Goal: Task Accomplishment & Management: Complete application form

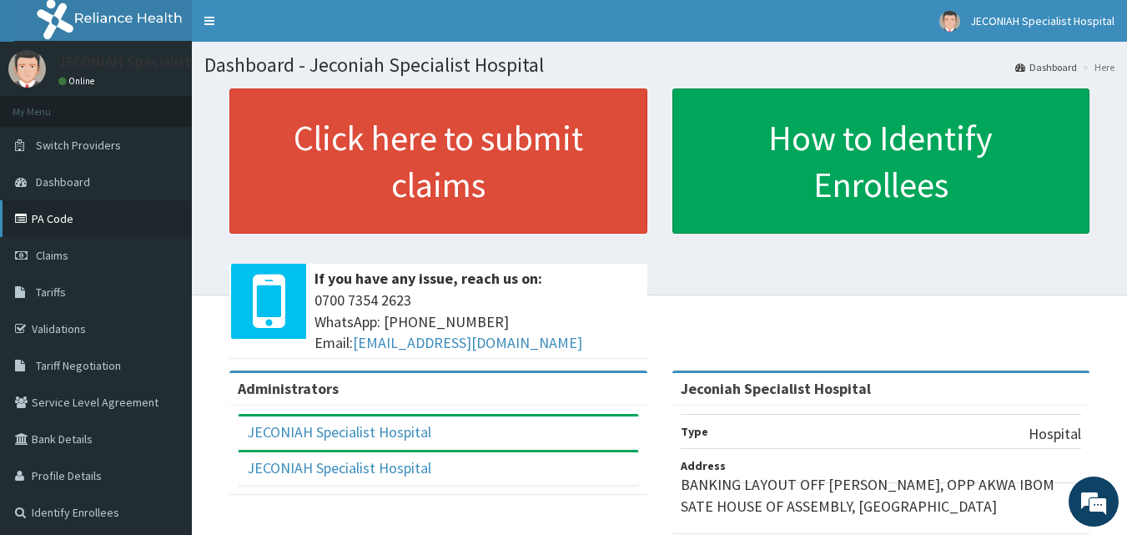
click at [67, 218] on link "PA Code" at bounding box center [96, 218] width 192 height 37
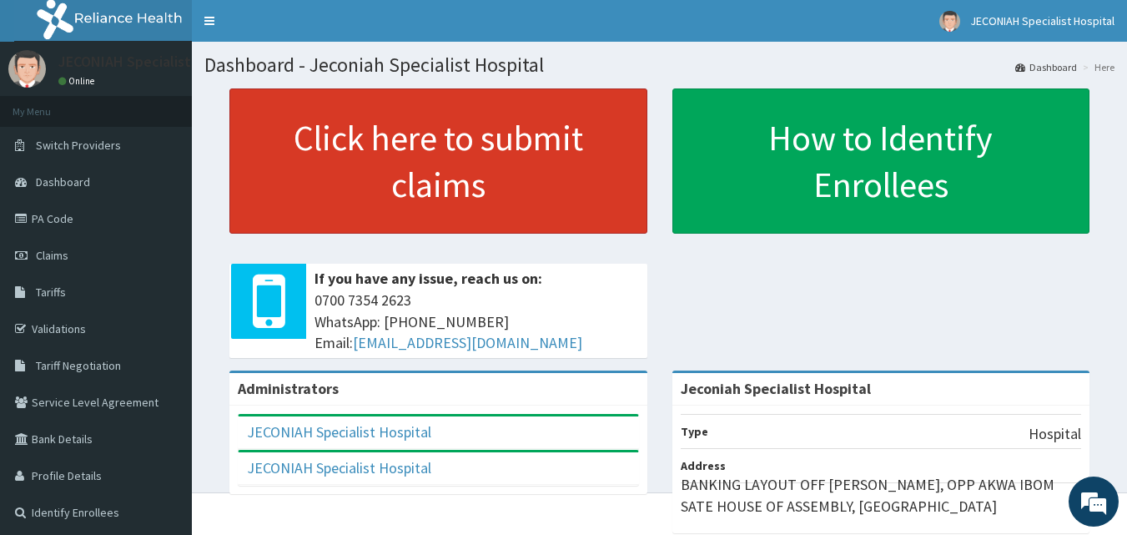
click at [344, 153] on link "Click here to submit claims" at bounding box center [438, 160] width 418 height 145
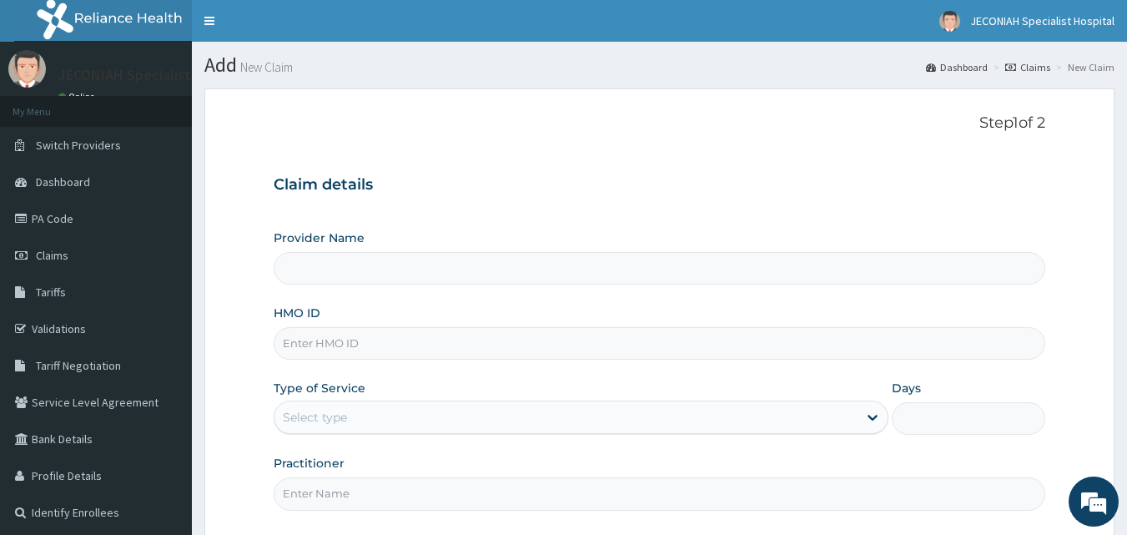
type input "Jeconiah Specialist Hospital"
click at [342, 350] on input "HMO ID" at bounding box center [660, 343] width 772 height 33
type input "s"
type input "STZ/10152/A"
click at [472, 419] on div "Select type" at bounding box center [565, 417] width 583 height 27
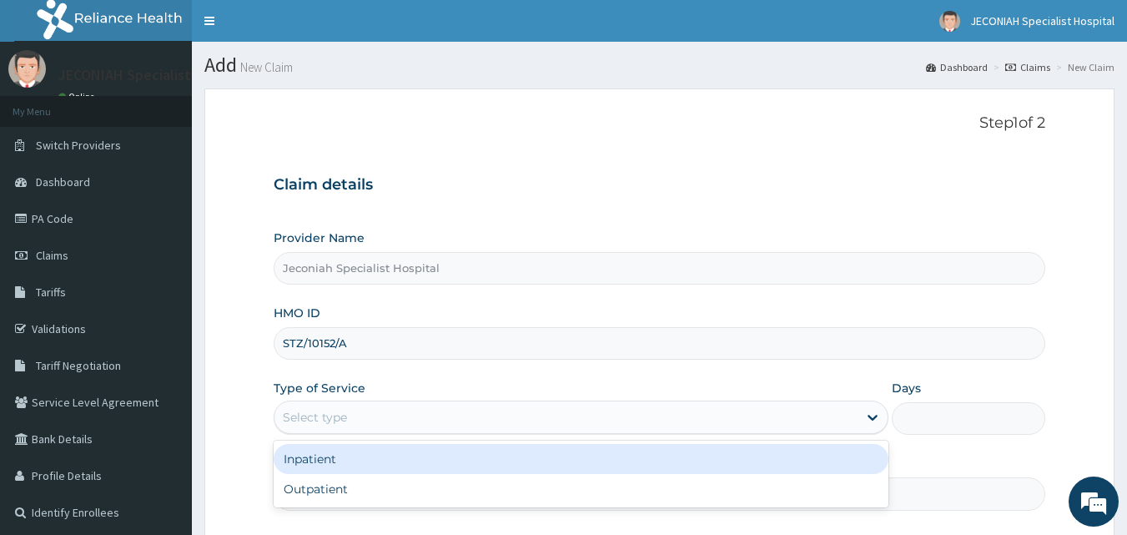
click at [453, 447] on div "Inpatient" at bounding box center [581, 459] width 615 height 30
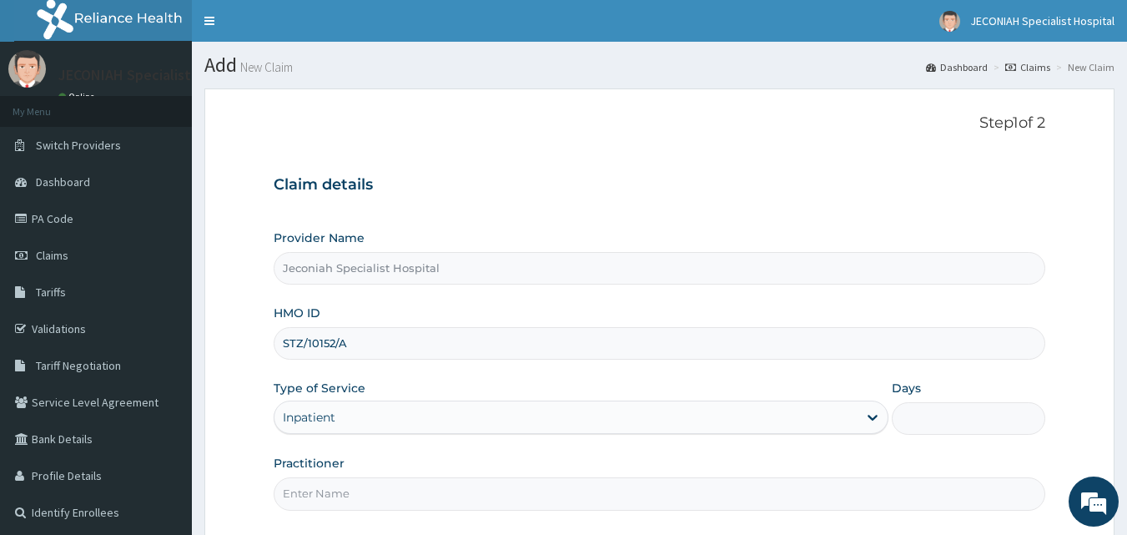
click at [510, 450] on div "Provider Name Jeconiah Specialist Hospital HMO ID STZ/10152/A Type of Service I…" at bounding box center [660, 369] width 772 height 280
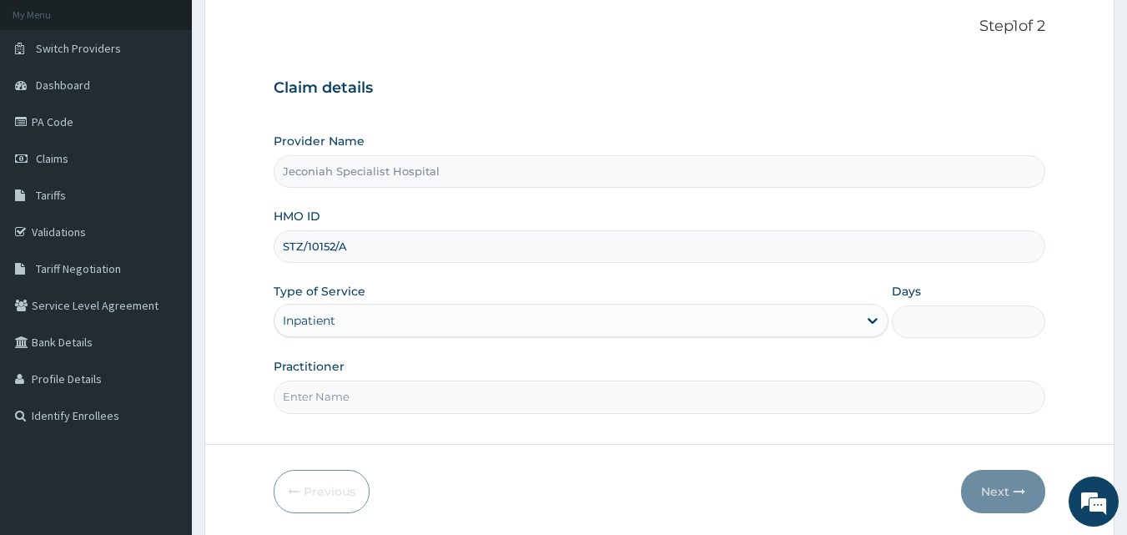
scroll to position [100, 0]
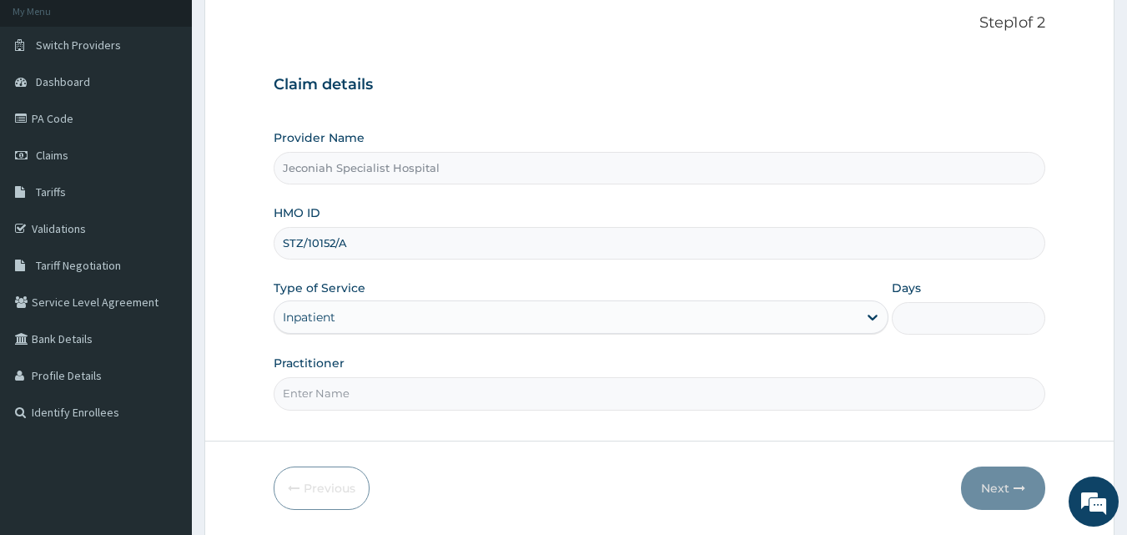
click at [331, 396] on input "Practitioner" at bounding box center [660, 393] width 772 height 33
type input "DR EKPO"
click at [927, 328] on input "Days" at bounding box center [968, 318] width 153 height 33
type input "2"
click at [994, 486] on button "Next" at bounding box center [1003, 487] width 84 height 43
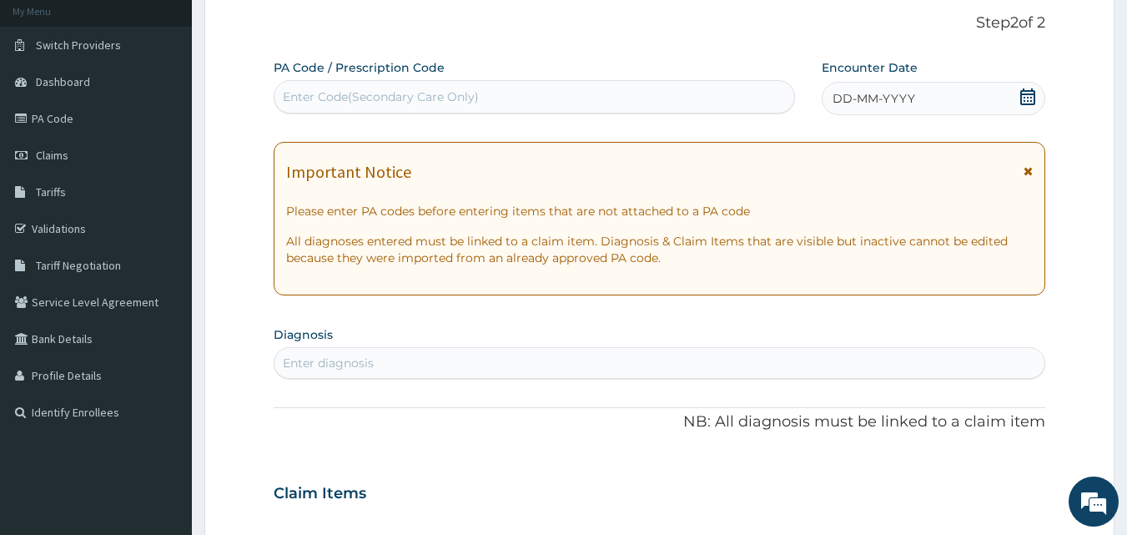
click at [444, 98] on div "Enter Code(Secondary Care Only)" at bounding box center [381, 96] width 196 height 17
type input "PA/137AAB"
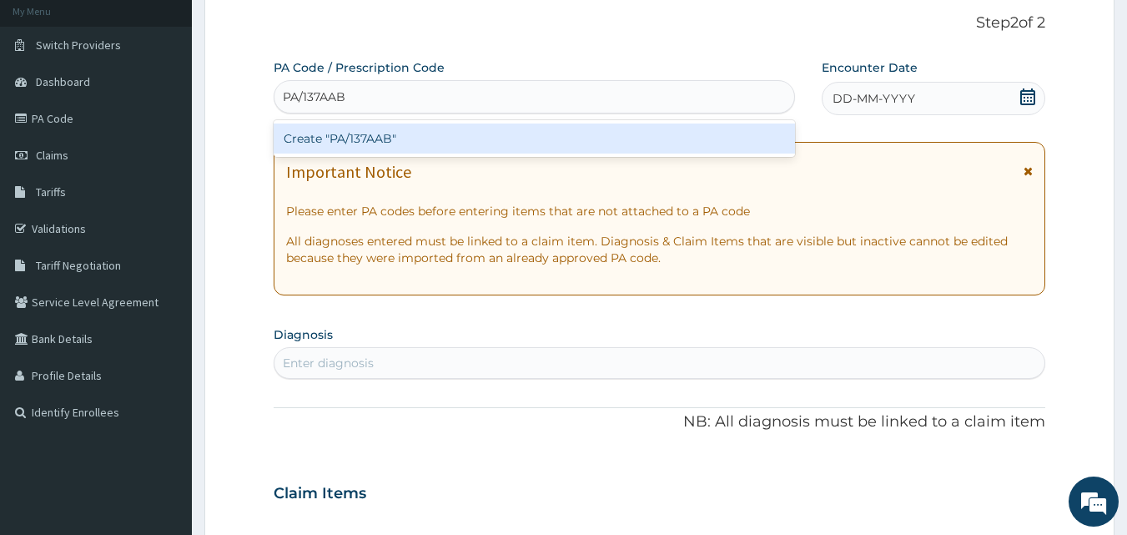
click at [440, 128] on div "Create "PA/137AAB"" at bounding box center [535, 138] width 522 height 30
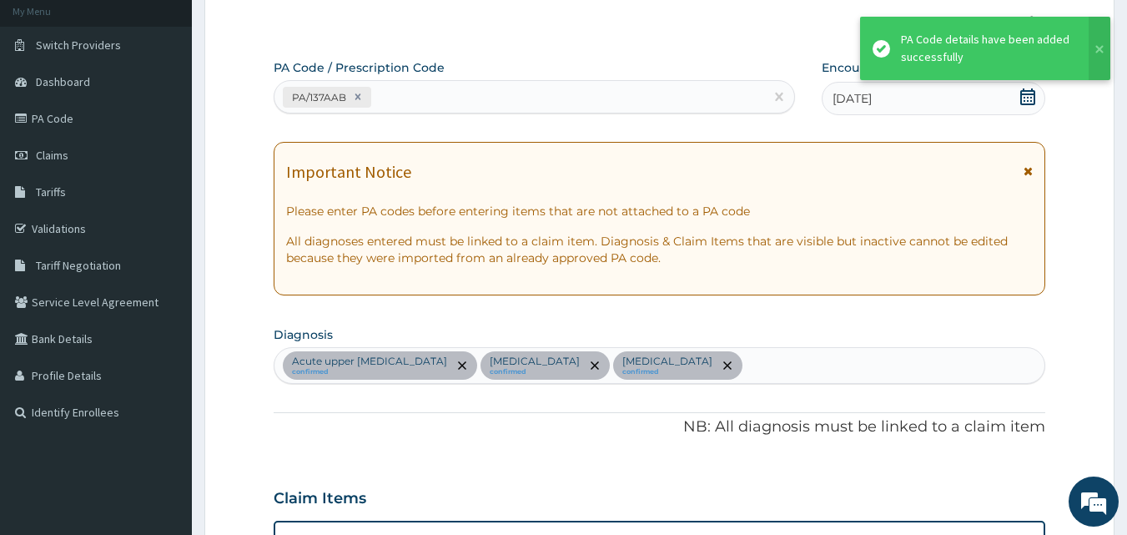
scroll to position [920, 0]
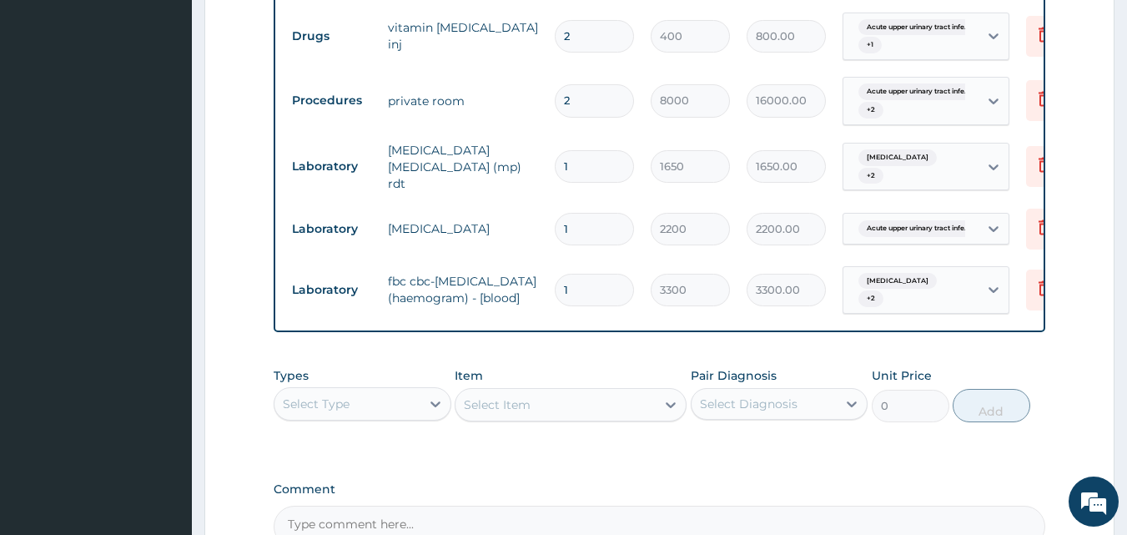
type input "0"
type input "0.00"
type input "1"
type input "3300.00"
click at [789, 436] on div "Types Select Type Item Select Item Pair Diagnosis Select Diagnosis Unit Price 0…" at bounding box center [660, 407] width 772 height 97
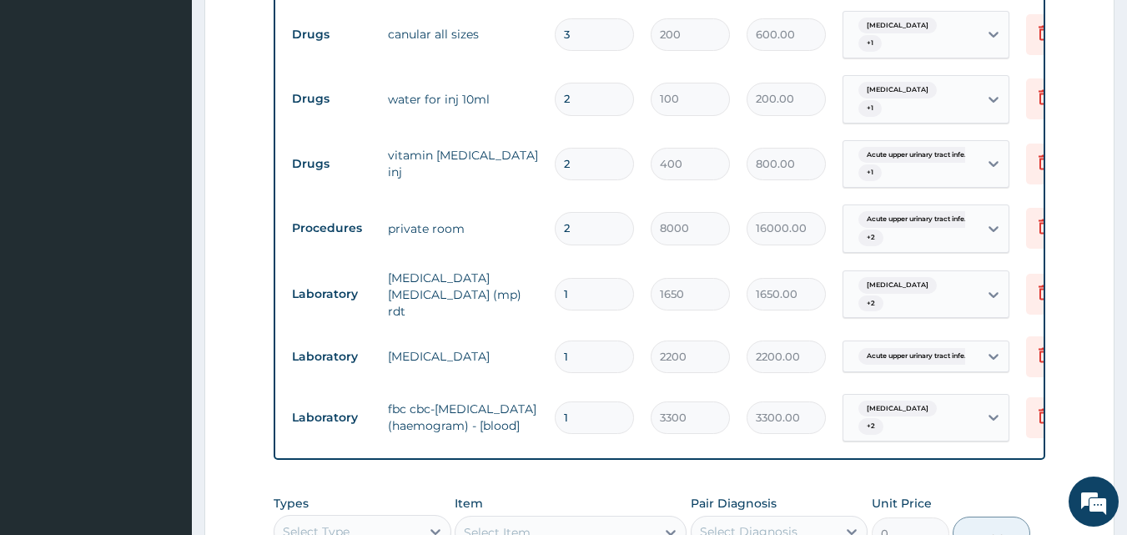
scroll to position [820, 0]
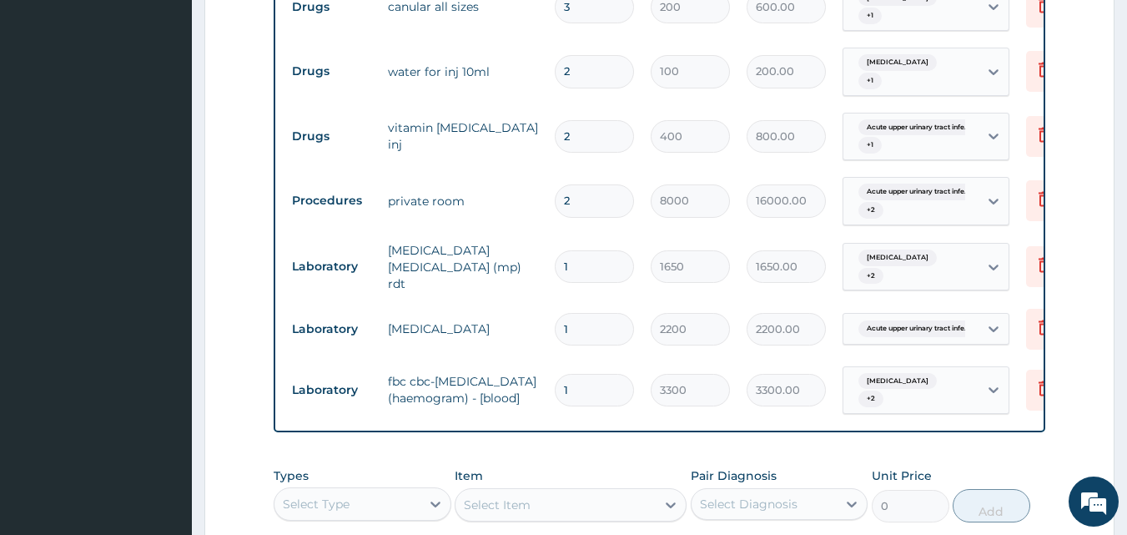
click at [609, 184] on input "2" at bounding box center [594, 200] width 79 height 33
type input "0.00"
type input "2"
type input "16000.00"
type input "0.00"
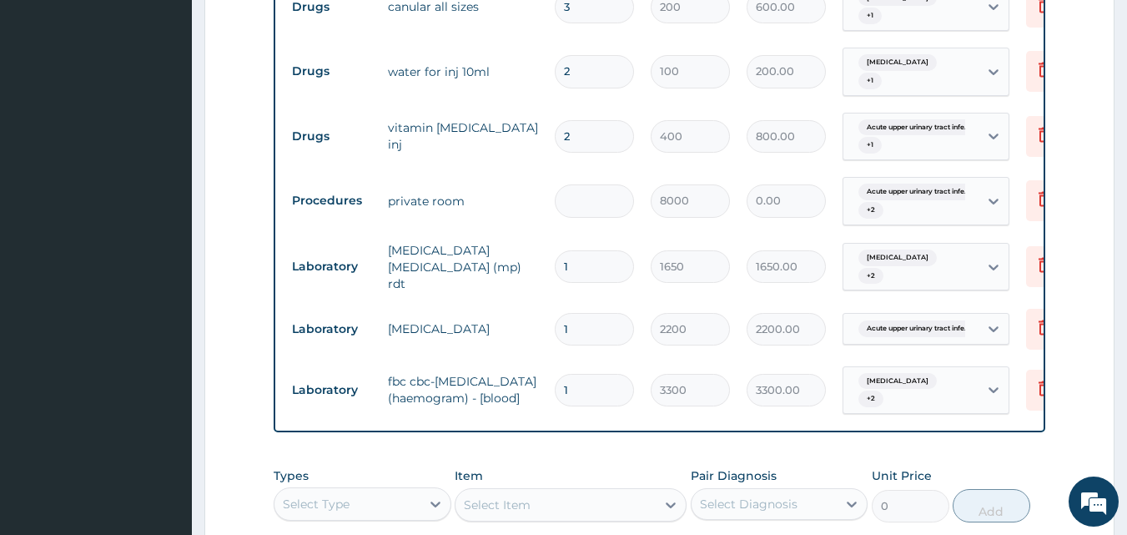
type input "1"
type input "8000.00"
type input "1"
click at [617, 213] on tr "Procedures private room 1 8000 8000.00 Acute upper urinary tract infe... + 2 De…" at bounding box center [692, 200] width 817 height 65
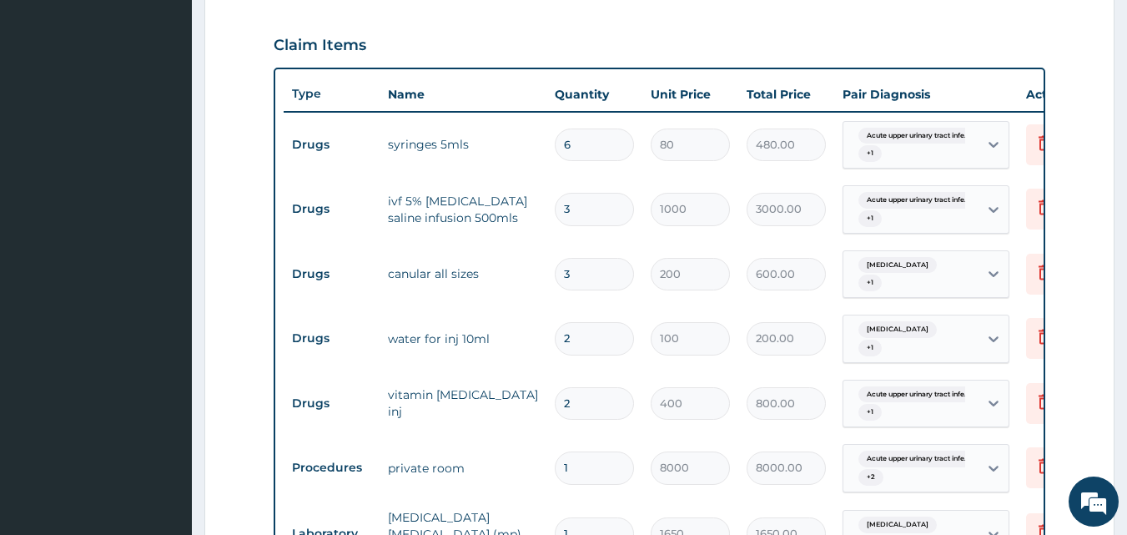
scroll to position [1099, 0]
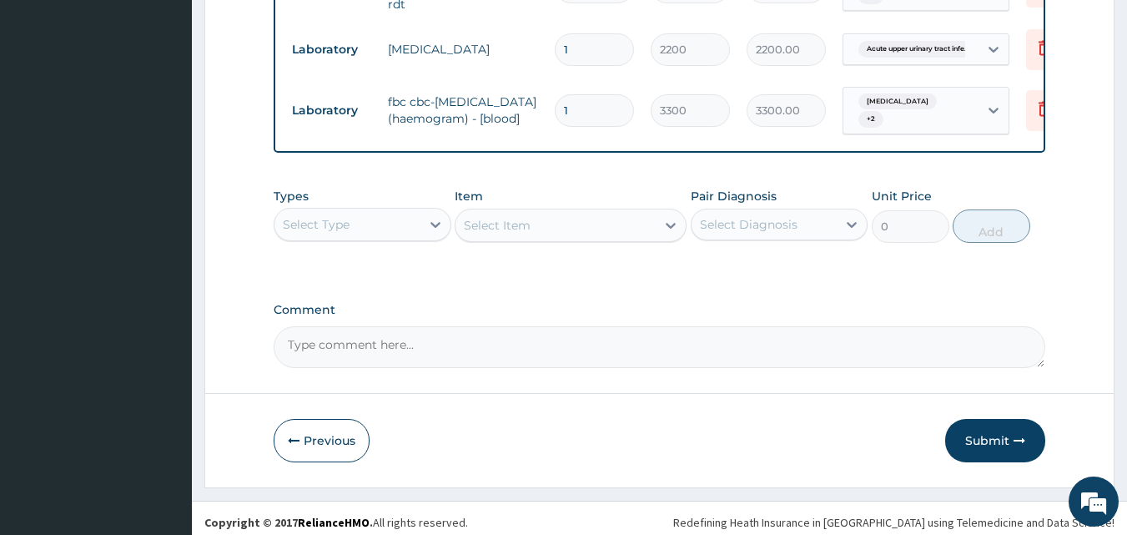
click at [414, 219] on div "Select Type" at bounding box center [347, 224] width 146 height 27
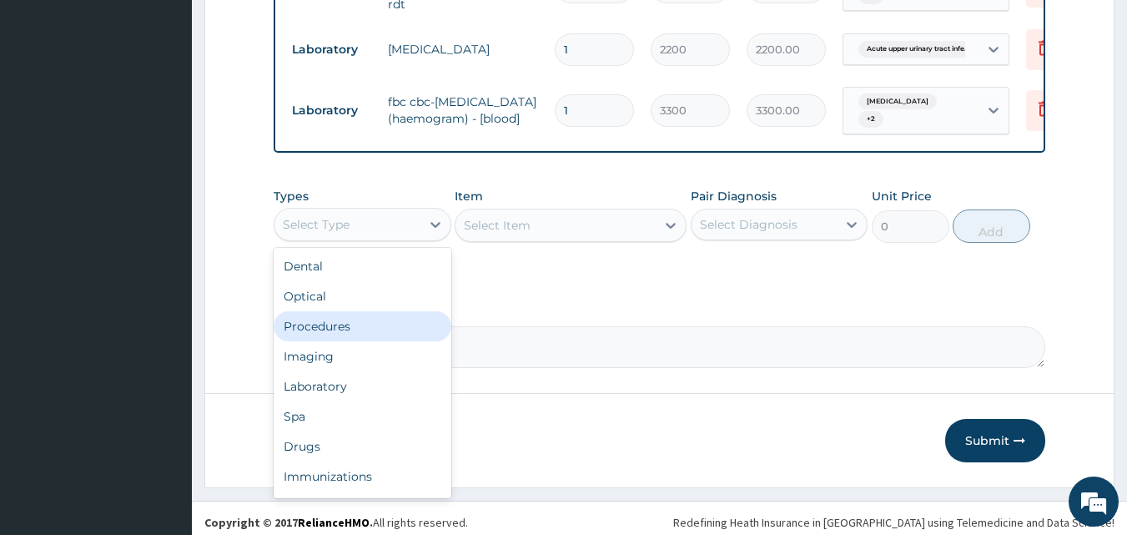
click at [374, 325] on div "Procedures" at bounding box center [363, 326] width 178 height 30
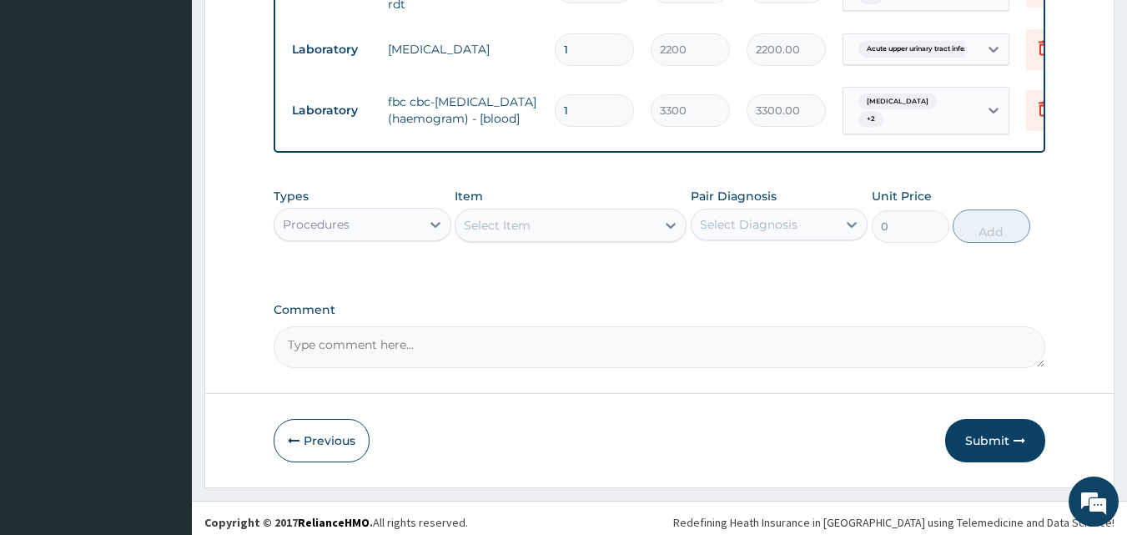
click at [571, 214] on div "Select Item" at bounding box center [555, 225] width 200 height 27
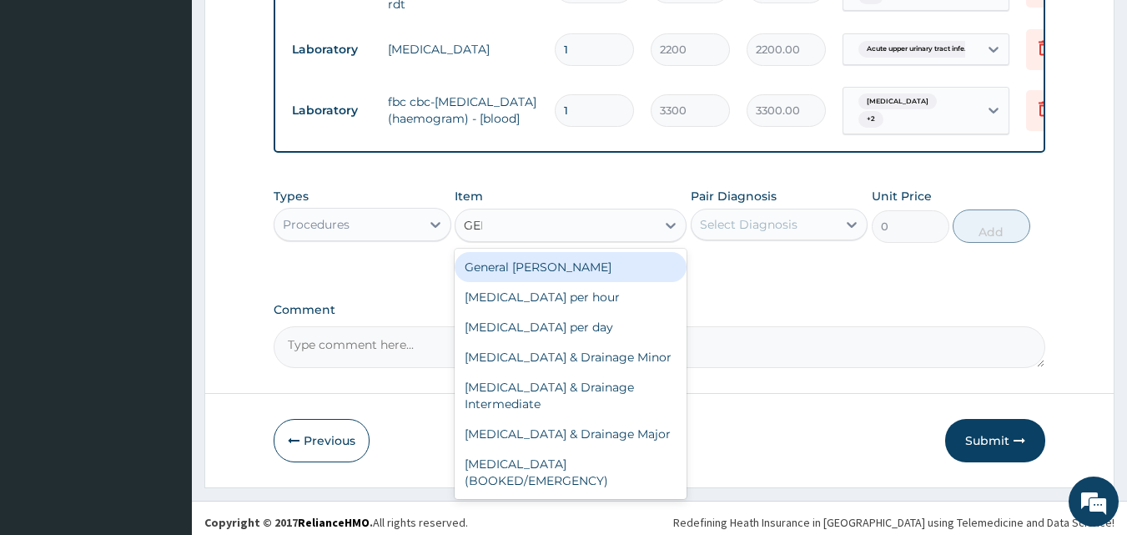
type input "GENE"
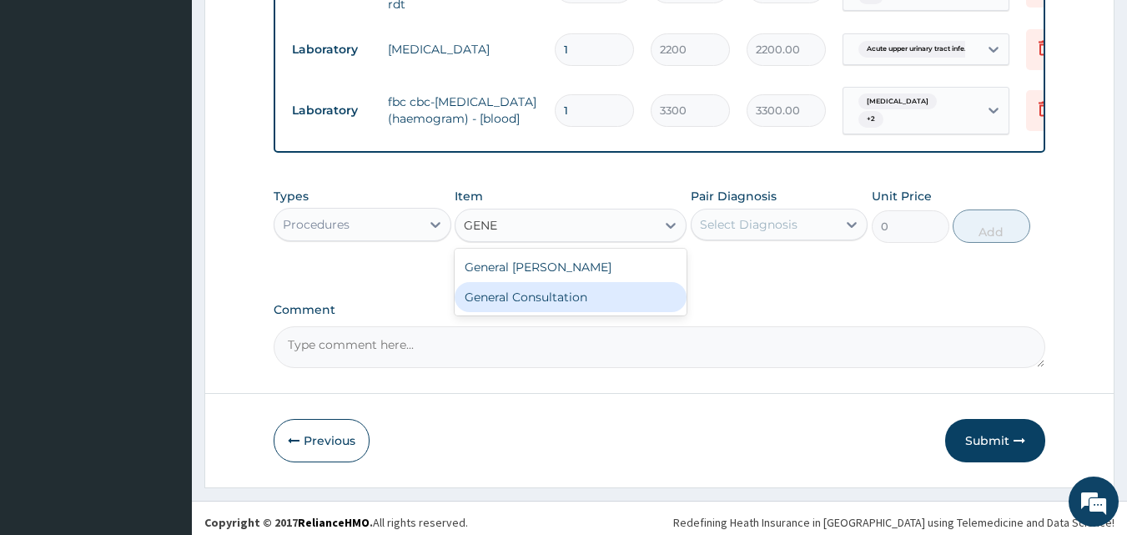
click at [550, 295] on div "General Consultation" at bounding box center [571, 297] width 232 height 30
type input "3000"
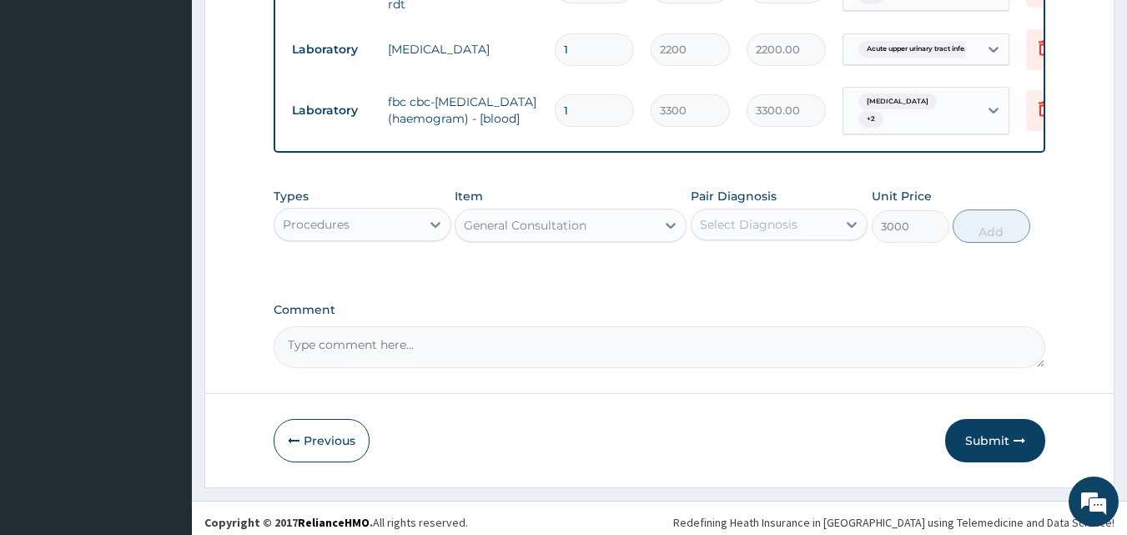
click at [723, 216] on div "Select Diagnosis" at bounding box center [749, 224] width 98 height 17
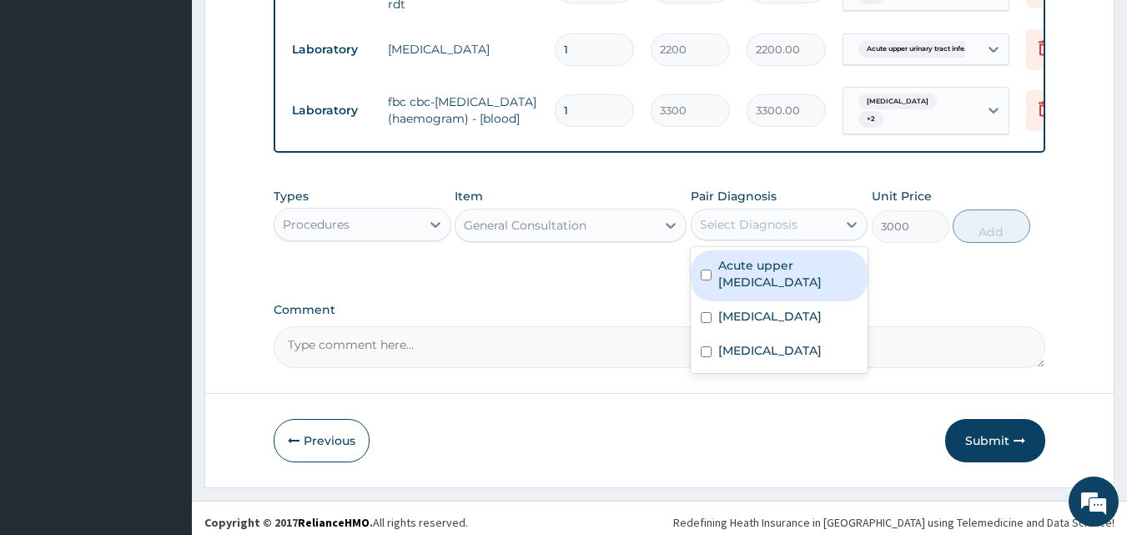
click at [704, 269] on input "checkbox" at bounding box center [706, 274] width 11 height 11
checkbox input "true"
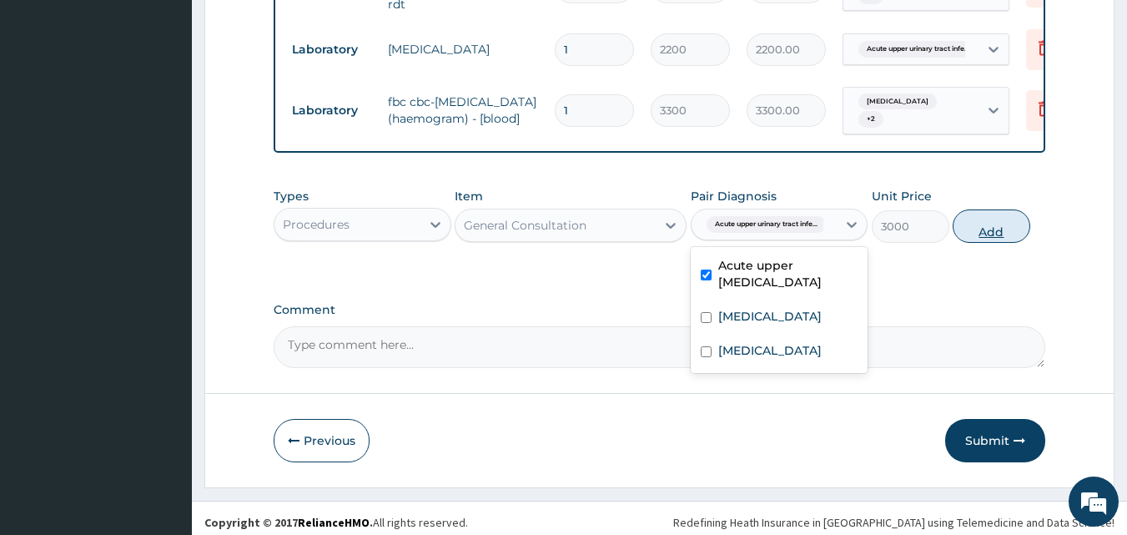
click at [998, 231] on button "Add" at bounding box center [991, 225] width 78 height 33
type input "0"
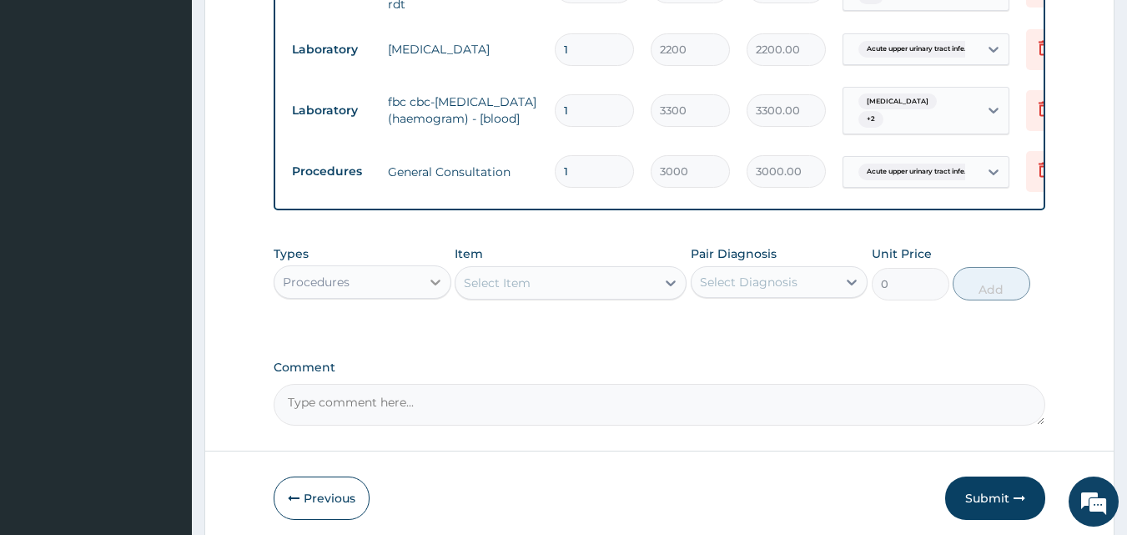
click at [421, 279] on div at bounding box center [435, 282] width 30 height 30
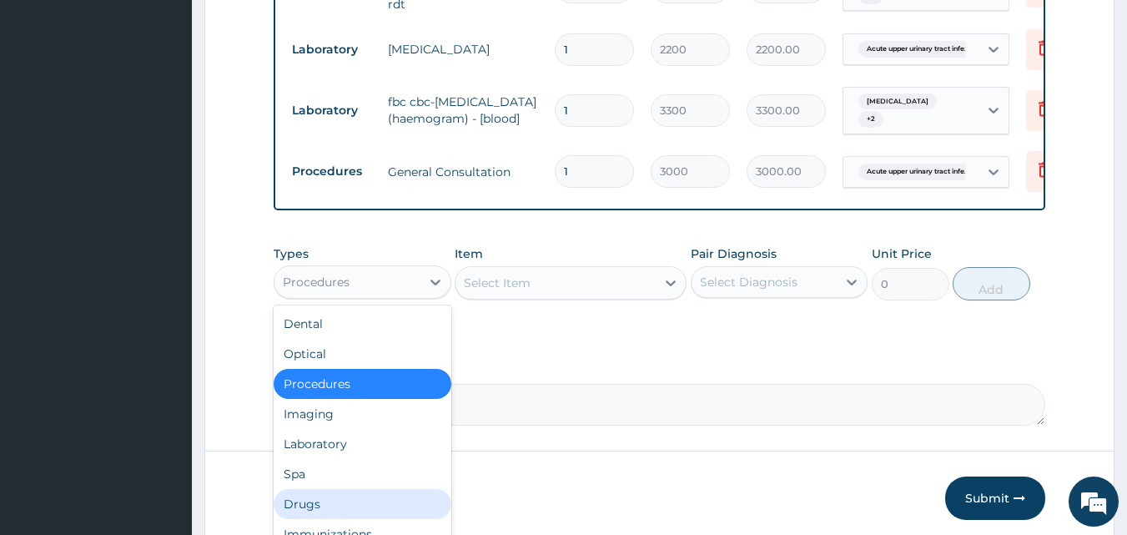
click at [357, 492] on div "Drugs" at bounding box center [363, 504] width 178 height 30
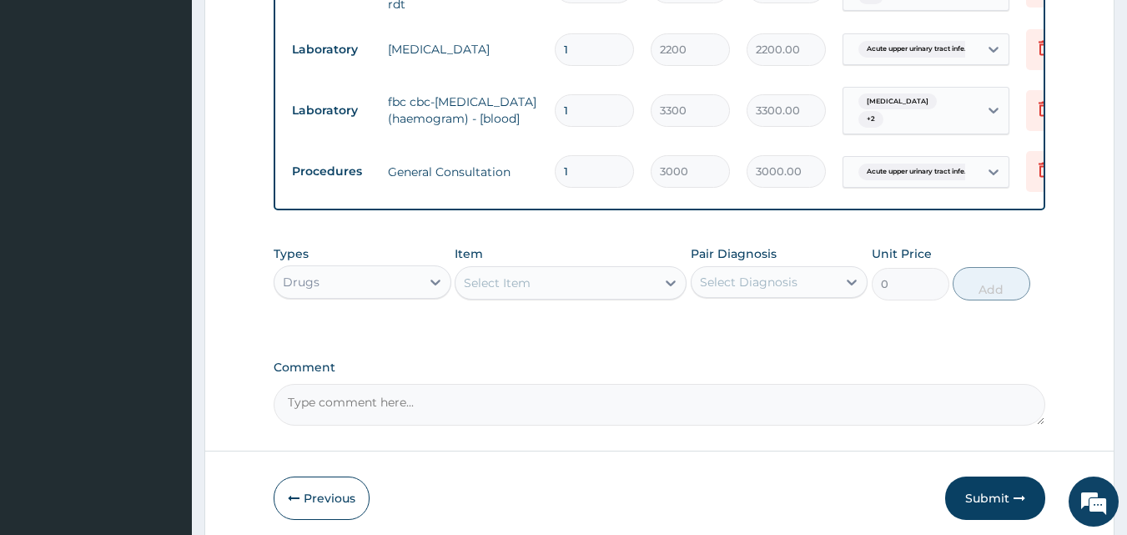
click at [594, 277] on div "Select Item" at bounding box center [555, 282] width 200 height 27
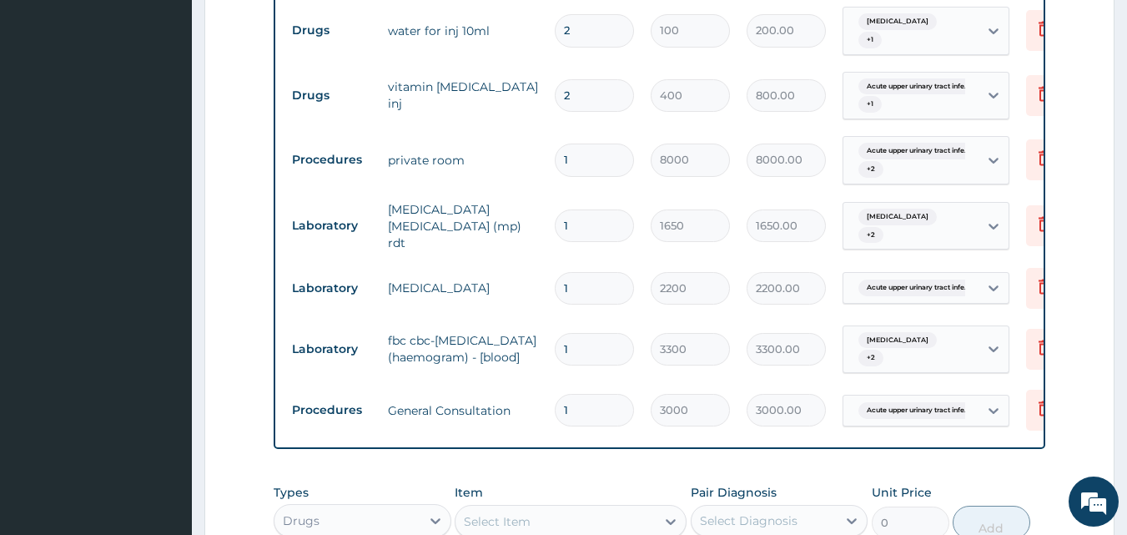
scroll to position [1157, 0]
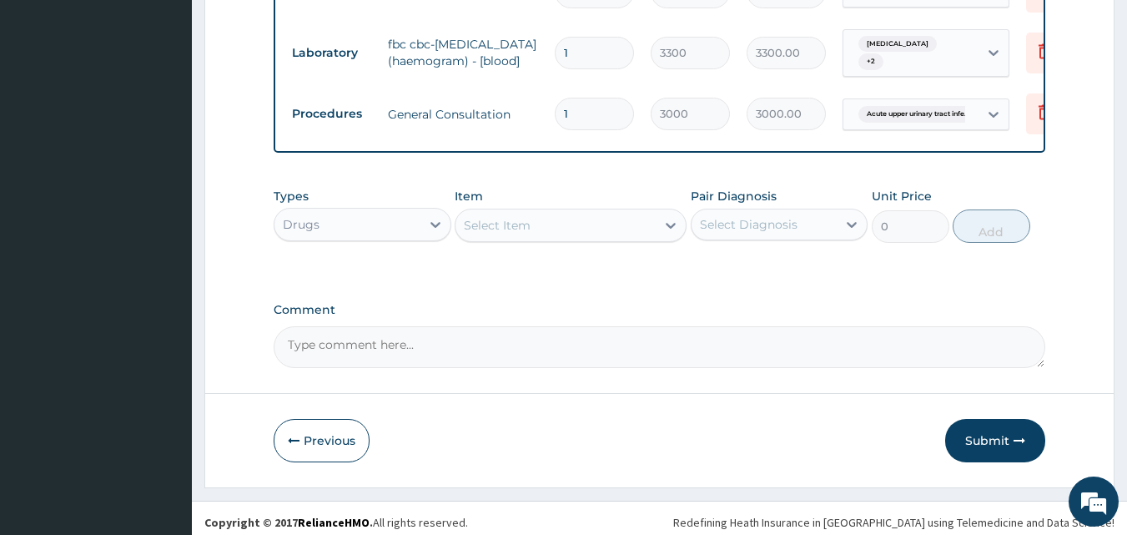
click at [555, 221] on div "Select Item" at bounding box center [555, 225] width 200 height 27
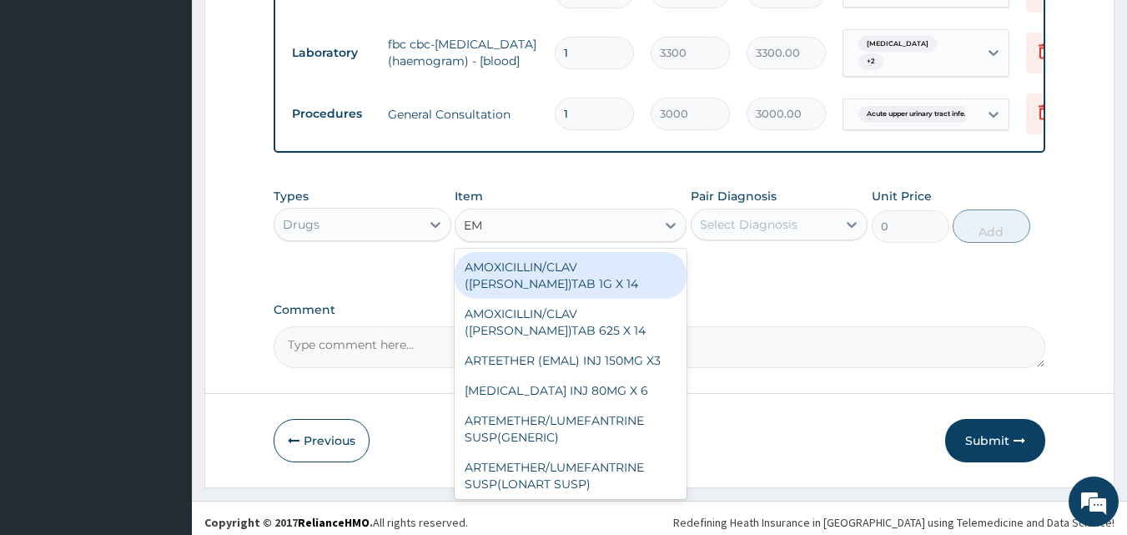
type input "E"
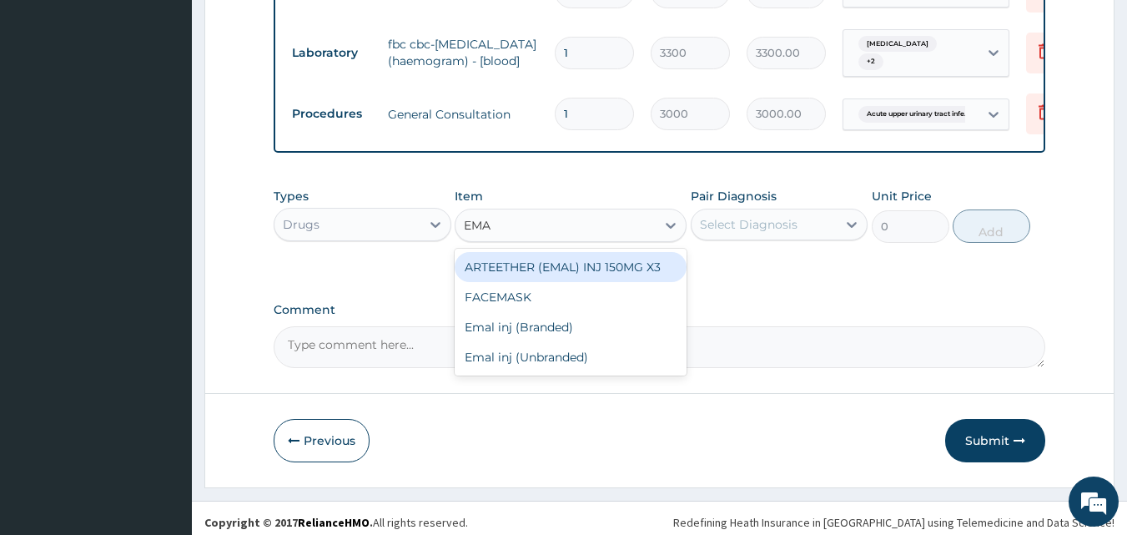
type input "EMAL"
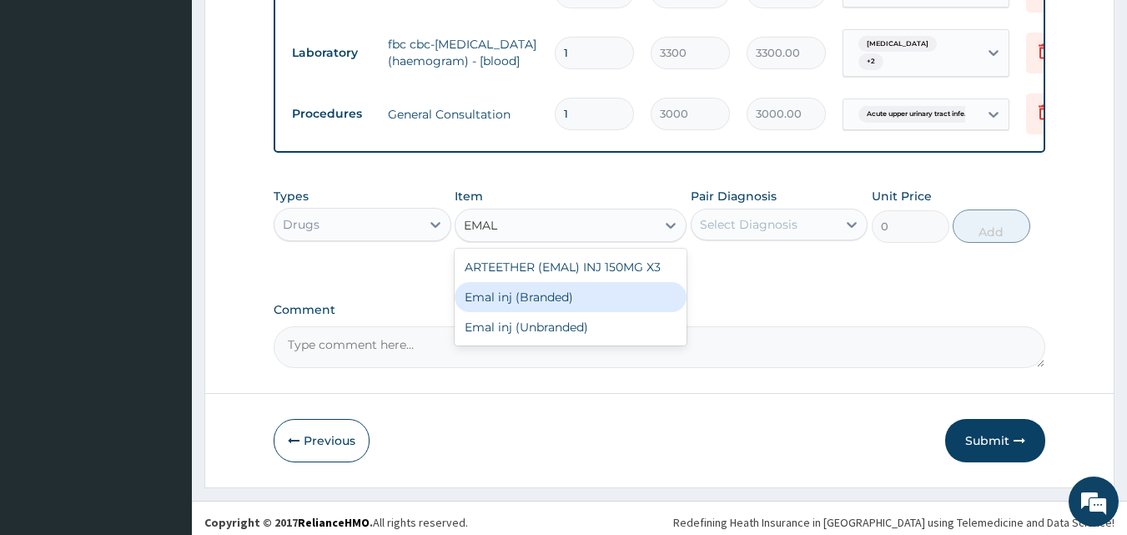
click at [537, 292] on div "Emal inj (Branded)" at bounding box center [571, 297] width 232 height 30
type input "2500"
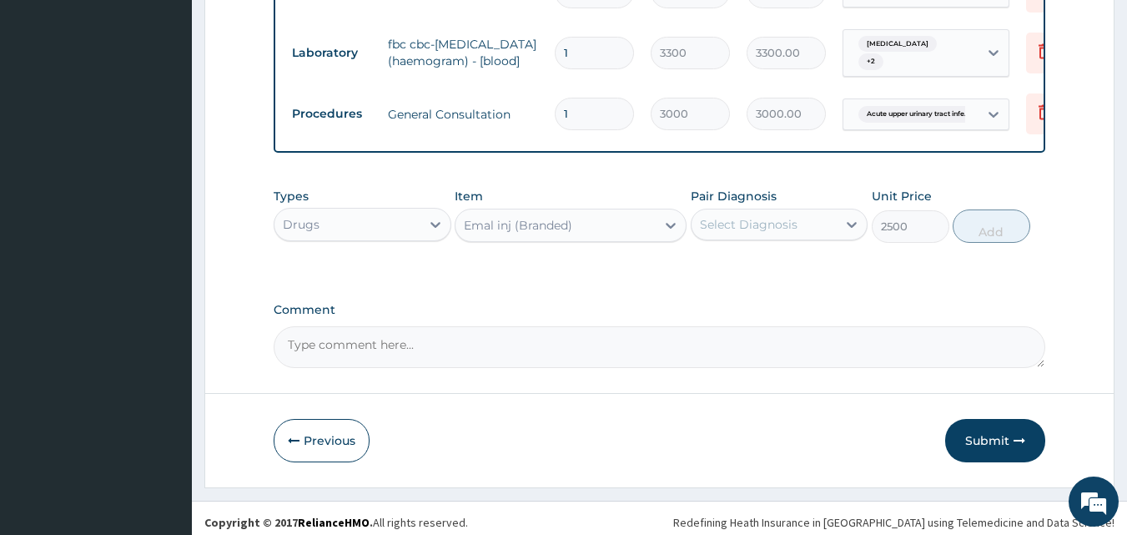
click at [821, 211] on div "Select Diagnosis" at bounding box center [764, 224] width 146 height 27
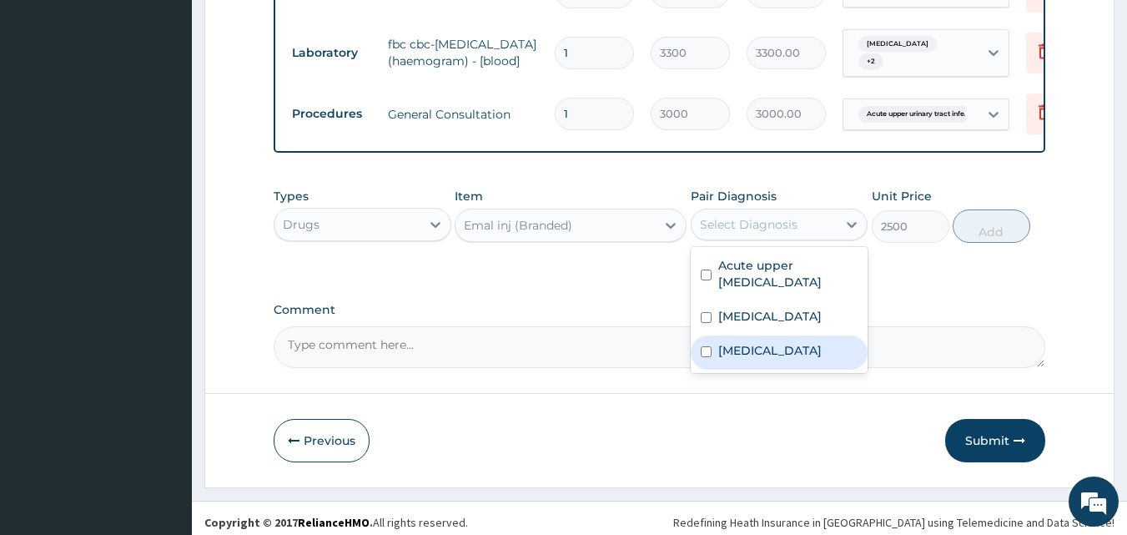
click at [703, 336] on div "Malaria" at bounding box center [780, 352] width 178 height 34
checkbox input "true"
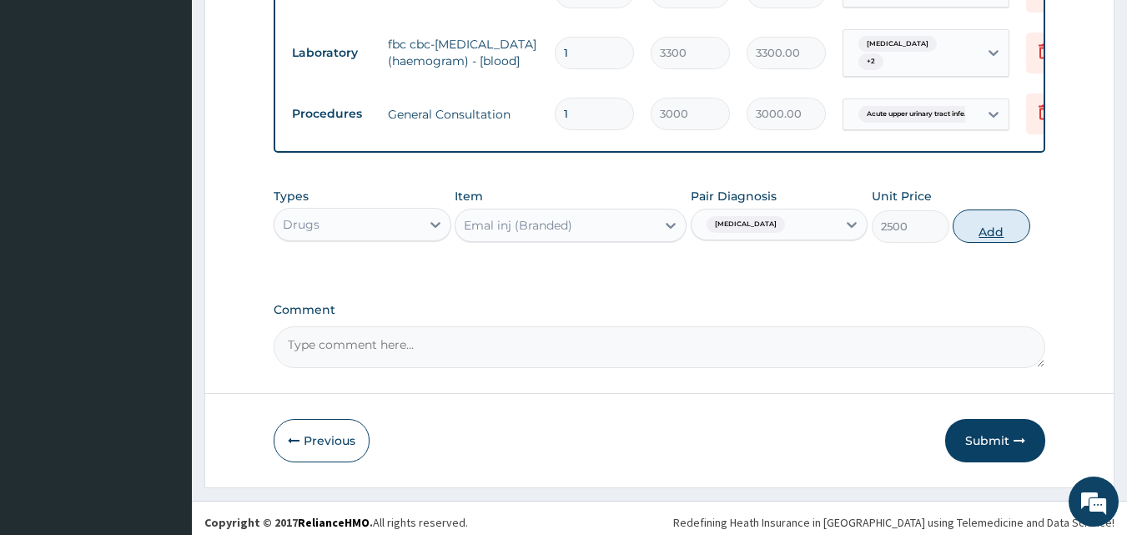
click at [996, 224] on button "Add" at bounding box center [991, 225] width 78 height 33
type input "0"
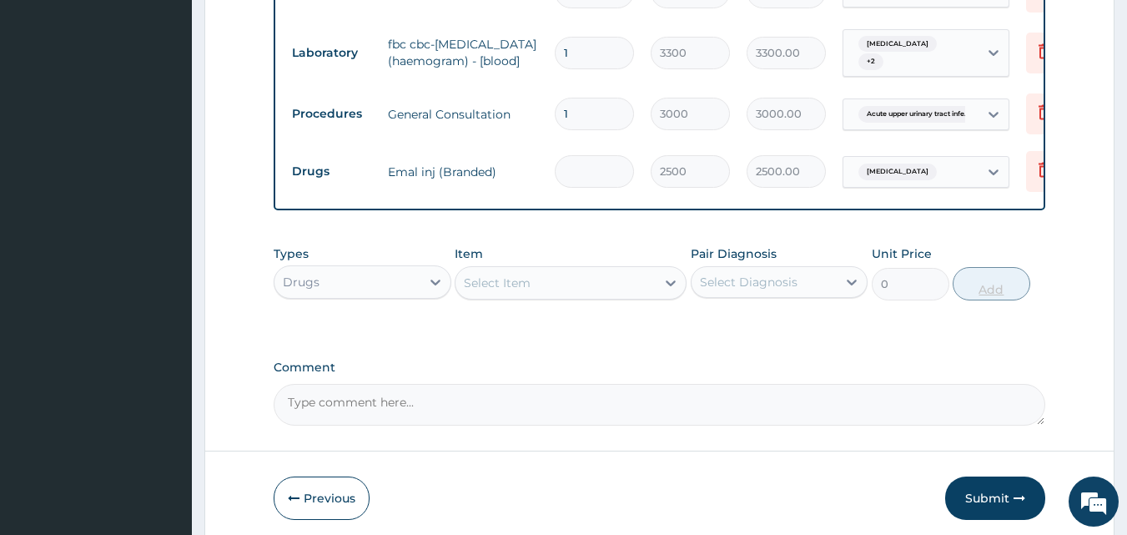
type input "0.00"
type input "3"
type input "7500.00"
type input "3"
click at [599, 271] on div "Select Item" at bounding box center [555, 282] width 200 height 27
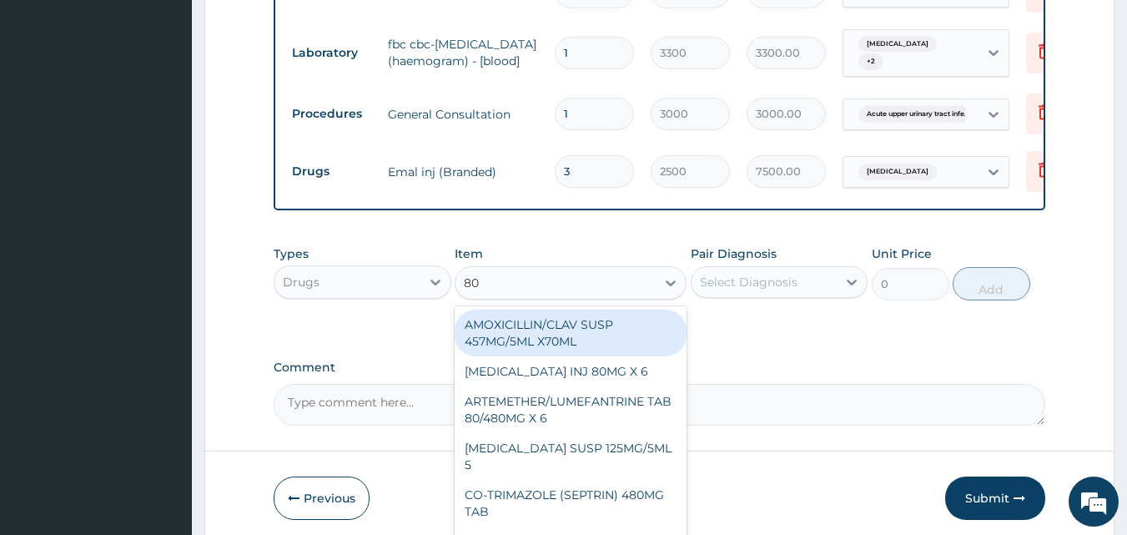
type input "80/"
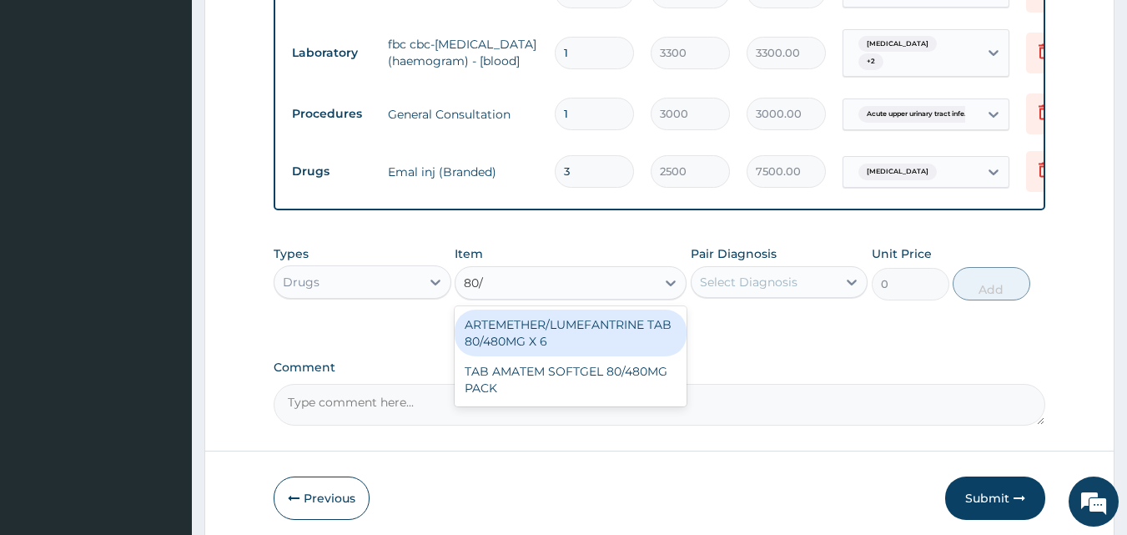
click at [568, 329] on div "ARTEMETHER/LUMEFANTRINE TAB 80/480MG X 6" at bounding box center [571, 332] width 232 height 47
type input "700"
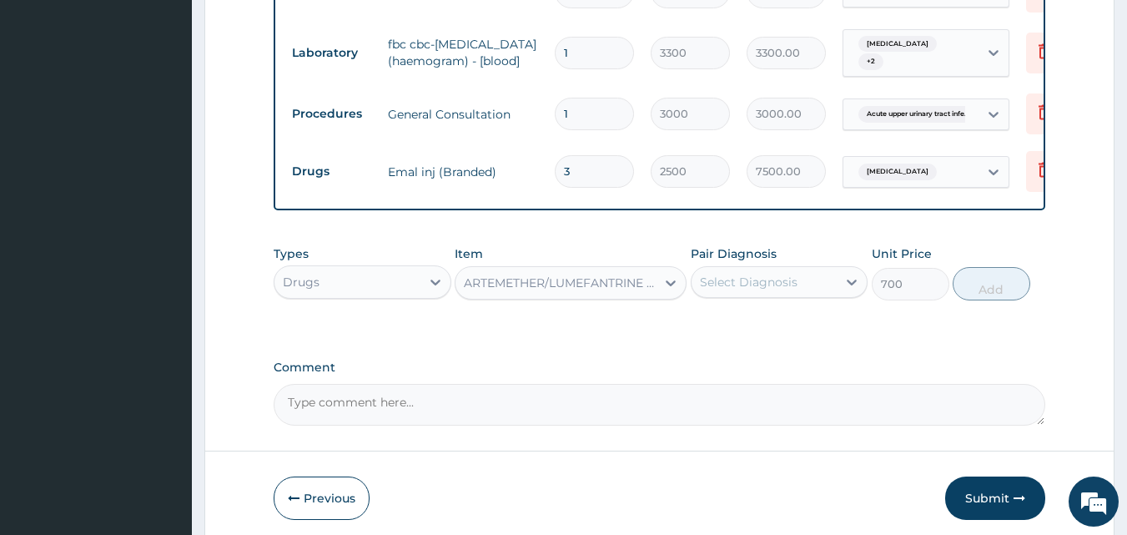
click at [757, 274] on div "Select Diagnosis" at bounding box center [749, 282] width 98 height 17
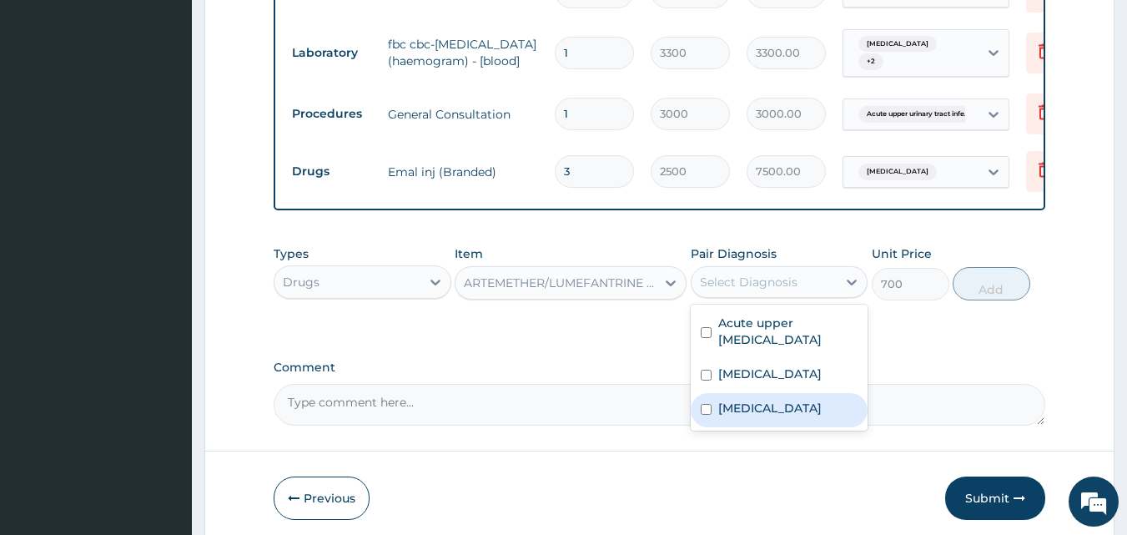
click at [698, 402] on div "Malaria" at bounding box center [780, 410] width 178 height 34
checkbox input "true"
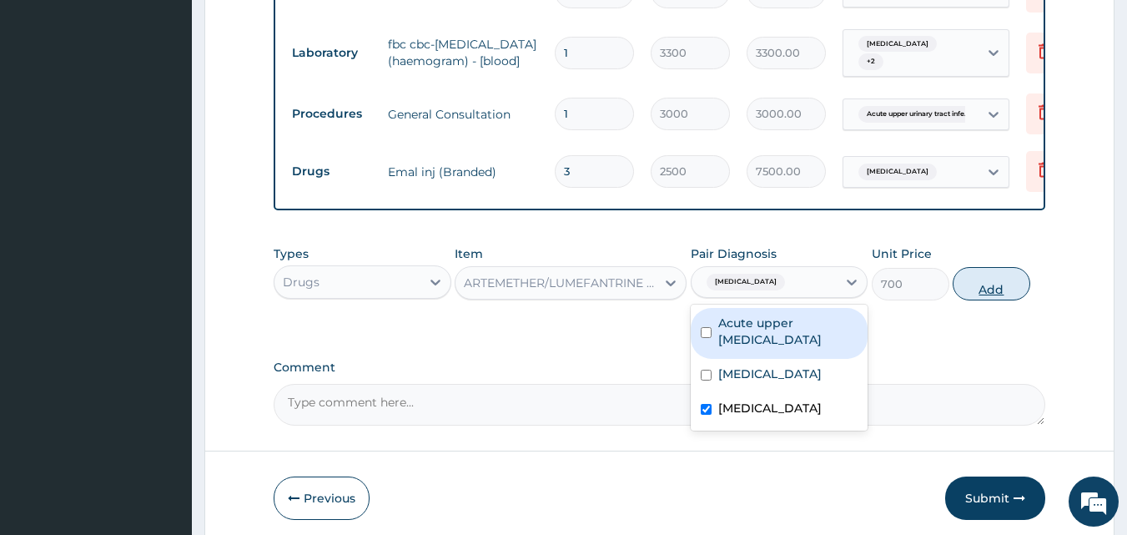
click at [992, 276] on button "Add" at bounding box center [991, 283] width 78 height 33
type input "0"
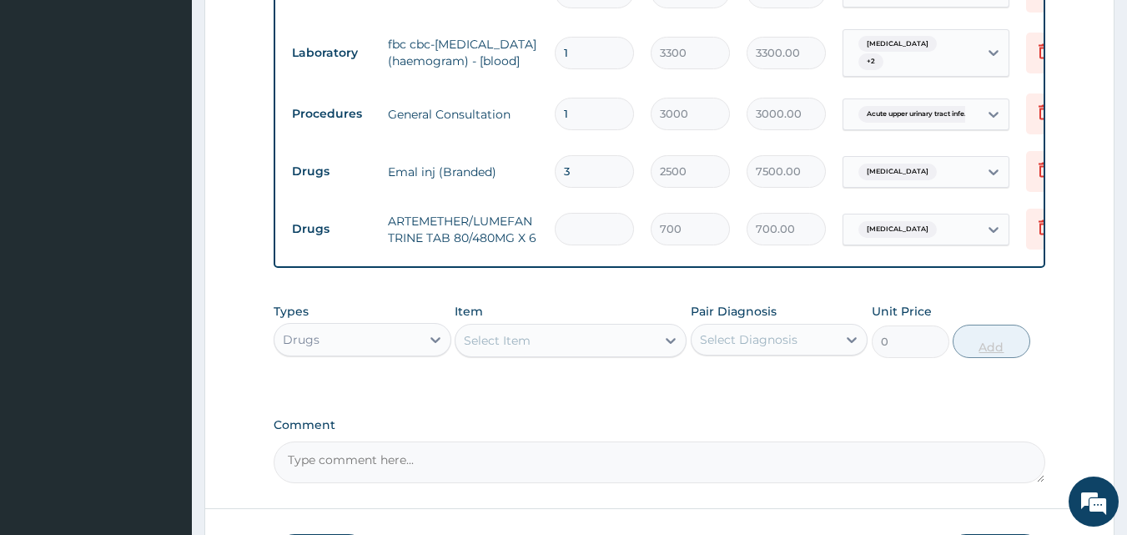
type input "0.00"
type input "6"
type input "4200.00"
type input "6"
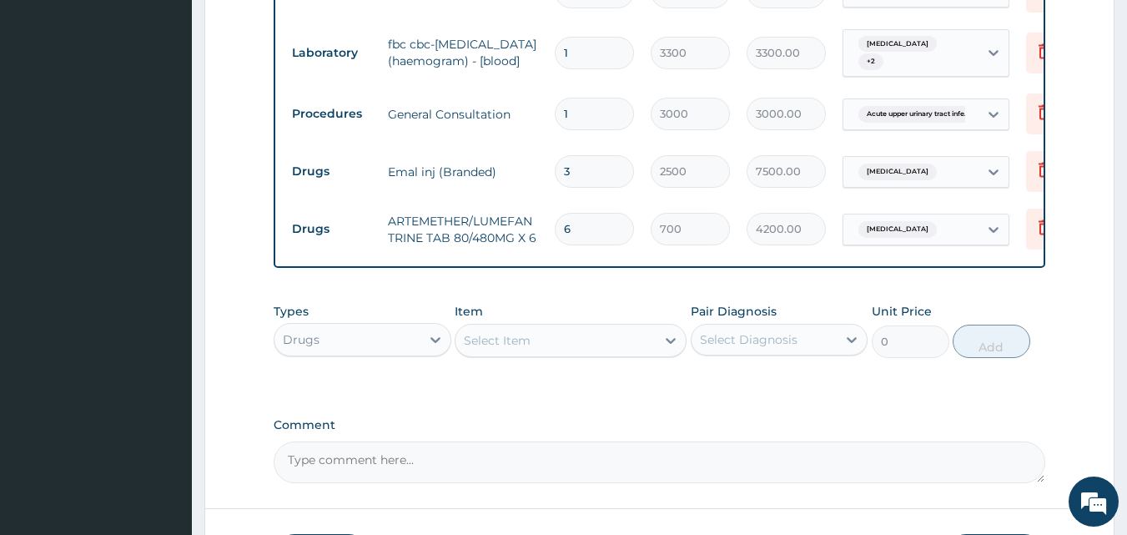
click at [549, 337] on div "Select Item" at bounding box center [555, 340] width 200 height 27
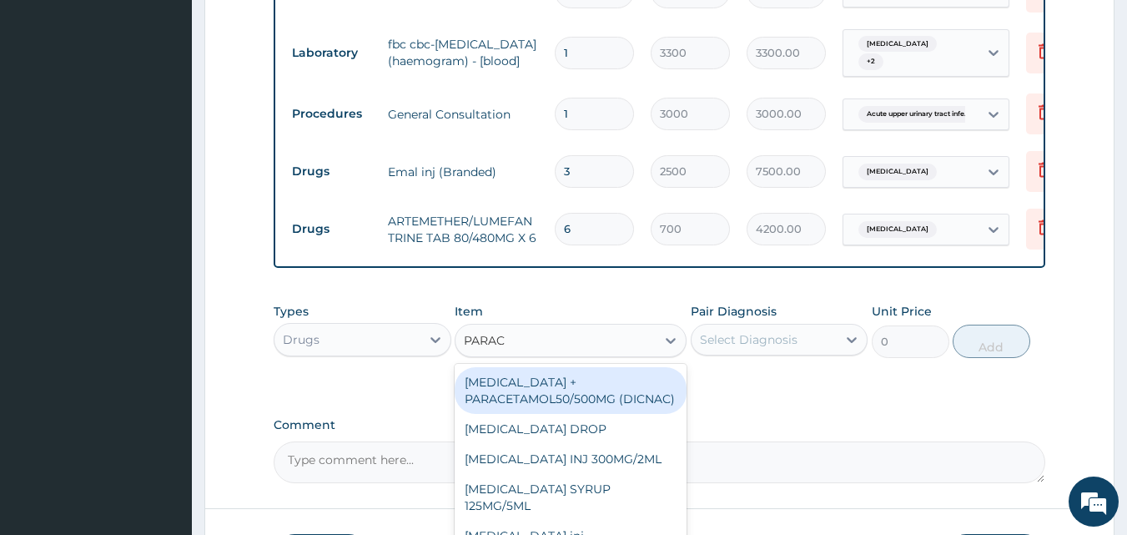
type input "PARACE"
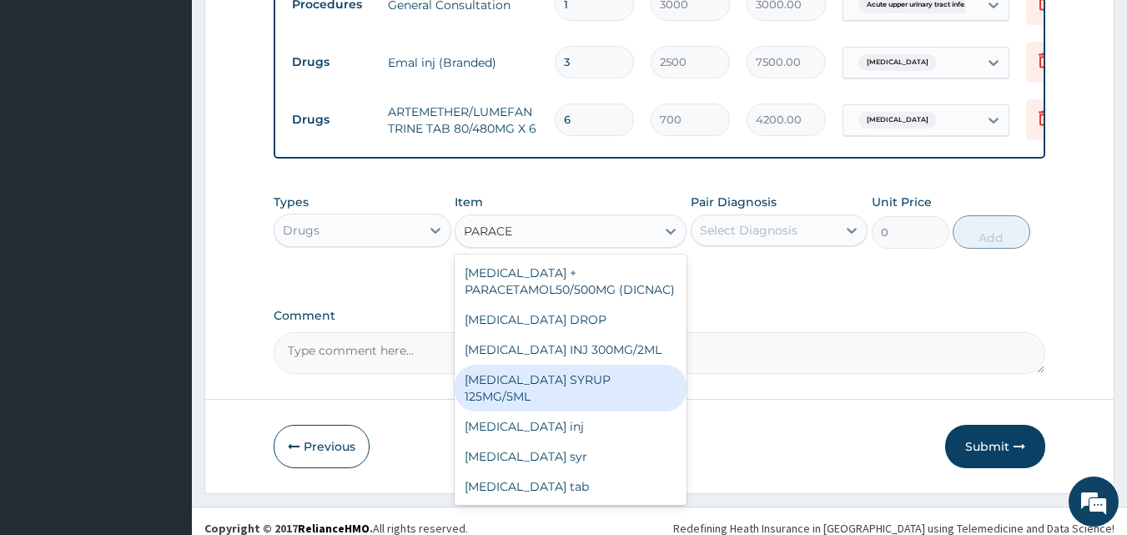
scroll to position [1272, 0]
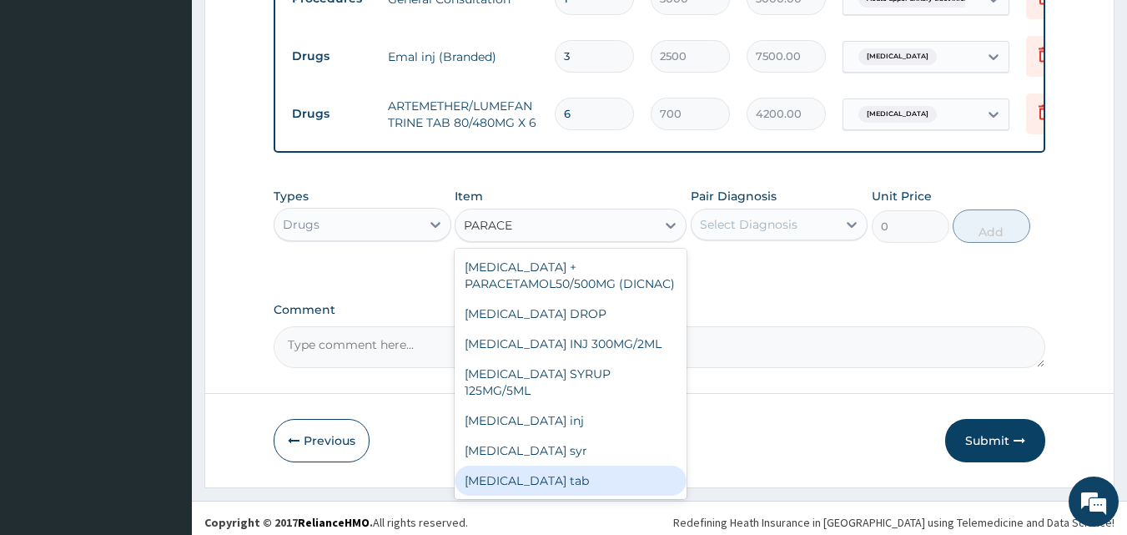
click at [597, 490] on div "paracetamol tab" at bounding box center [571, 480] width 232 height 30
type input "30"
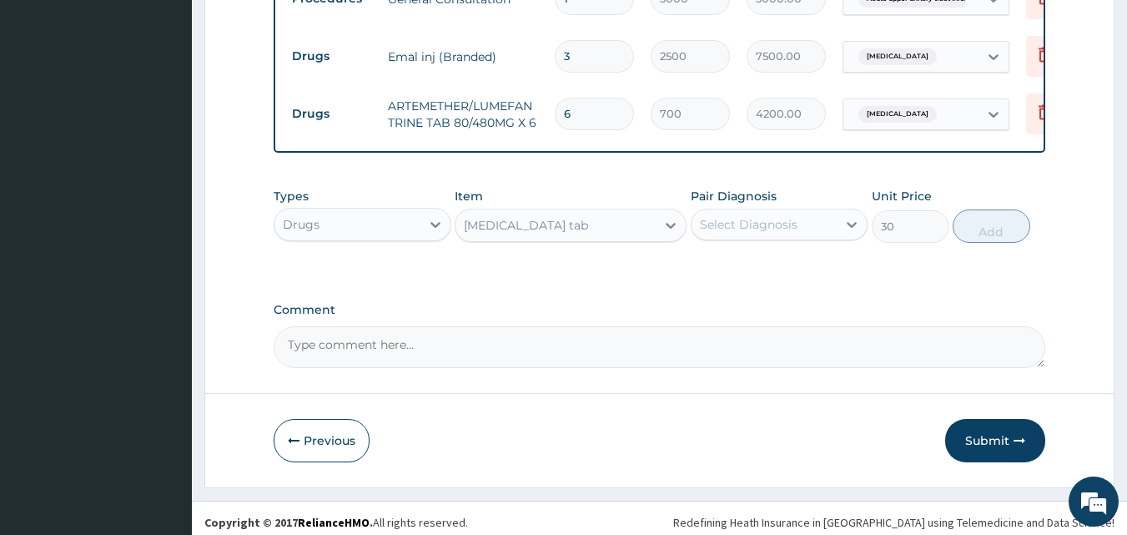
click at [822, 211] on div "Select Diagnosis" at bounding box center [764, 224] width 146 height 27
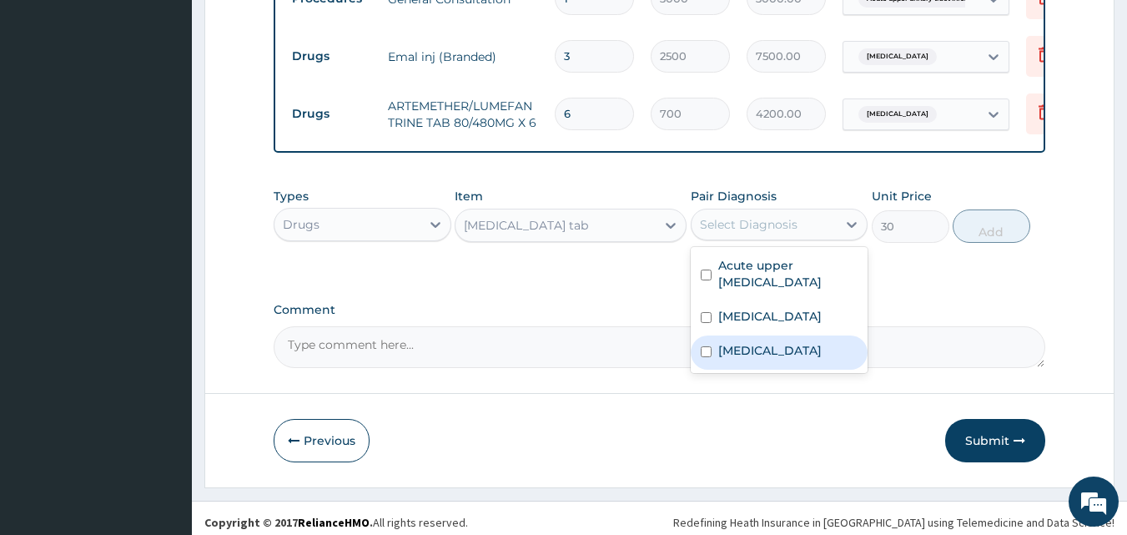
click at [701, 346] on input "checkbox" at bounding box center [706, 351] width 11 height 11
checkbox input "true"
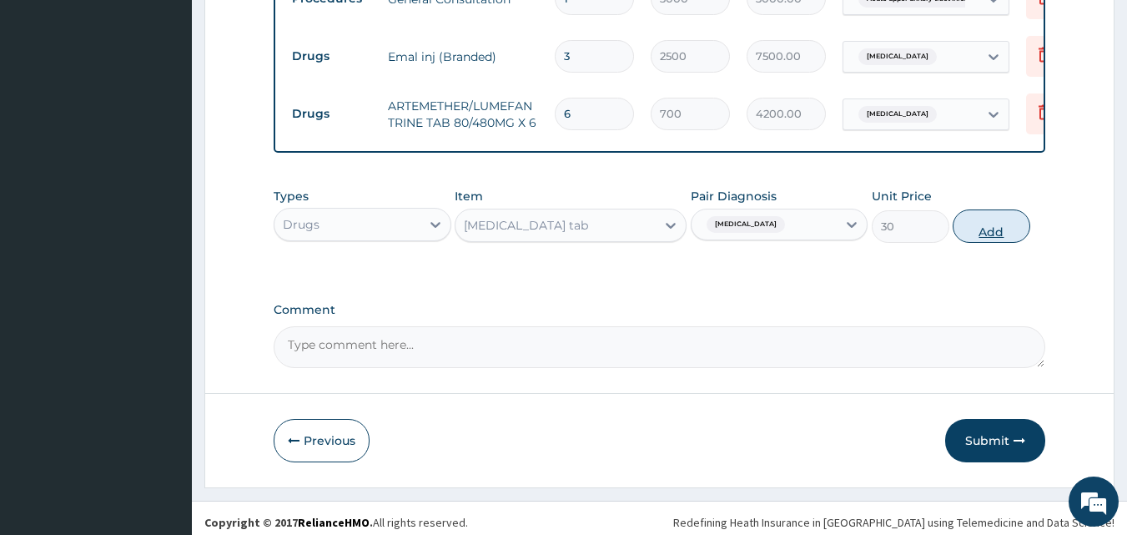
click at [966, 219] on button "Add" at bounding box center [991, 225] width 78 height 33
type input "0"
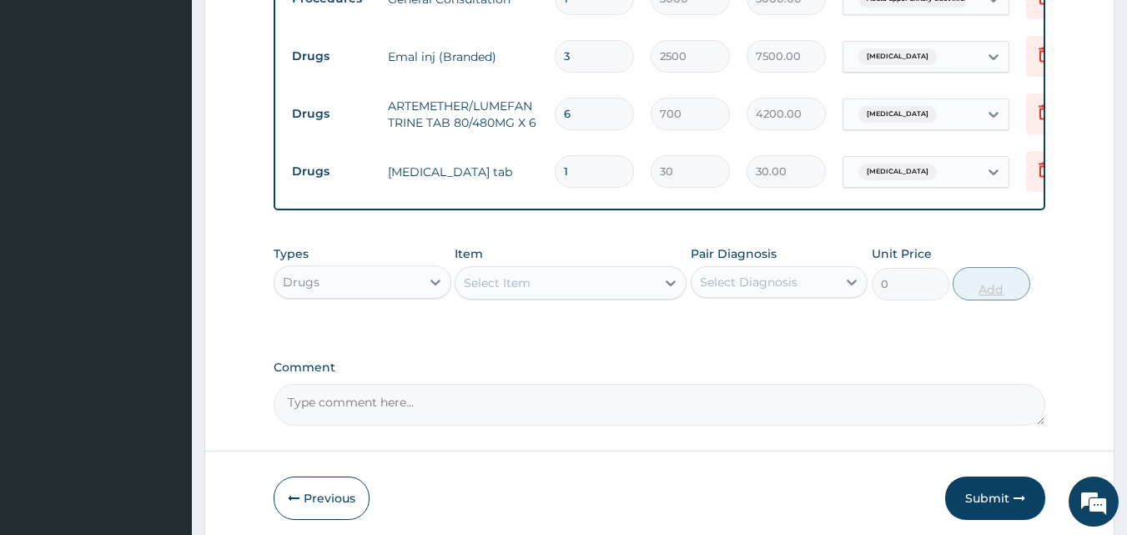
type input "18"
type input "540.00"
type input "18"
click at [554, 274] on div "Select Item" at bounding box center [555, 282] width 200 height 27
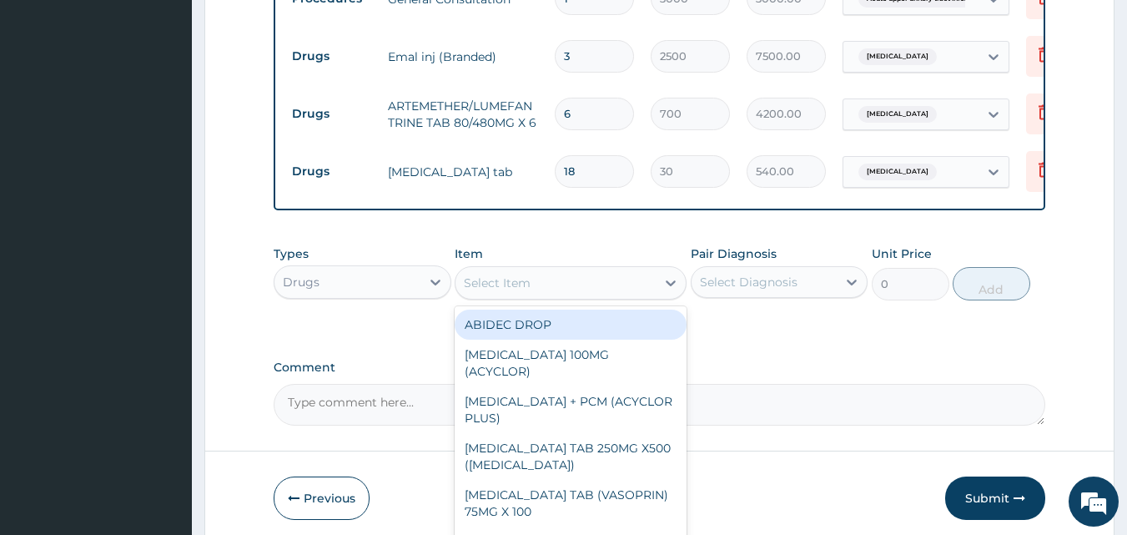
type input "T"
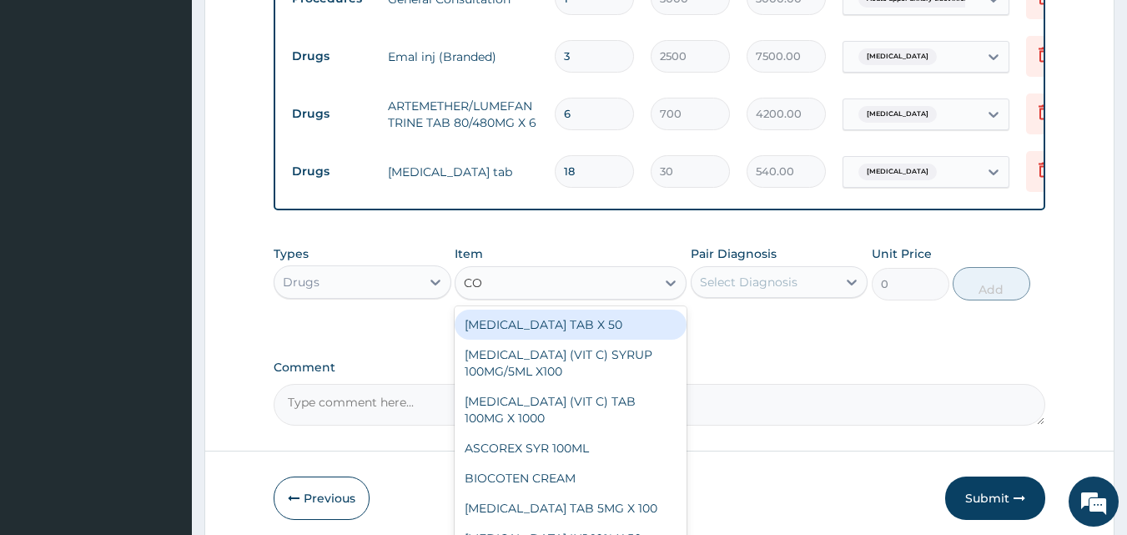
type input "CO-"
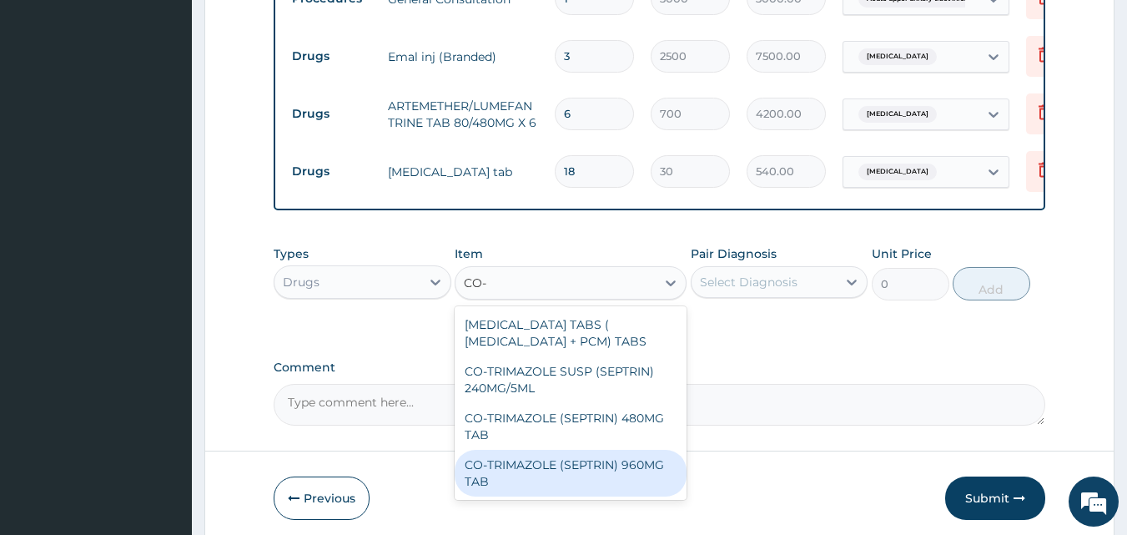
click at [577, 455] on div "CO-TRIMAZOLE (SEPTRIN) 960MG TAB" at bounding box center [571, 473] width 232 height 47
type input "30"
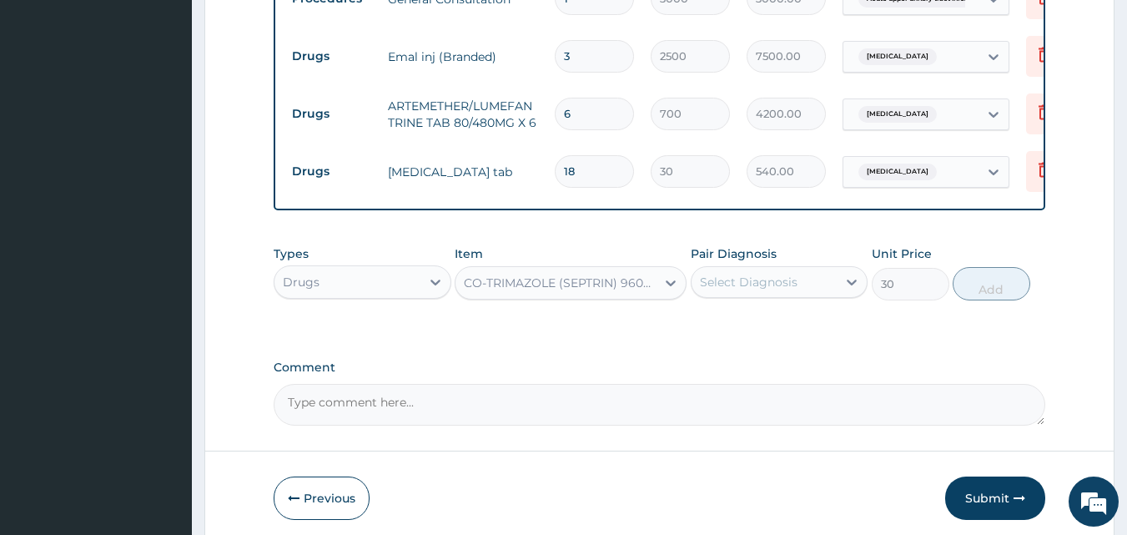
click at [763, 276] on div "Select Diagnosis" at bounding box center [749, 282] width 98 height 17
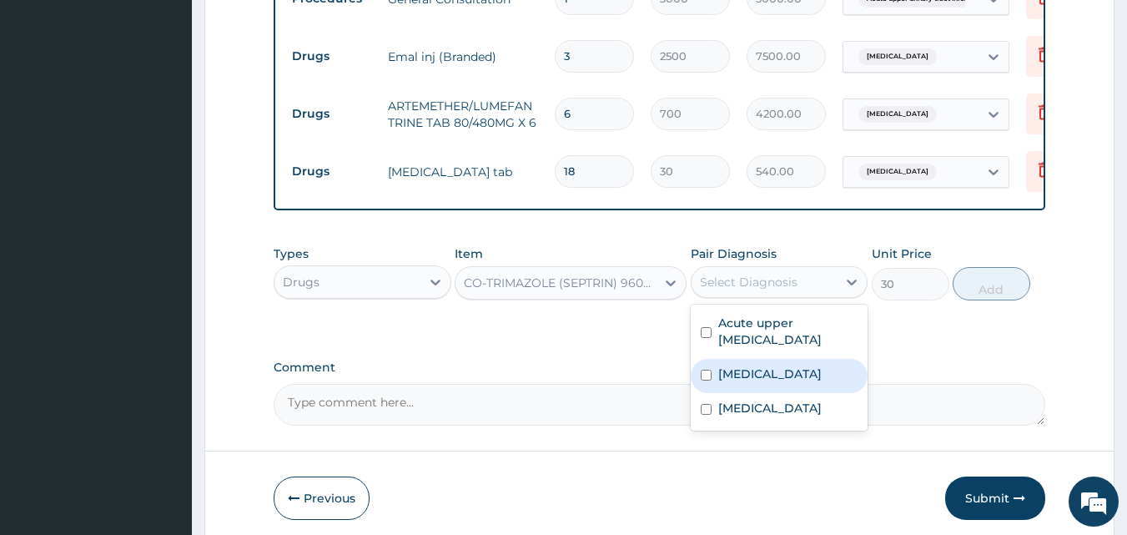
click at [706, 369] on input "checkbox" at bounding box center [706, 374] width 11 height 11
checkbox input "true"
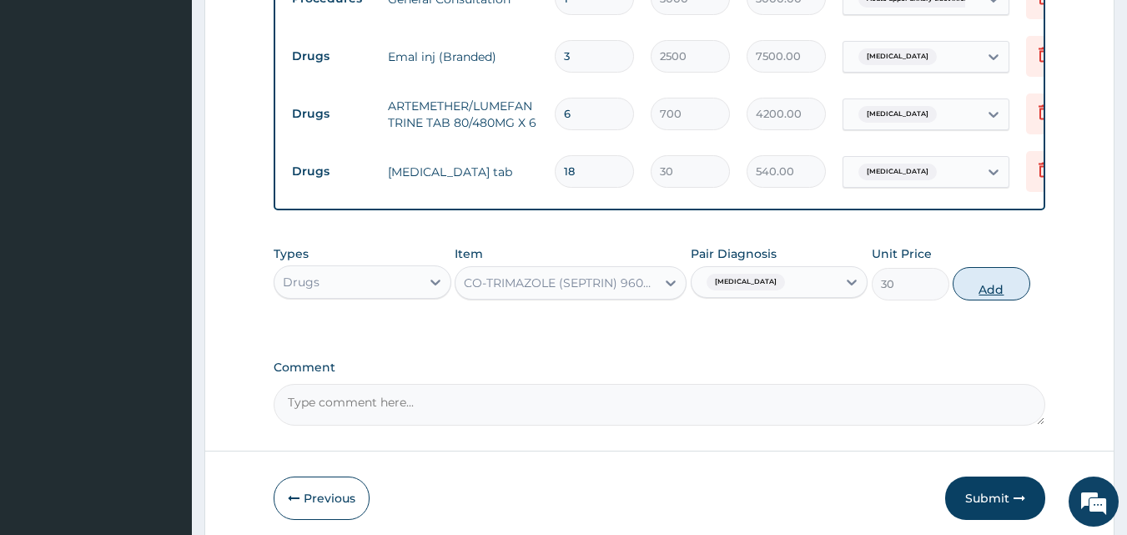
click at [979, 270] on button "Add" at bounding box center [991, 283] width 78 height 33
type input "0"
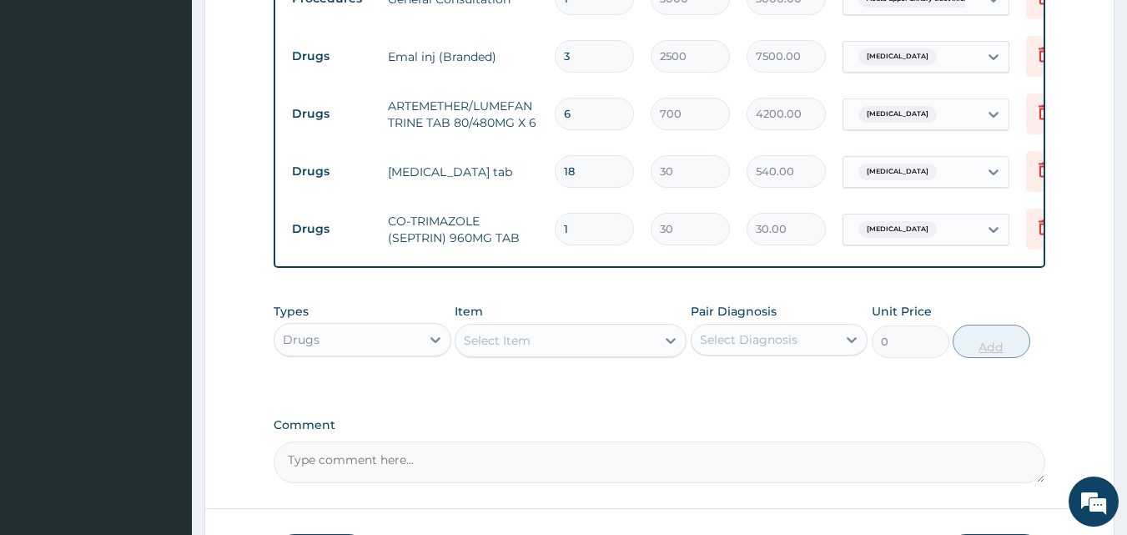
type input "15"
type input "450.00"
type input "15"
click at [1039, 220] on icon at bounding box center [1044, 227] width 12 height 15
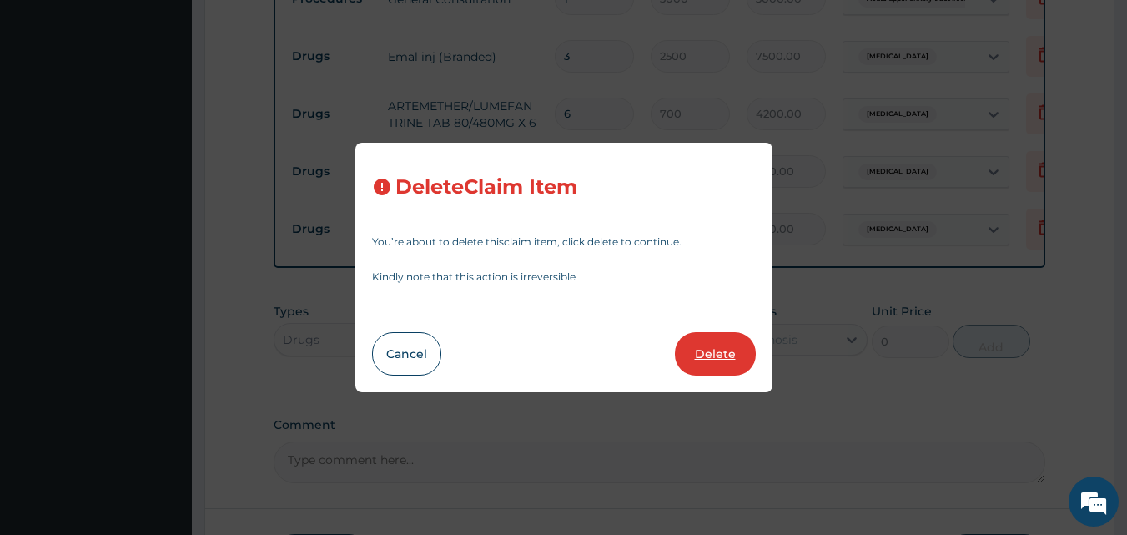
click at [711, 354] on button "Delete" at bounding box center [715, 353] width 81 height 43
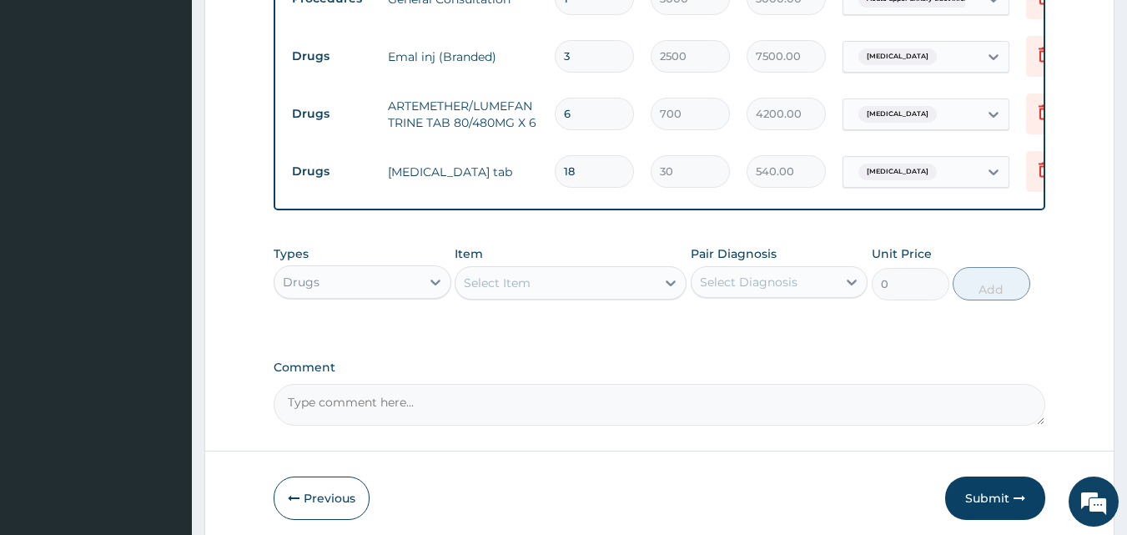
click at [517, 274] on div "Select Item" at bounding box center [497, 282] width 67 height 17
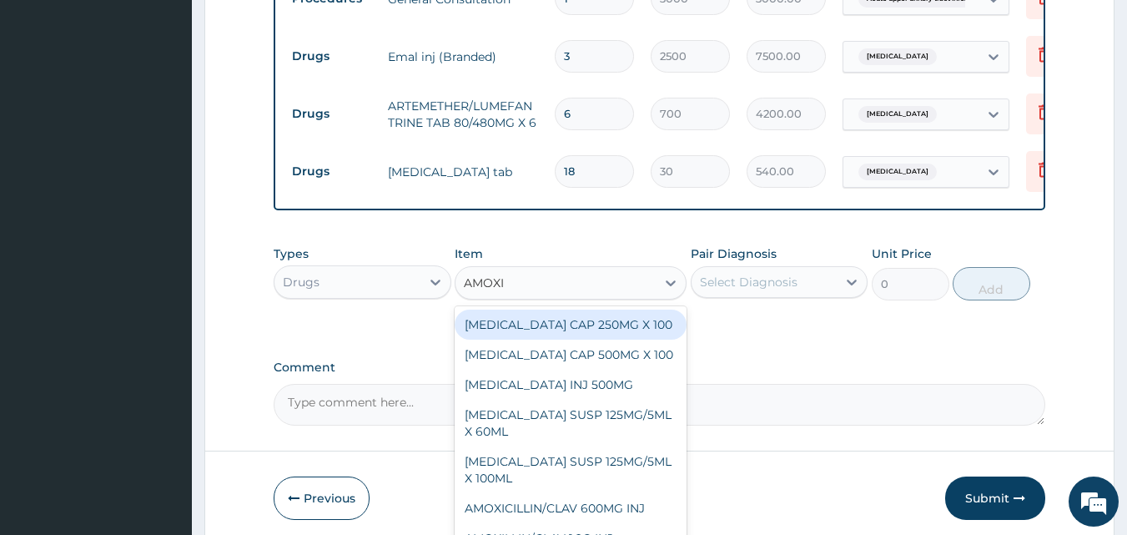
type input "AMOXIC"
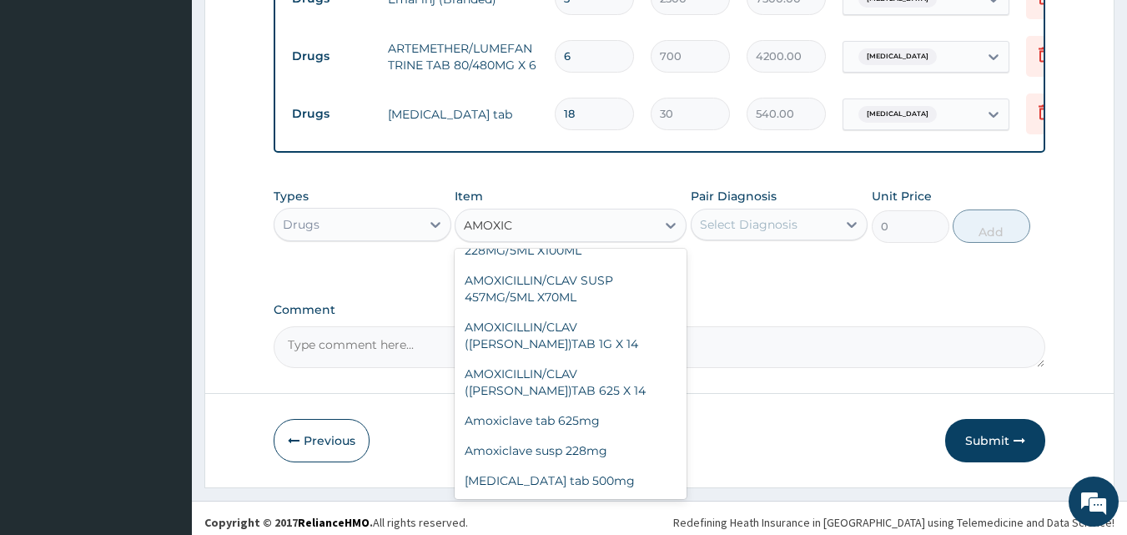
scroll to position [324, 0]
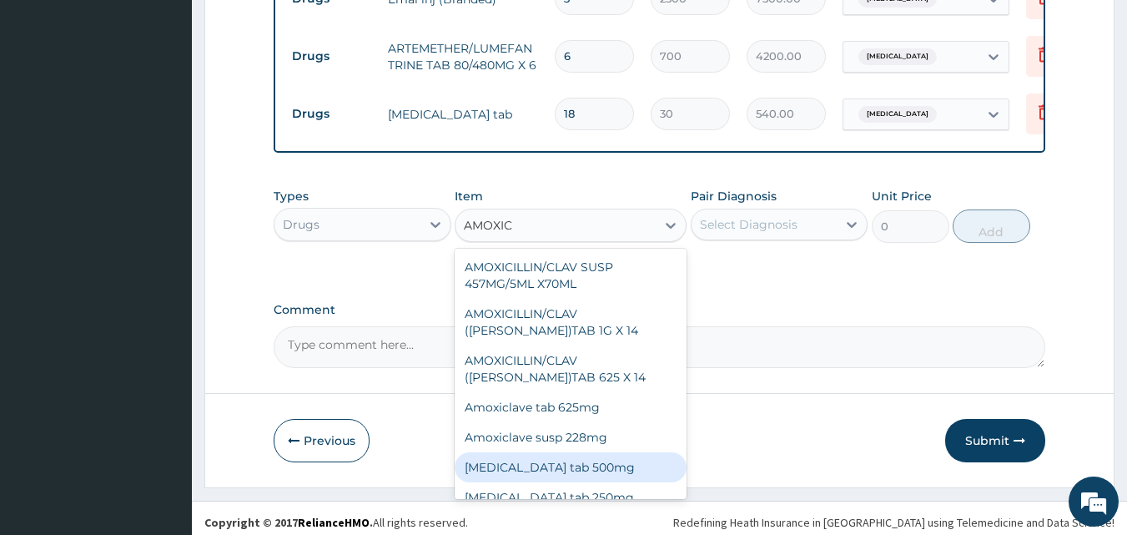
click at [598, 452] on div "Amoxicillin tab 500mg" at bounding box center [571, 467] width 232 height 30
type input "70"
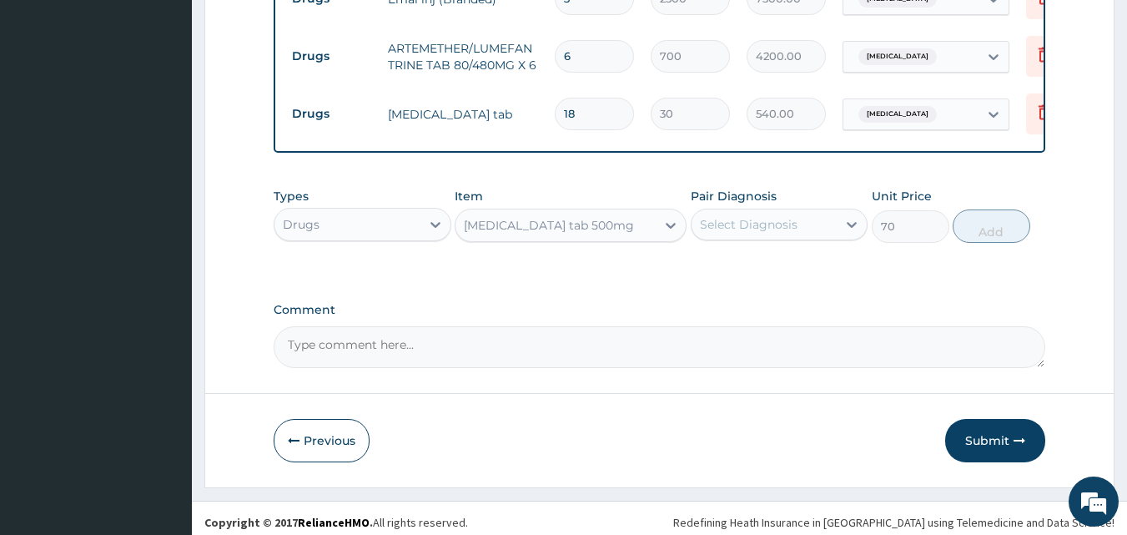
click at [768, 216] on div "Select Diagnosis" at bounding box center [749, 224] width 98 height 17
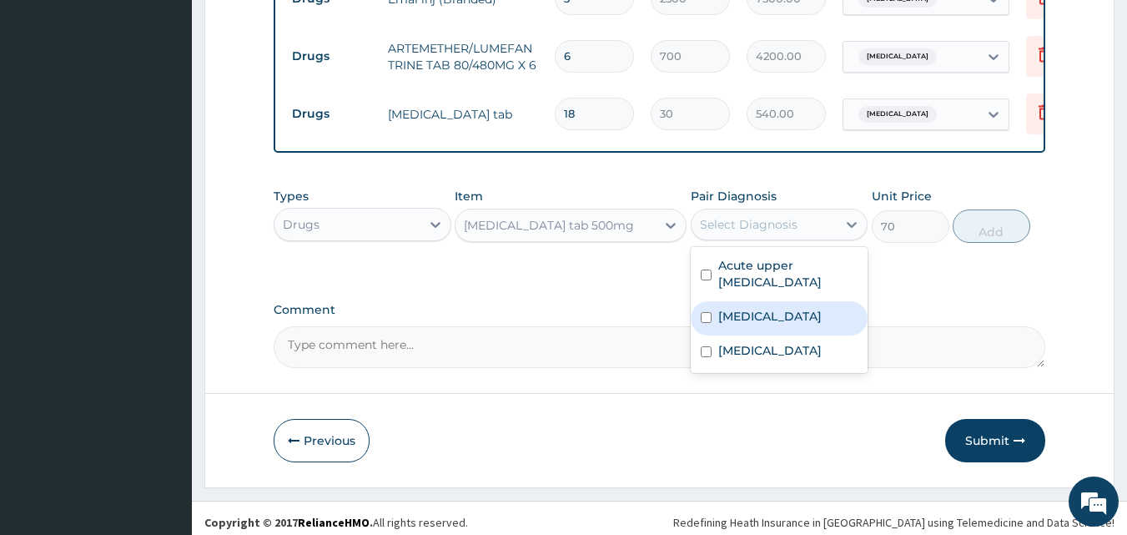
click at [706, 312] on input "checkbox" at bounding box center [706, 317] width 11 height 11
checkbox input "true"
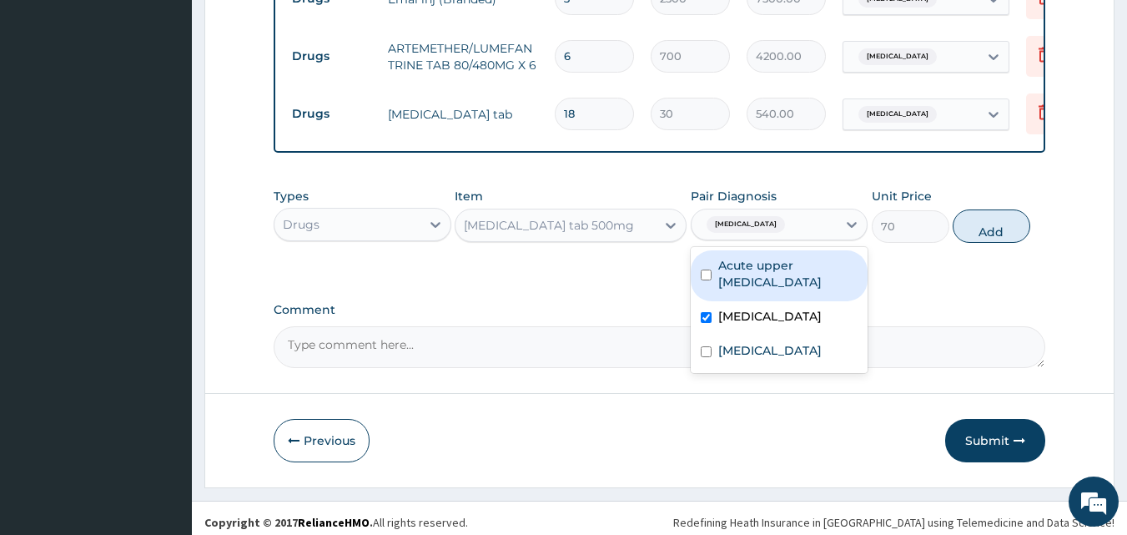
click at [703, 269] on input "checkbox" at bounding box center [706, 274] width 11 height 11
checkbox input "true"
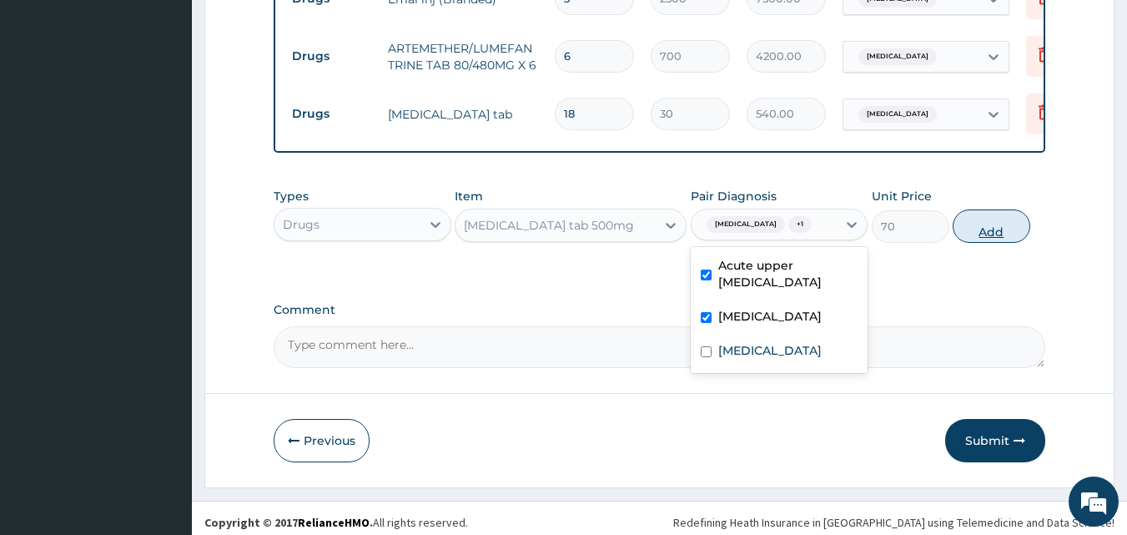
click at [1002, 218] on button "Add" at bounding box center [991, 225] width 78 height 33
type input "0"
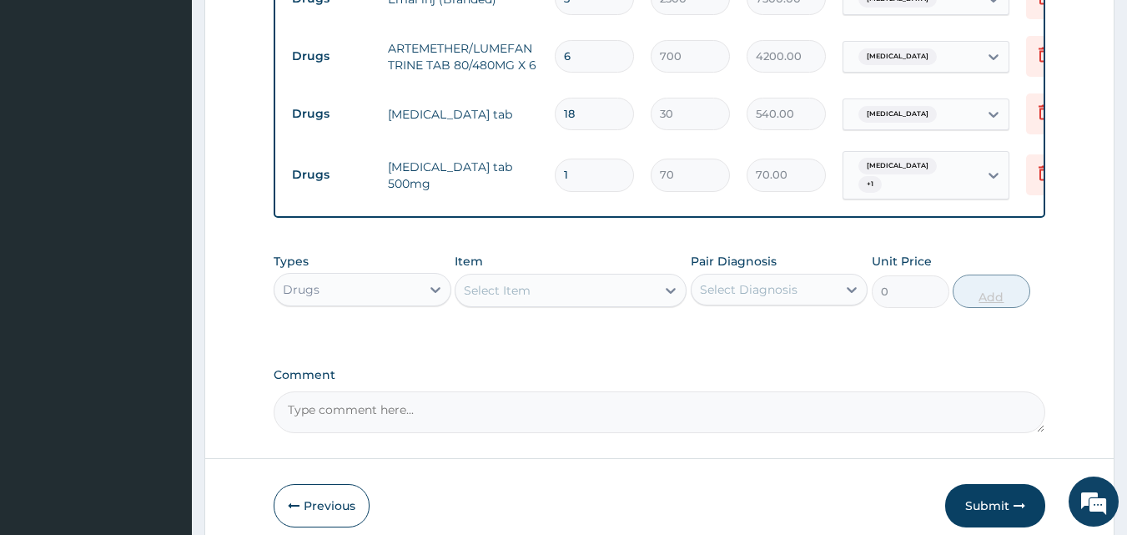
type input "10"
type input "700.00"
type input "10"
click at [866, 320] on div "Types Drugs Item Select Item Pair Diagnosis Select Diagnosis Unit Price 0 Add" at bounding box center [660, 292] width 772 height 97
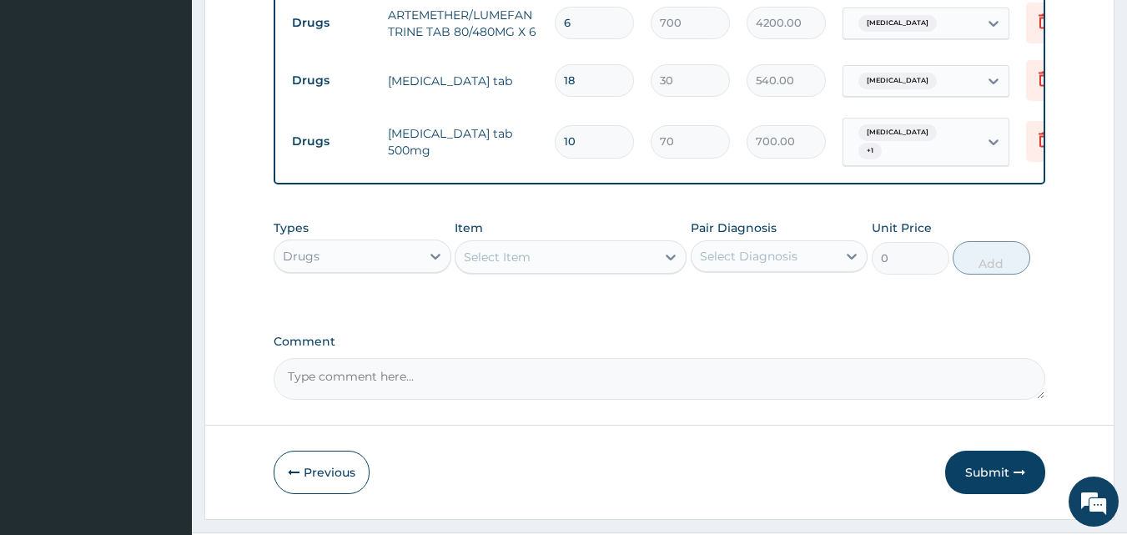
scroll to position [1387, 0]
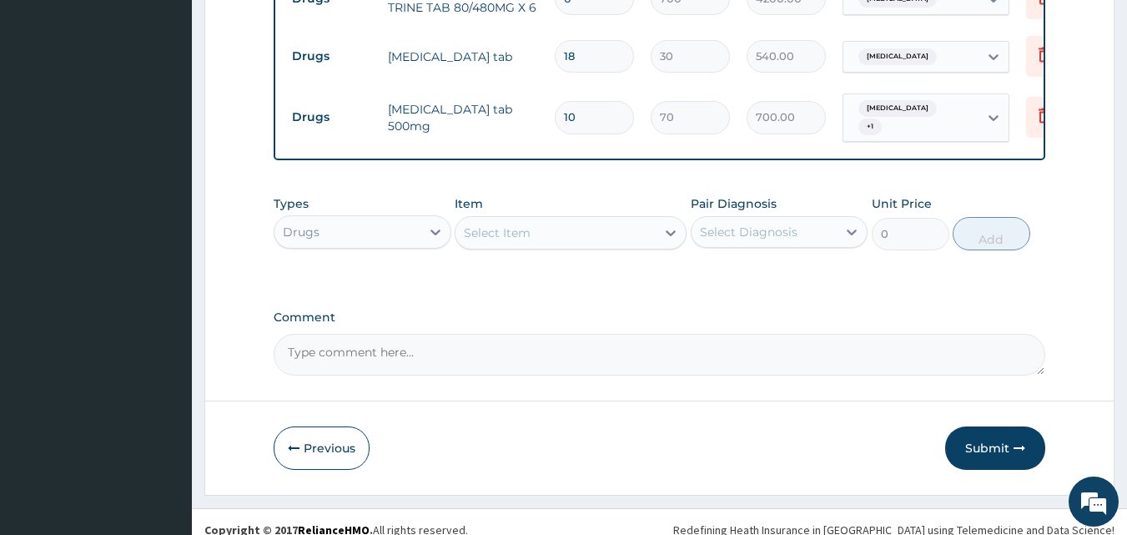
click at [555, 219] on div "Select Item" at bounding box center [555, 232] width 200 height 27
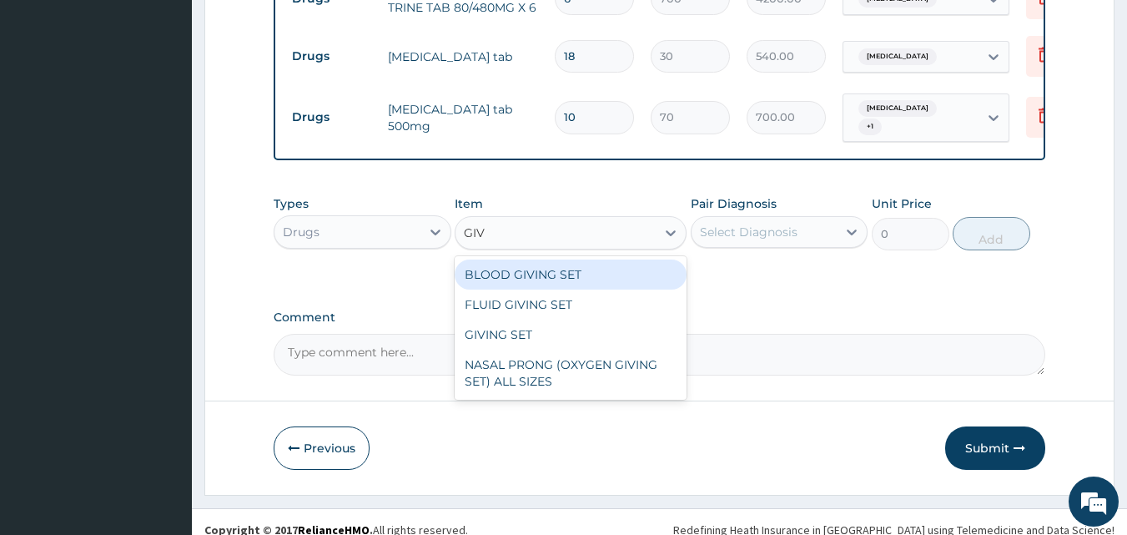
type input "GIVI"
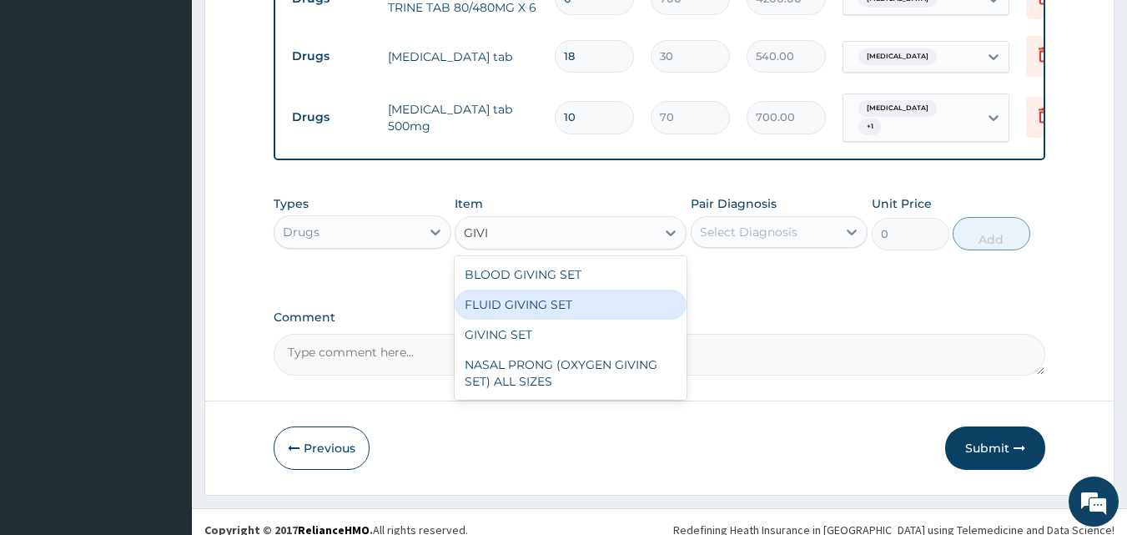
click at [539, 289] on div "FLUID GIVING SET" at bounding box center [571, 304] width 232 height 30
type input "250"
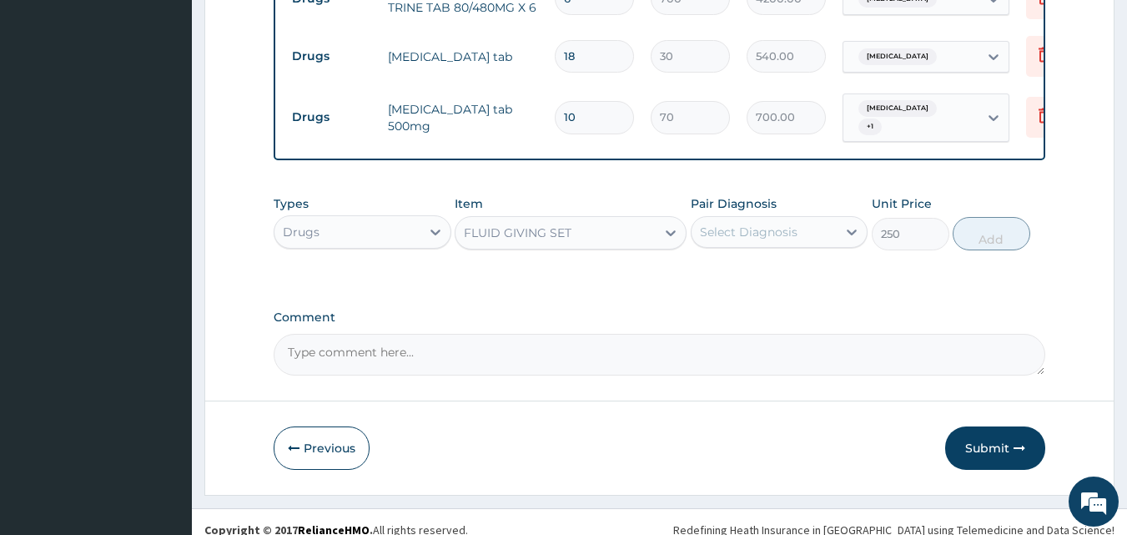
click at [813, 219] on div "Select Diagnosis" at bounding box center [764, 232] width 146 height 27
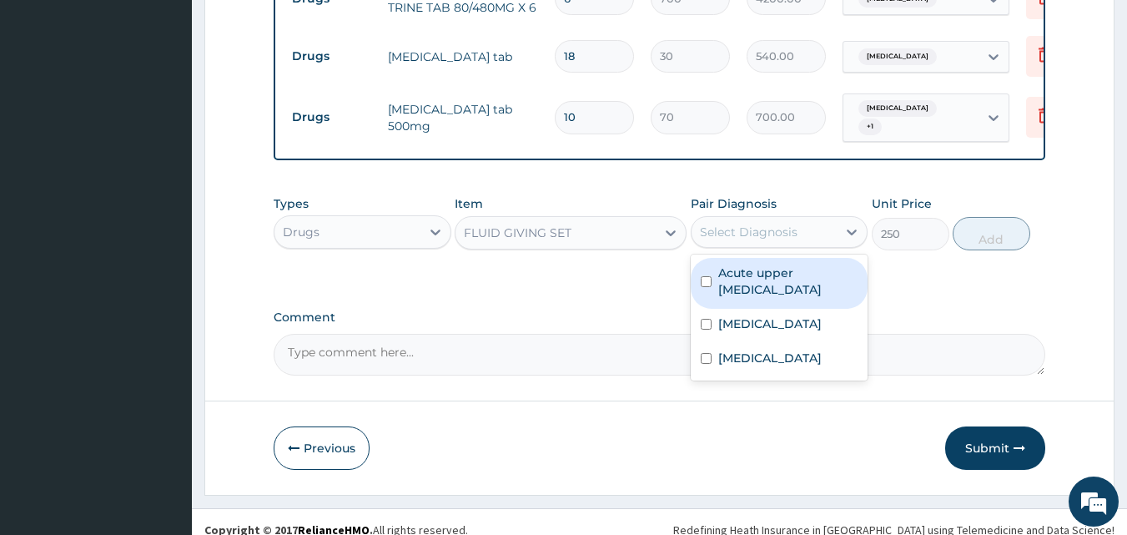
click at [704, 276] on input "checkbox" at bounding box center [706, 281] width 11 height 11
checkbox input "true"
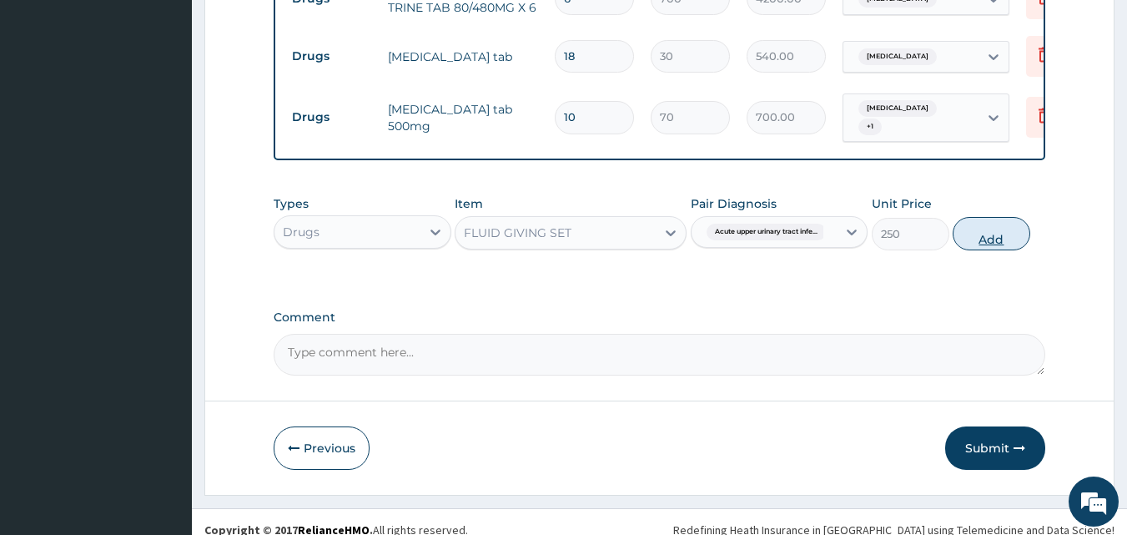
click at [987, 219] on button "Add" at bounding box center [991, 233] width 78 height 33
type input "0"
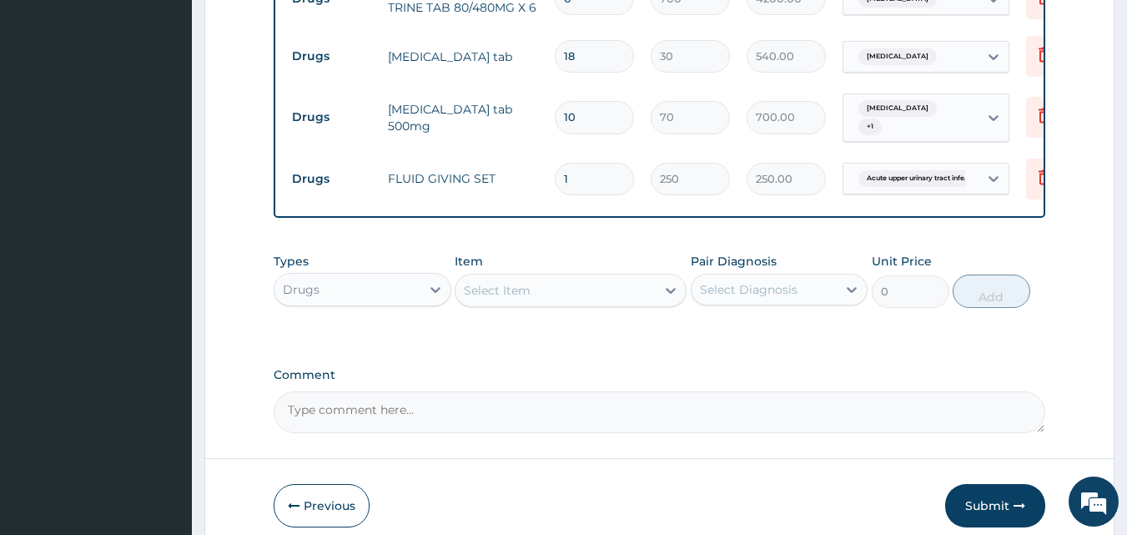
click at [991, 484] on button "Submit" at bounding box center [995, 505] width 100 height 43
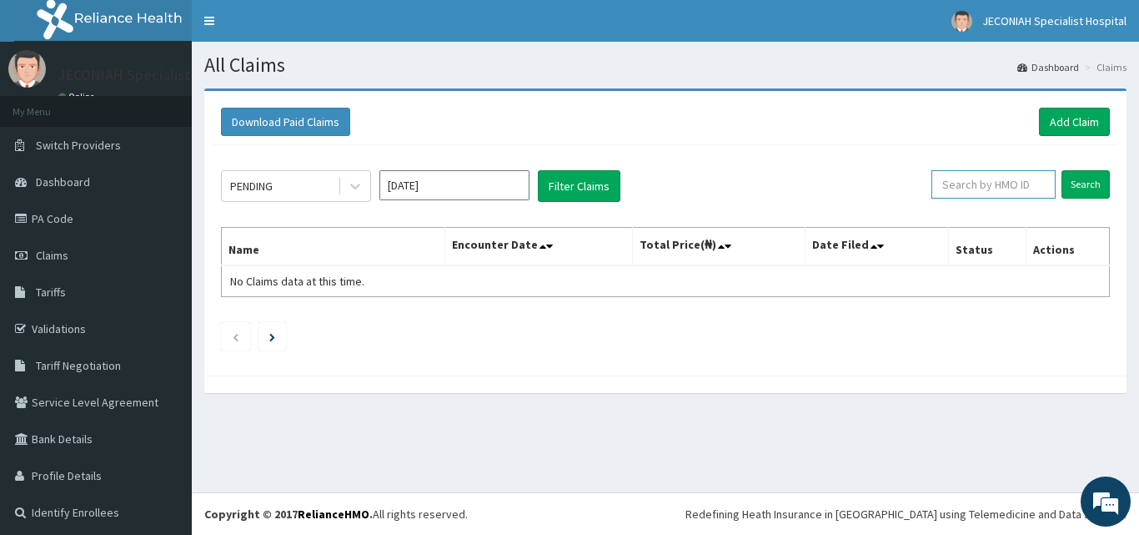
click at [944, 184] on input "text" at bounding box center [994, 184] width 124 height 28
click at [1070, 182] on input "Search" at bounding box center [1086, 184] width 48 height 28
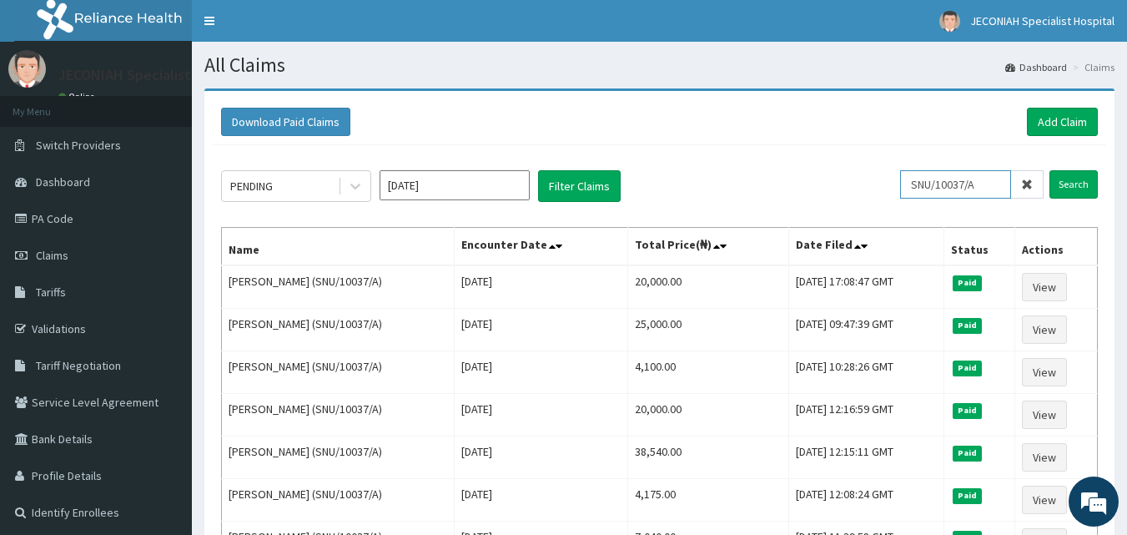
click at [993, 183] on input "SNU/10037/A" at bounding box center [955, 184] width 111 height 28
type input "STZ/10152/A"
click at [1072, 180] on input "Search" at bounding box center [1073, 184] width 48 height 28
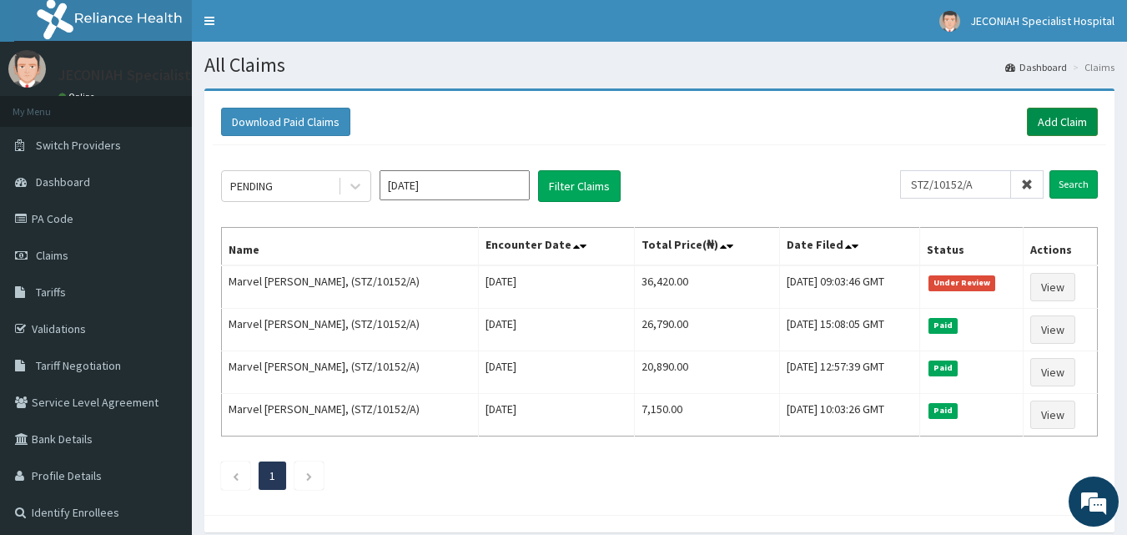
click at [1049, 112] on link "Add Claim" at bounding box center [1062, 122] width 71 height 28
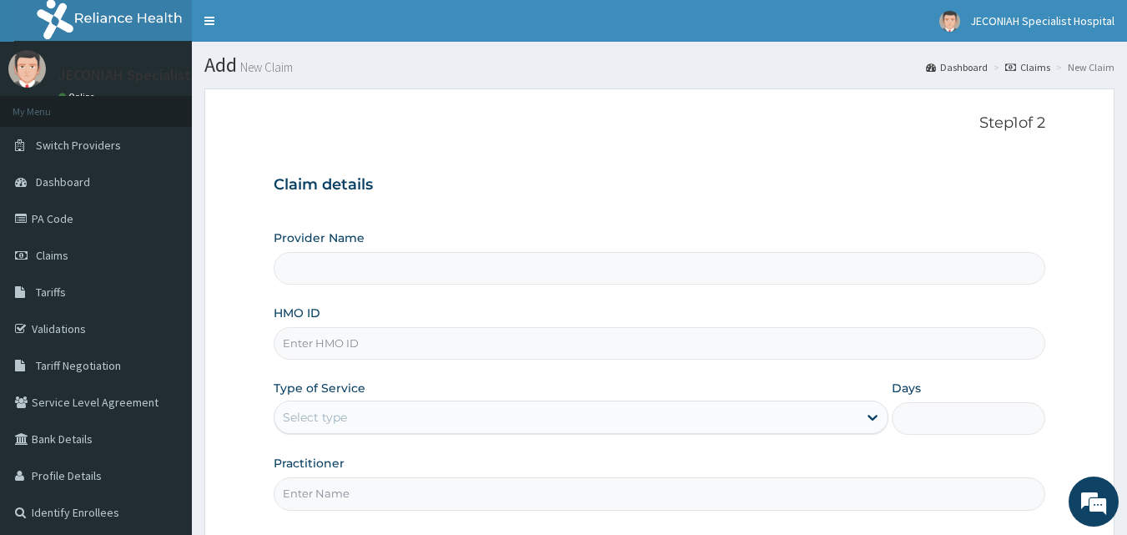
type input "Jeconiah Specialist Hospital"
click at [854, 160] on div "Claim details Provider Name Jeconiah Specialist Hospital HMO ID Type of Service…" at bounding box center [660, 334] width 772 height 350
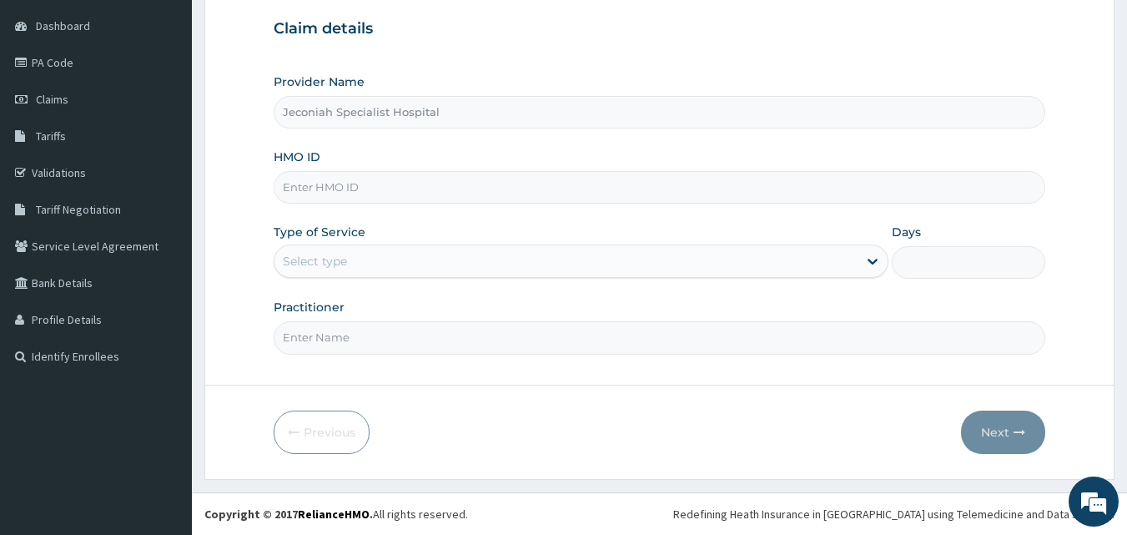
click at [382, 183] on input "HMO ID" at bounding box center [660, 187] width 772 height 33
type input "JTA/10126/A"
click at [396, 259] on div "Select type" at bounding box center [565, 261] width 583 height 27
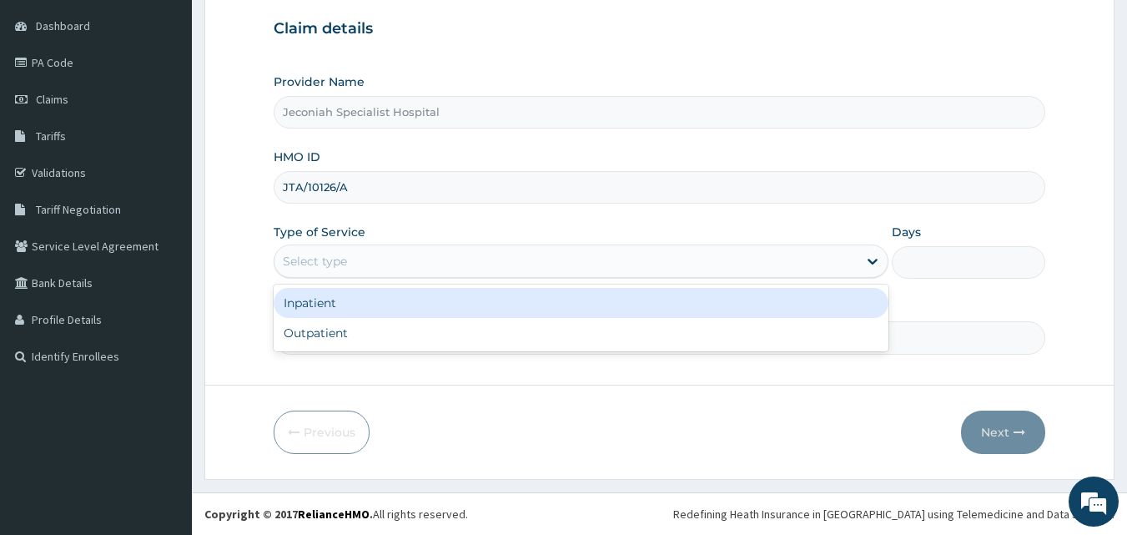
click at [365, 303] on div "Inpatient" at bounding box center [581, 303] width 615 height 30
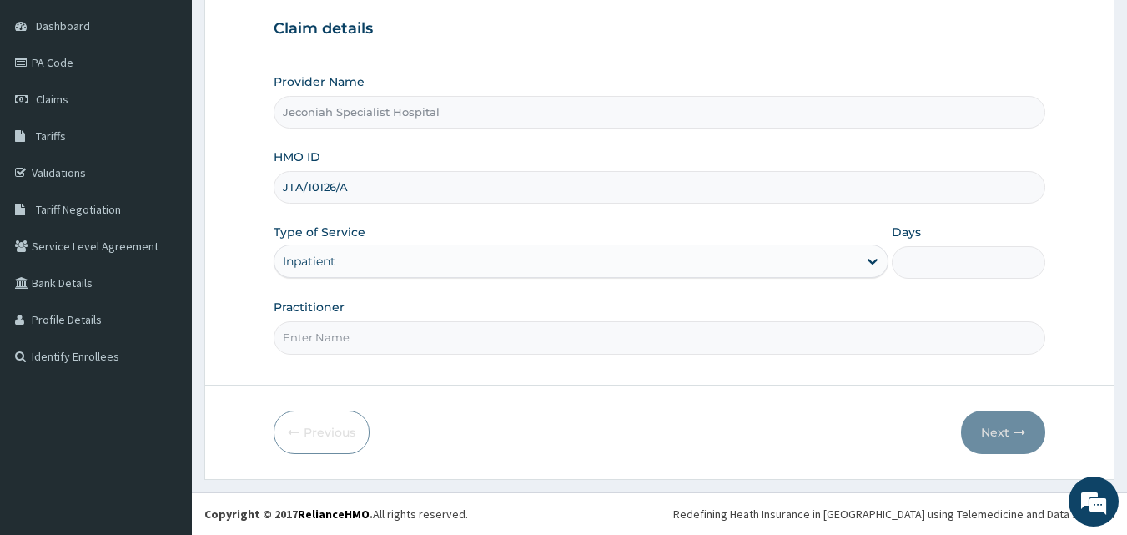
click at [941, 261] on input "Days" at bounding box center [968, 262] width 153 height 33
type input "2"
click at [406, 339] on input "Practitioner" at bounding box center [660, 337] width 772 height 33
type input "DR EKPO"
click at [1010, 438] on button "Next" at bounding box center [1003, 431] width 84 height 43
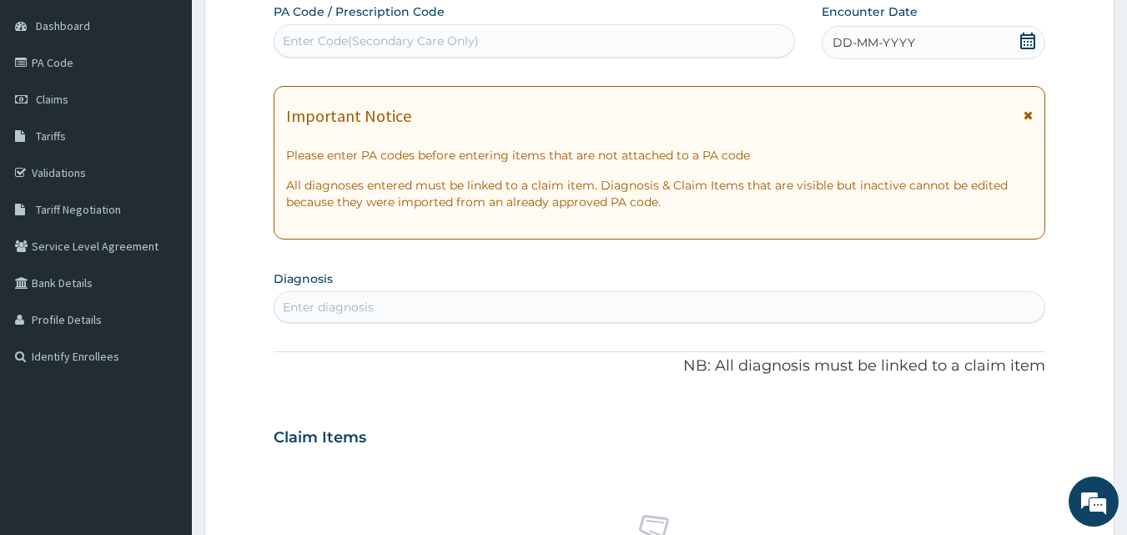
click at [1032, 48] on icon at bounding box center [1027, 41] width 15 height 17
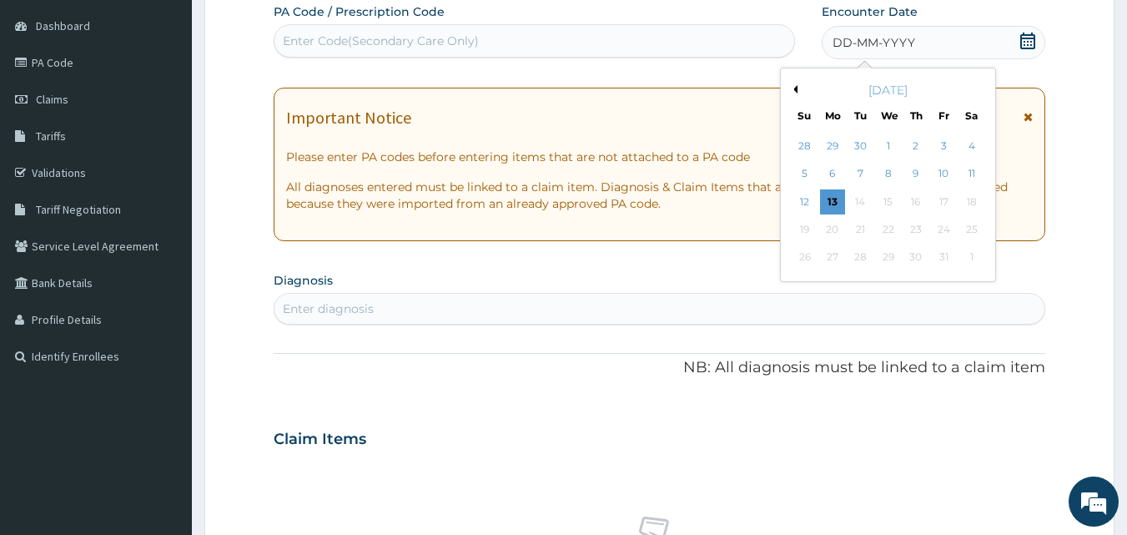
click at [795, 88] on button "Previous Month" at bounding box center [793, 89] width 8 height 8
click at [950, 222] on div "26" at bounding box center [943, 229] width 25 height 25
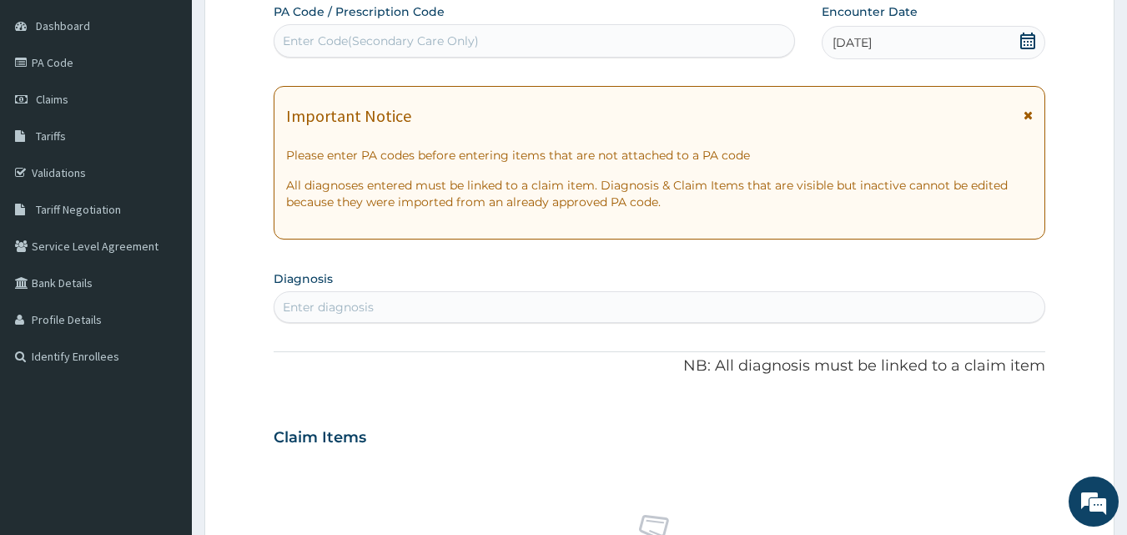
click at [492, 37] on div "Enter Code(Secondary Care Only)" at bounding box center [534, 41] width 520 height 27
type input "PA/1FBC52"
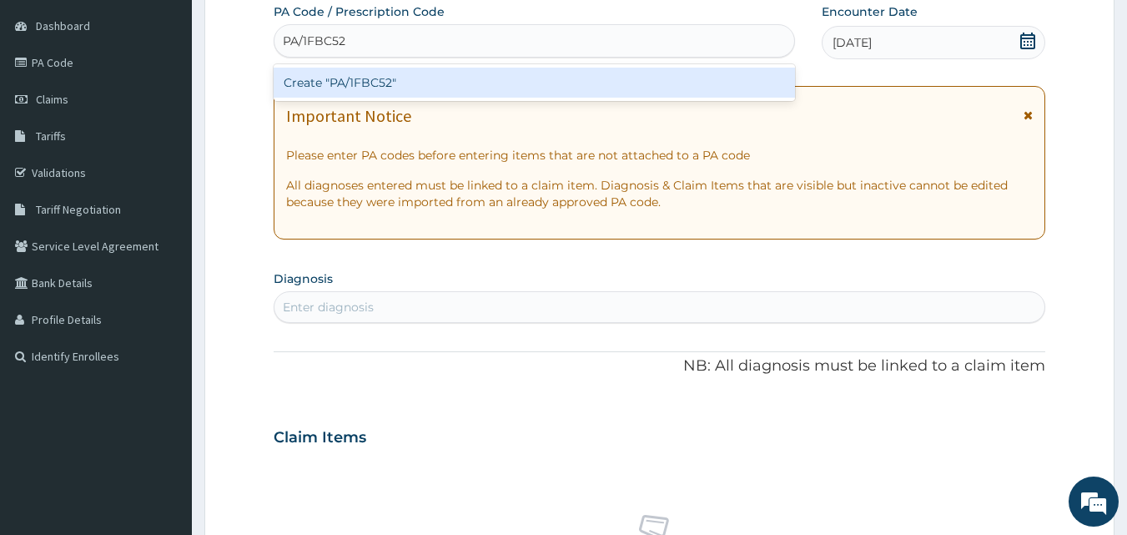
click at [419, 87] on div "Create "PA/1FBC52"" at bounding box center [535, 83] width 522 height 30
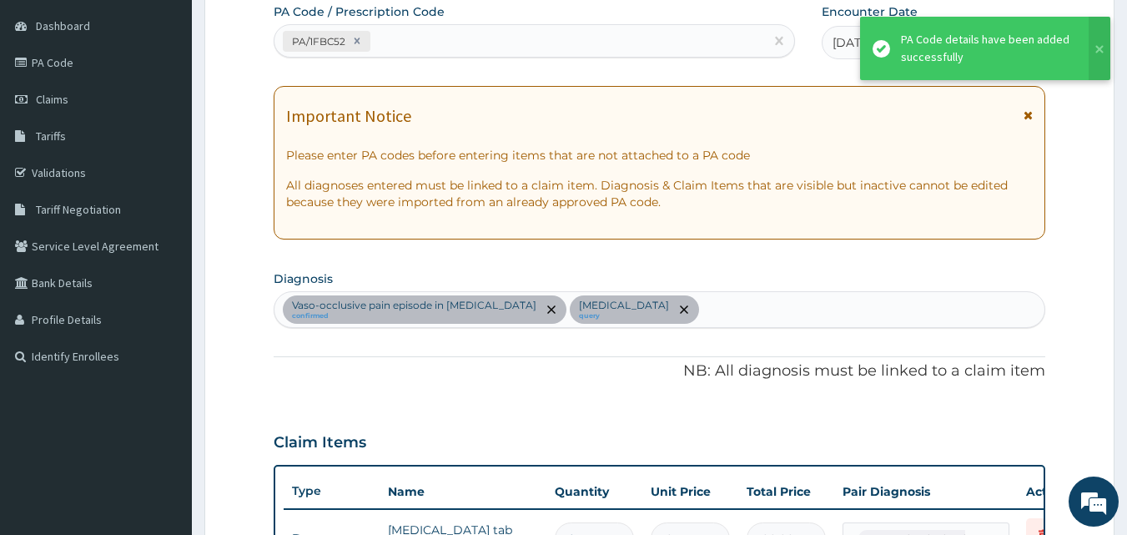
scroll to position [839, 0]
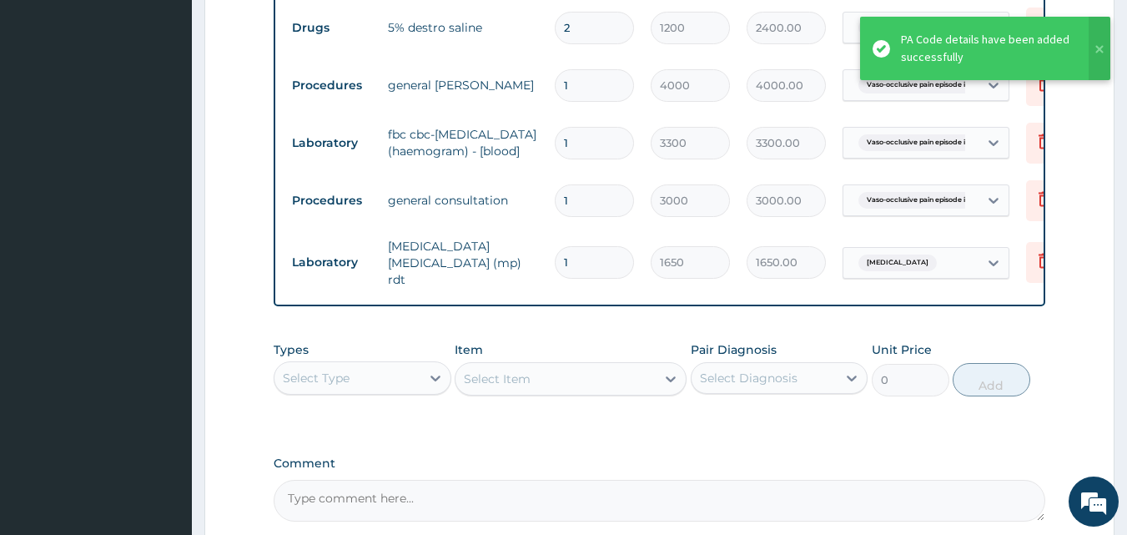
click at [629, 430] on div "Types Select Type Item Select Item Pair Diagnosis Select Diagnosis Unit Price 0…" at bounding box center [660, 381] width 772 height 97
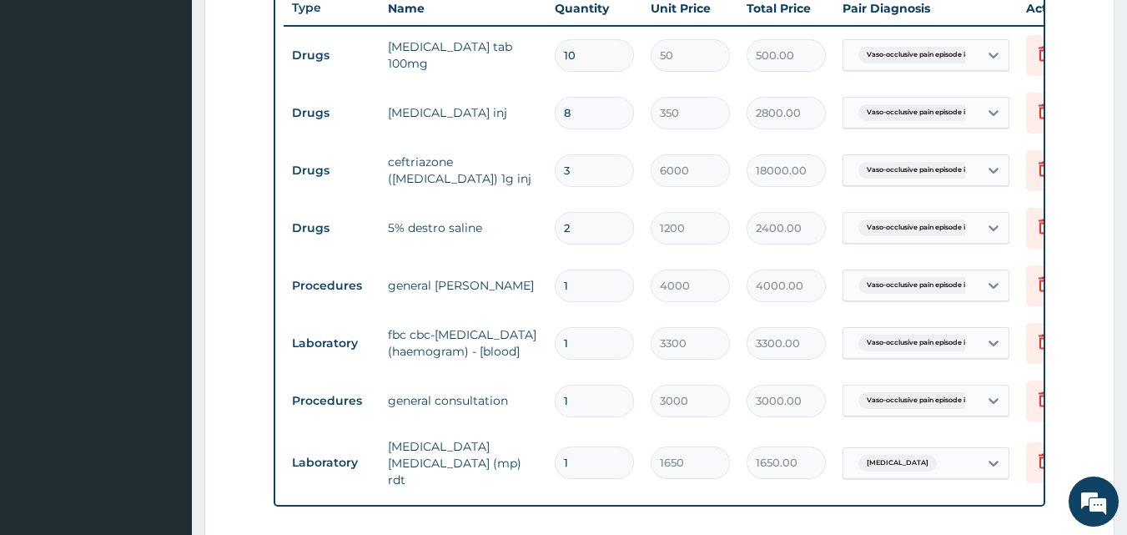
scroll to position [672, 0]
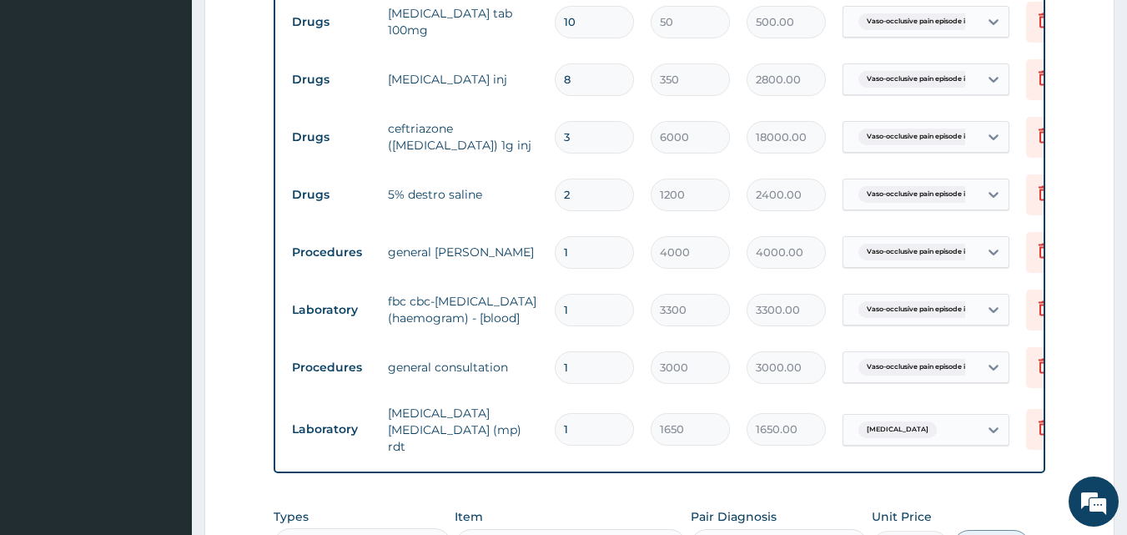
click at [635, 493] on div "PA Code / Prescription Code PA/1FBC52 Encounter Date 29-09-2025 Important Notic…" at bounding box center [660, 87] width 772 height 1201
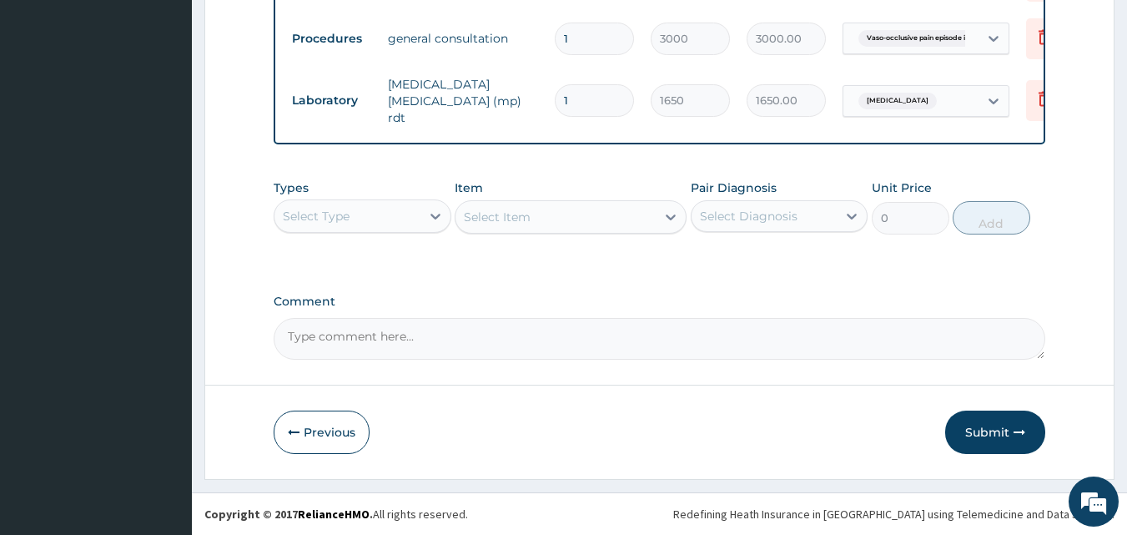
scroll to position [1013, 0]
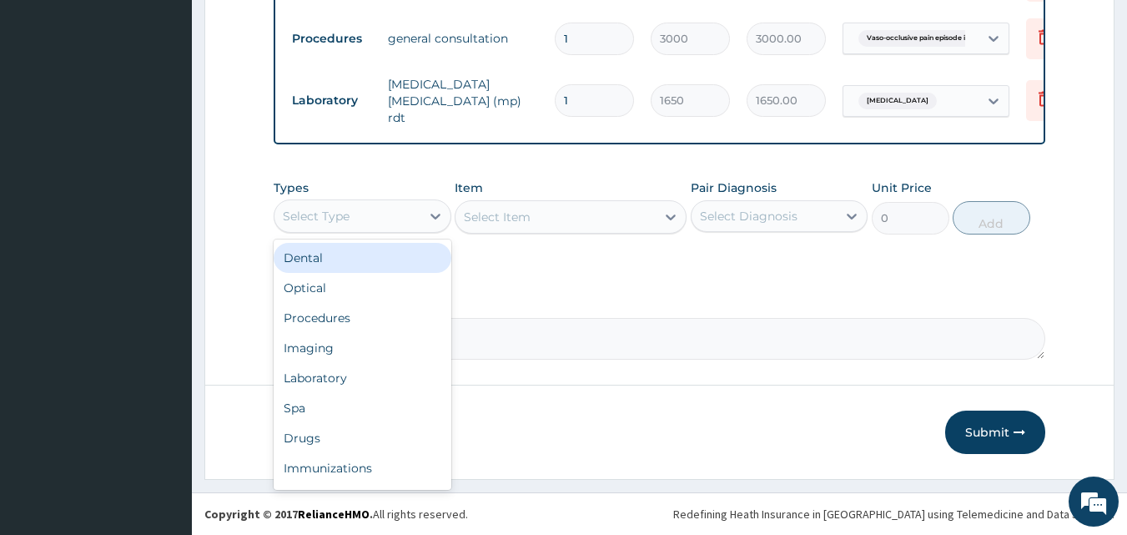
click at [351, 214] on div "Select Type" at bounding box center [347, 216] width 146 height 27
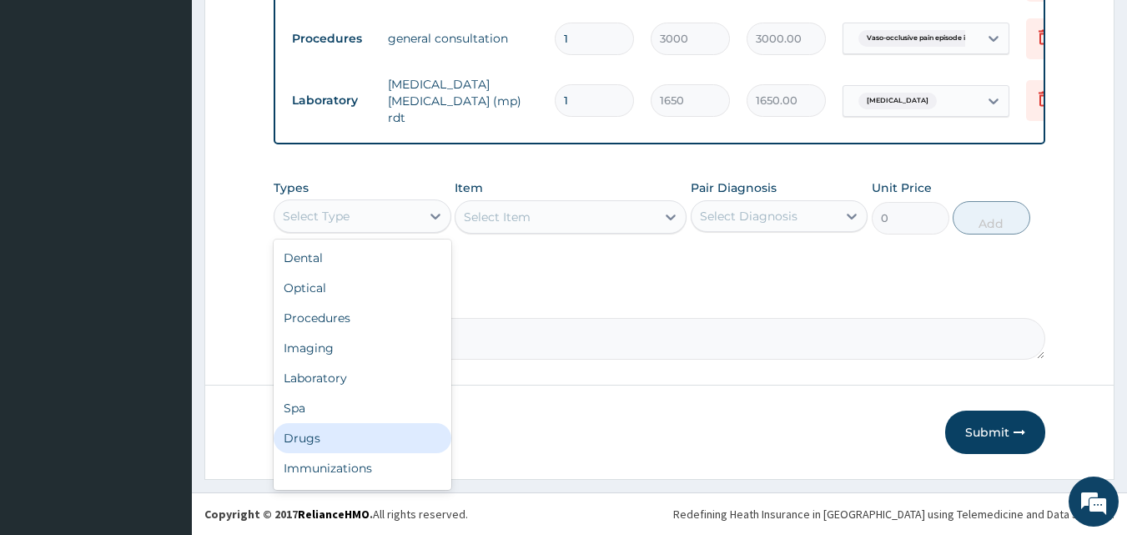
click at [327, 440] on div "Drugs" at bounding box center [363, 438] width 178 height 30
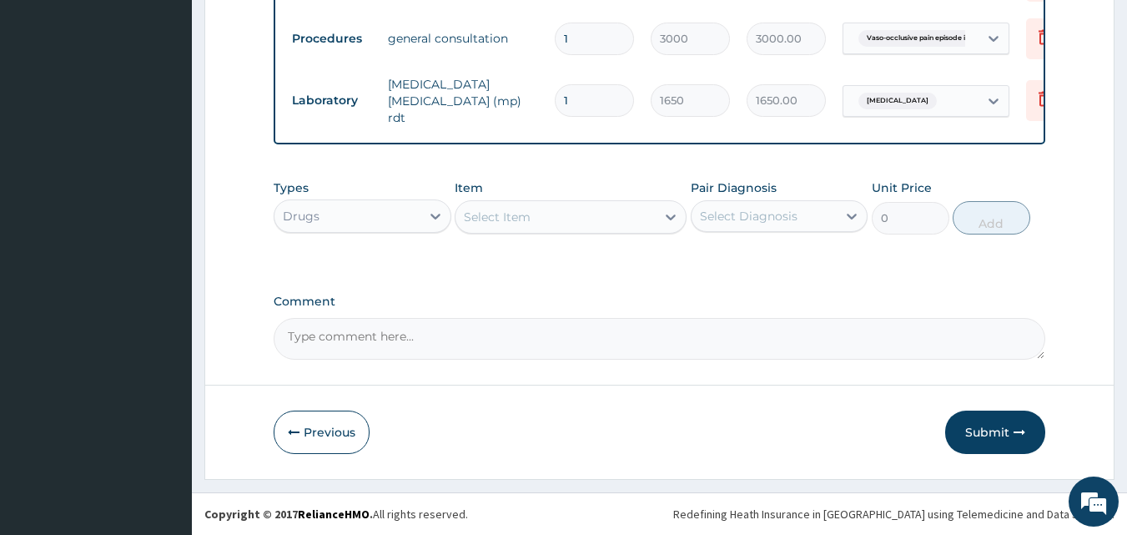
click at [557, 220] on div "Select Item" at bounding box center [555, 216] width 200 height 27
type input "CAN"
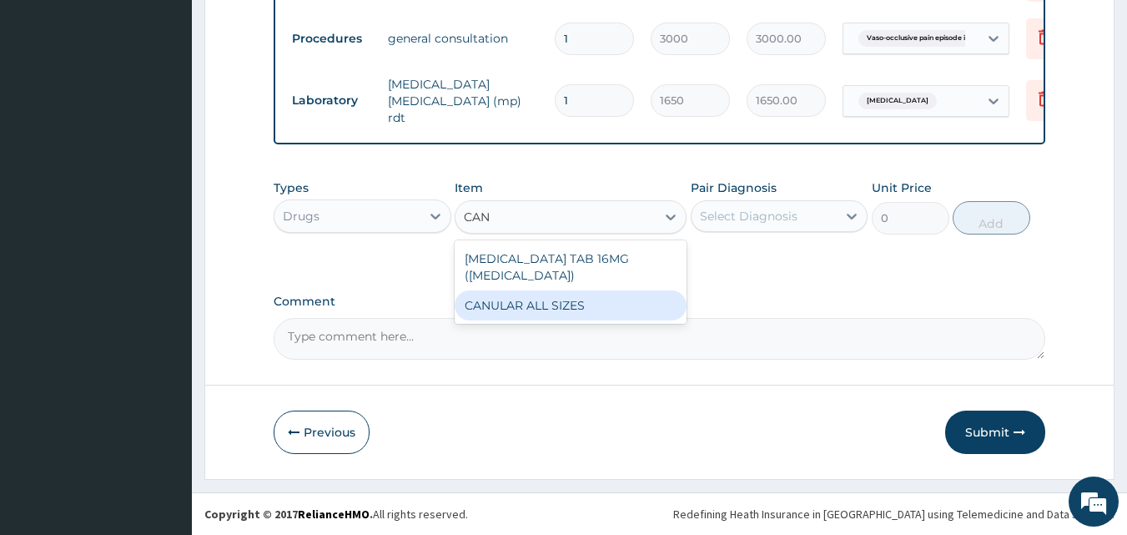
click at [527, 309] on div "CANULAR ALL SIZES" at bounding box center [571, 305] width 232 height 30
type input "200"
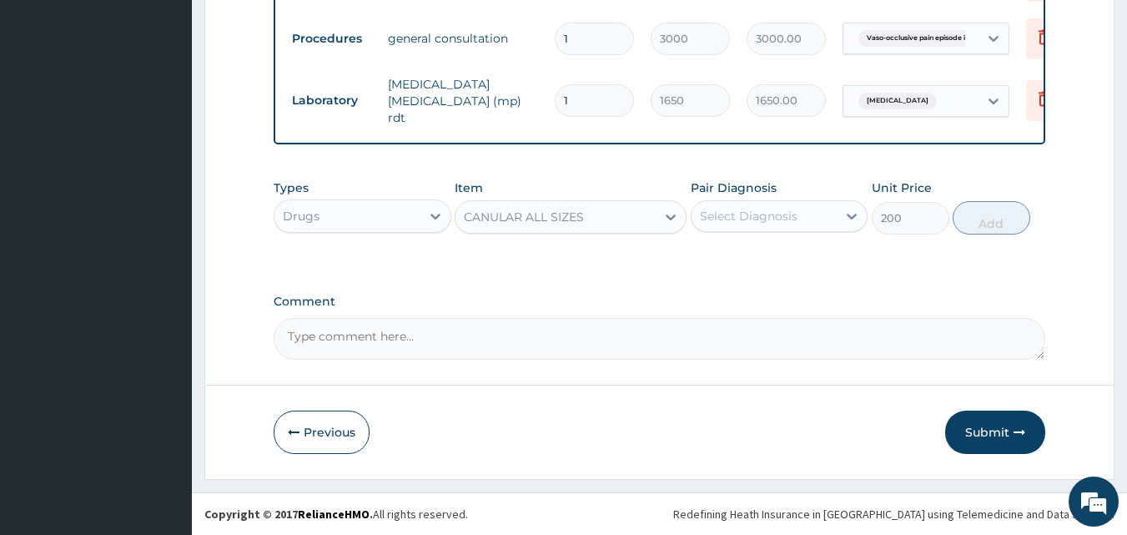
click at [774, 204] on div "Select Diagnosis" at bounding box center [764, 216] width 146 height 27
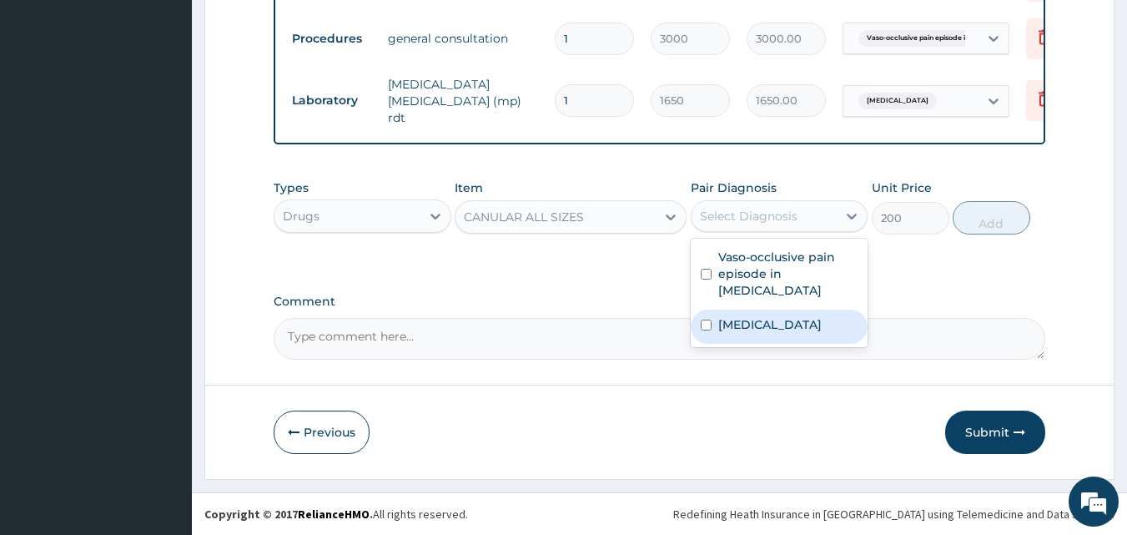
click at [704, 324] on input "checkbox" at bounding box center [706, 324] width 11 height 11
checkbox input "true"
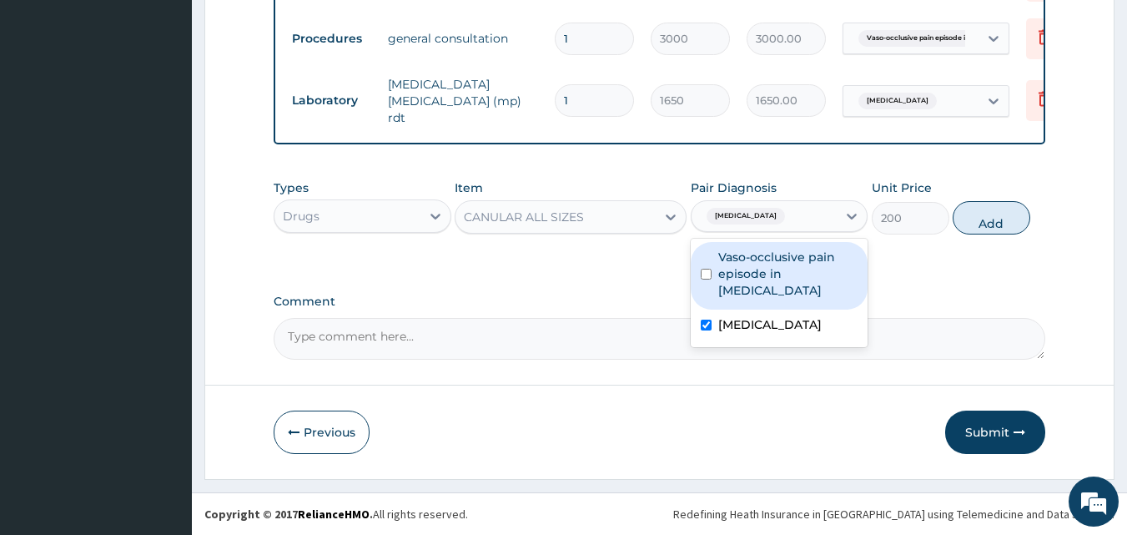
click at [703, 276] on input "checkbox" at bounding box center [706, 274] width 11 height 11
checkbox input "true"
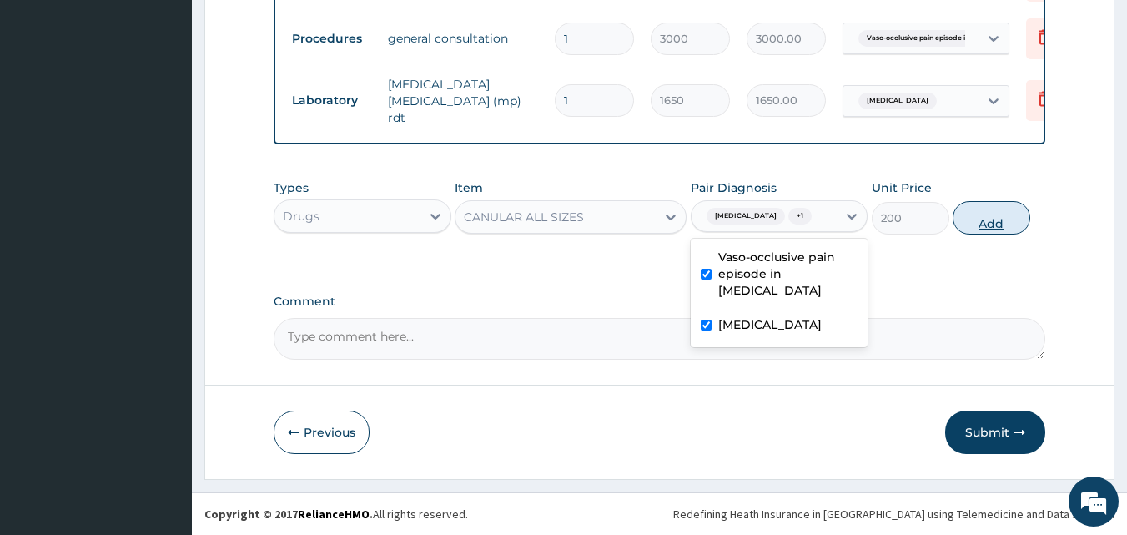
click at [987, 214] on button "Add" at bounding box center [991, 217] width 78 height 33
type input "0"
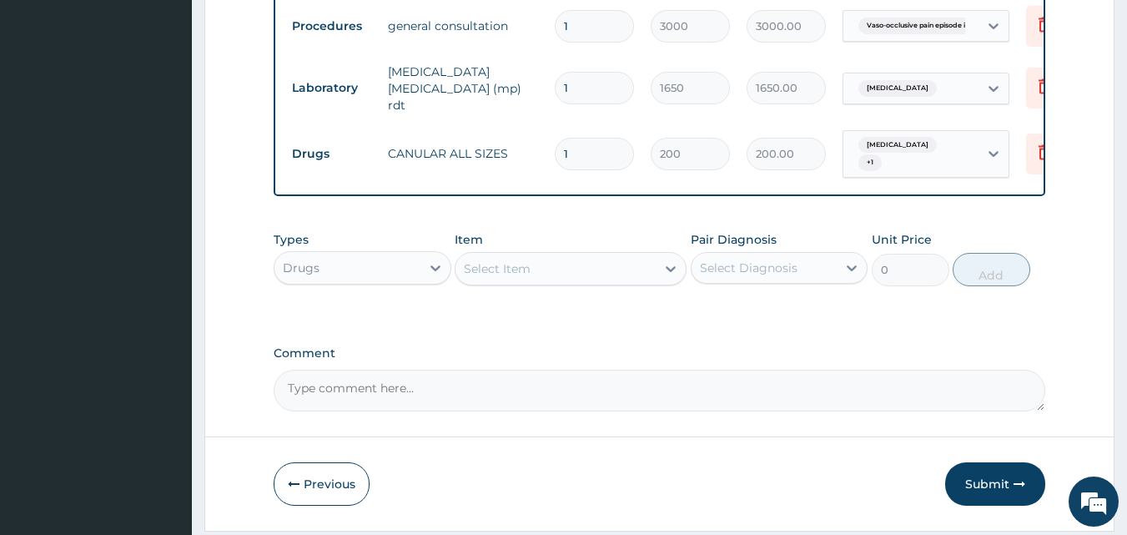
click at [574, 272] on div "Select Item" at bounding box center [555, 268] width 200 height 27
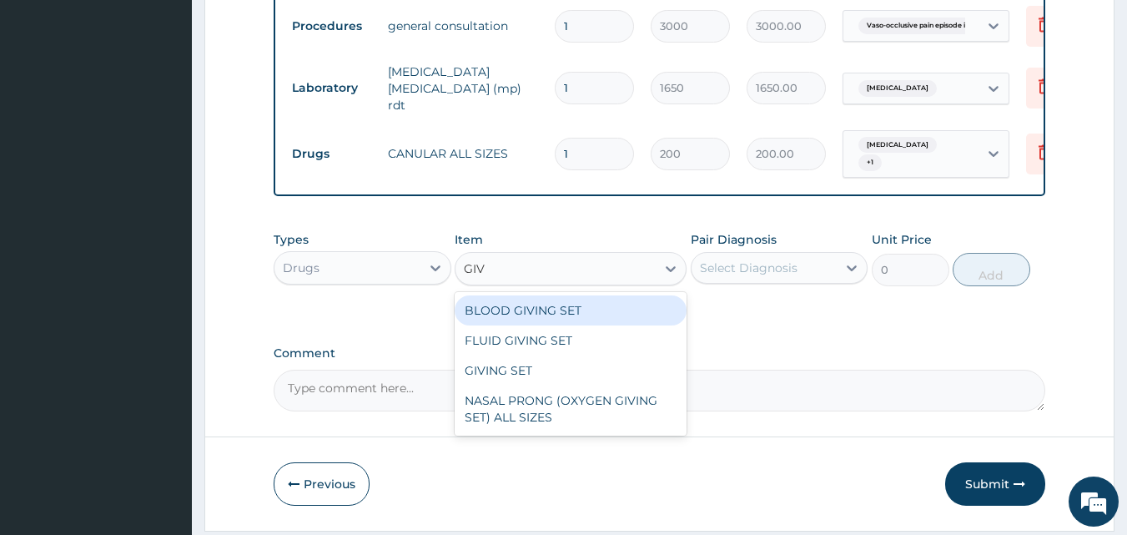
type input "GIVI"
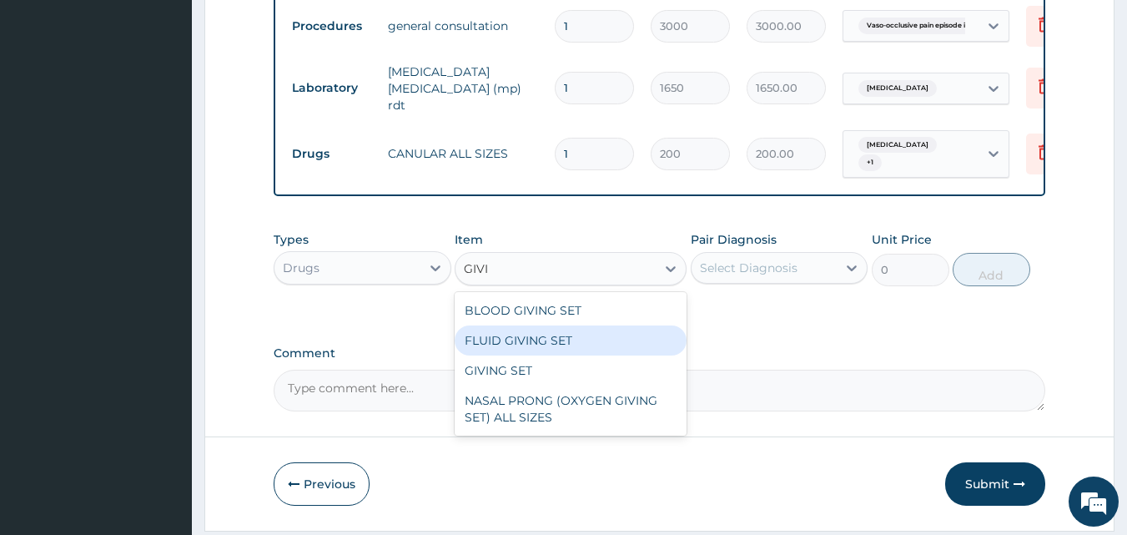
click at [524, 348] on div "FLUID GIVING SET" at bounding box center [571, 340] width 232 height 30
type input "250"
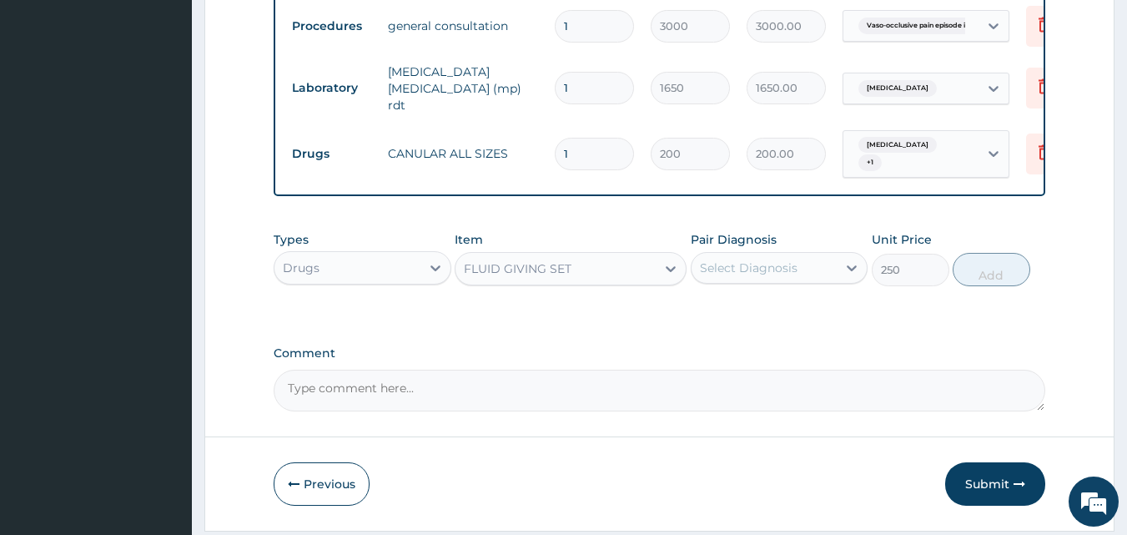
click at [790, 271] on div "Select Diagnosis" at bounding box center [749, 267] width 98 height 17
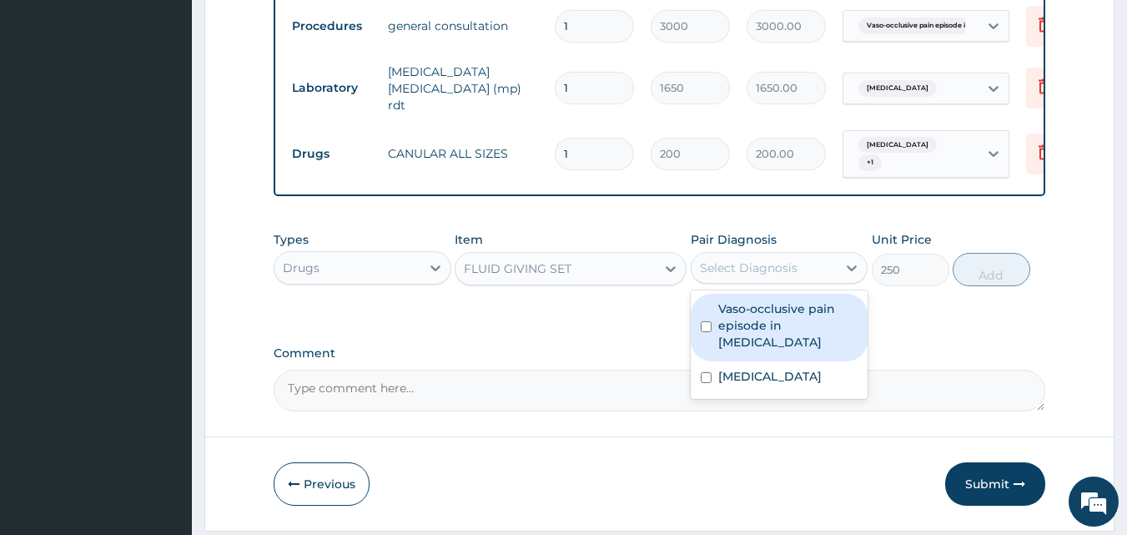
click at [707, 324] on div "Vaso-occlusive pain episode in sickle cell disease" at bounding box center [780, 328] width 178 height 68
checkbox input "true"
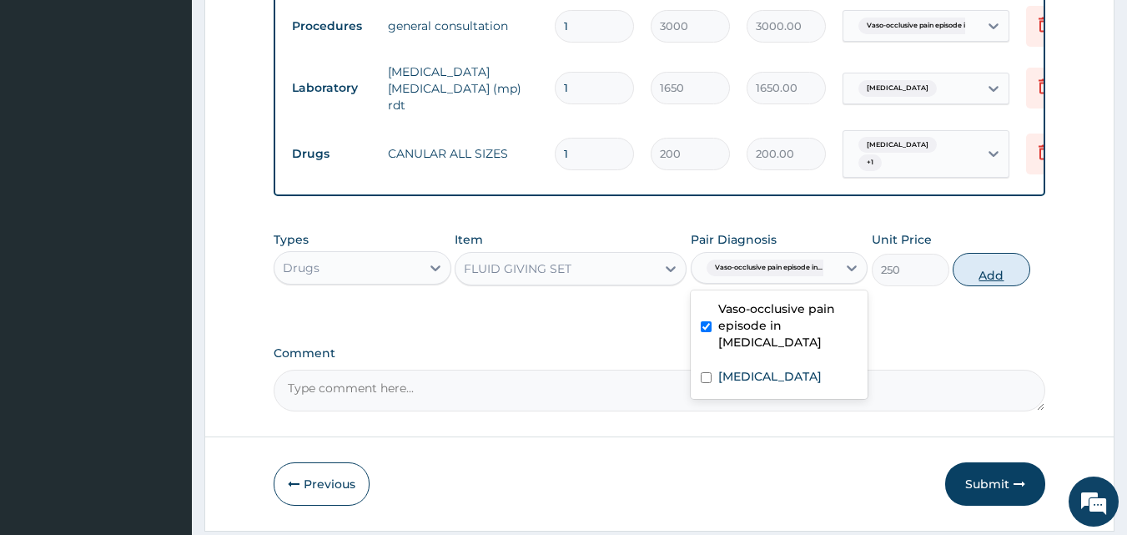
click at [987, 274] on button "Add" at bounding box center [991, 269] width 78 height 33
type input "0"
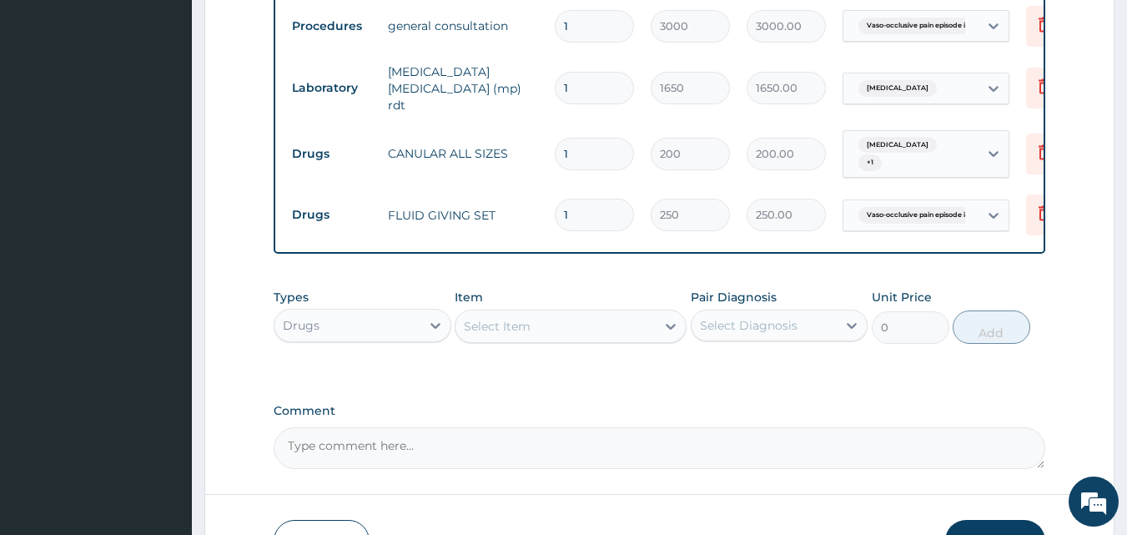
click at [570, 339] on div "Select Item" at bounding box center [555, 326] width 200 height 27
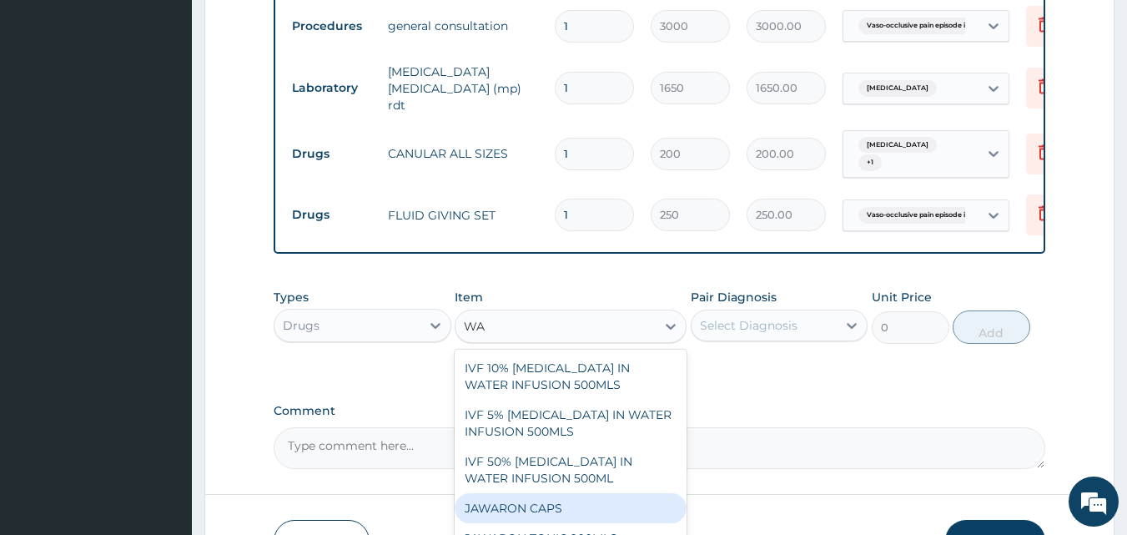
type input "WAT"
click at [562, 505] on div "WATER FOR INJ 10ML" at bounding box center [571, 508] width 232 height 30
type input "100"
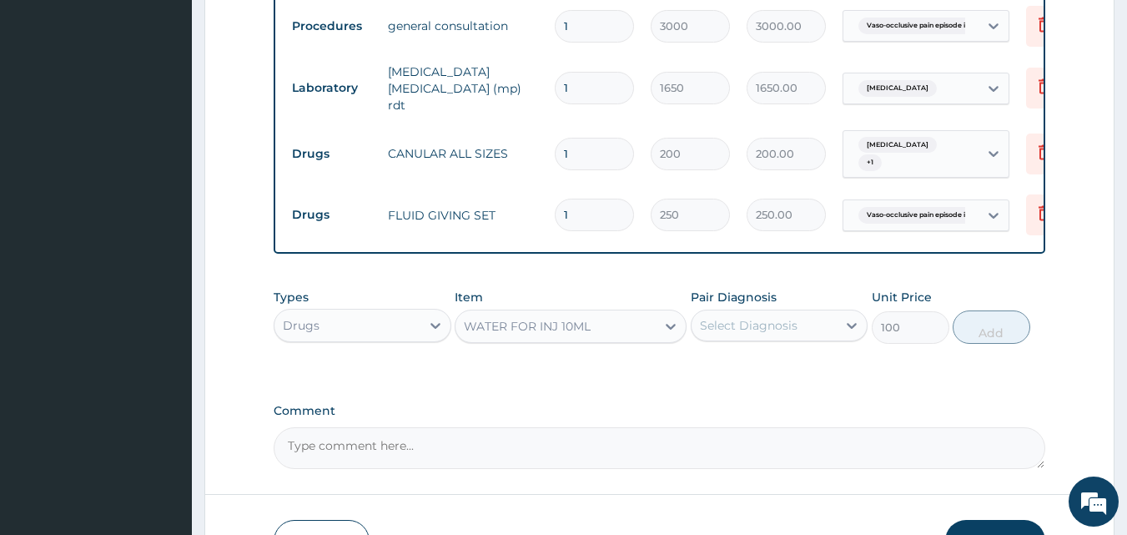
click at [789, 334] on div "Select Diagnosis" at bounding box center [749, 325] width 98 height 17
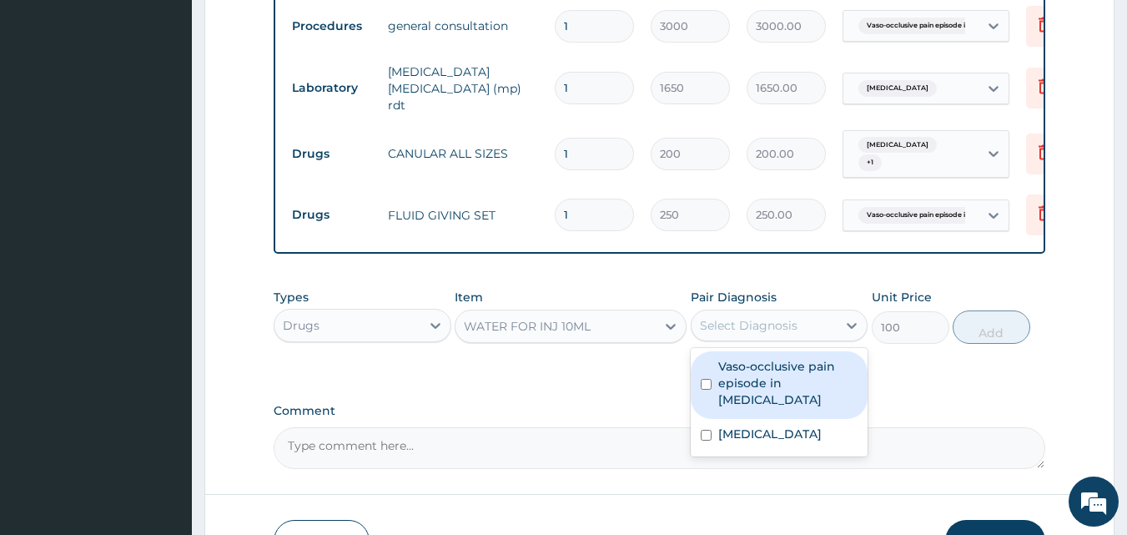
click at [707, 384] on input "checkbox" at bounding box center [706, 384] width 11 height 11
checkbox input "true"
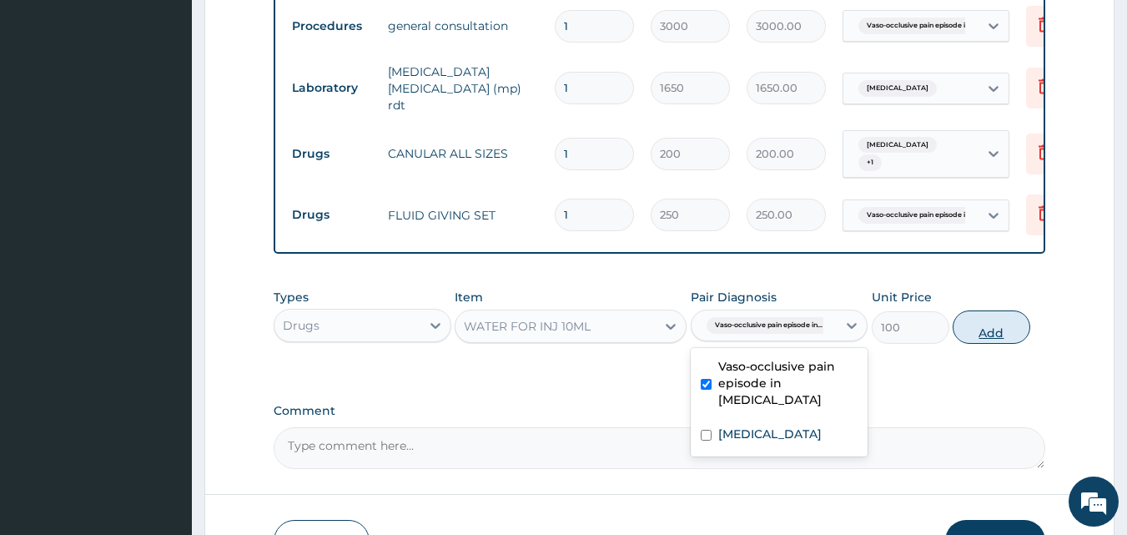
click at [1000, 331] on button "Add" at bounding box center [991, 326] width 78 height 33
type input "0"
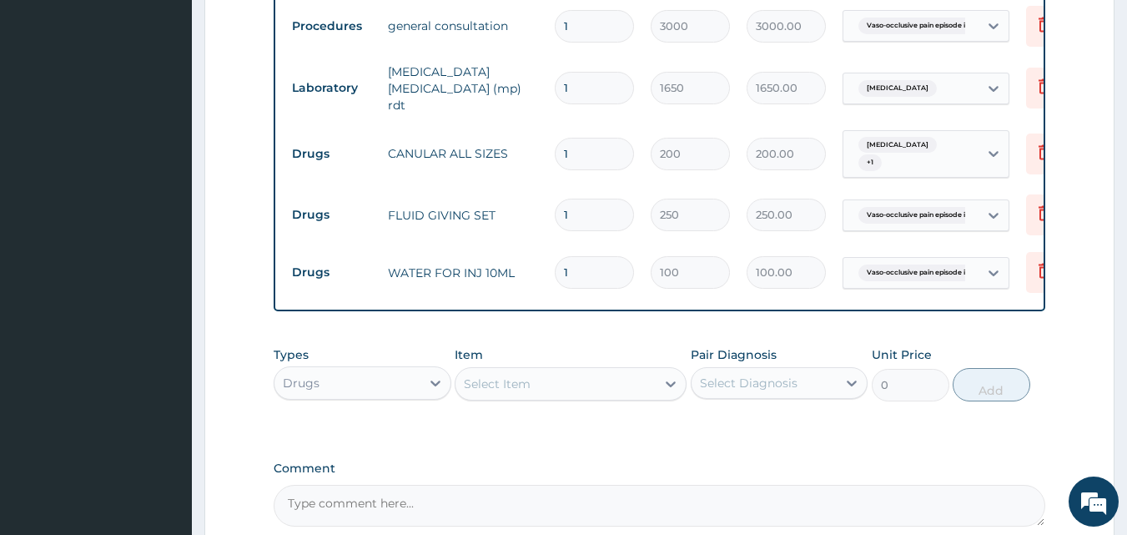
click at [521, 387] on div "Select Item" at bounding box center [497, 383] width 67 height 17
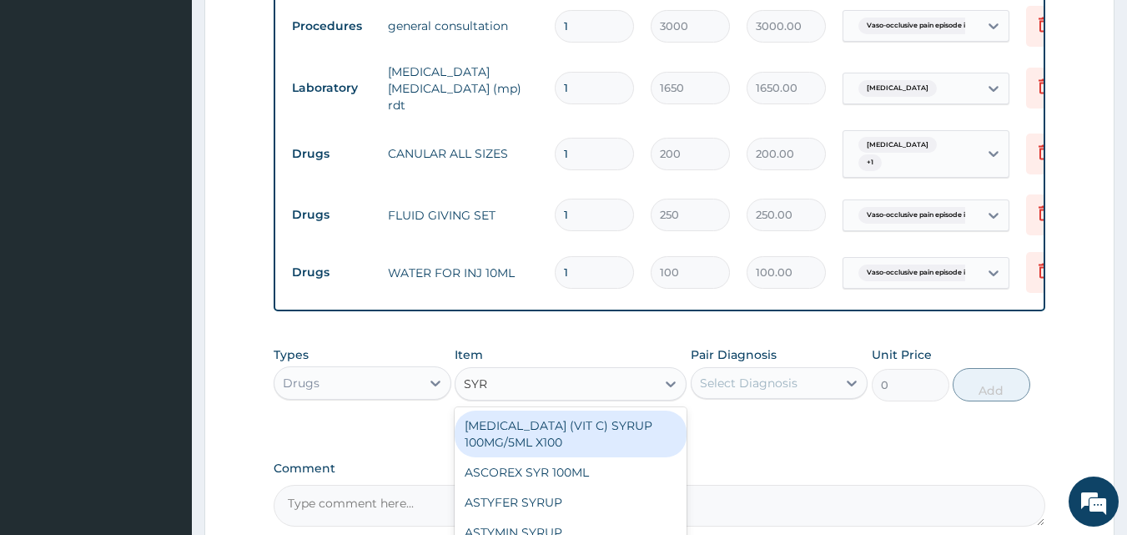
type input "SYRI"
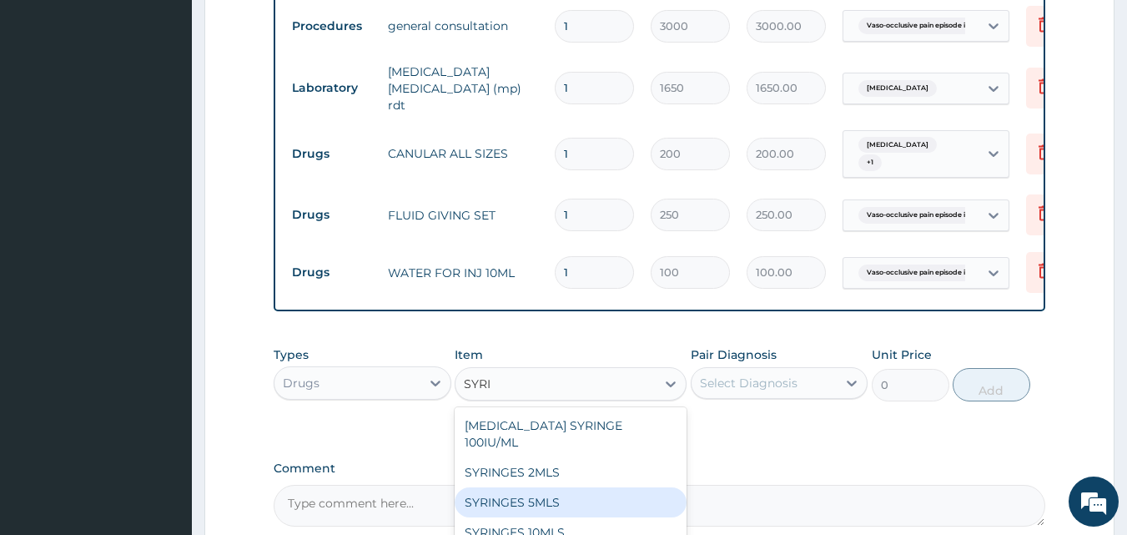
click at [516, 487] on div "SYRINGES 5MLS" at bounding box center [571, 502] width 232 height 30
type input "80"
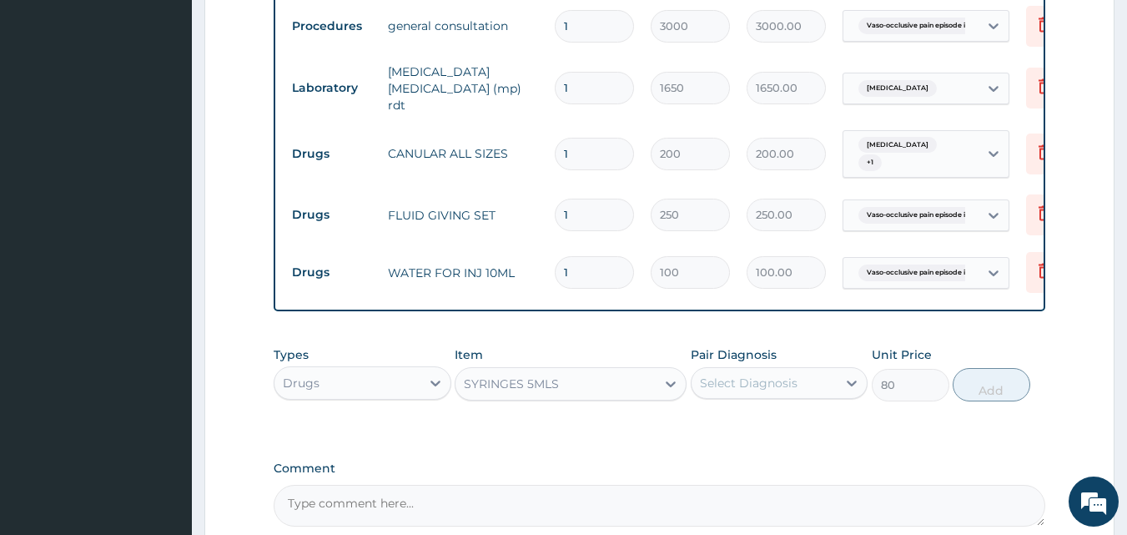
click at [764, 385] on div "Select Diagnosis" at bounding box center [749, 382] width 98 height 17
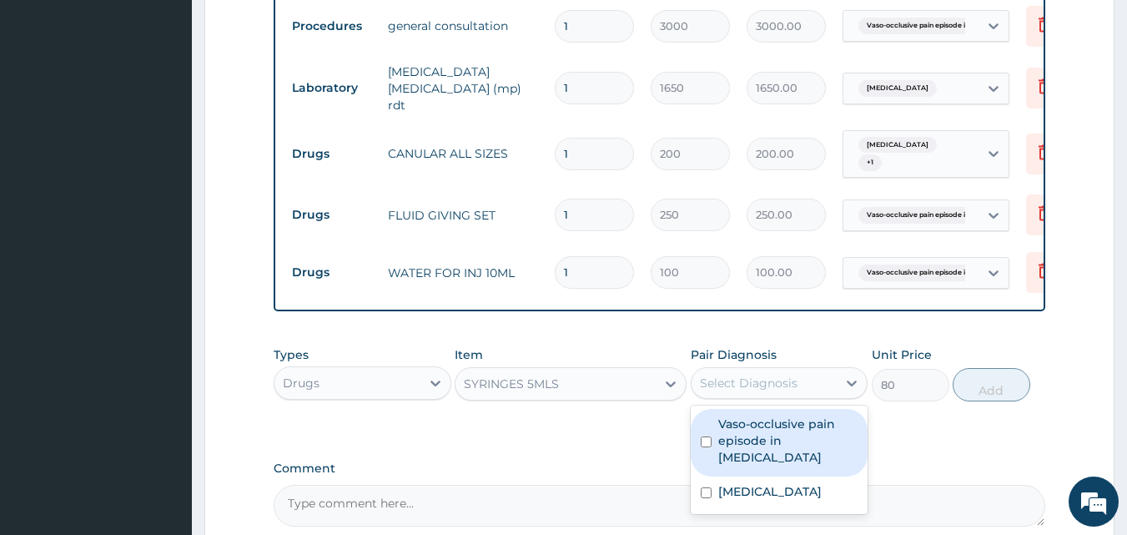
click at [709, 445] on input "checkbox" at bounding box center [706, 441] width 11 height 11
checkbox input "true"
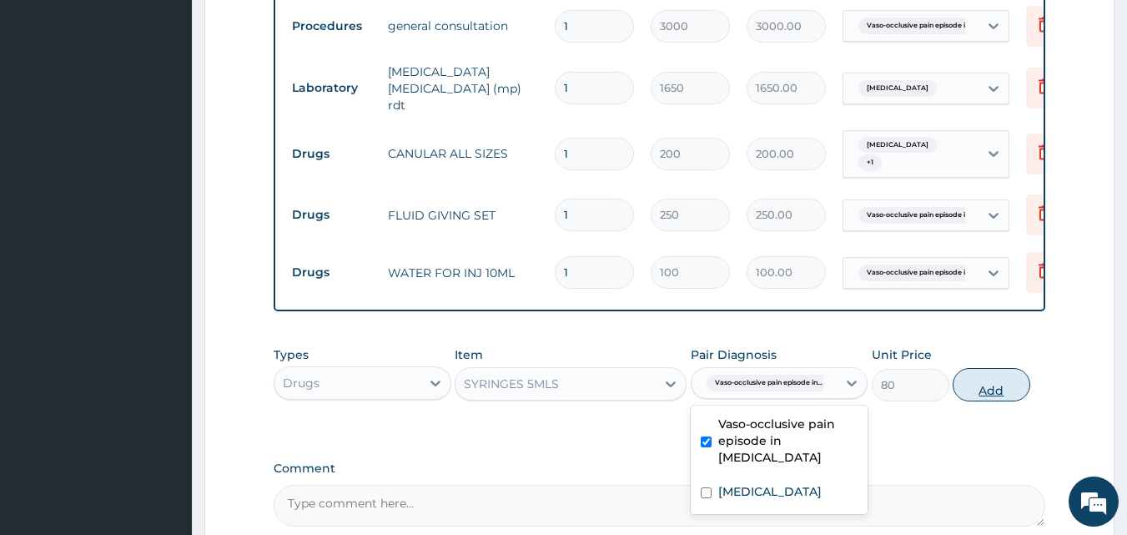
click at [980, 394] on button "Add" at bounding box center [991, 384] width 78 height 33
type input "0"
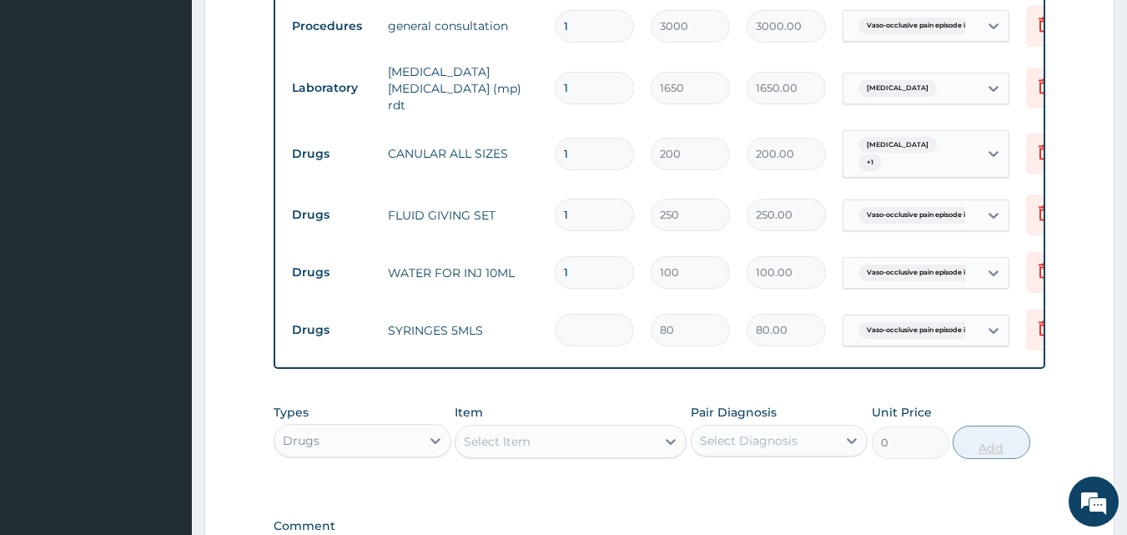
type input "0.00"
type input "2"
type input "160.00"
type input "2"
click at [1039, 407] on div "Types Drugs Item Select Item Pair Diagnosis Select Diagnosis Unit Price 0 Add" at bounding box center [660, 431] width 772 height 72
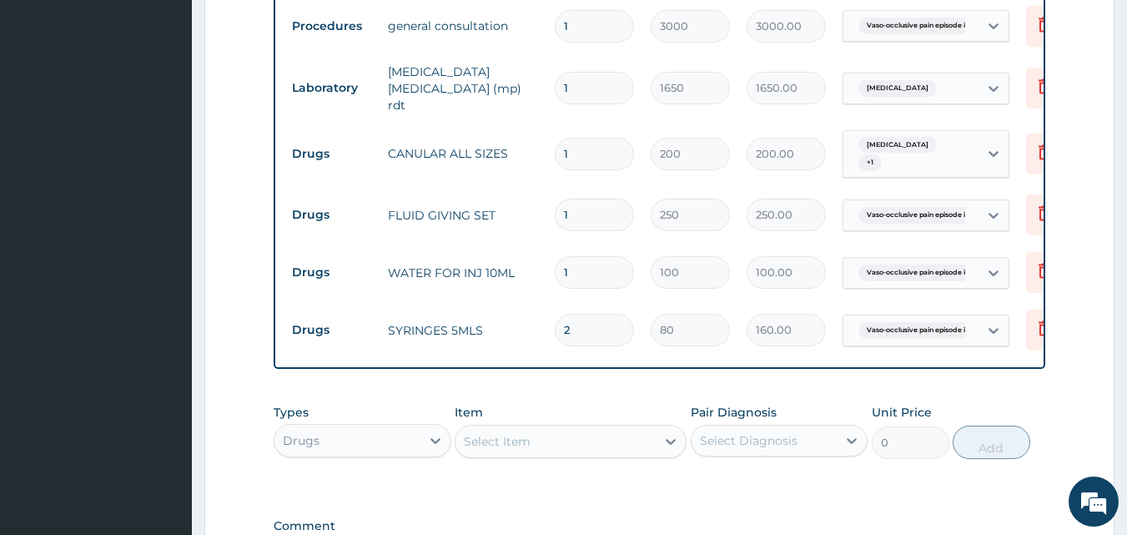
click at [564, 414] on div "Item Select Item" at bounding box center [571, 431] width 232 height 55
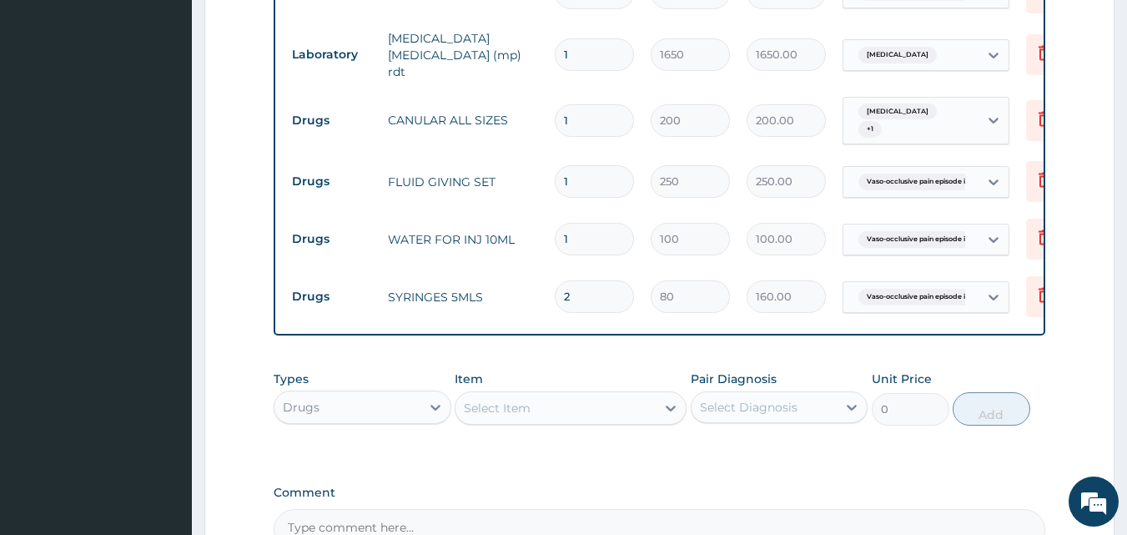
scroll to position [1080, 0]
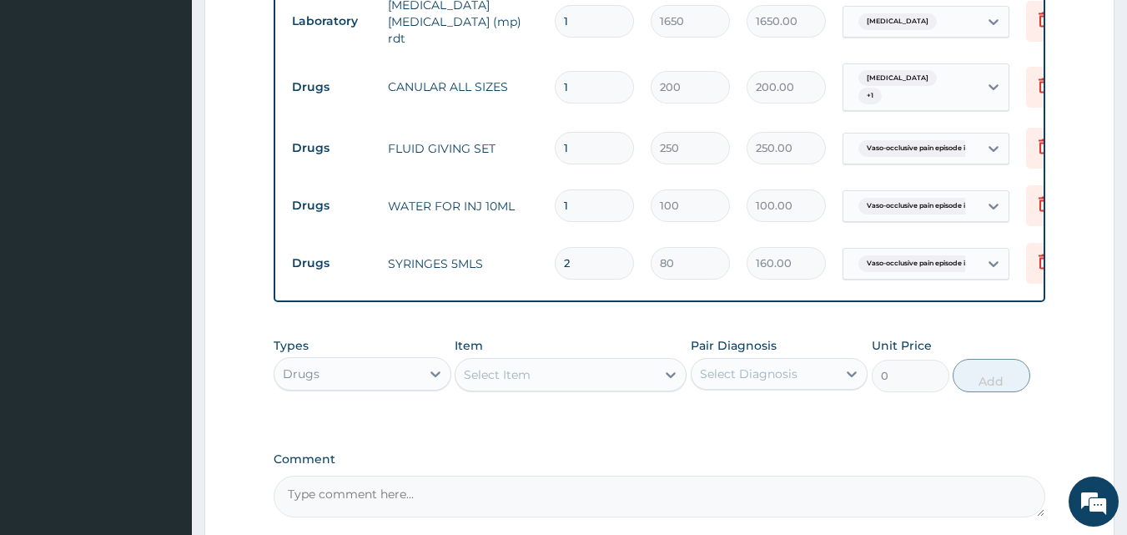
click at [585, 376] on div "Select Item" at bounding box center [555, 374] width 200 height 27
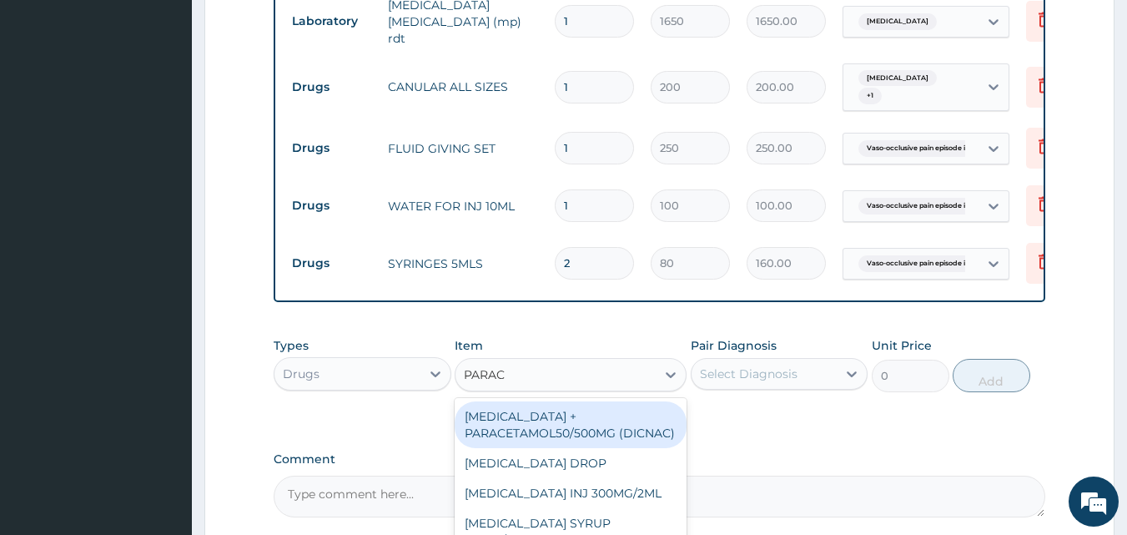
type input "PARACE"
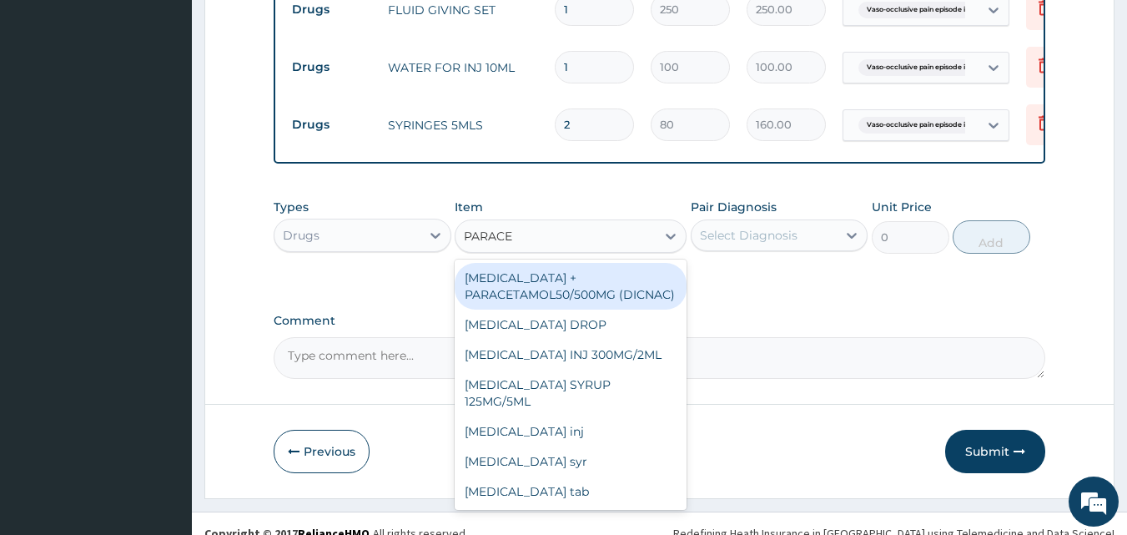
scroll to position [1243, 0]
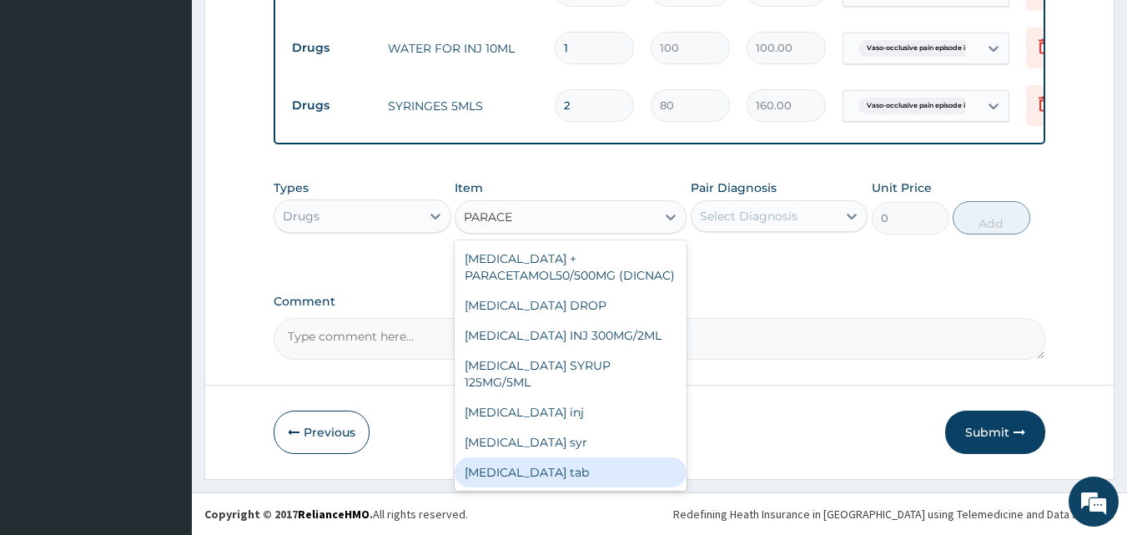
click at [533, 485] on div "[MEDICAL_DATA] tab" at bounding box center [571, 472] width 232 height 30
type input "30"
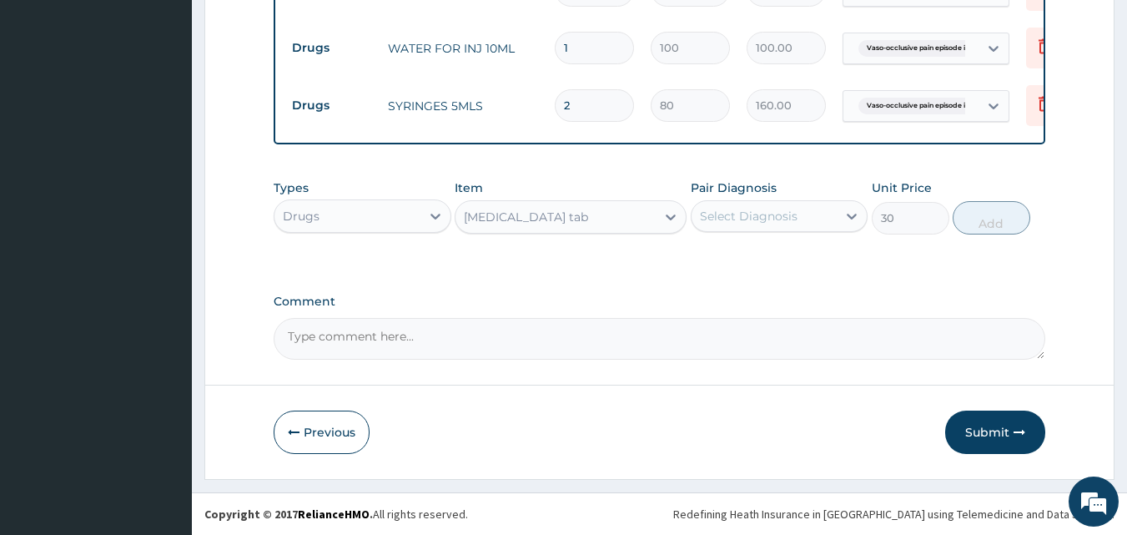
click at [773, 212] on div "Select Diagnosis" at bounding box center [749, 216] width 98 height 17
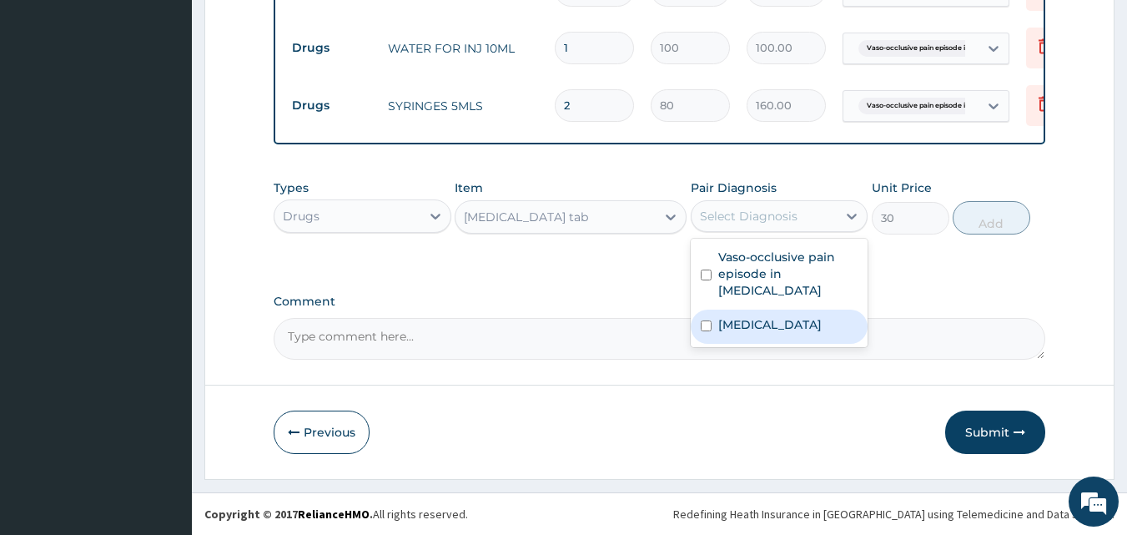
click at [703, 327] on input "checkbox" at bounding box center [706, 325] width 11 height 11
checkbox input "true"
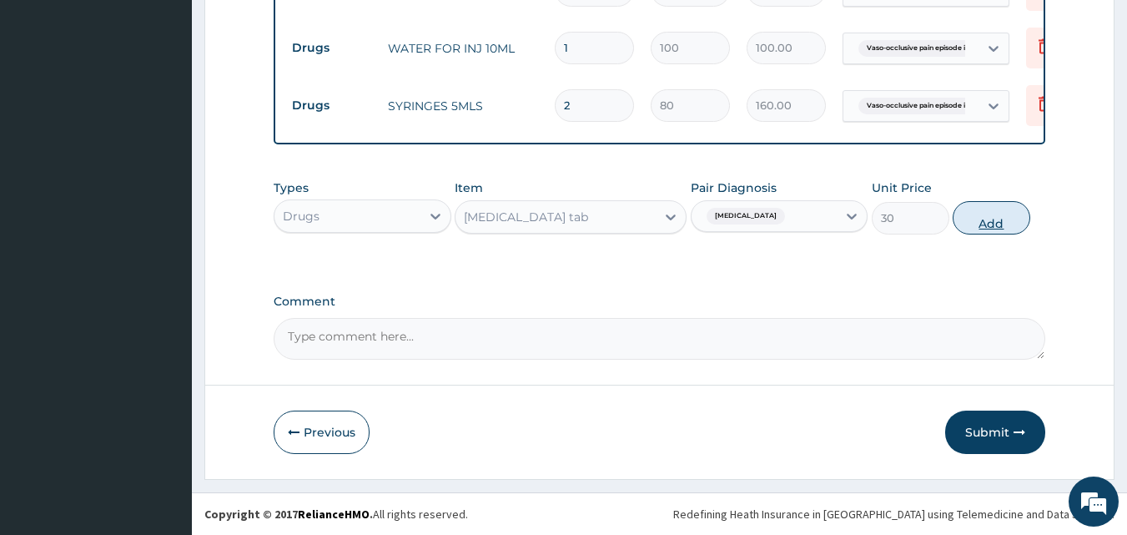
click at [999, 210] on button "Add" at bounding box center [991, 217] width 78 height 33
type input "0"
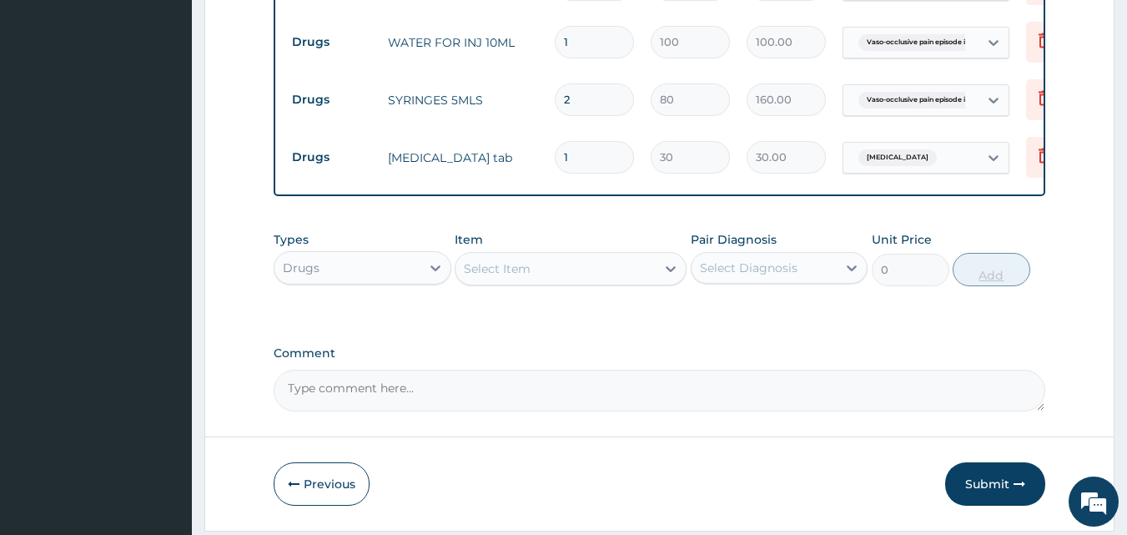
type input "18"
type input "540.00"
type input "18"
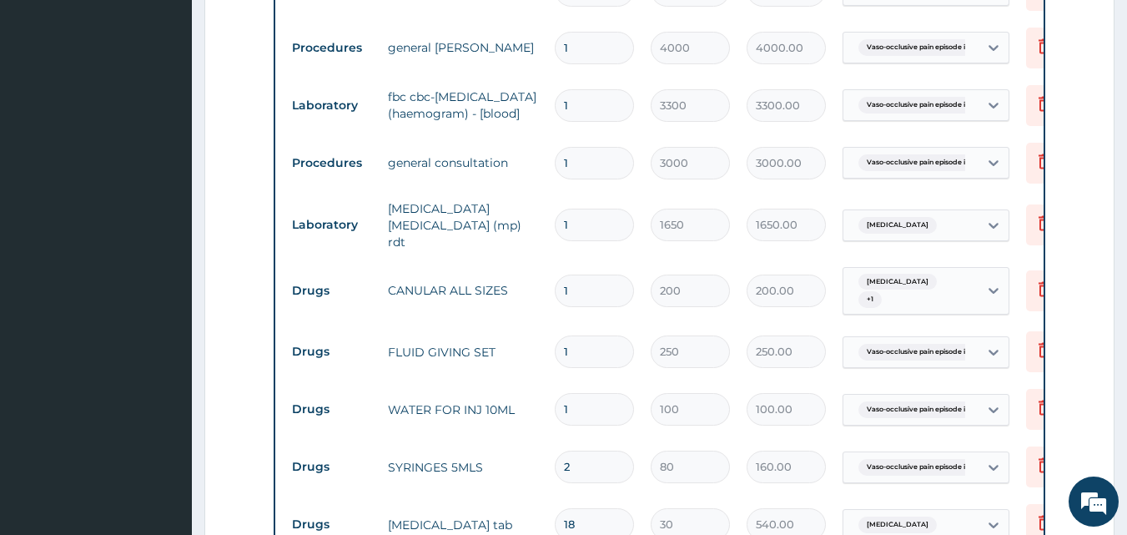
scroll to position [843, 0]
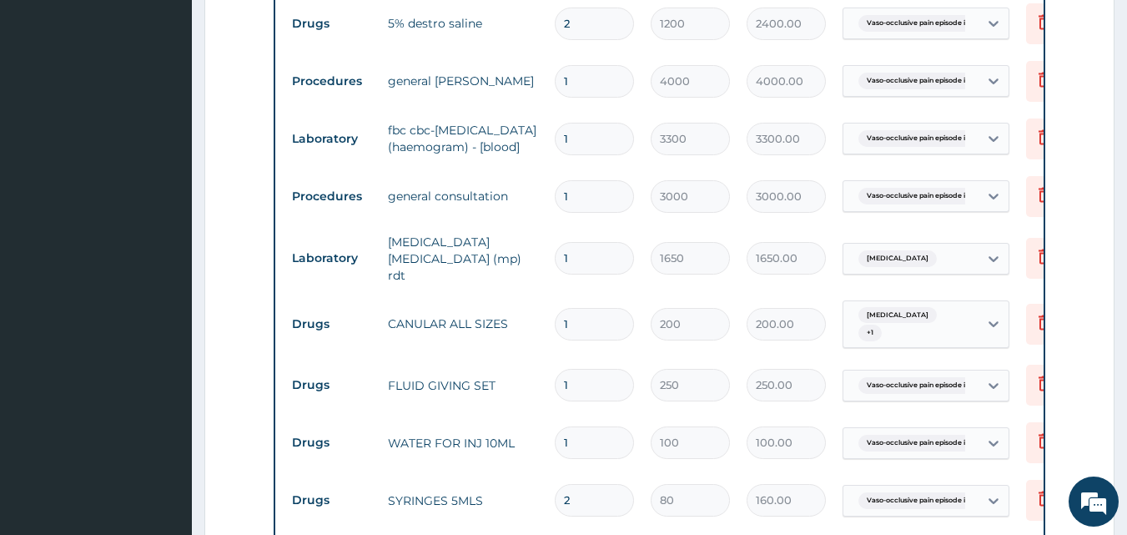
click at [1086, 323] on form "Step 2 of 2 PA Code / Prescription Code PA/1FBC52 Encounter Date 29-09-2025 Imp…" at bounding box center [659, 88] width 910 height 1686
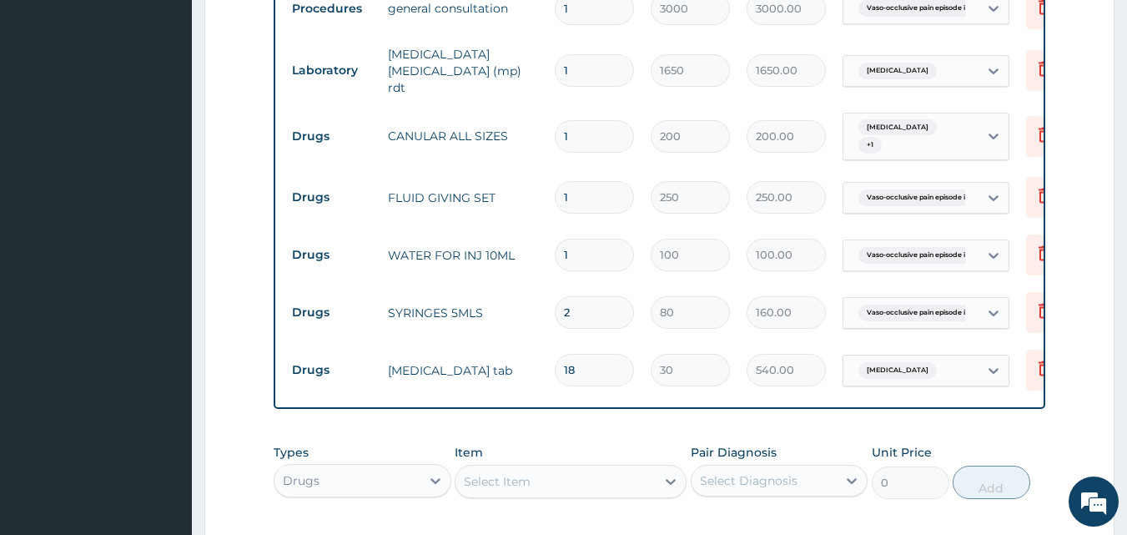
scroll to position [1143, 0]
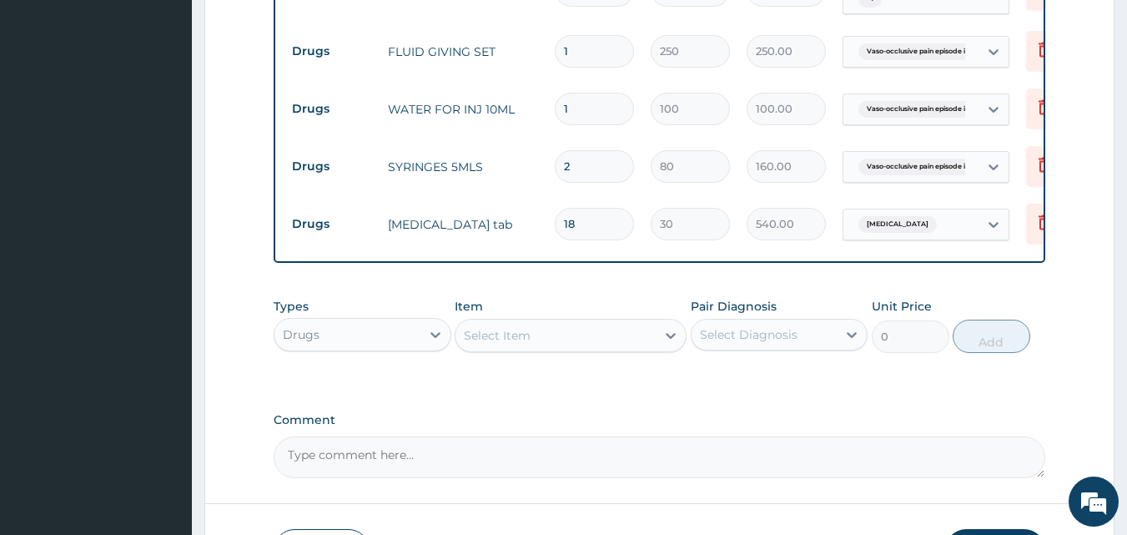
scroll to position [1301, 0]
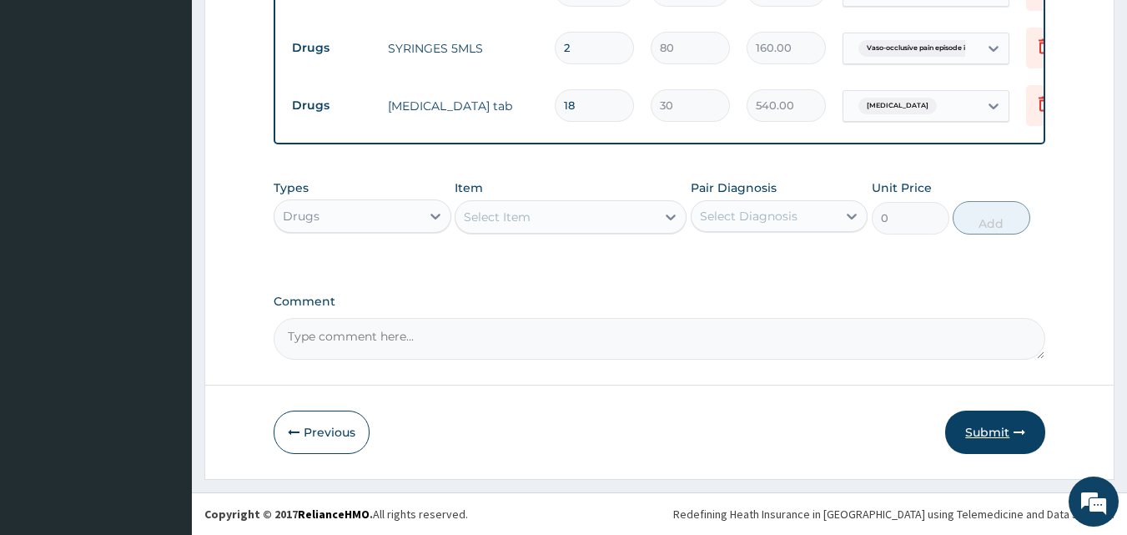
click at [994, 424] on button "Submit" at bounding box center [995, 431] width 100 height 43
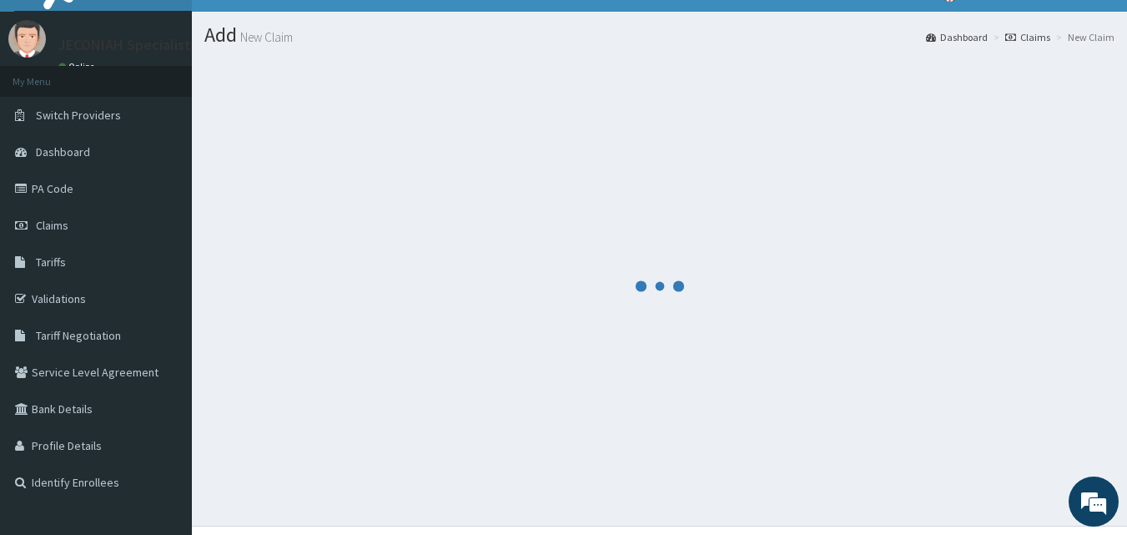
scroll to position [0, 0]
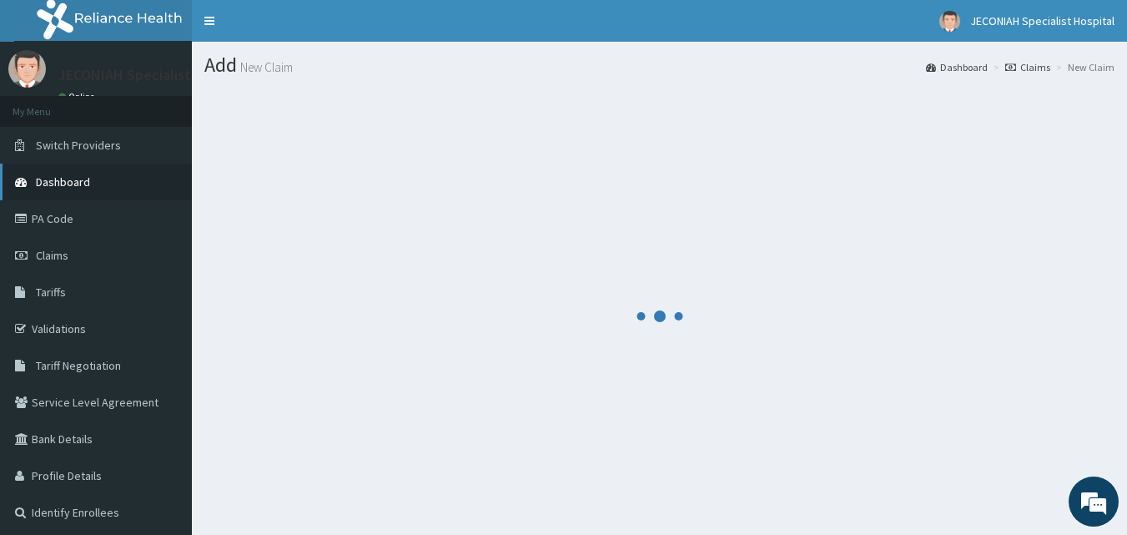
click at [50, 175] on span "Dashboard" at bounding box center [63, 181] width 54 height 15
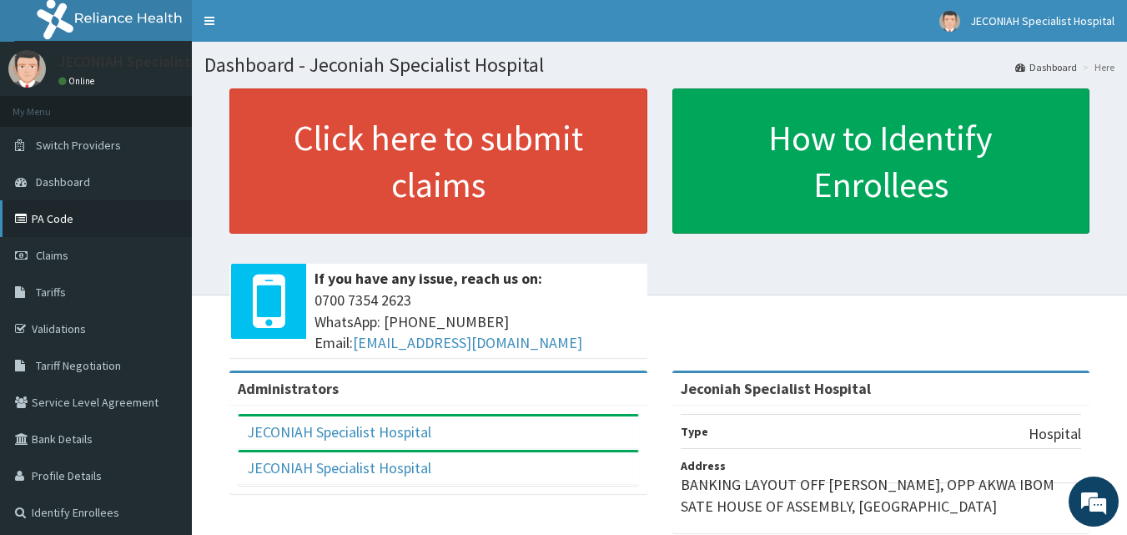
click at [64, 220] on link "PA Code" at bounding box center [96, 218] width 192 height 37
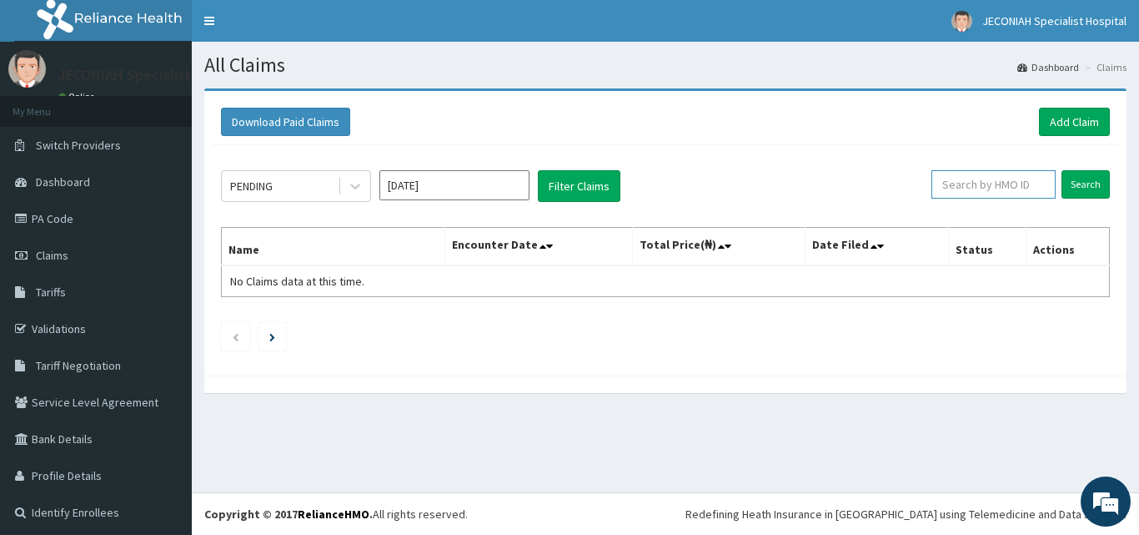
click at [992, 186] on input "text" at bounding box center [994, 184] width 124 height 28
type input "JTA/10126/A"
click at [1066, 180] on input "Search" at bounding box center [1086, 184] width 48 height 28
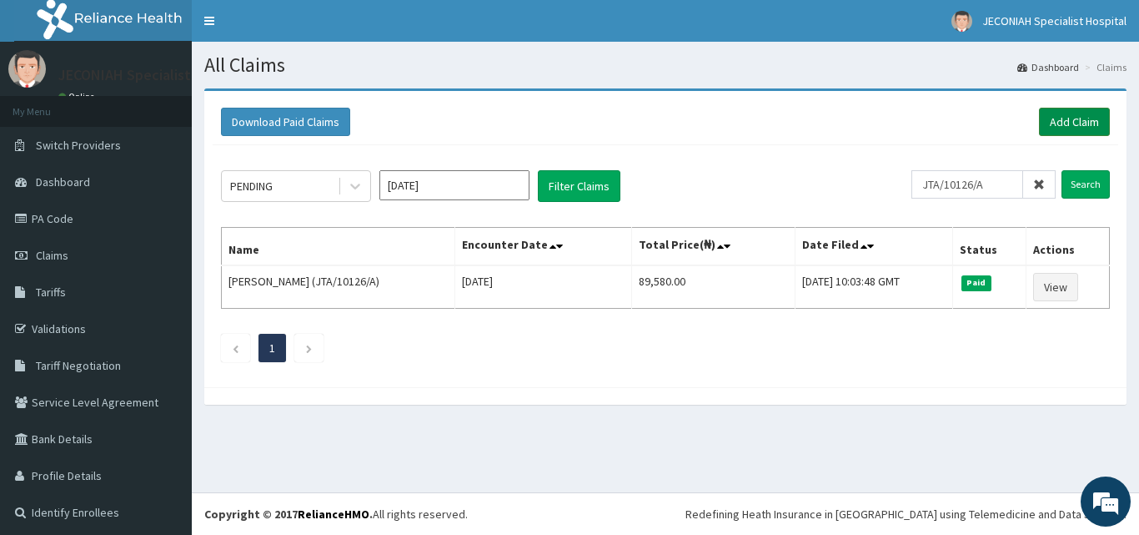
click at [1057, 119] on link "Add Claim" at bounding box center [1074, 122] width 71 height 28
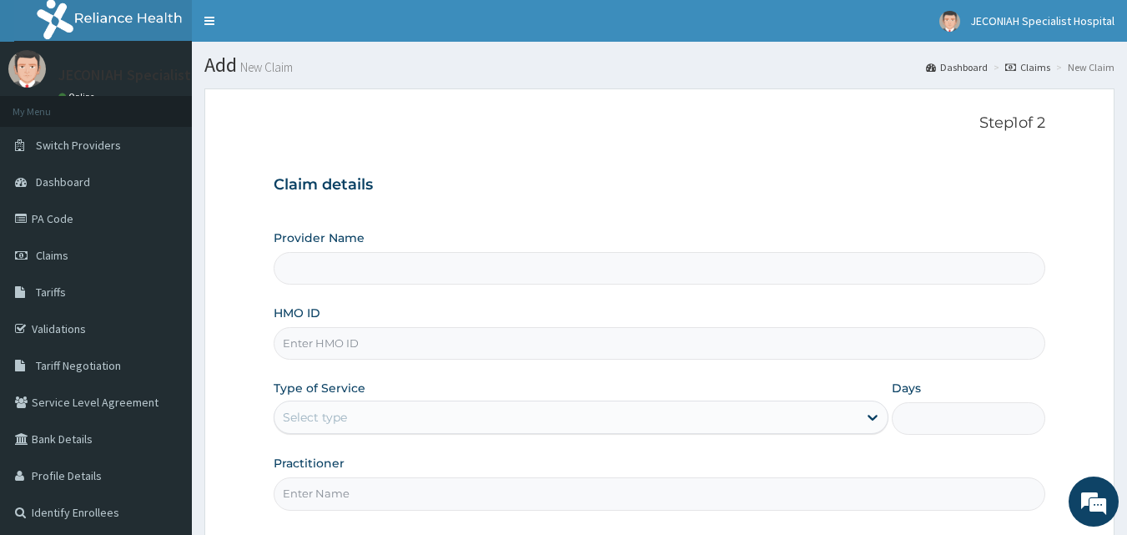
type input "Jeconiah Specialist Hospital"
click at [434, 341] on input "HMO ID" at bounding box center [660, 343] width 772 height 33
type input "JTA/10126/A"
click at [453, 416] on div "Select type" at bounding box center [565, 417] width 583 height 27
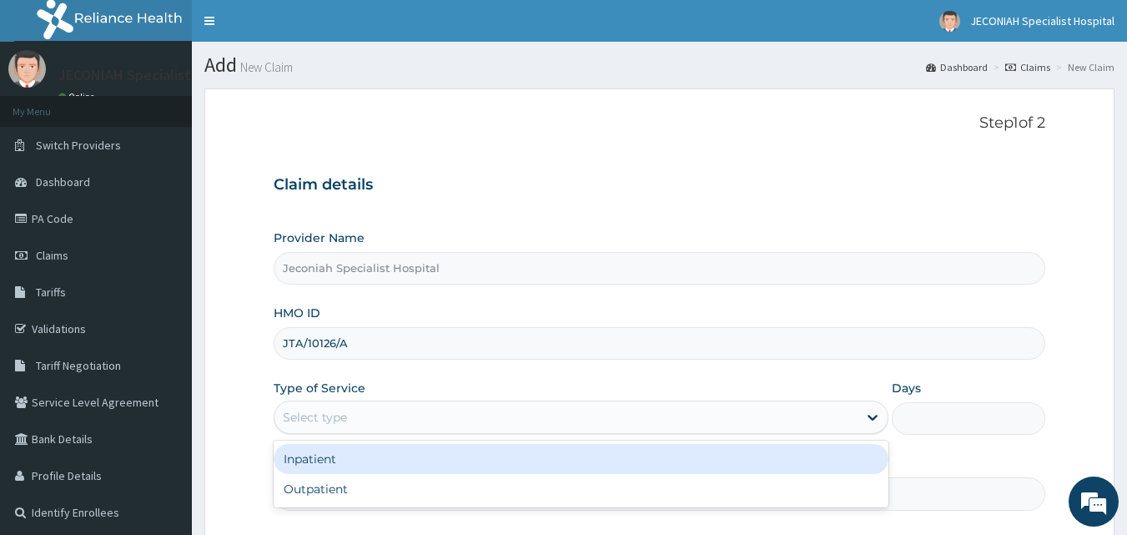
click at [431, 455] on div "Inpatient" at bounding box center [581, 459] width 615 height 30
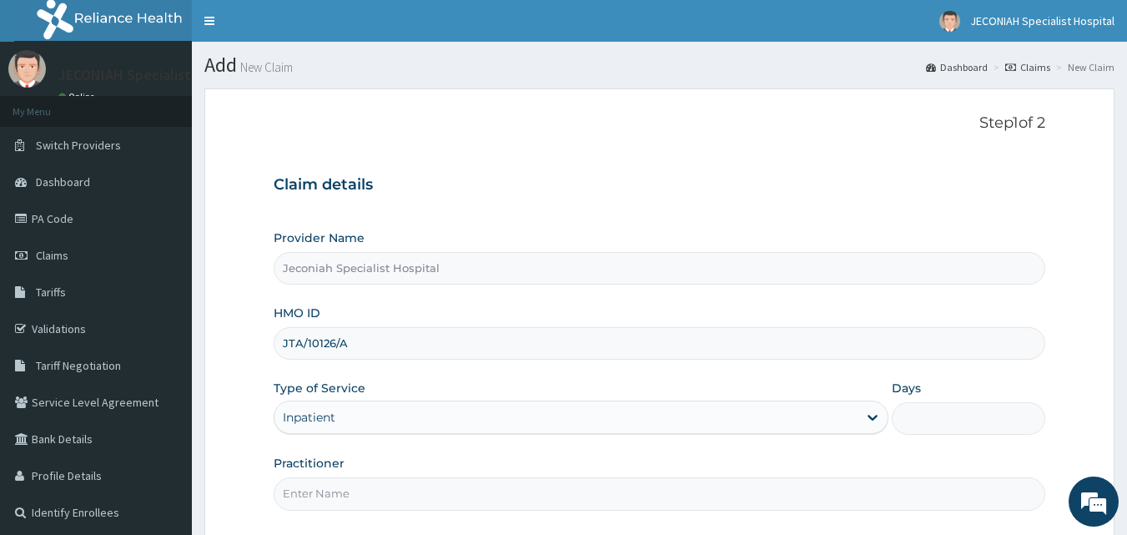
click at [928, 407] on input "Days" at bounding box center [968, 418] width 153 height 33
type input "2"
click at [359, 493] on input "Practitioner" at bounding box center [660, 493] width 772 height 33
type input "DR EKPO"
click at [517, 463] on div "Practitioner DR EKPO" at bounding box center [660, 482] width 772 height 55
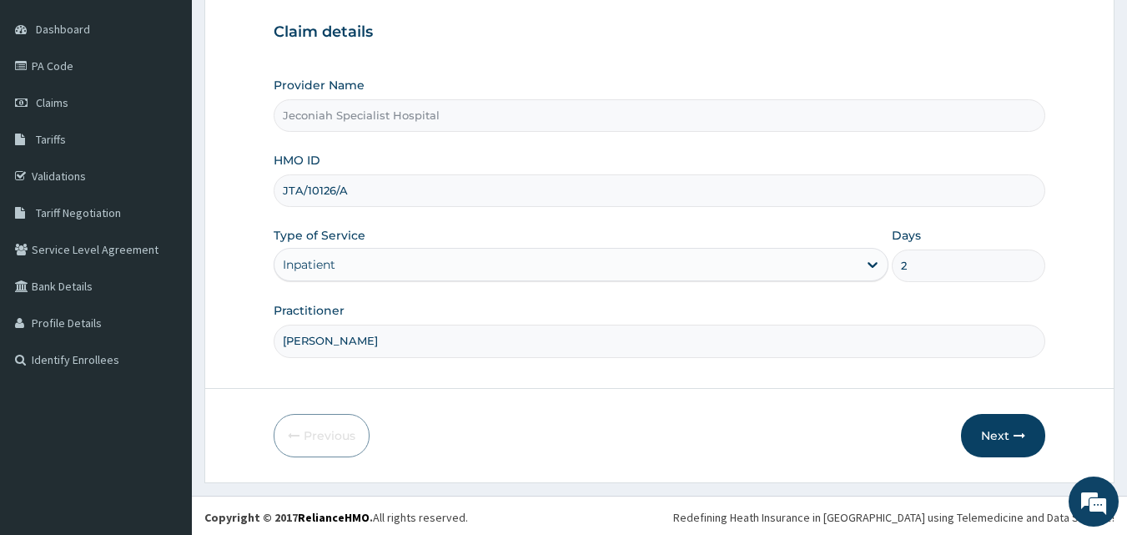
scroll to position [156, 0]
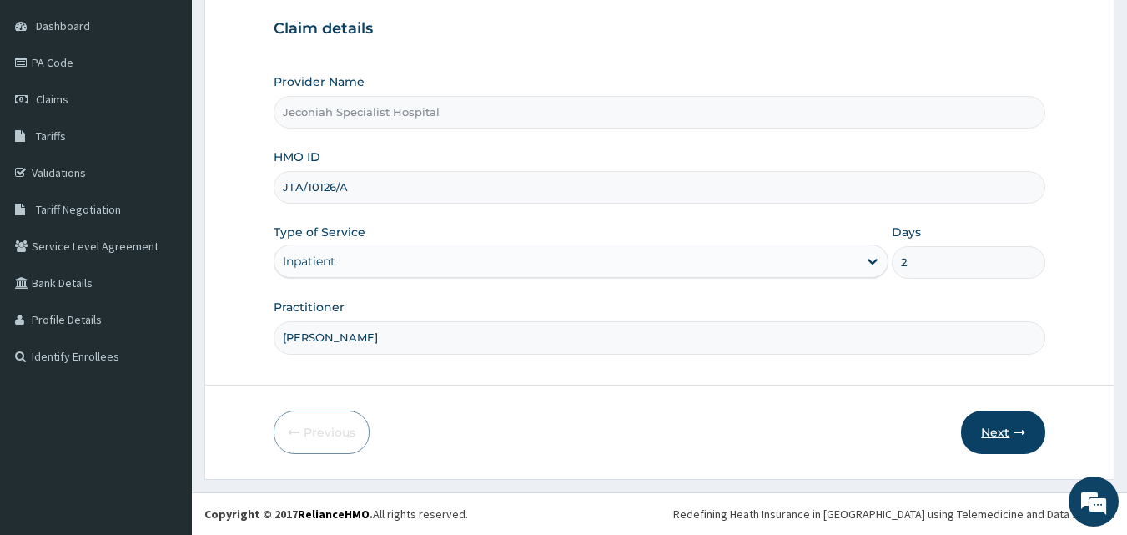
click at [1006, 420] on button "Next" at bounding box center [1003, 431] width 84 height 43
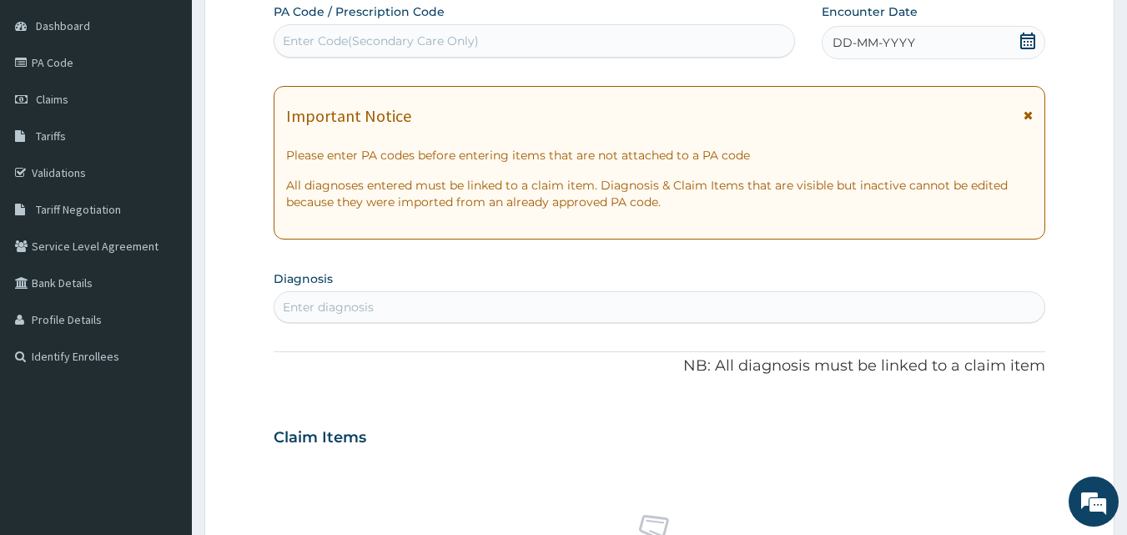
click at [485, 35] on div "Enter Code(Secondary Care Only)" at bounding box center [534, 41] width 520 height 27
type input "PA/1FBC52"
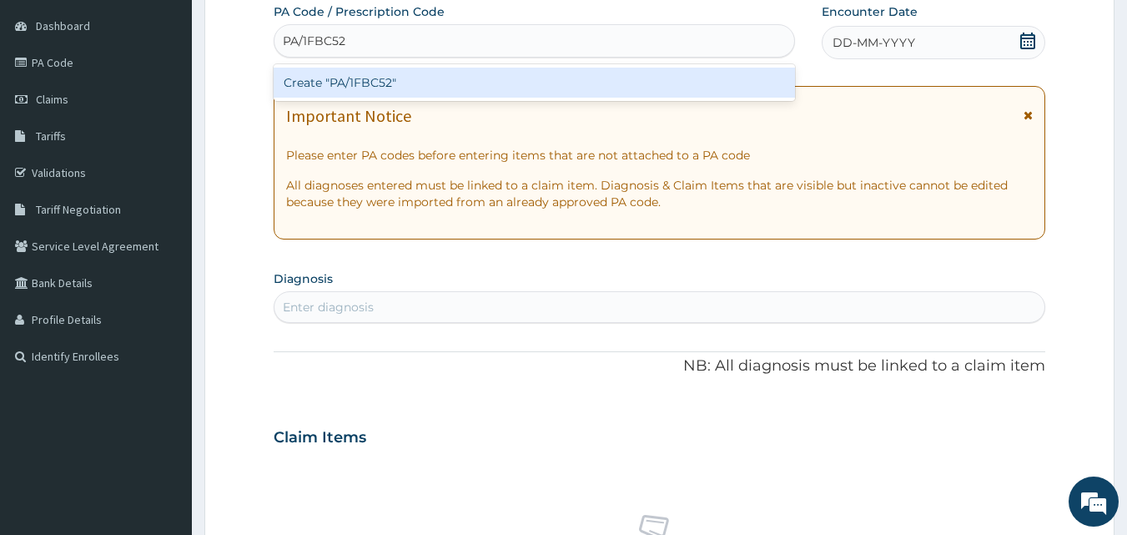
click at [462, 82] on div "Create "PA/1FBC52"" at bounding box center [535, 83] width 522 height 30
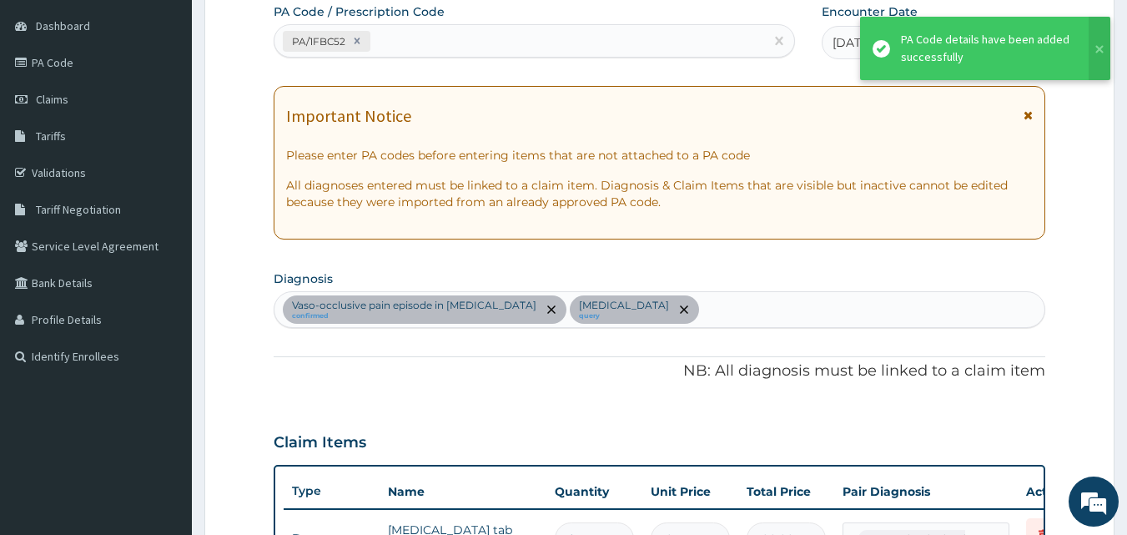
scroll to position [839, 0]
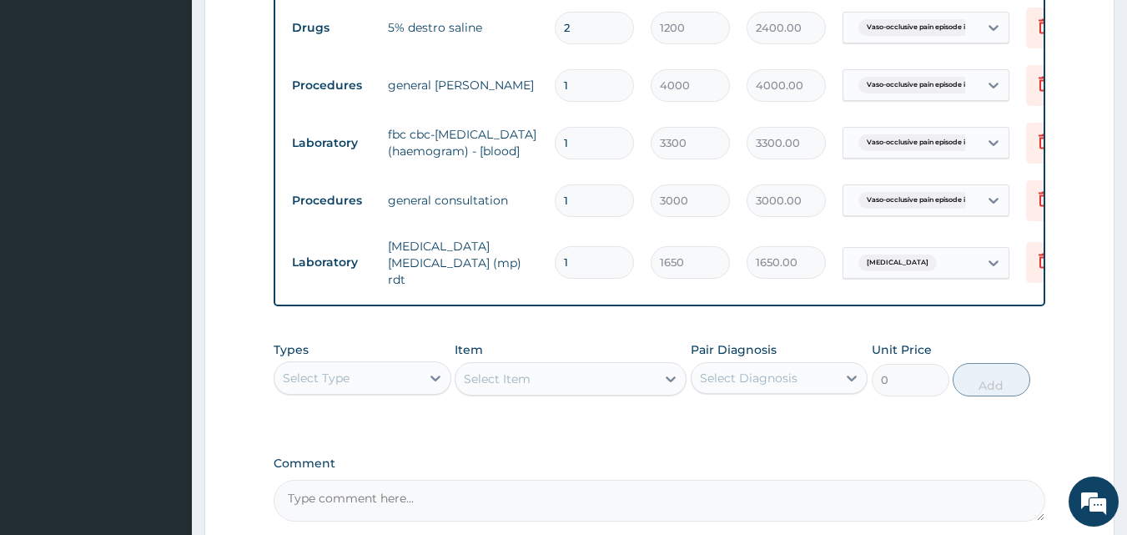
scroll to position [872, 0]
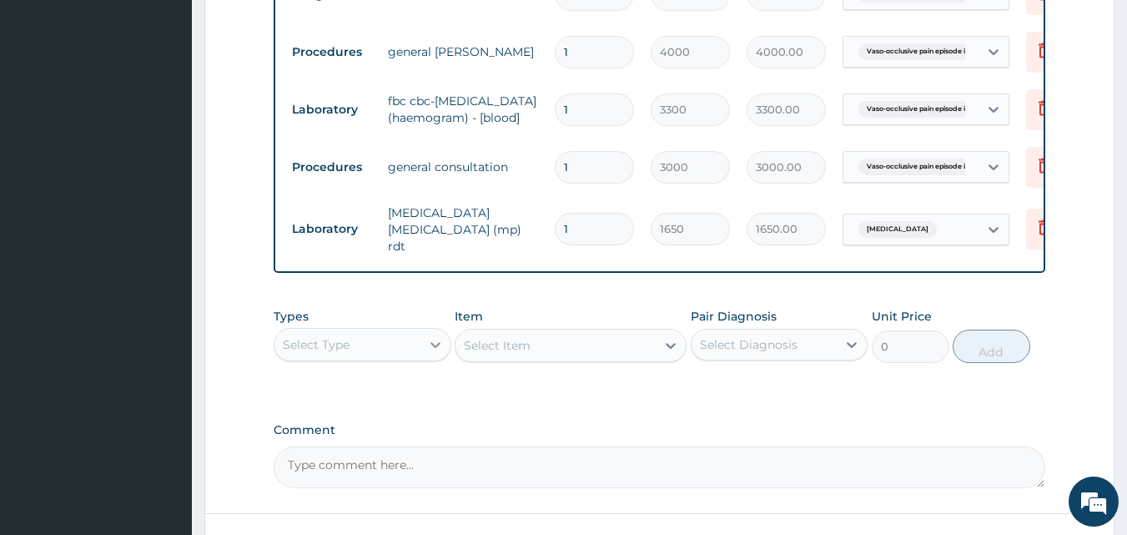
click at [424, 359] on div at bounding box center [435, 344] width 30 height 30
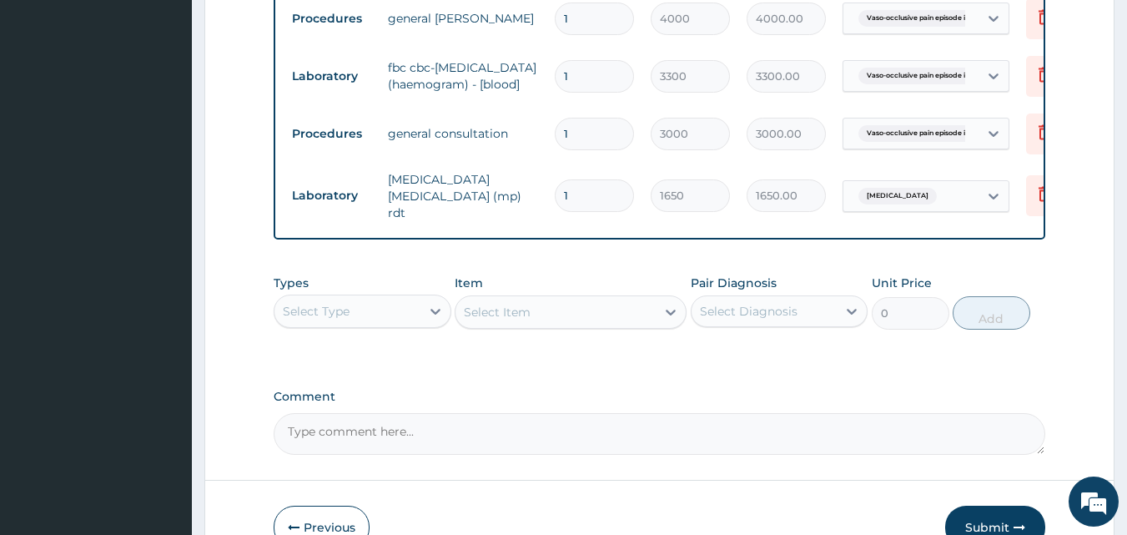
scroll to position [1013, 0]
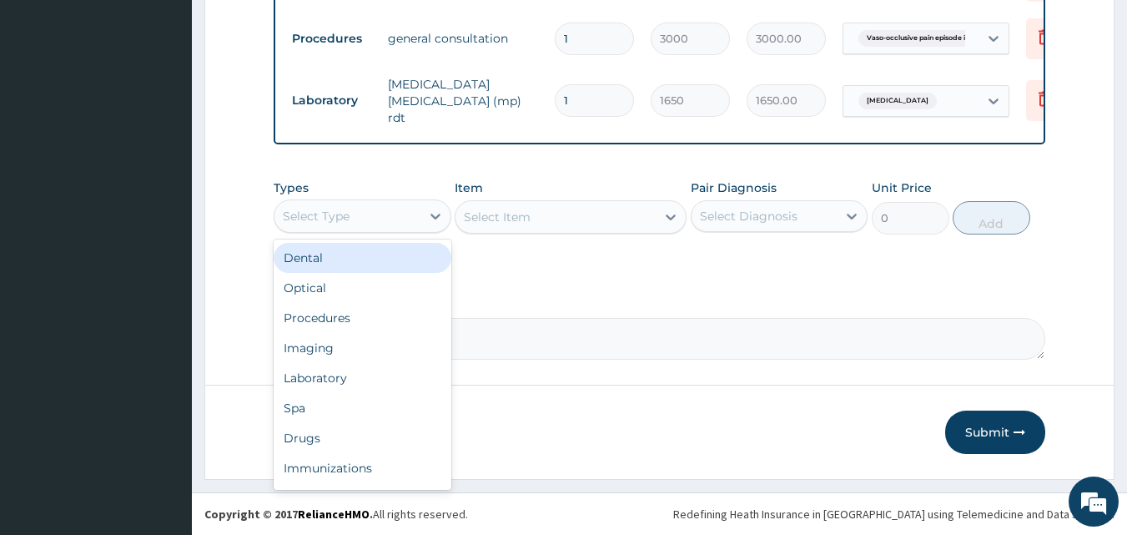
click at [399, 229] on div "Select Type" at bounding box center [347, 216] width 146 height 27
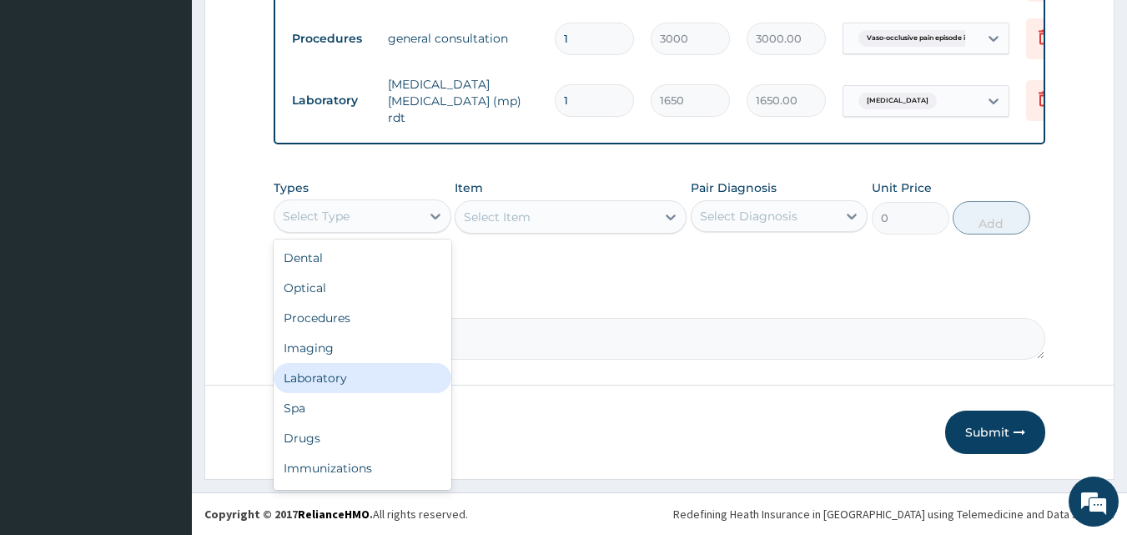
click at [339, 374] on div "Laboratory" at bounding box center [363, 378] width 178 height 30
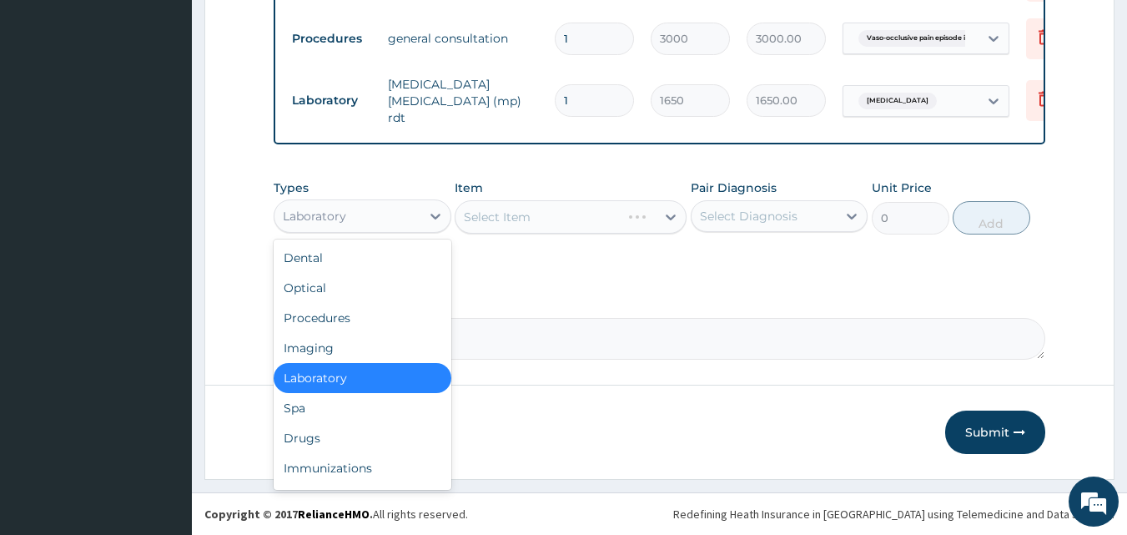
click at [394, 223] on div "Laboratory" at bounding box center [347, 216] width 146 height 27
click at [326, 448] on div "Drugs" at bounding box center [363, 438] width 178 height 30
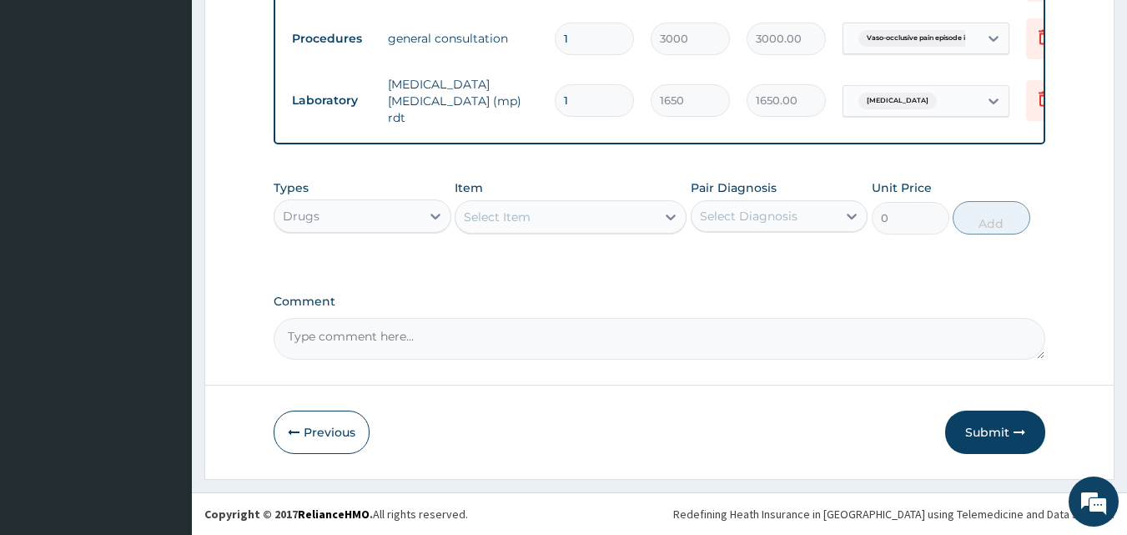
click at [552, 224] on div "Select Item" at bounding box center [555, 216] width 200 height 27
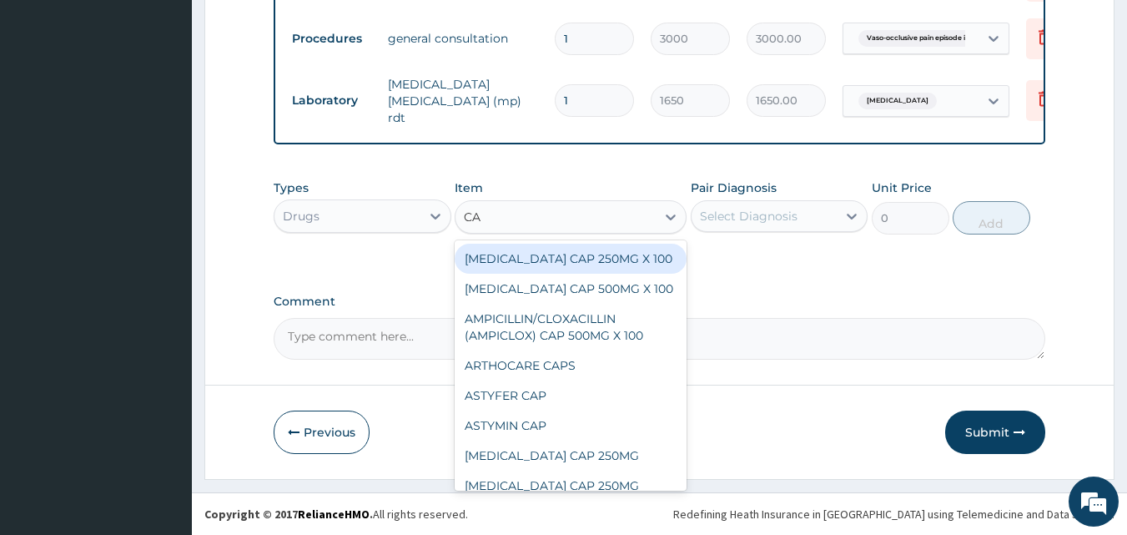
type input "CAN"
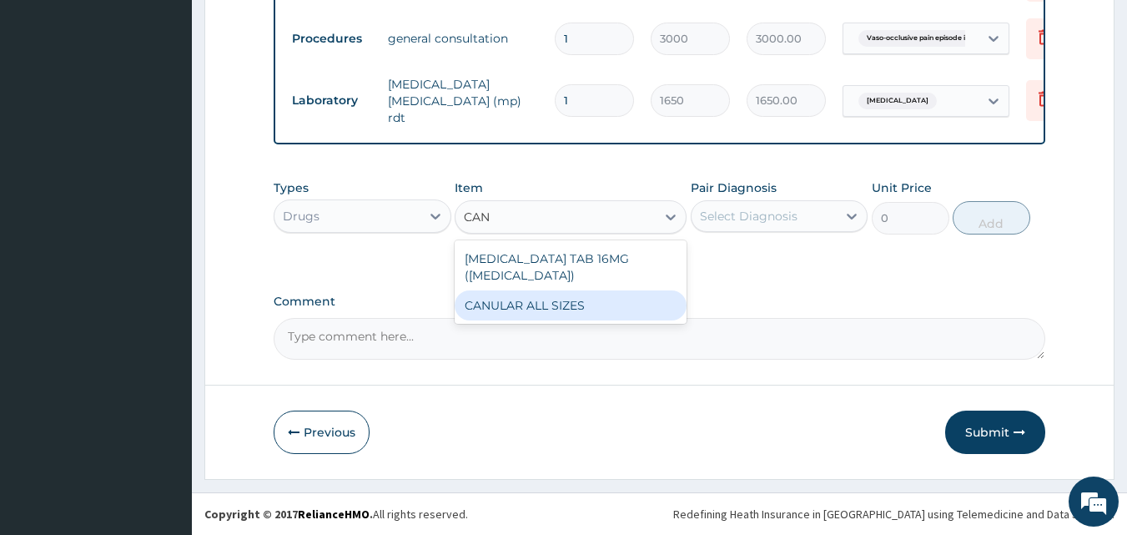
click at [546, 301] on div "CANULAR ALL SIZES" at bounding box center [571, 305] width 232 height 30
type input "200"
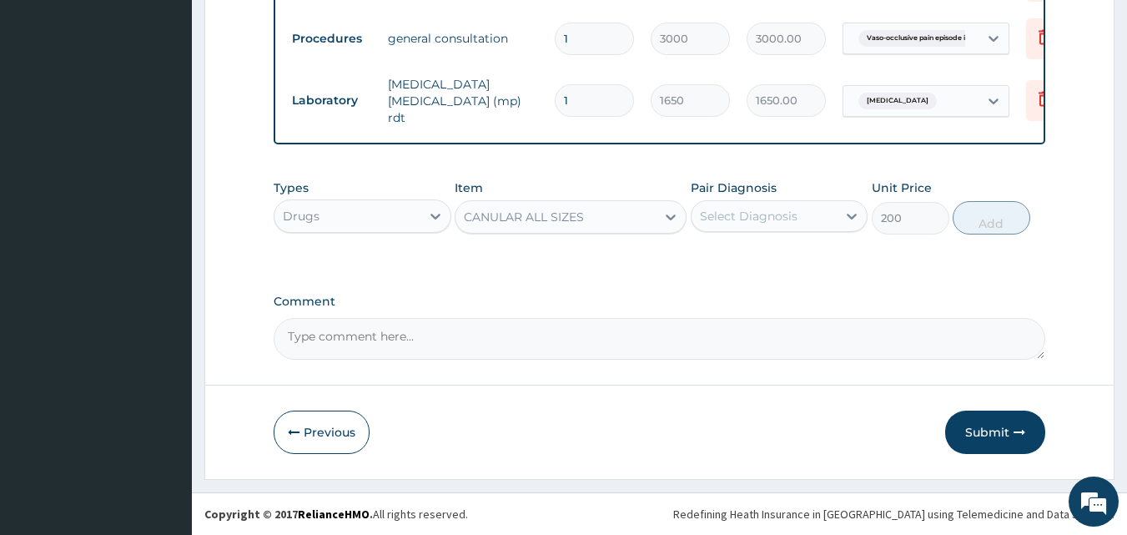
click at [760, 216] on div "Select Diagnosis" at bounding box center [749, 216] width 98 height 17
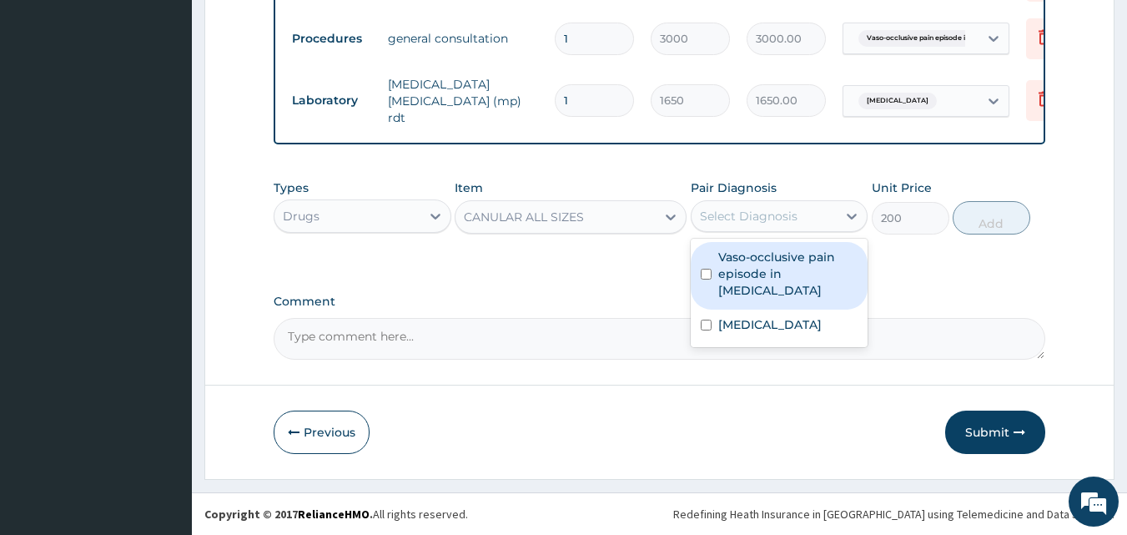
click at [701, 279] on input "checkbox" at bounding box center [706, 274] width 11 height 11
checkbox input "true"
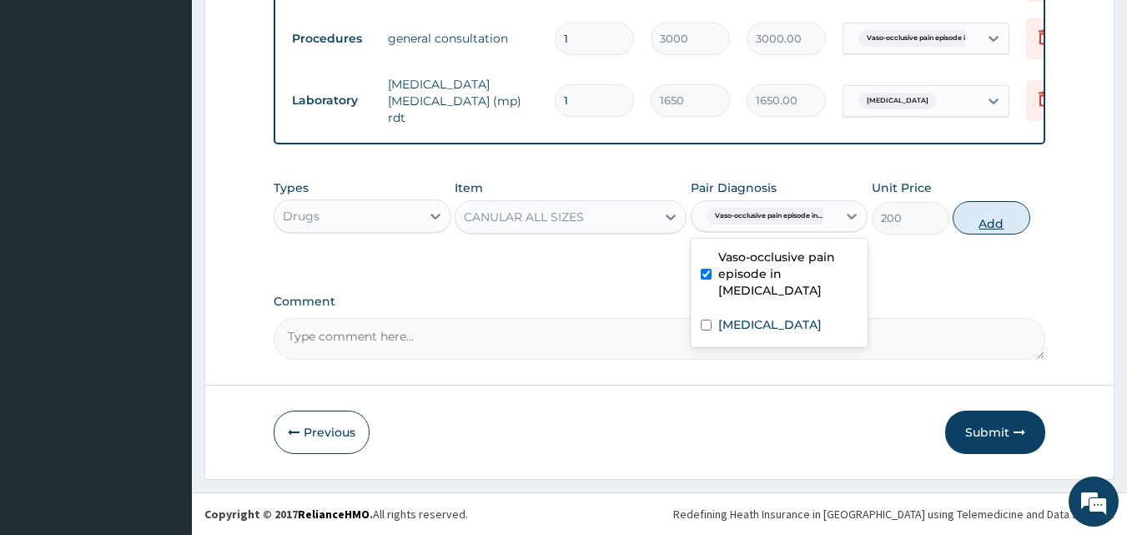
click at [1017, 219] on button "Add" at bounding box center [991, 217] width 78 height 33
type input "0"
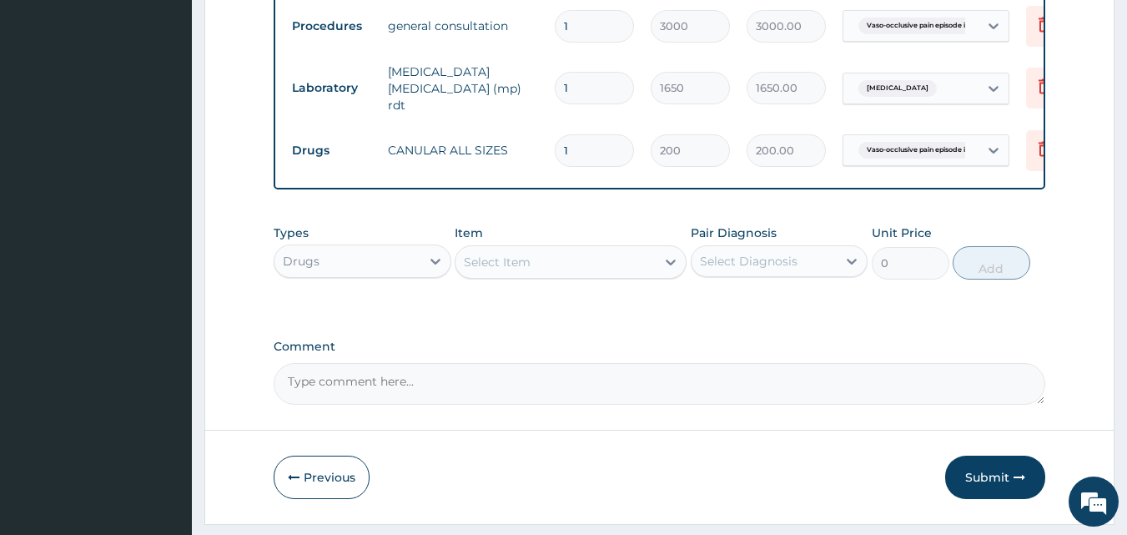
click at [576, 275] on div "Select Item" at bounding box center [555, 262] width 200 height 27
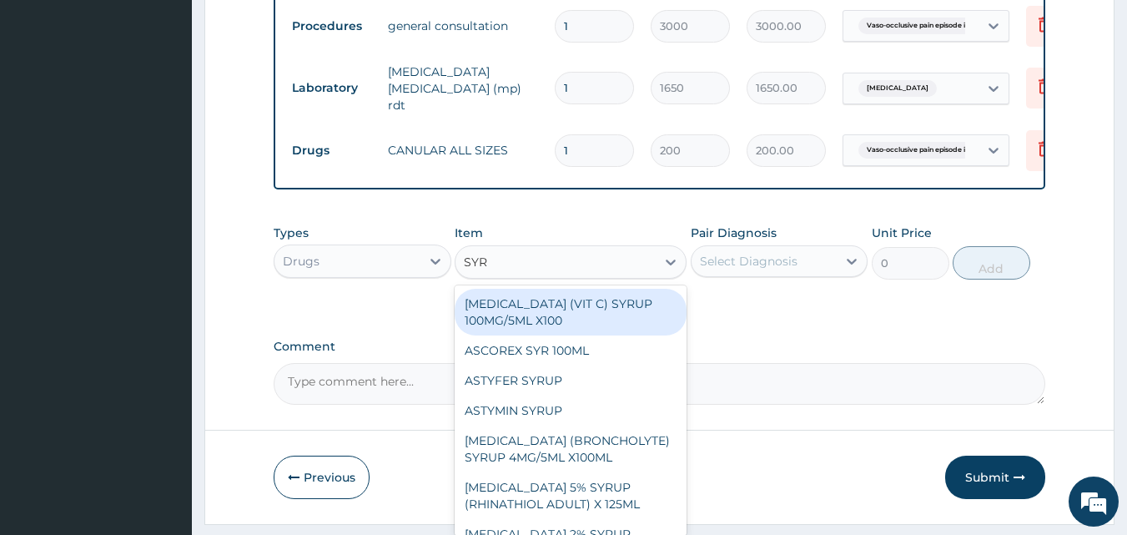
type input "SYRI"
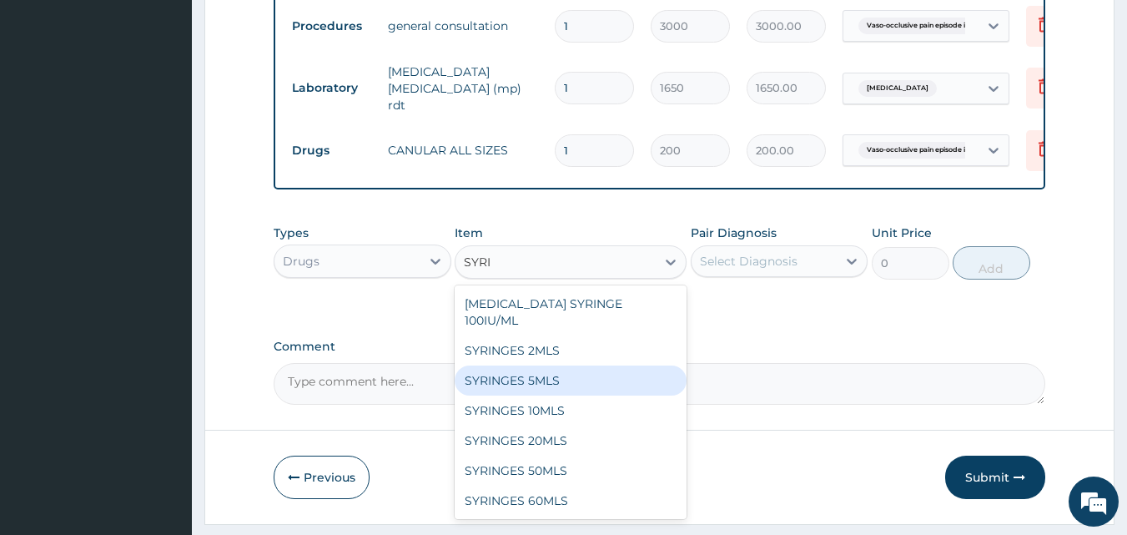
click at [527, 375] on div "SYRINGES 5MLS" at bounding box center [571, 380] width 232 height 30
type input "80"
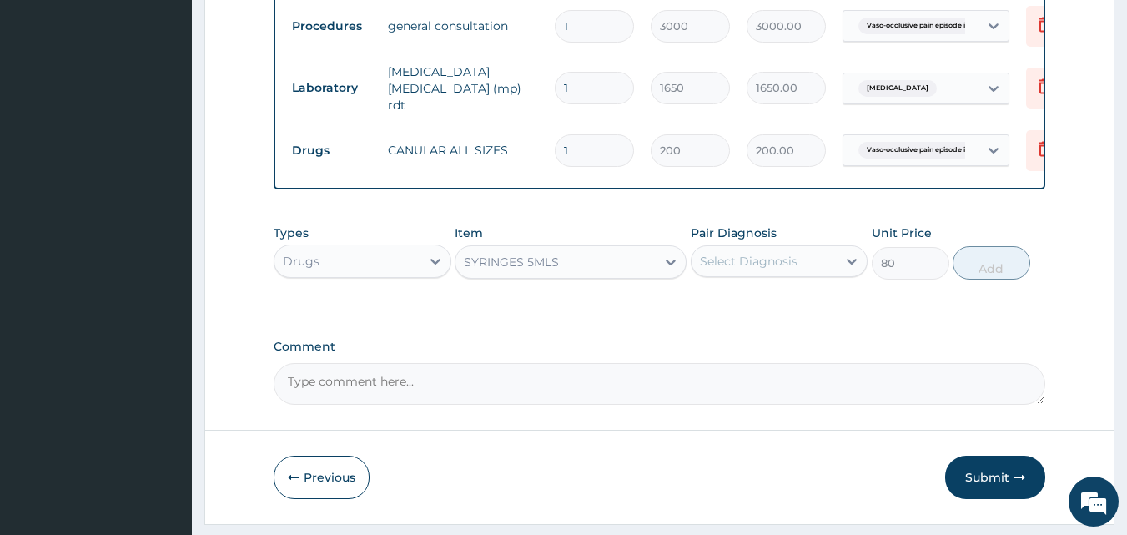
click at [776, 269] on div "Select Diagnosis" at bounding box center [749, 261] width 98 height 17
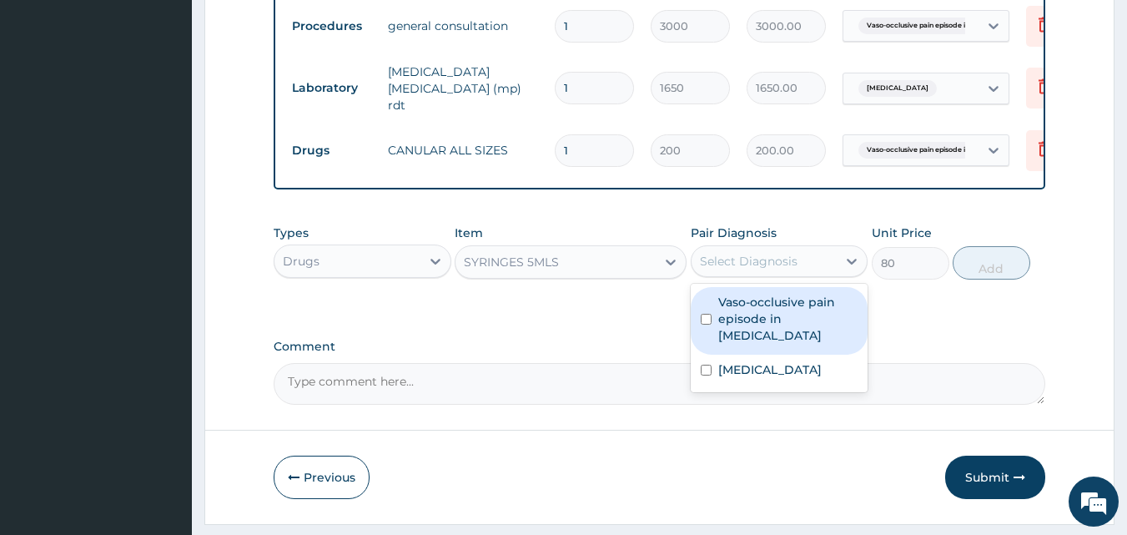
click at [701, 342] on div "Vaso-occlusive pain episode in sickle cell disease" at bounding box center [780, 321] width 178 height 68
checkbox input "true"
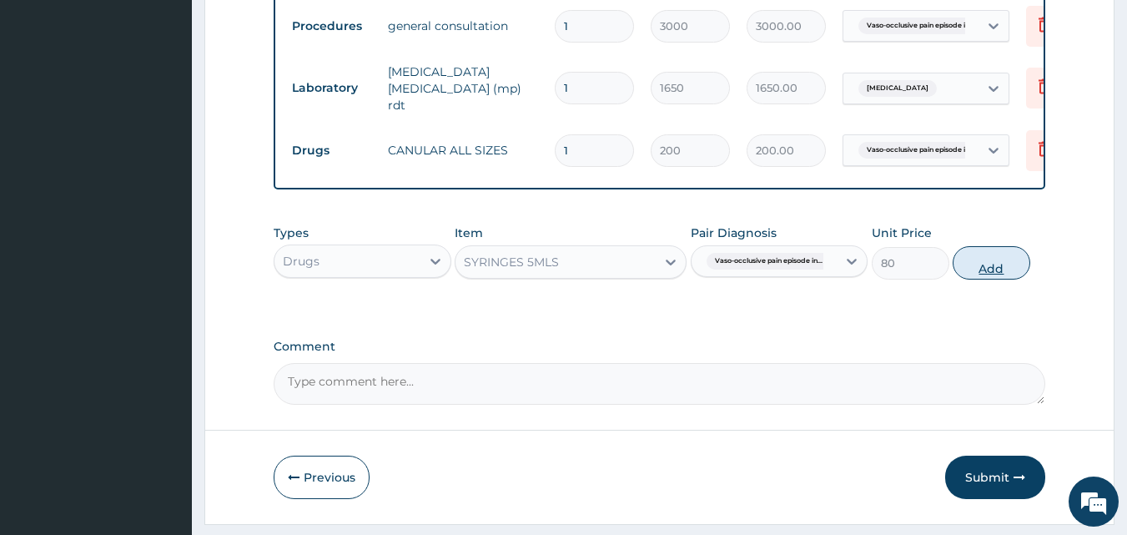
click at [992, 279] on button "Add" at bounding box center [991, 262] width 78 height 33
type input "0"
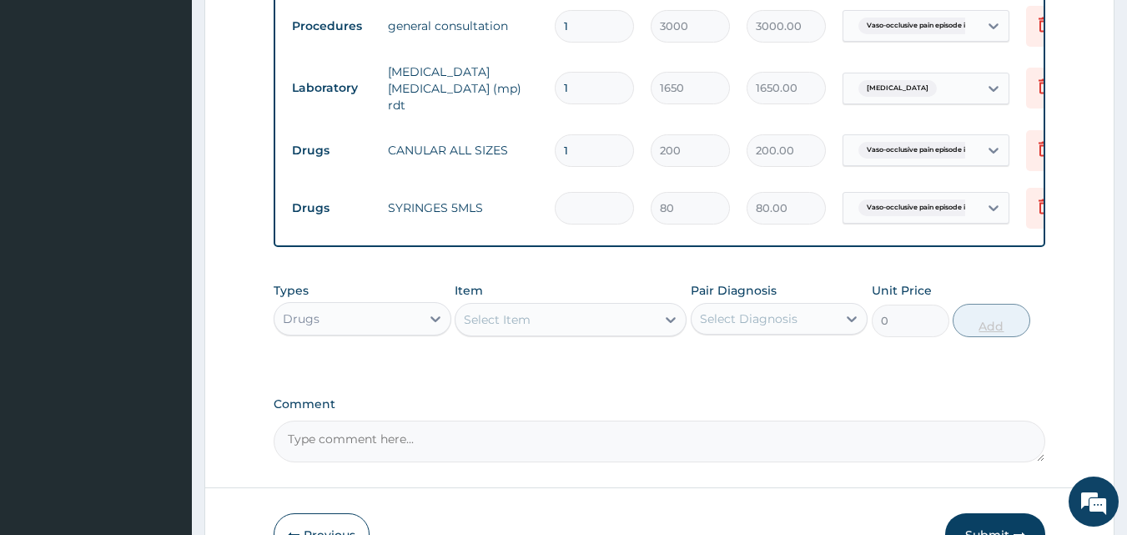
type input "0.00"
type input "4"
type input "320.00"
type input "0.00"
type input "4"
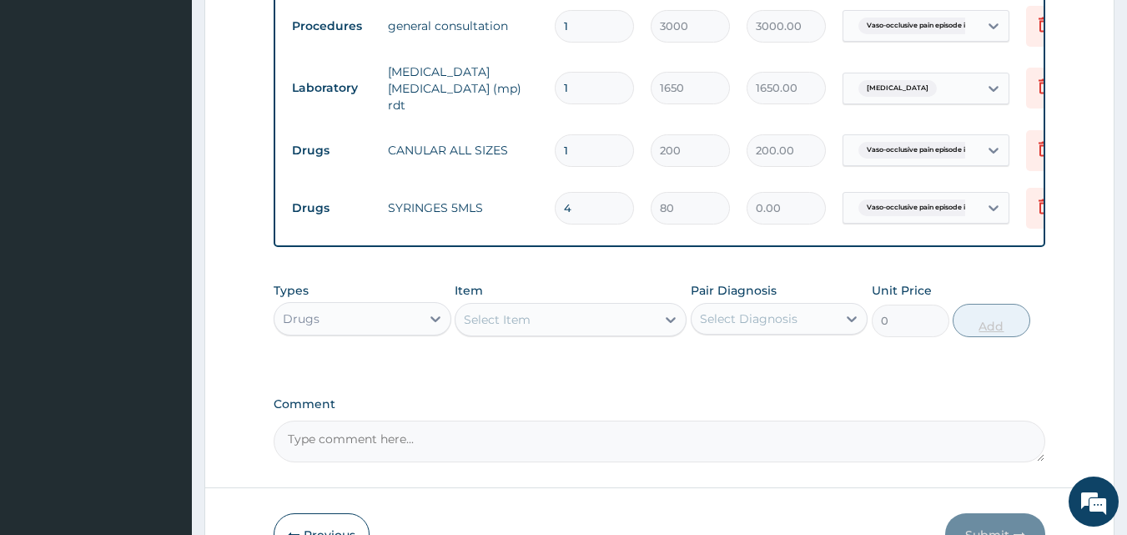
type input "320.00"
type input "4"
click at [540, 333] on div "Select Item" at bounding box center [555, 319] width 200 height 27
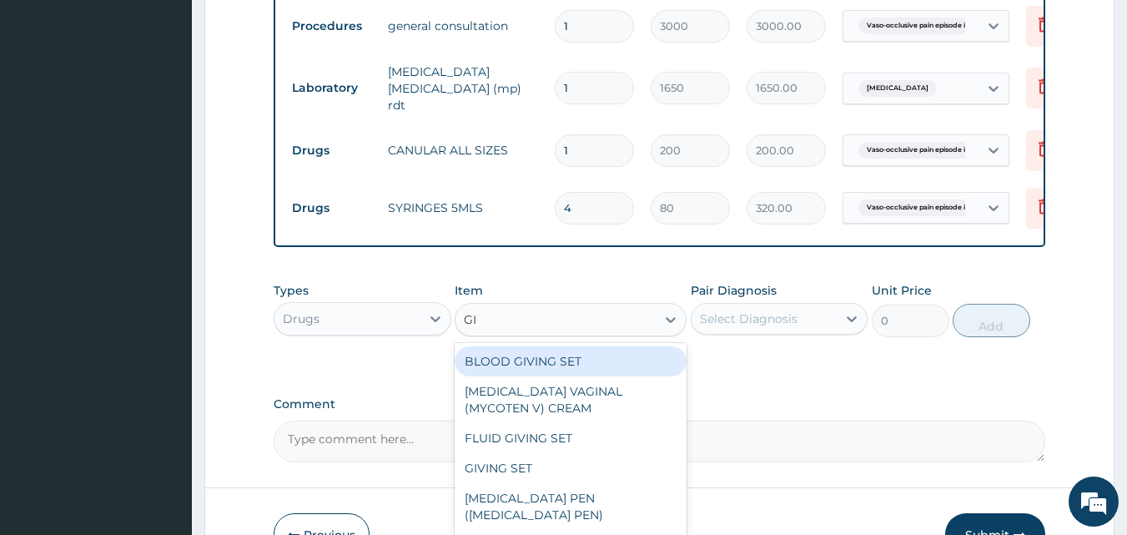
type input "GIV"
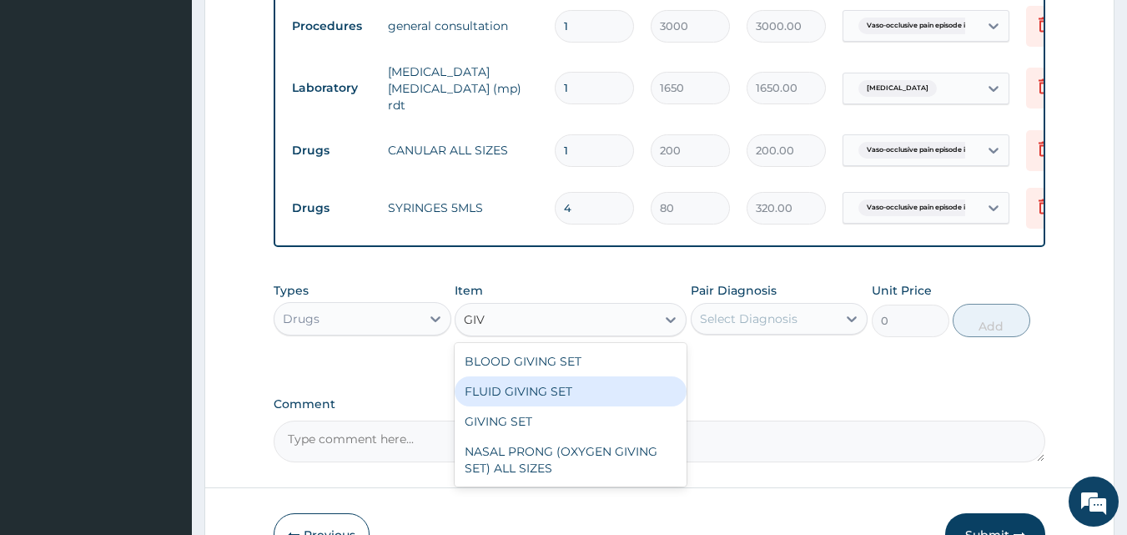
click at [530, 396] on div "FLUID GIVING SET" at bounding box center [571, 391] width 232 height 30
type input "250"
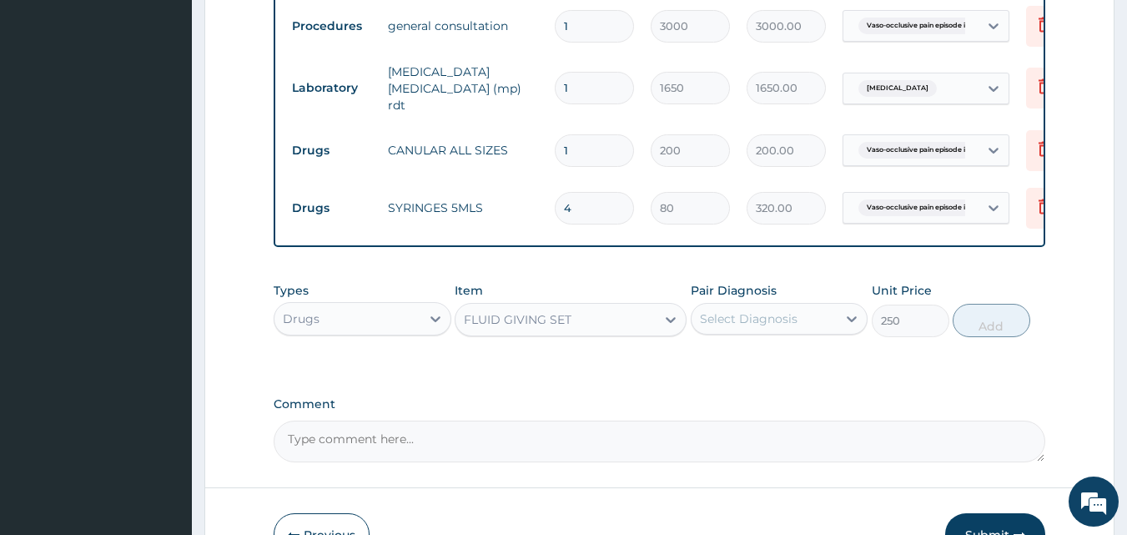
click at [766, 325] on div "Select Diagnosis" at bounding box center [749, 318] width 98 height 17
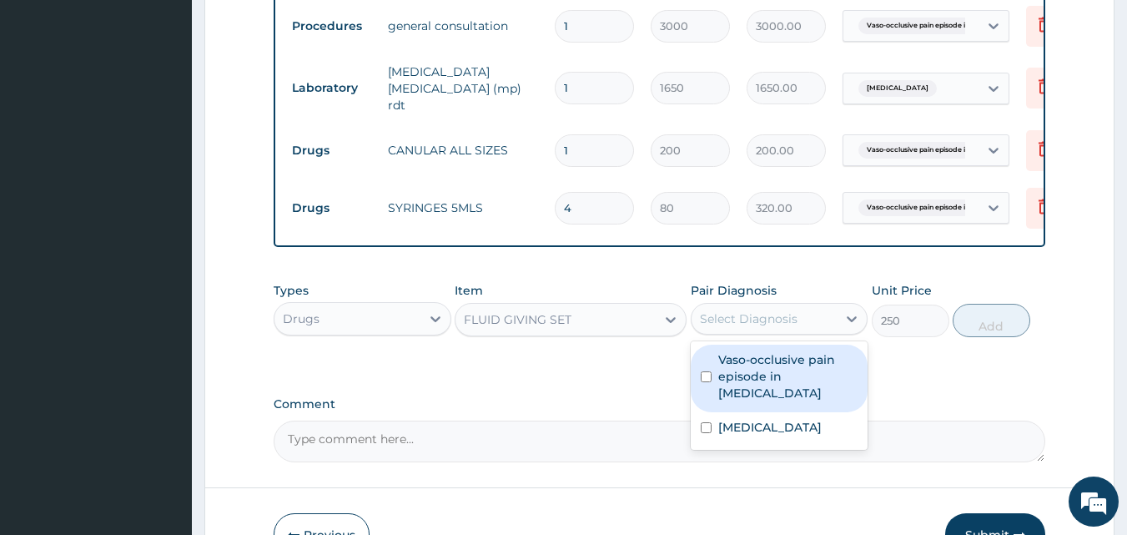
click at [701, 378] on div "Vaso-occlusive pain episode in sickle cell disease" at bounding box center [780, 378] width 178 height 68
checkbox input "true"
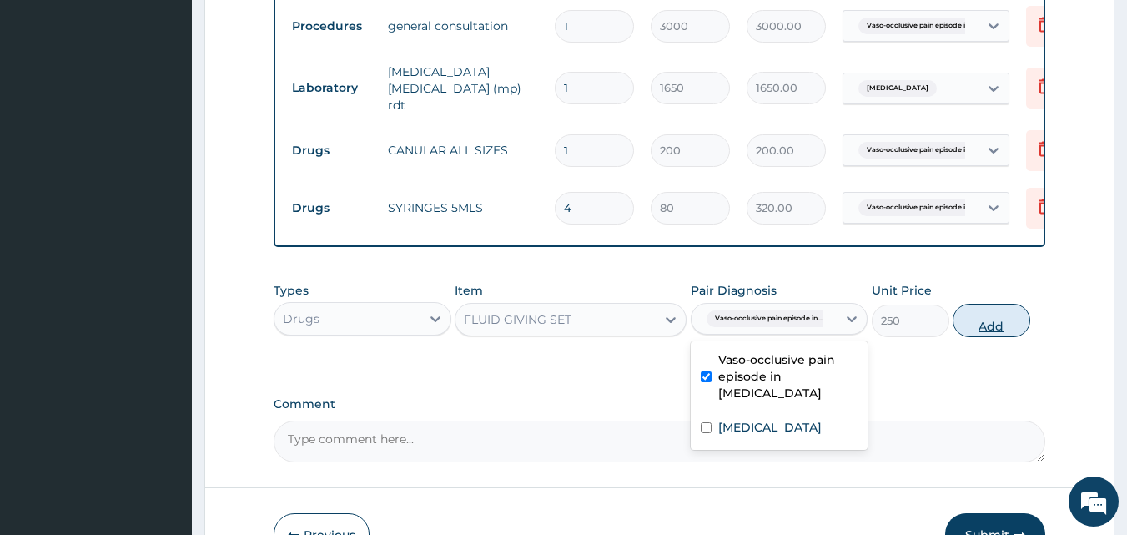
click at [977, 334] on button "Add" at bounding box center [991, 320] width 78 height 33
type input "0"
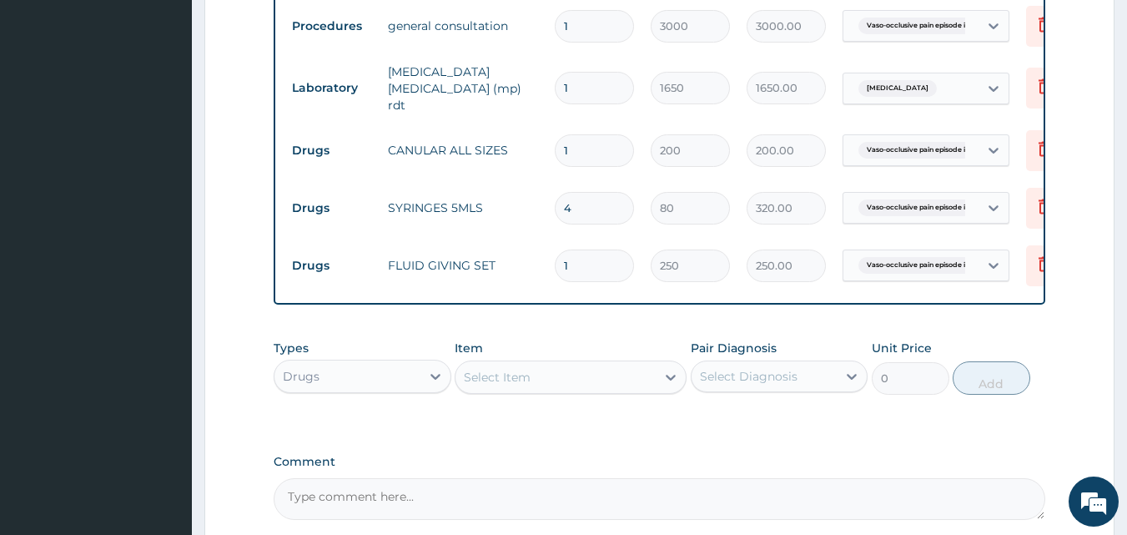
click at [625, 354] on div "Item Select Item" at bounding box center [571, 366] width 232 height 55
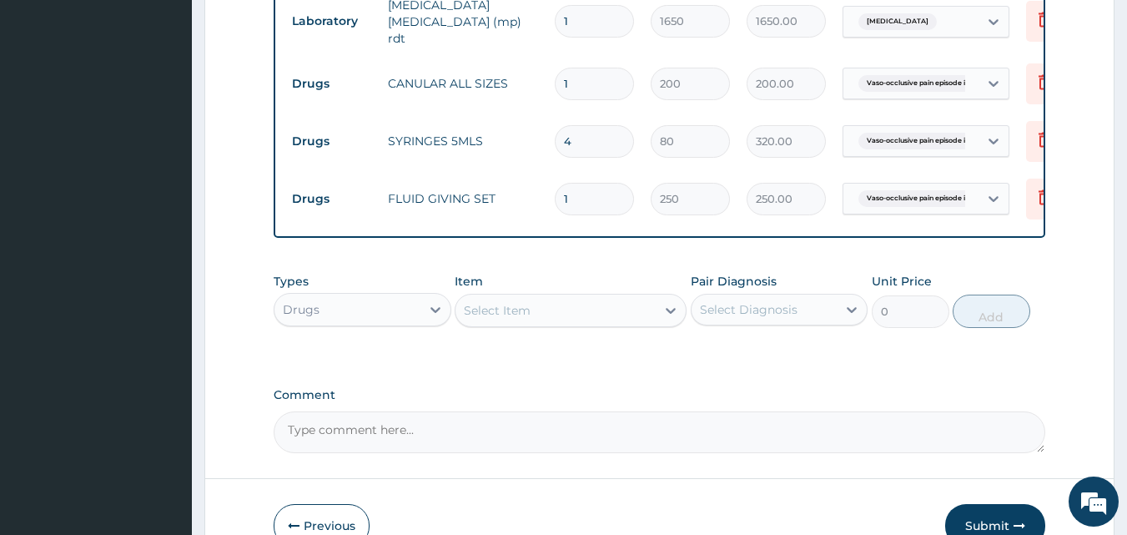
scroll to position [1113, 0]
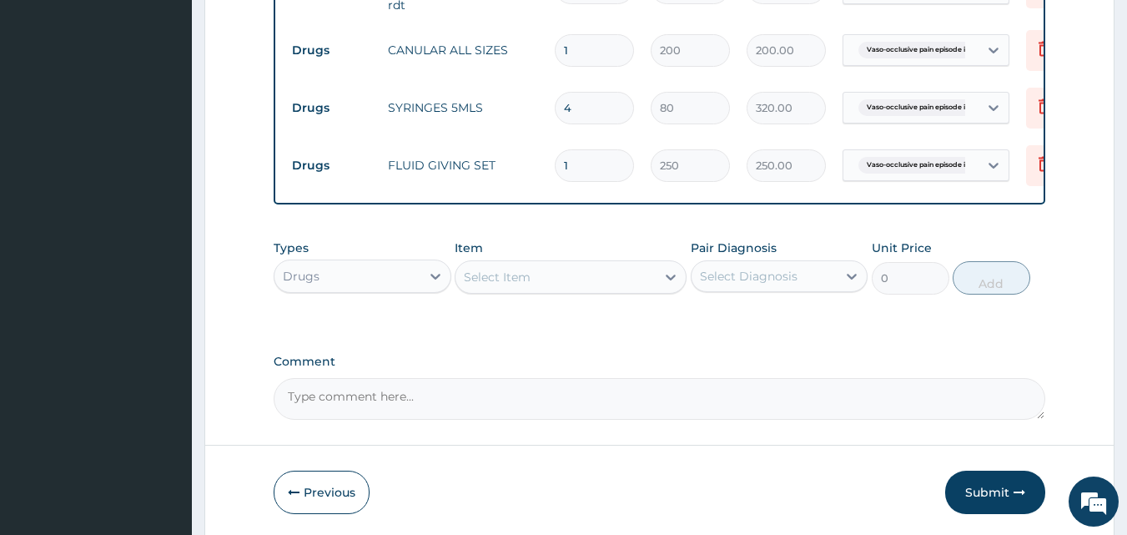
click at [538, 290] on div "Select Item" at bounding box center [555, 277] width 200 height 27
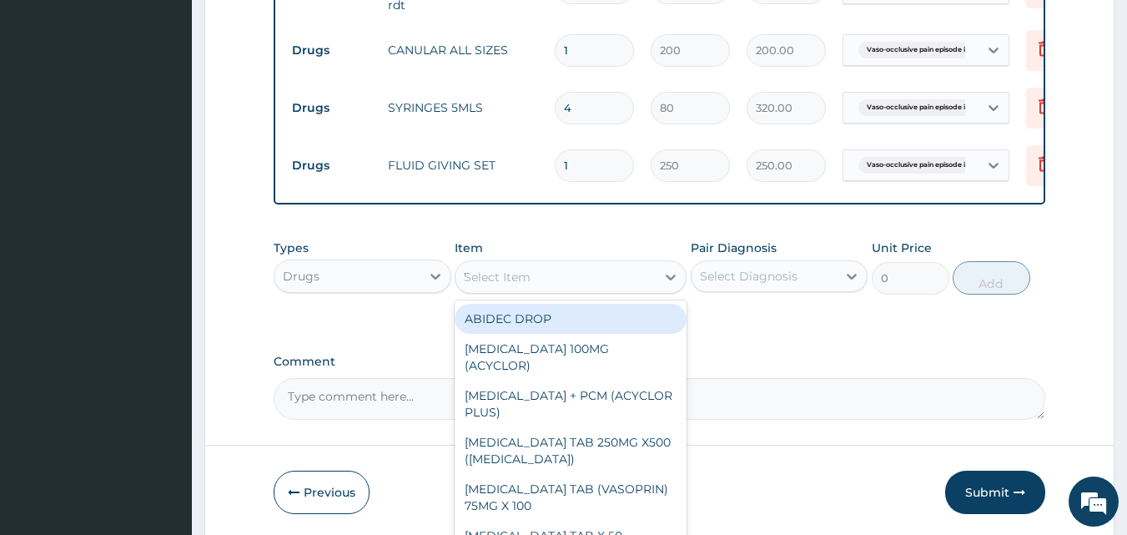
type input "WAT"
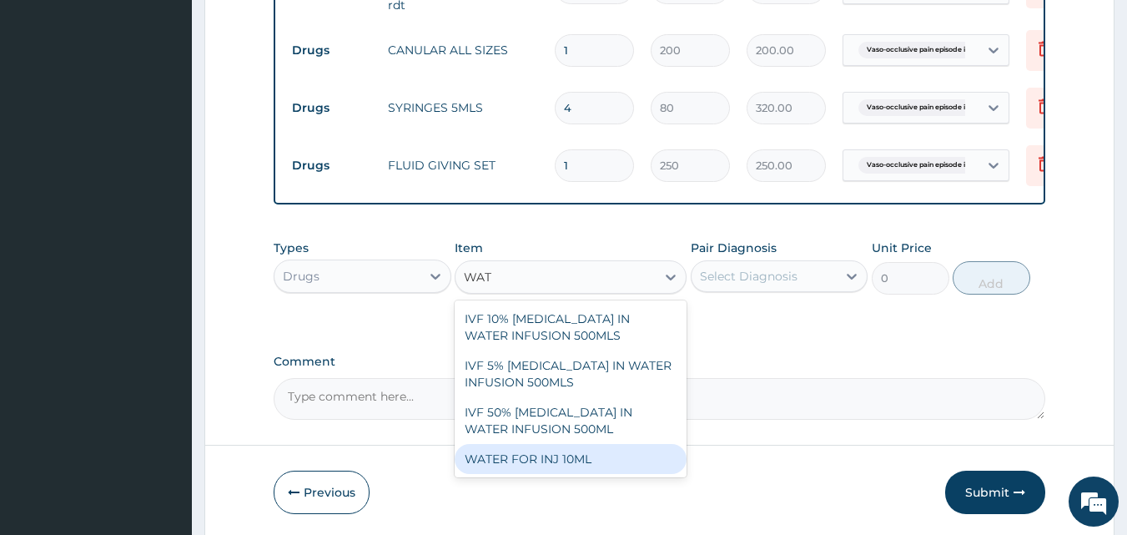
click at [510, 474] on div "WATER FOR INJ 10ML" at bounding box center [571, 459] width 232 height 30
type input "100"
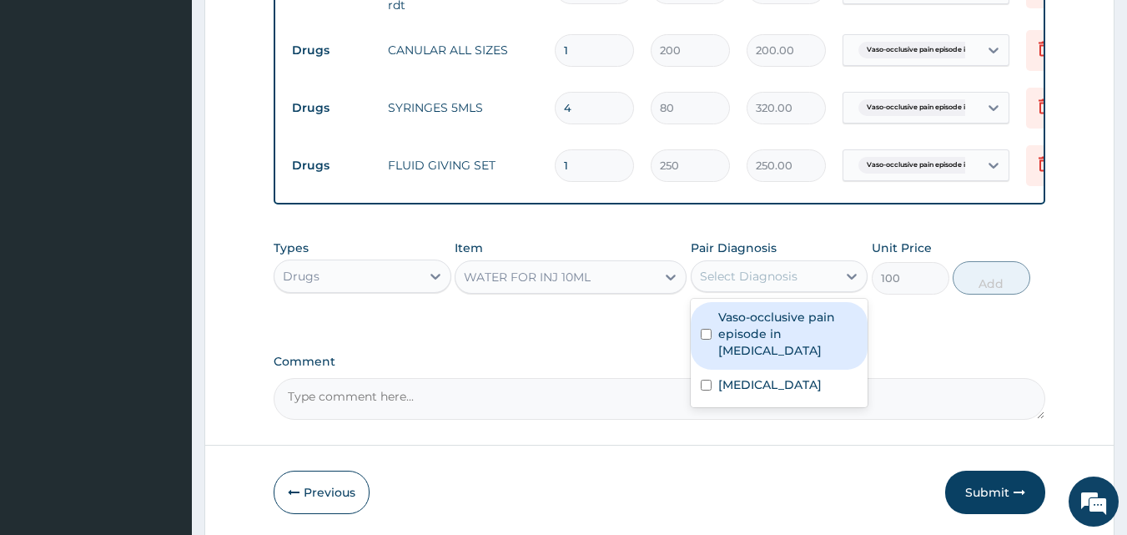
click at [782, 284] on div "Select Diagnosis" at bounding box center [749, 276] width 98 height 17
click at [711, 354] on div "Vaso-occlusive pain episode in sickle cell disease" at bounding box center [780, 336] width 178 height 68
checkbox input "true"
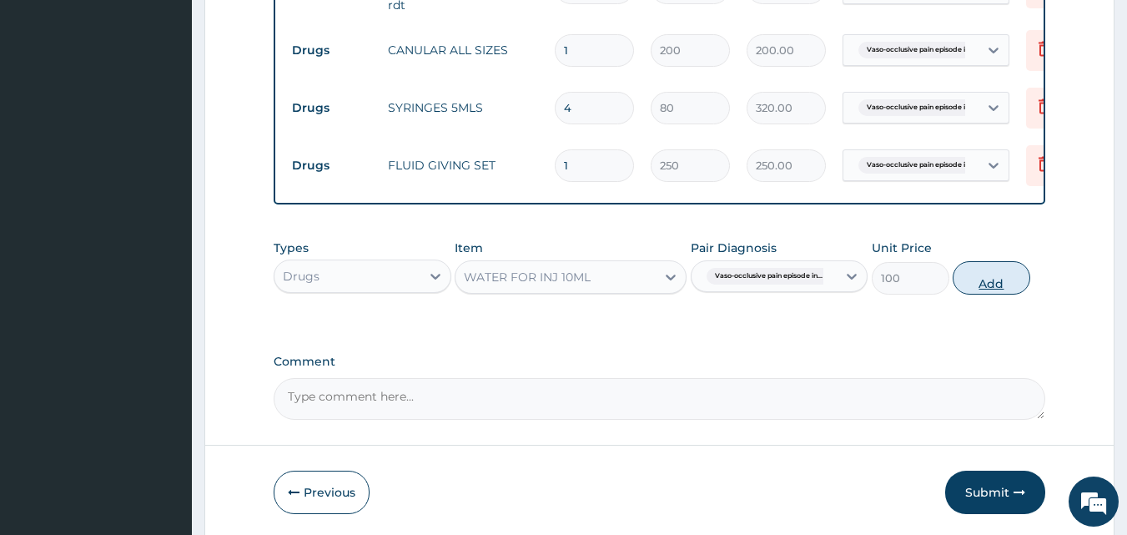
click at [1007, 287] on button "Add" at bounding box center [991, 277] width 78 height 33
type input "0"
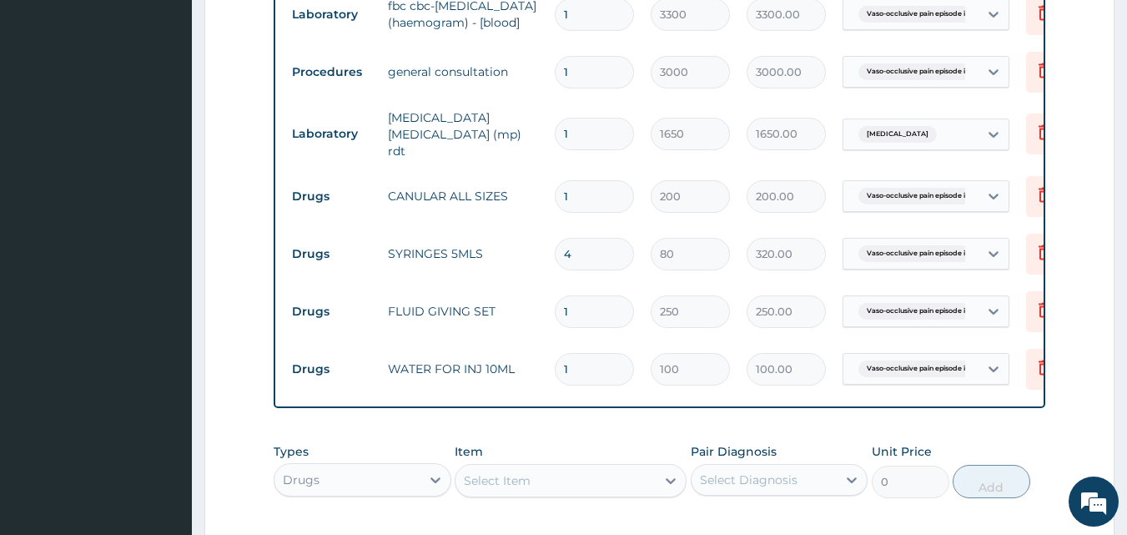
scroll to position [980, 0]
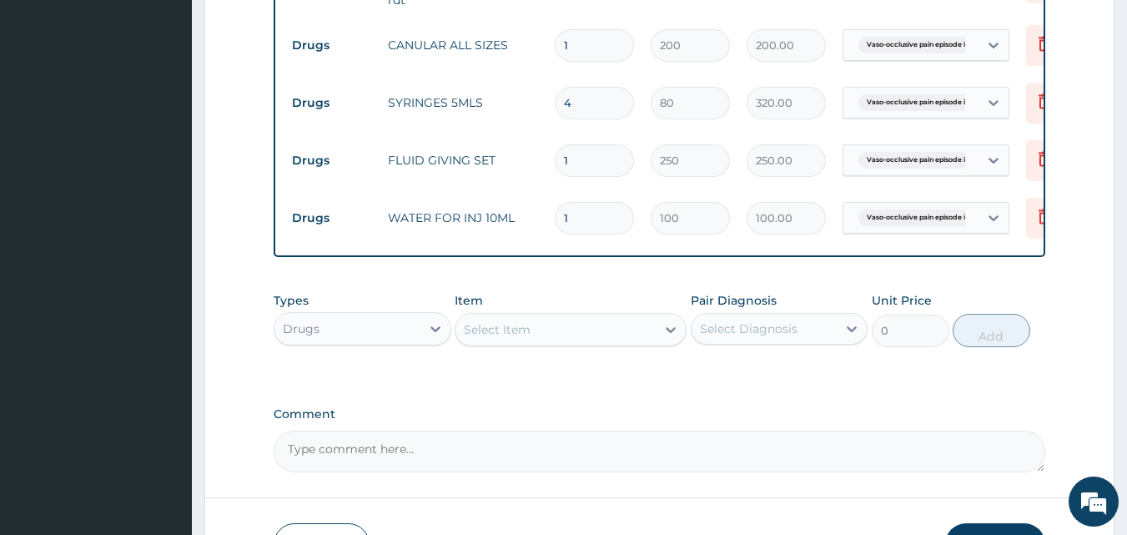
scroll to position [1243, 0]
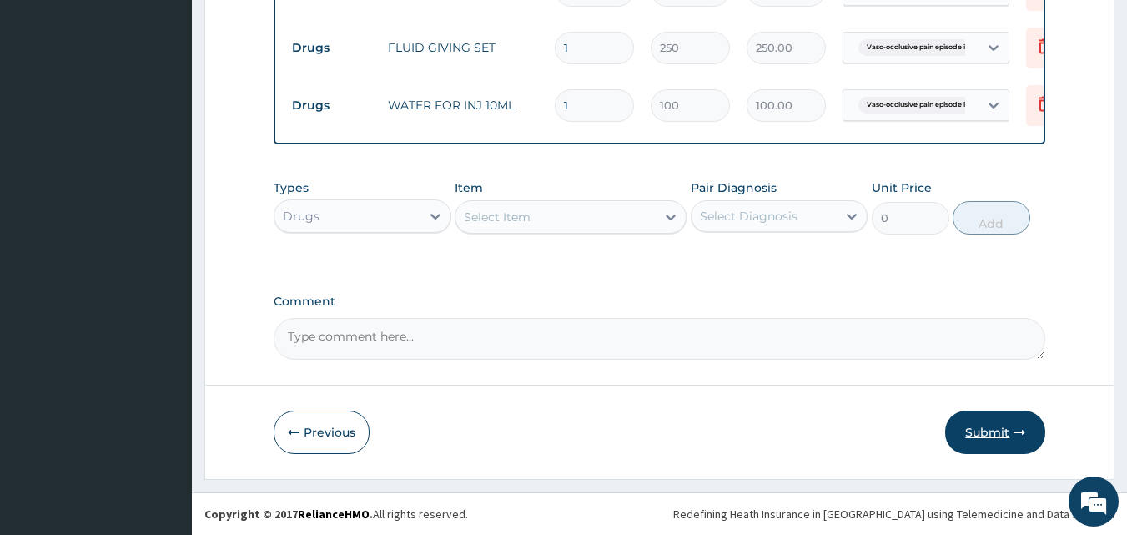
click at [989, 435] on button "Submit" at bounding box center [995, 431] width 100 height 43
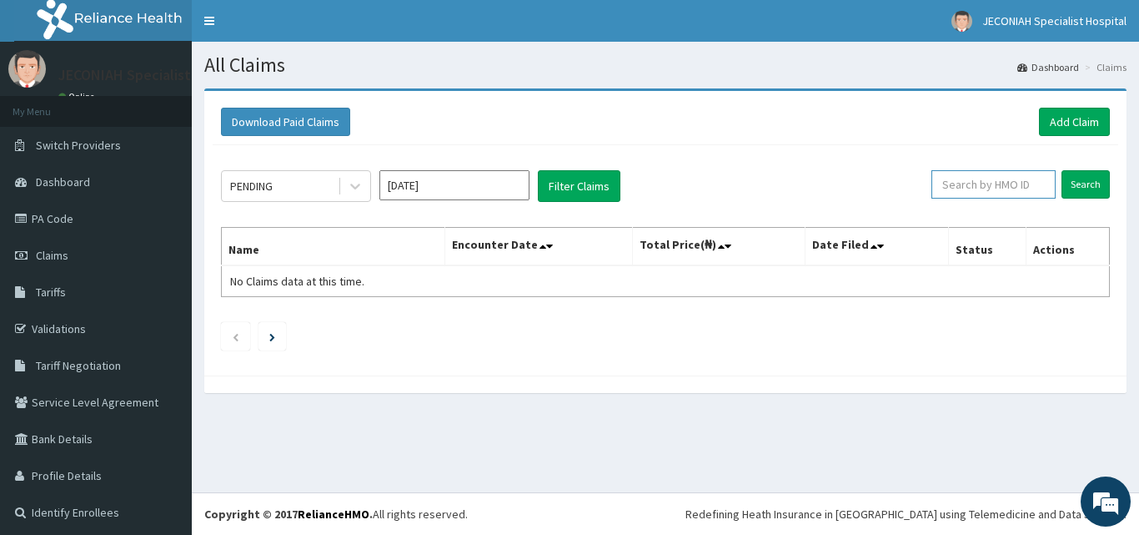
click at [972, 186] on input "text" at bounding box center [994, 184] width 124 height 28
type input "T"
type input "JTA/10126/A"
click at [1073, 188] on input "Search" at bounding box center [1086, 184] width 48 height 28
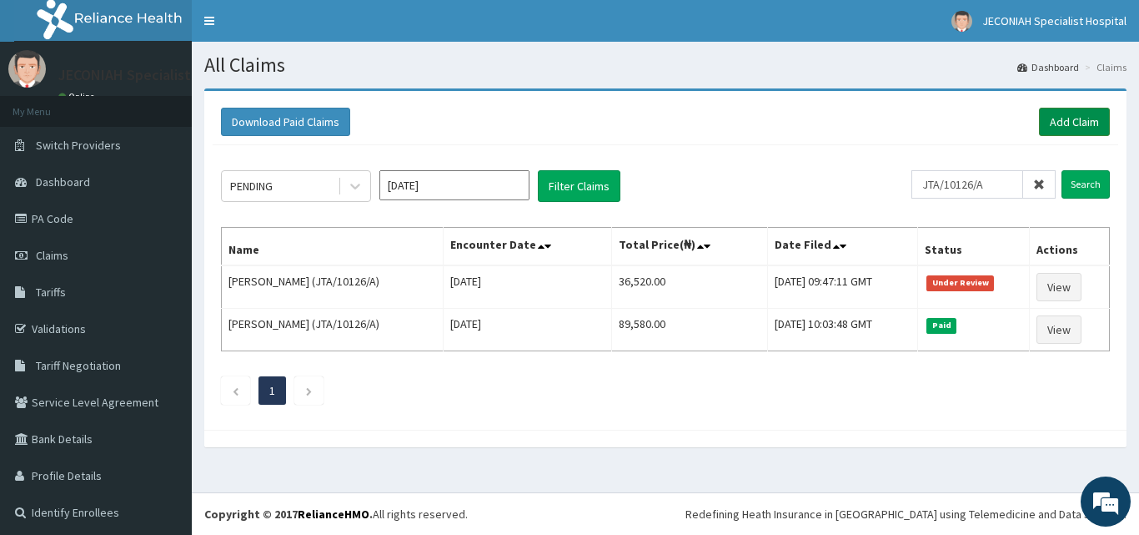
click at [1059, 120] on link "Add Claim" at bounding box center [1074, 122] width 71 height 28
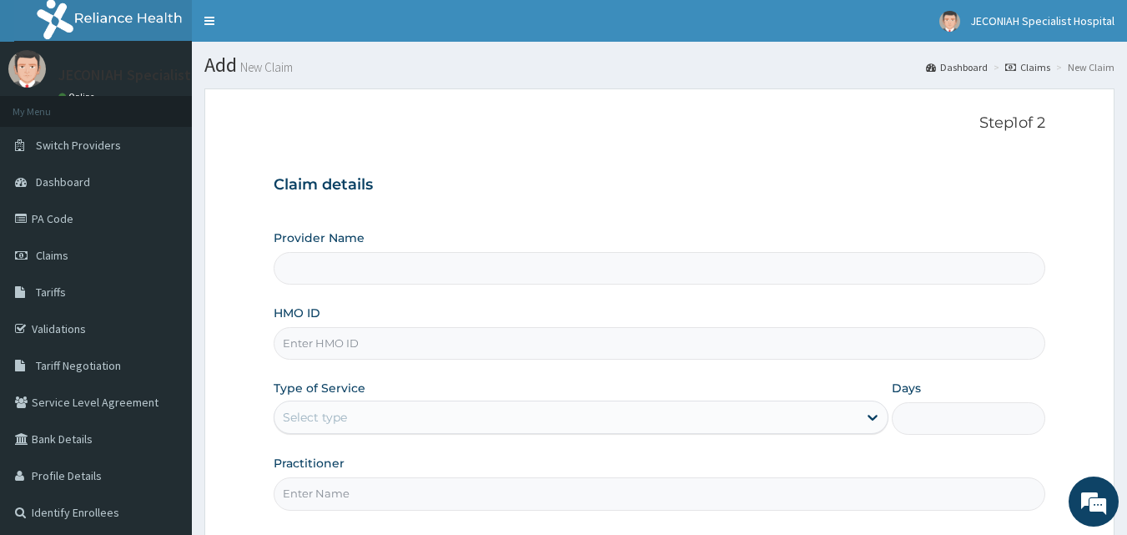
type input "Jeconiah Specialist Hospital"
click at [701, 156] on div "Step 1 of 2 Claim details Provider Name Jeconiah Specialist Hospital HMO ID Typ…" at bounding box center [660, 314] width 772 height 401
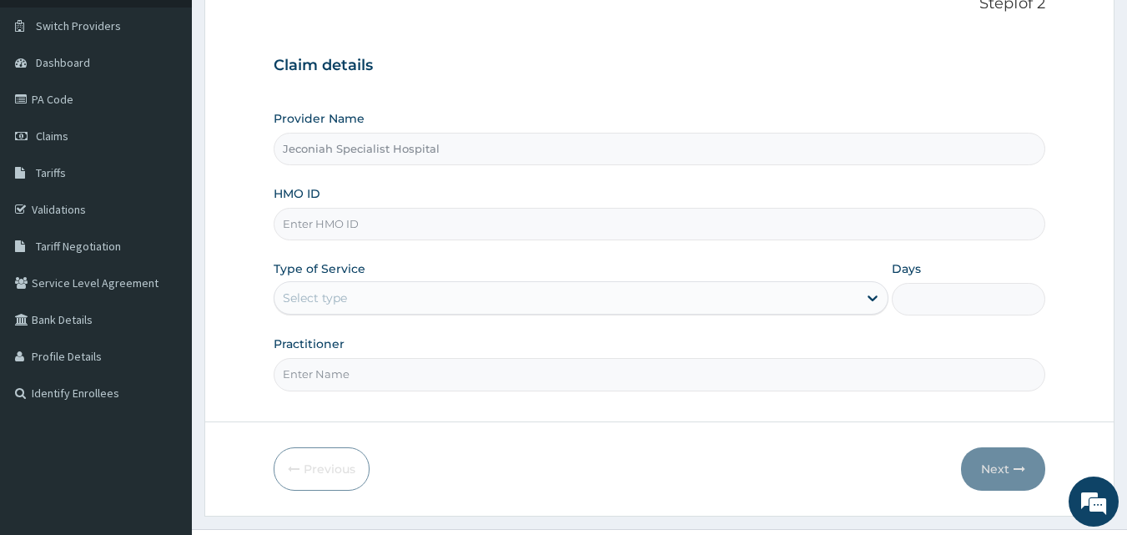
scroll to position [156, 0]
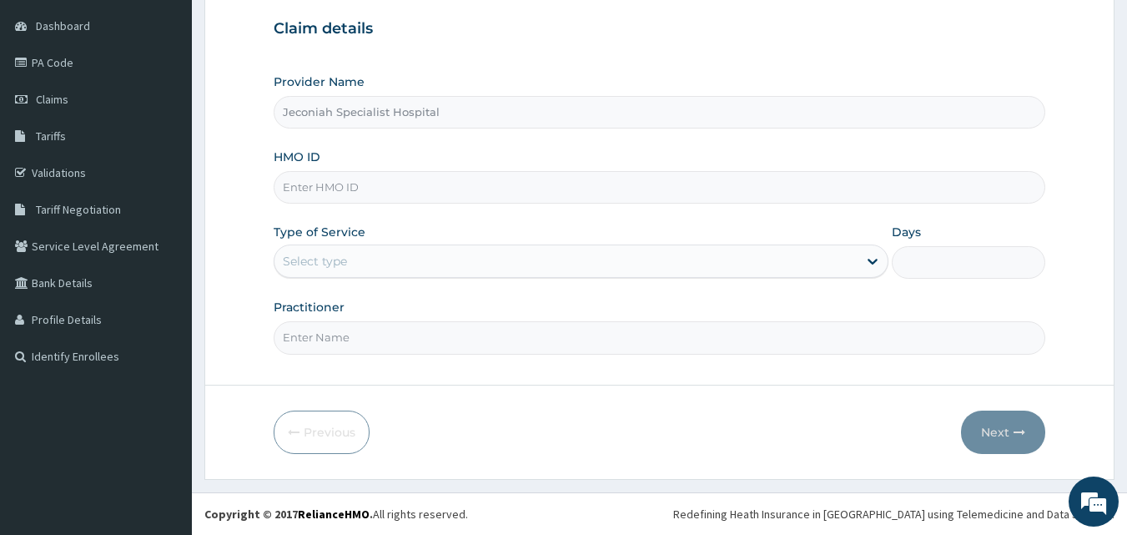
click at [401, 193] on input "HMO ID" at bounding box center [660, 187] width 772 height 33
click at [398, 185] on input "RET/32966/A" at bounding box center [660, 187] width 772 height 33
type input "RET/32966/A"
click at [424, 258] on div "Select type" at bounding box center [565, 261] width 583 height 27
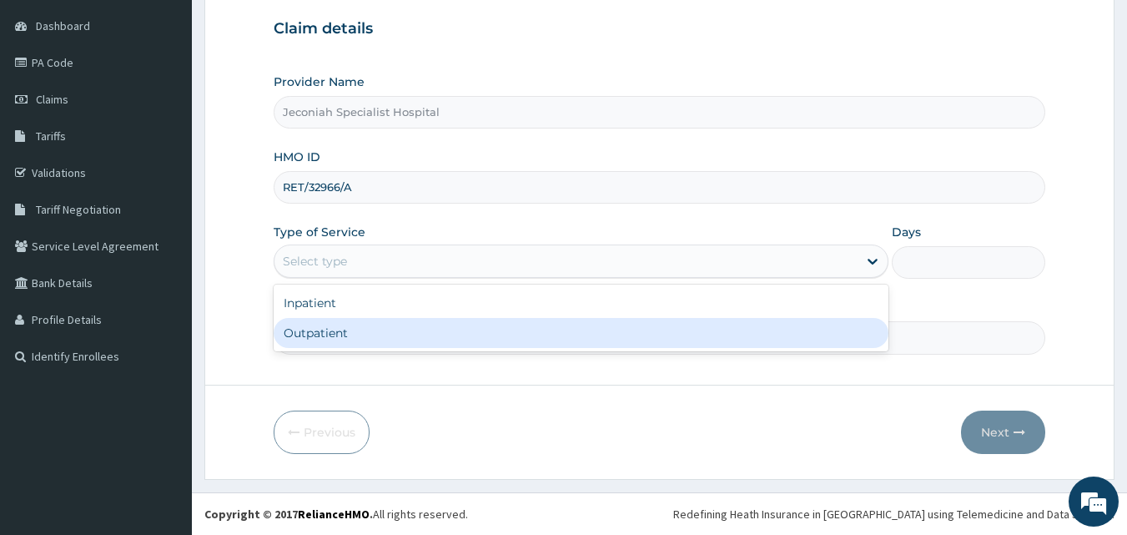
click at [379, 333] on div "Outpatient" at bounding box center [581, 333] width 615 height 30
type input "1"
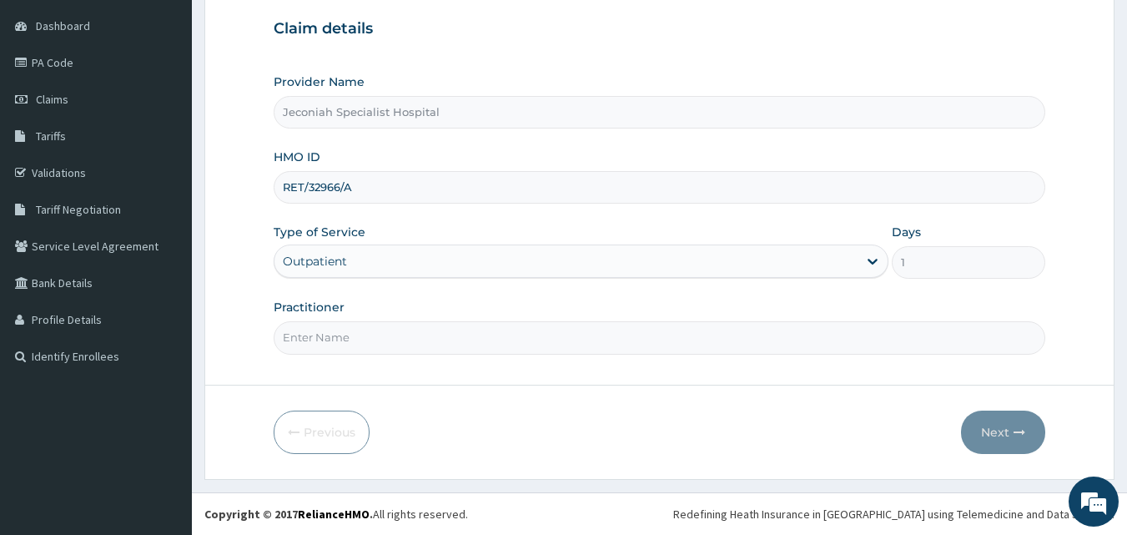
click at [396, 347] on input "Practitioner" at bounding box center [660, 337] width 772 height 33
type input "[PERSON_NAME]"
click at [998, 432] on button "Next" at bounding box center [1003, 431] width 84 height 43
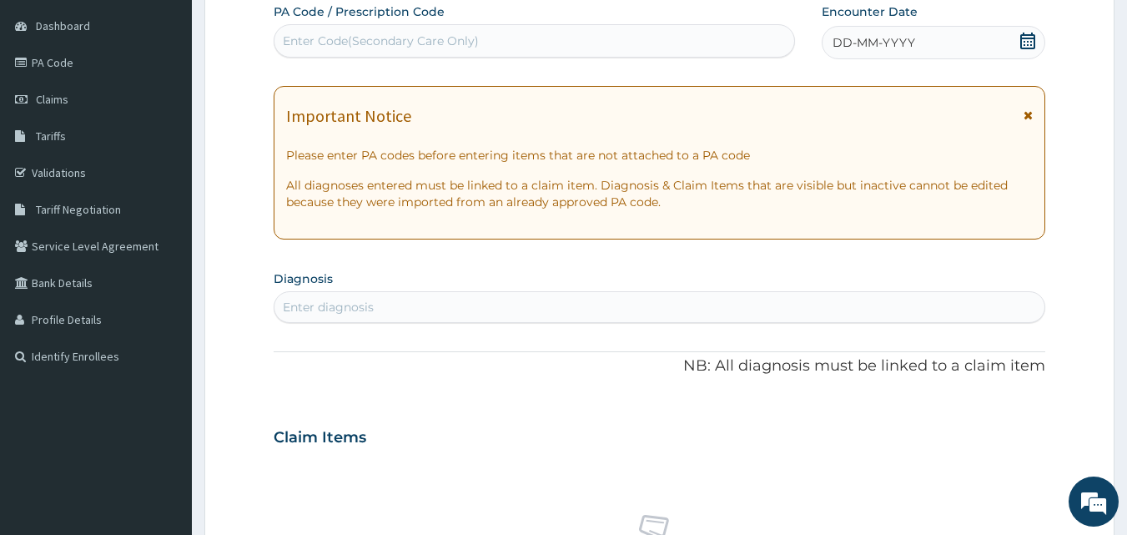
click at [651, 33] on div "Enter Code(Secondary Care Only)" at bounding box center [534, 41] width 520 height 27
type input "PA/99608F"
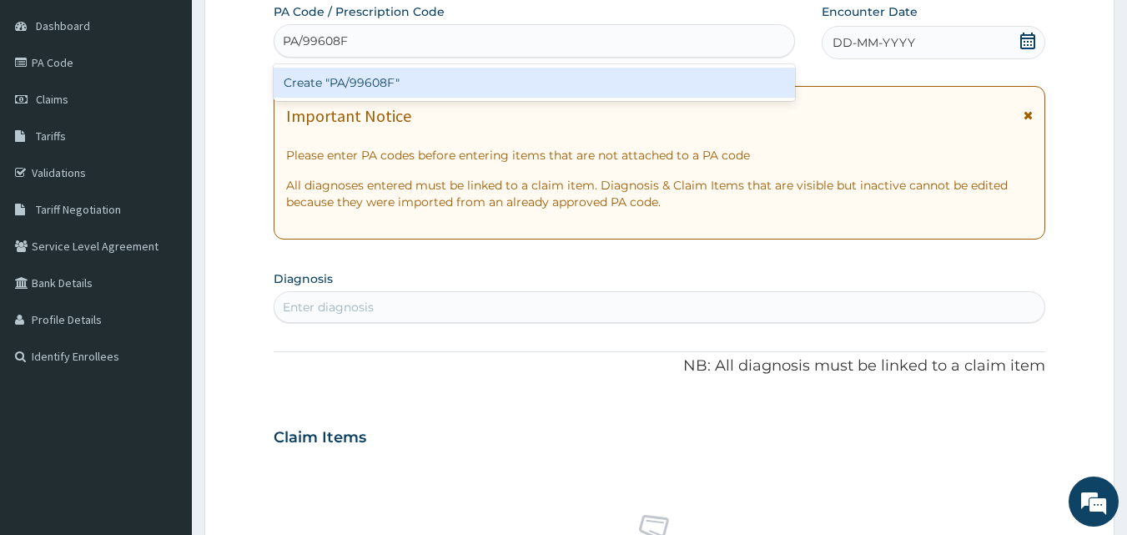
click at [595, 86] on div "Create "PA/99608F"" at bounding box center [535, 83] width 522 height 30
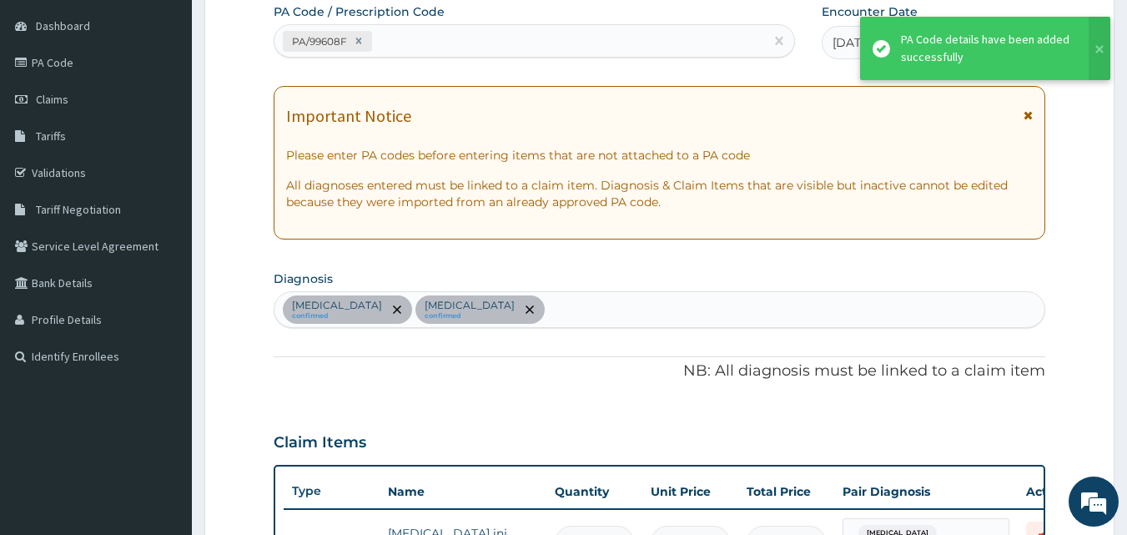
scroll to position [724, 0]
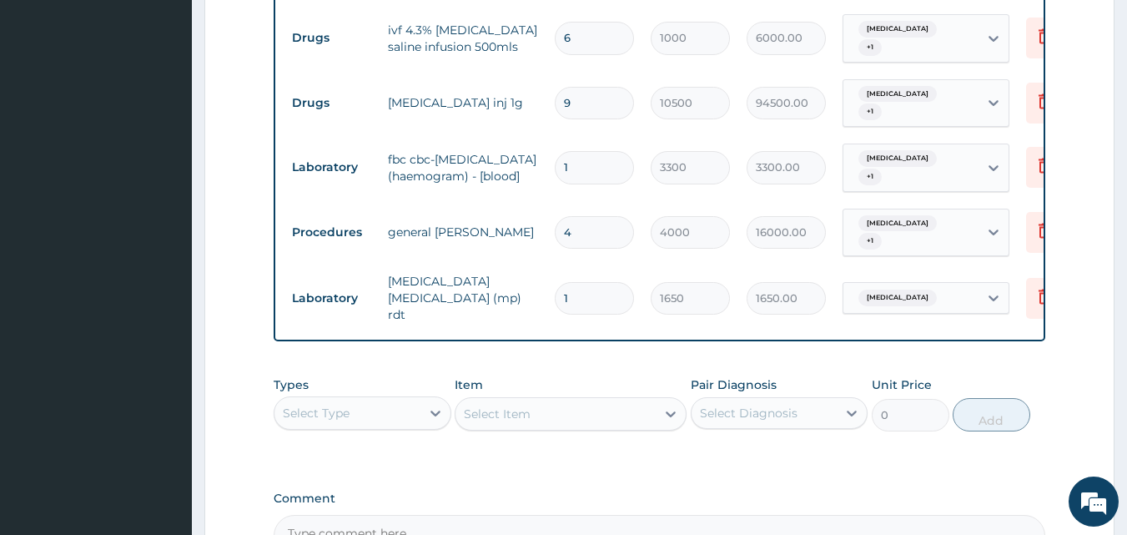
click at [1064, 373] on form "Step 2 of 2 PA Code / Prescription Code PA/99608F Encounter Date [DATE] Importa…" at bounding box center [659, 21] width 910 height 1312
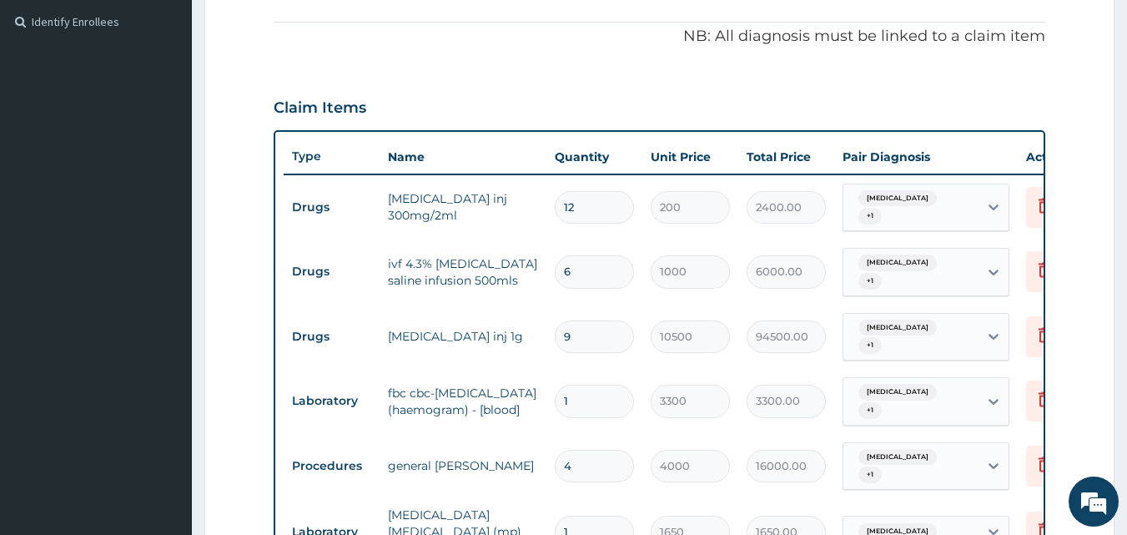
scroll to position [524, 0]
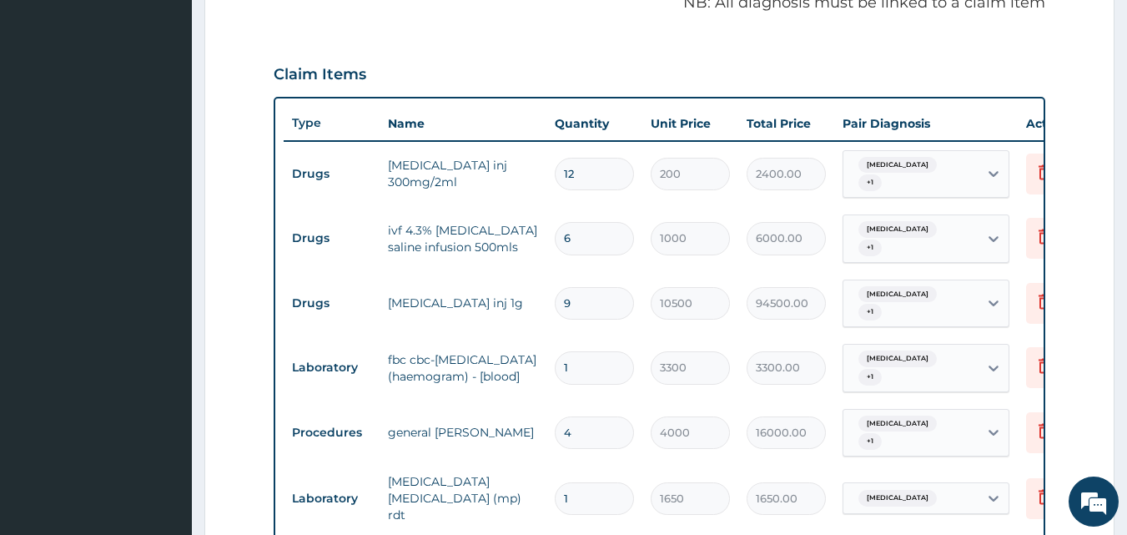
click at [590, 226] on input "6" at bounding box center [594, 238] width 79 height 33
type input "0.00"
type input "7"
type input "7000.00"
type input "7"
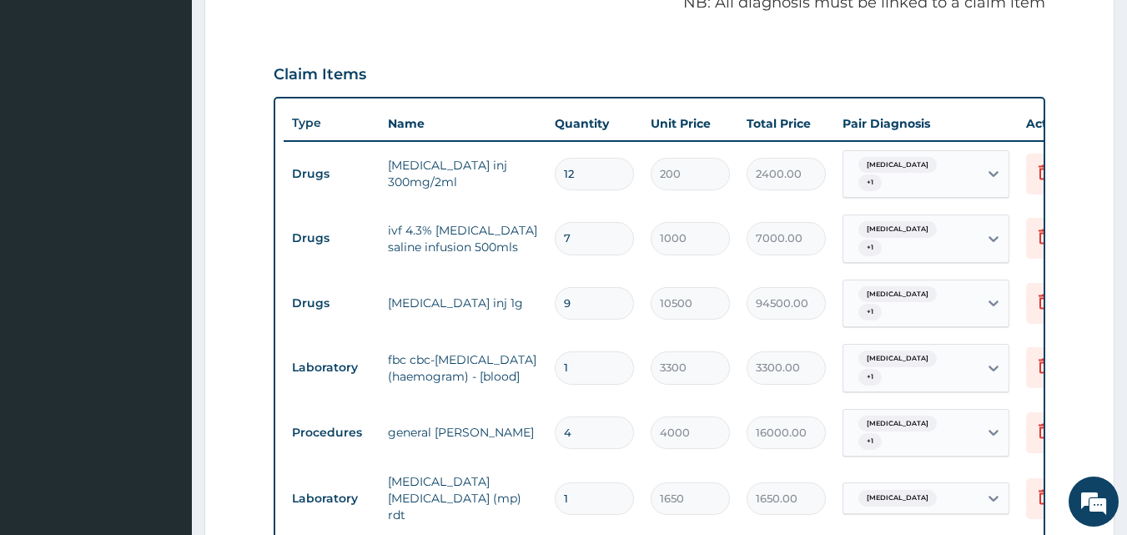
click at [585, 291] on input "9" at bounding box center [594, 303] width 79 height 33
type input "0.00"
type input "7"
type input "73500.00"
type input "7"
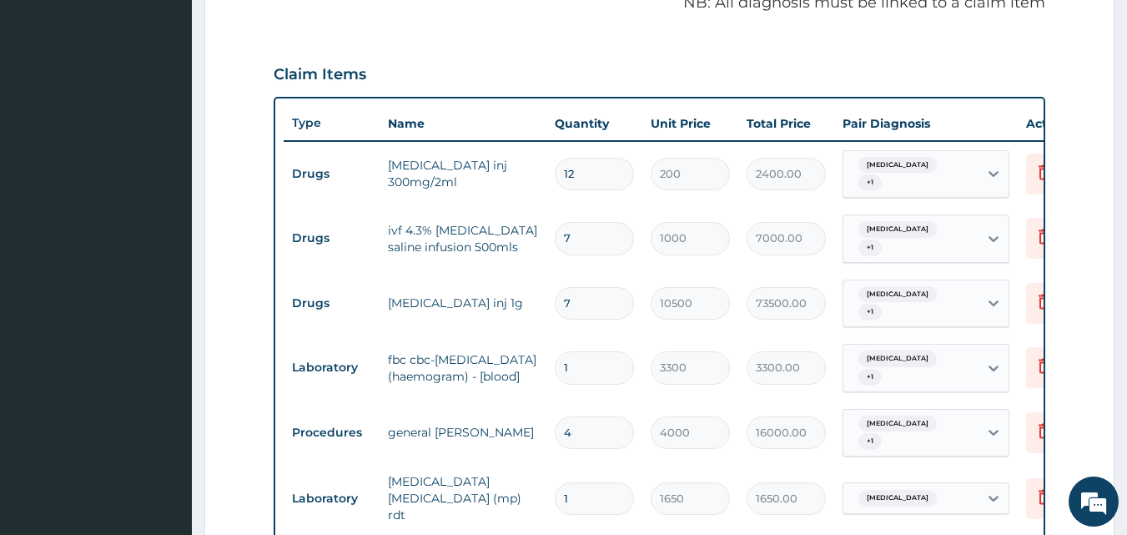
click at [581, 378] on tr "Laboratory fbc cbc-[MEDICAL_DATA] (haemogram) - [blood] 1 3300 3300.00 [MEDICAL…" at bounding box center [692, 367] width 817 height 65
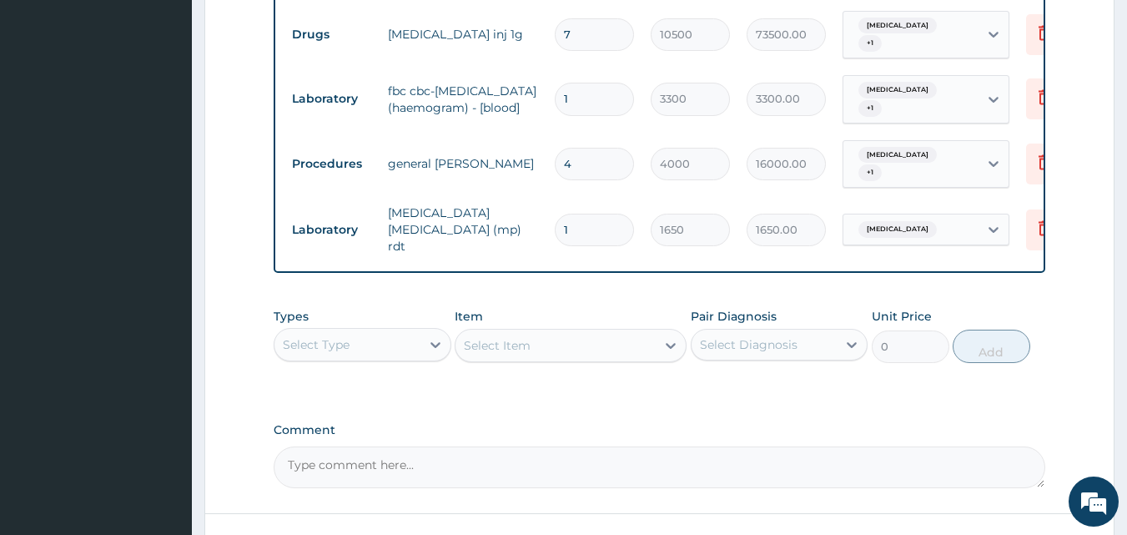
scroll to position [824, 0]
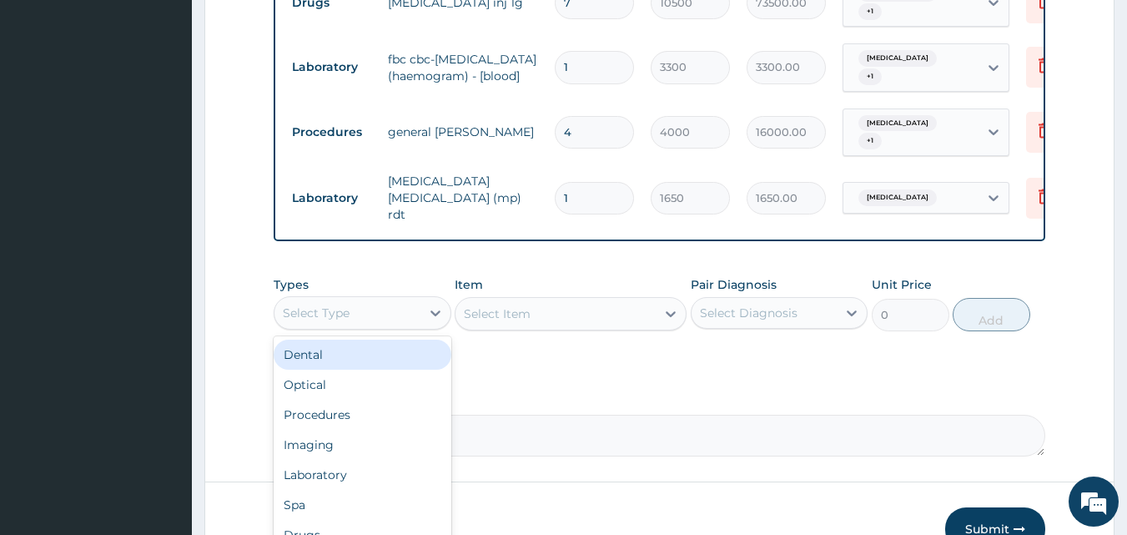
click at [406, 299] on div "Select Type" at bounding box center [347, 312] width 146 height 27
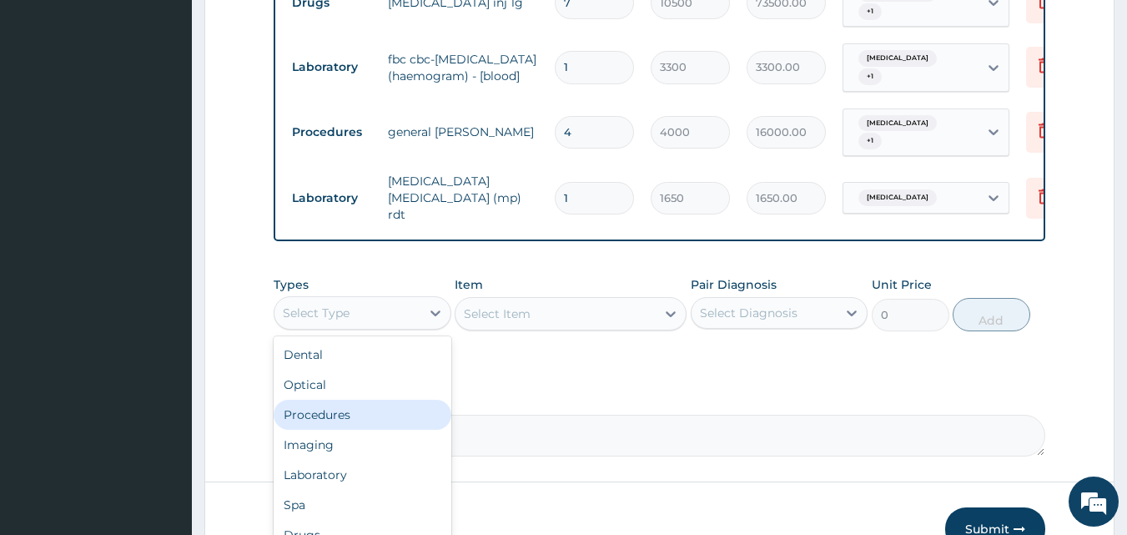
click at [370, 399] on div "Procedures" at bounding box center [363, 414] width 178 height 30
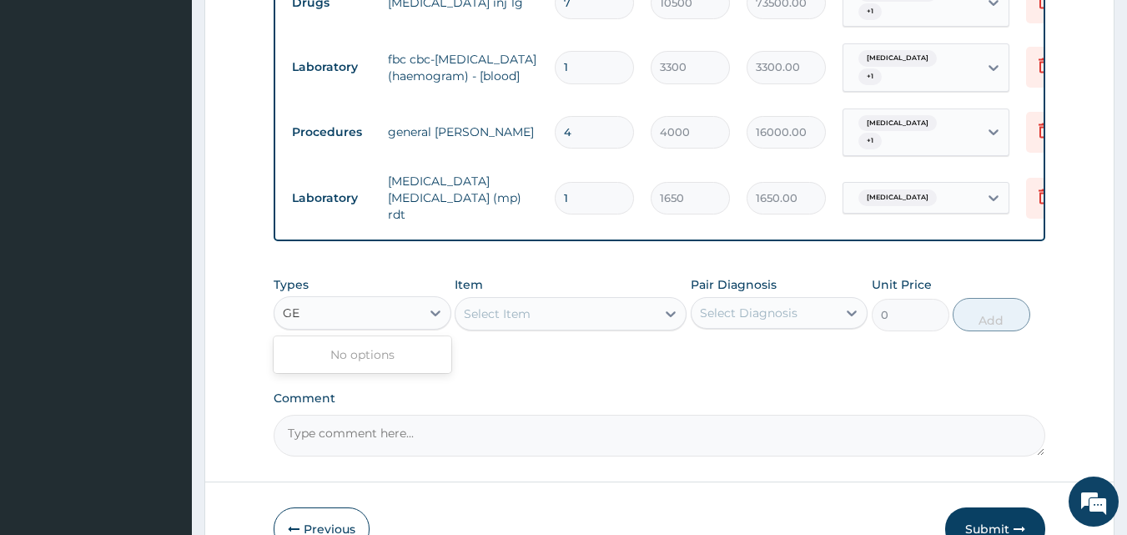
type input "G"
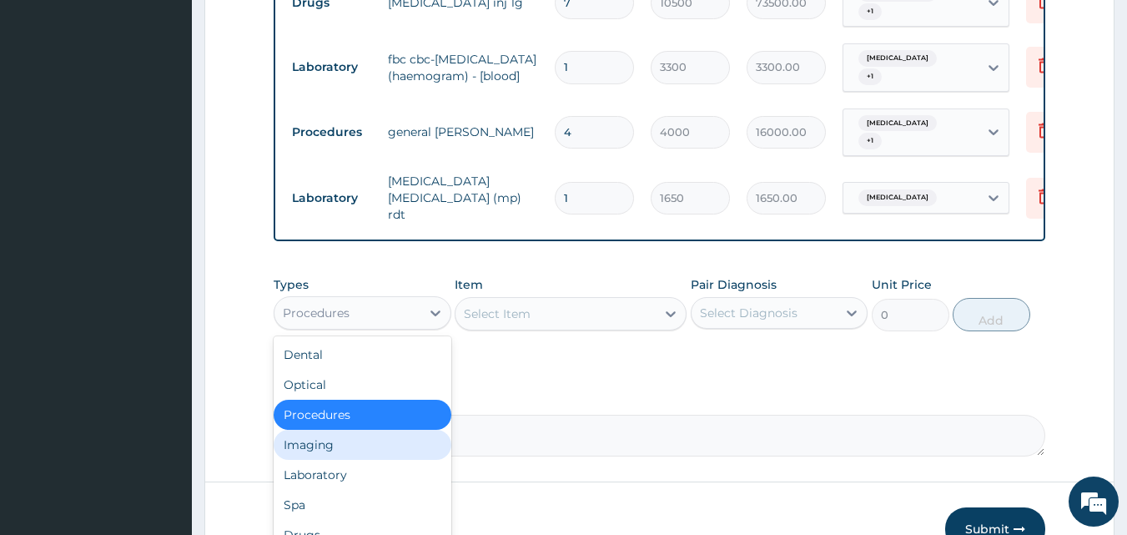
click at [585, 300] on div "Select Item" at bounding box center [555, 313] width 200 height 27
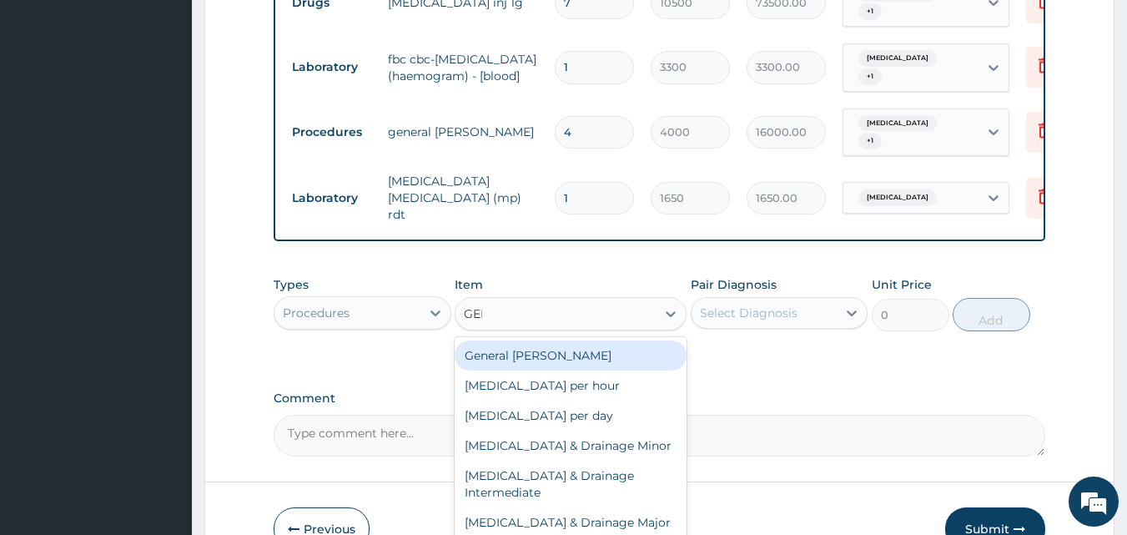
type input "GENE"
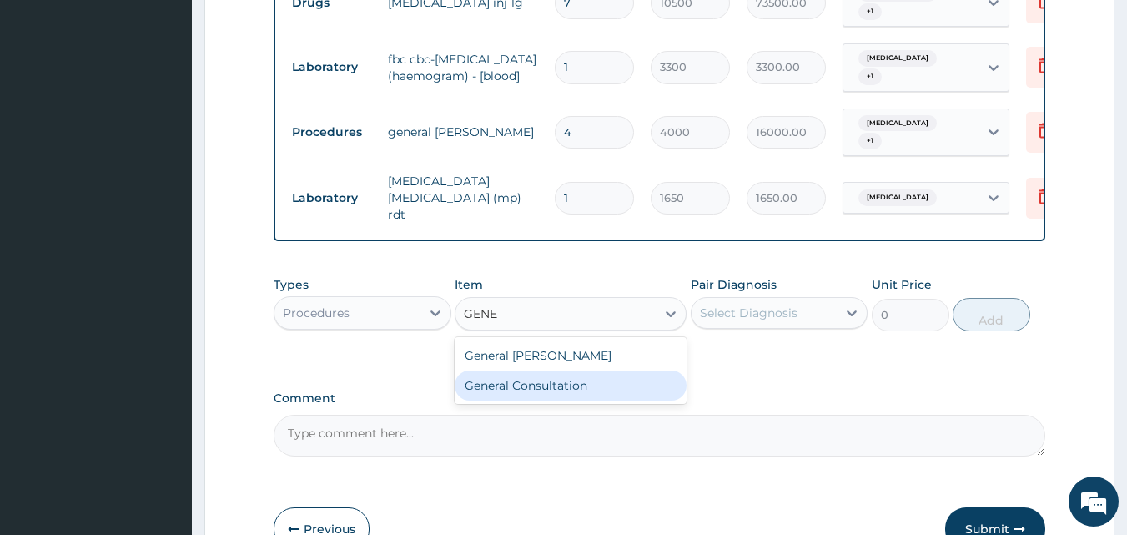
click at [564, 370] on div "General Consultation" at bounding box center [571, 385] width 232 height 30
type input "3000"
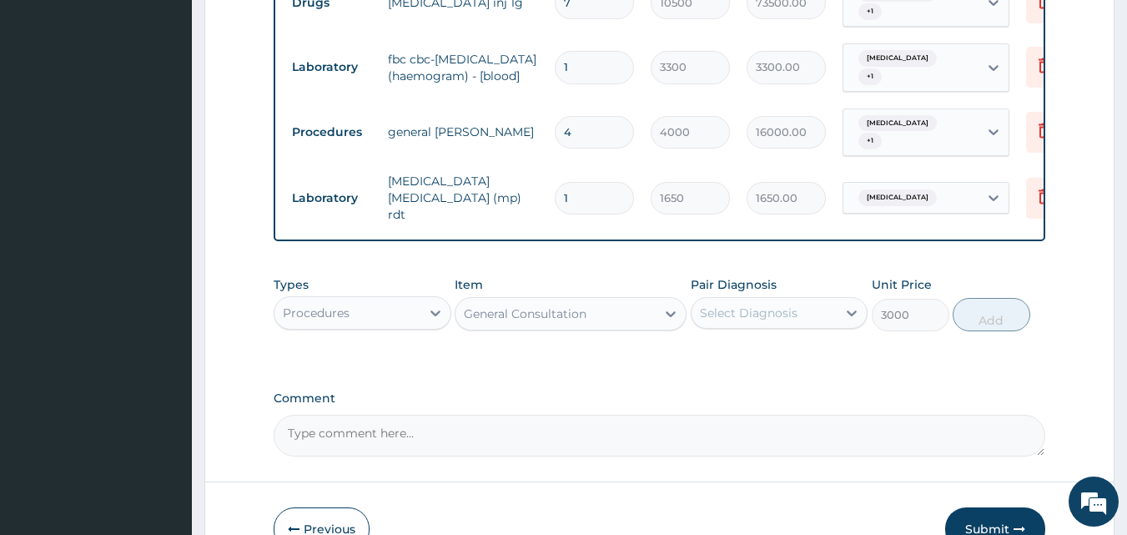
click at [785, 304] on div "Select Diagnosis" at bounding box center [749, 312] width 98 height 17
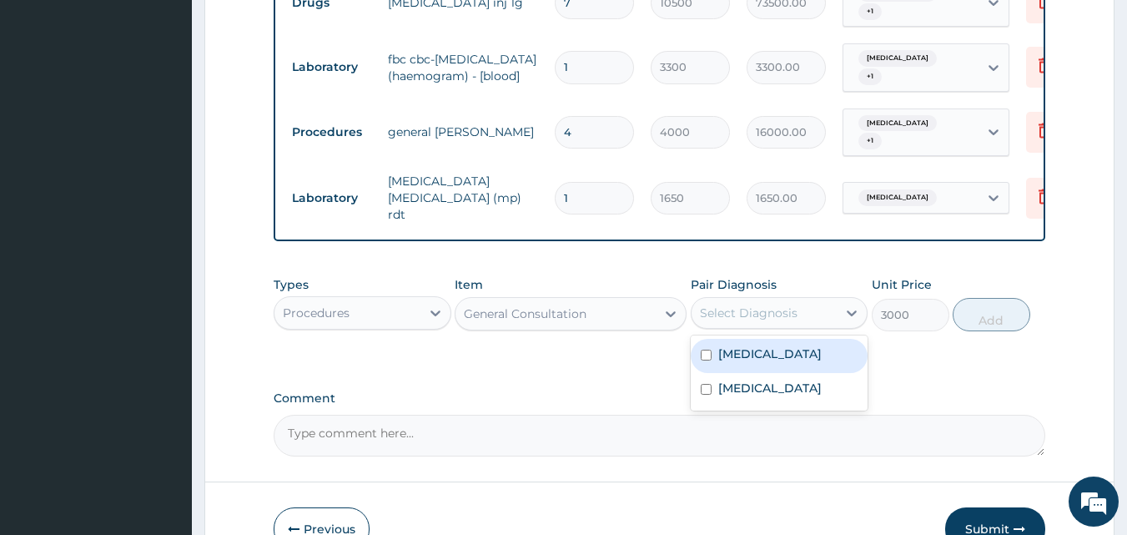
click at [743, 345] on label "[MEDICAL_DATA]" at bounding box center [769, 353] width 103 height 17
checkbox input "true"
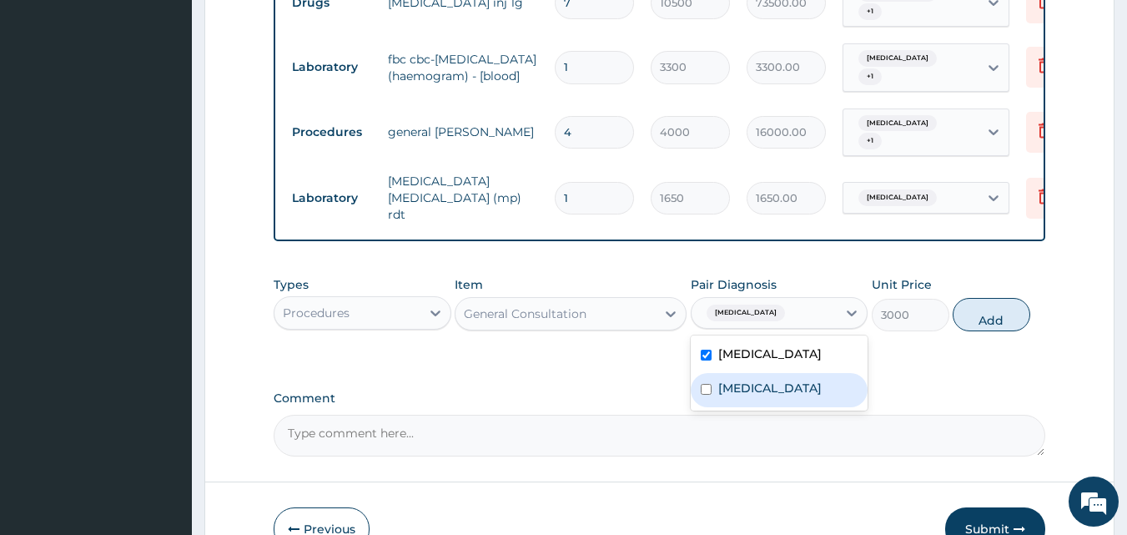
click at [711, 373] on div "[MEDICAL_DATA]" at bounding box center [780, 390] width 178 height 34
checkbox input "true"
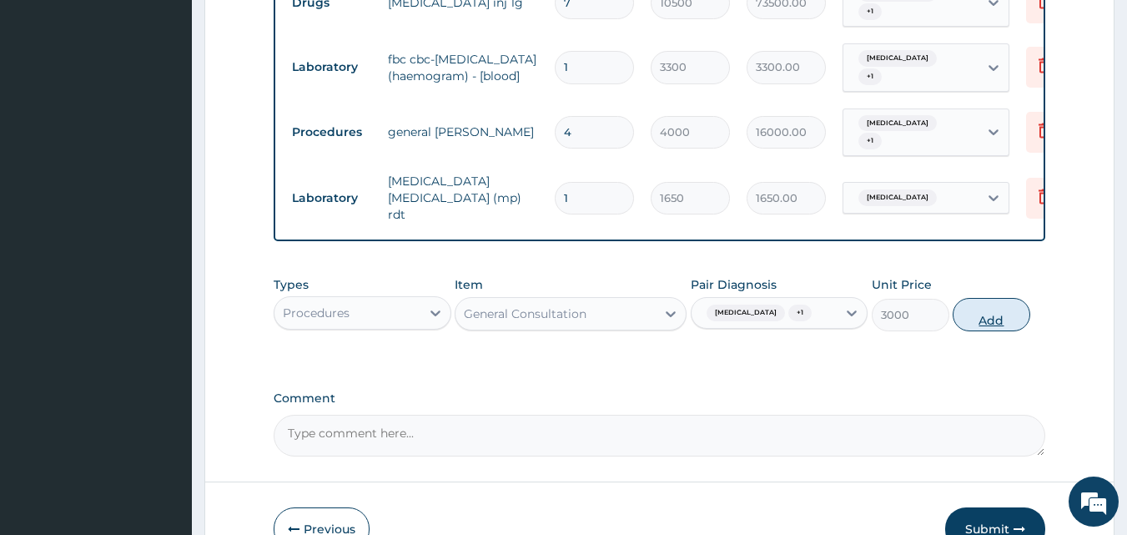
click at [1018, 298] on button "Add" at bounding box center [991, 314] width 78 height 33
type input "0"
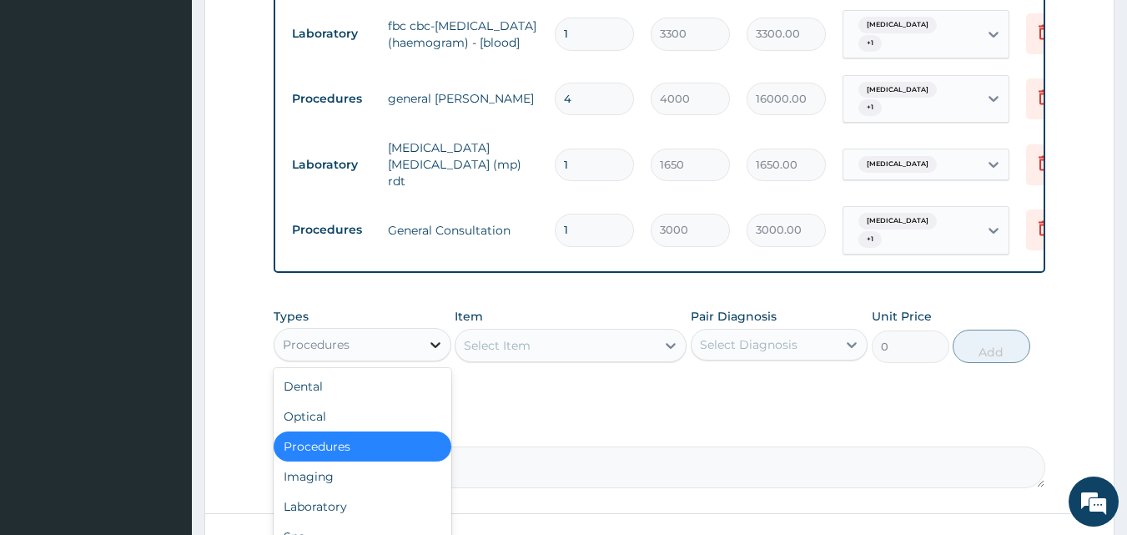
click at [431, 336] on icon at bounding box center [435, 344] width 17 height 17
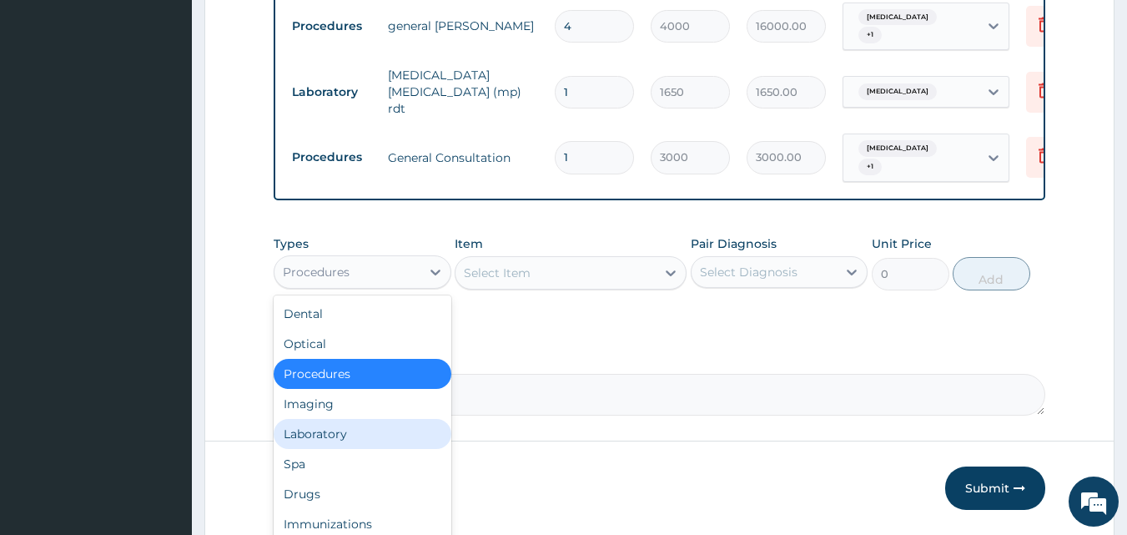
scroll to position [956, 0]
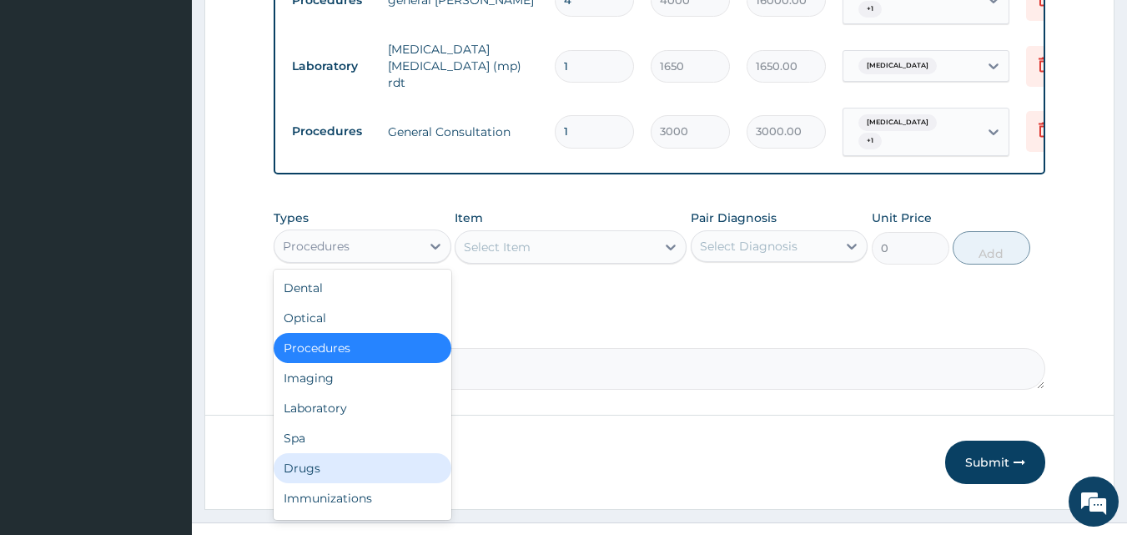
click at [322, 453] on div "Drugs" at bounding box center [363, 468] width 178 height 30
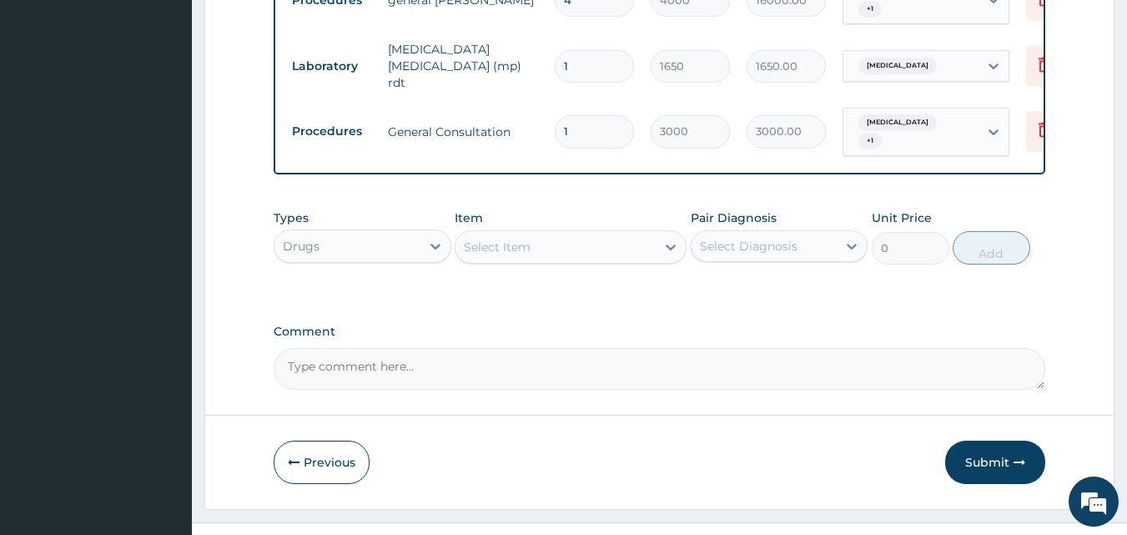
click at [610, 234] on div "Select Item" at bounding box center [555, 247] width 200 height 27
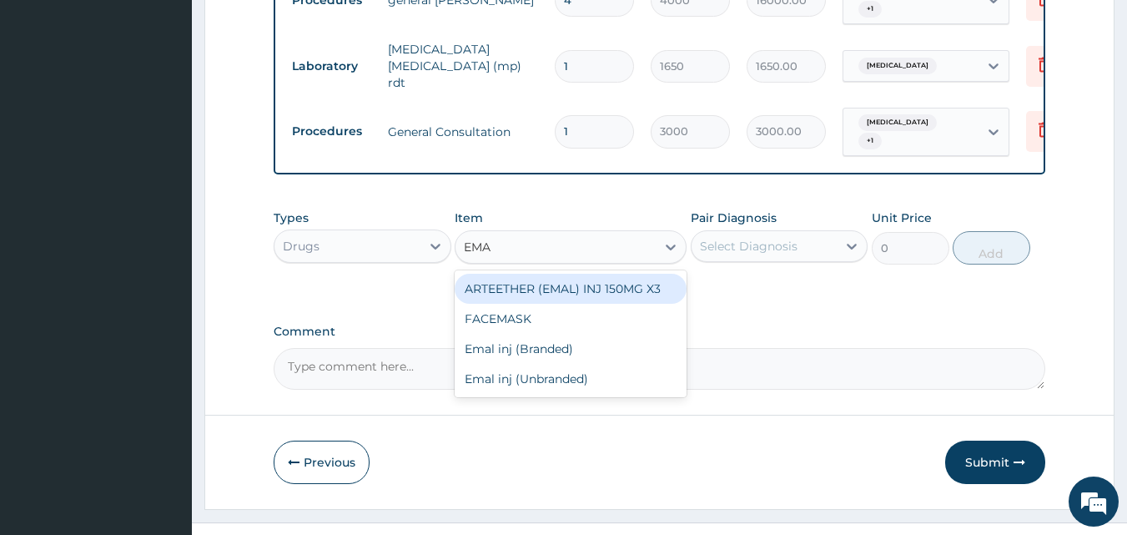
type input "EMAL"
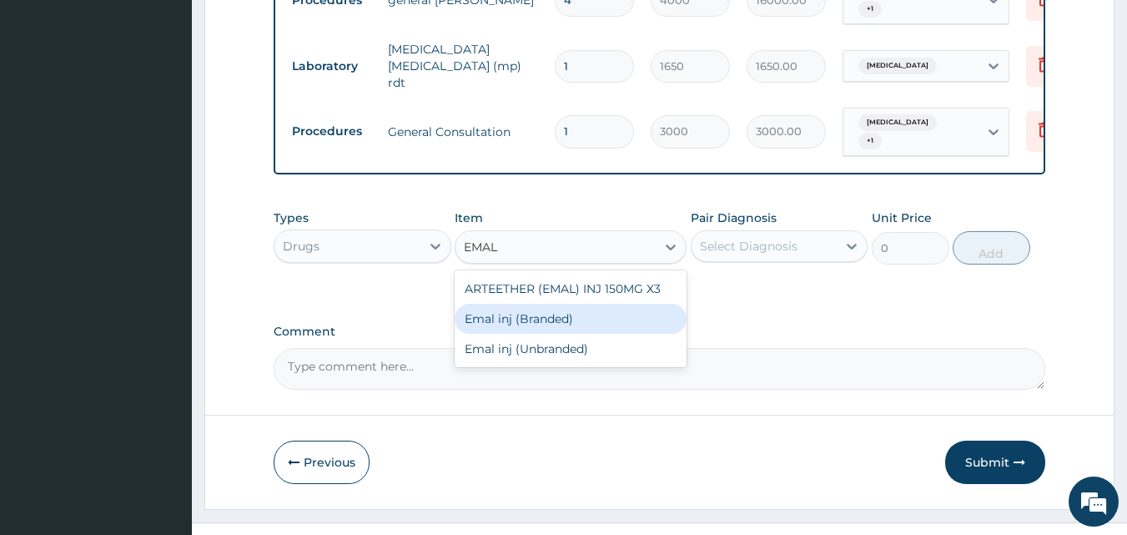
click at [585, 304] on div "Emal inj (Branded)" at bounding box center [571, 319] width 232 height 30
type input "2500"
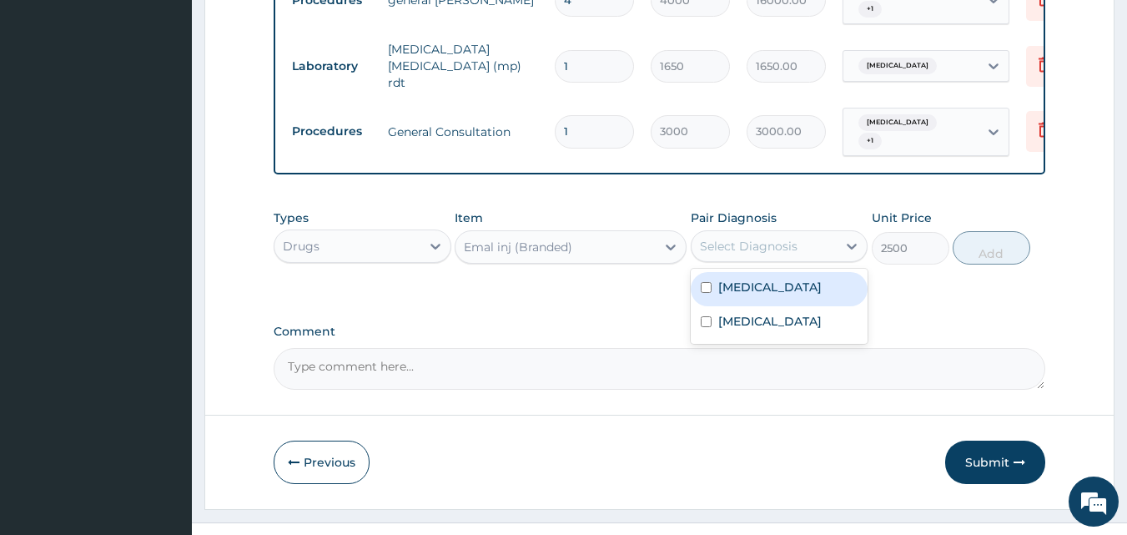
click at [741, 238] on div "Select Diagnosis" at bounding box center [749, 246] width 98 height 17
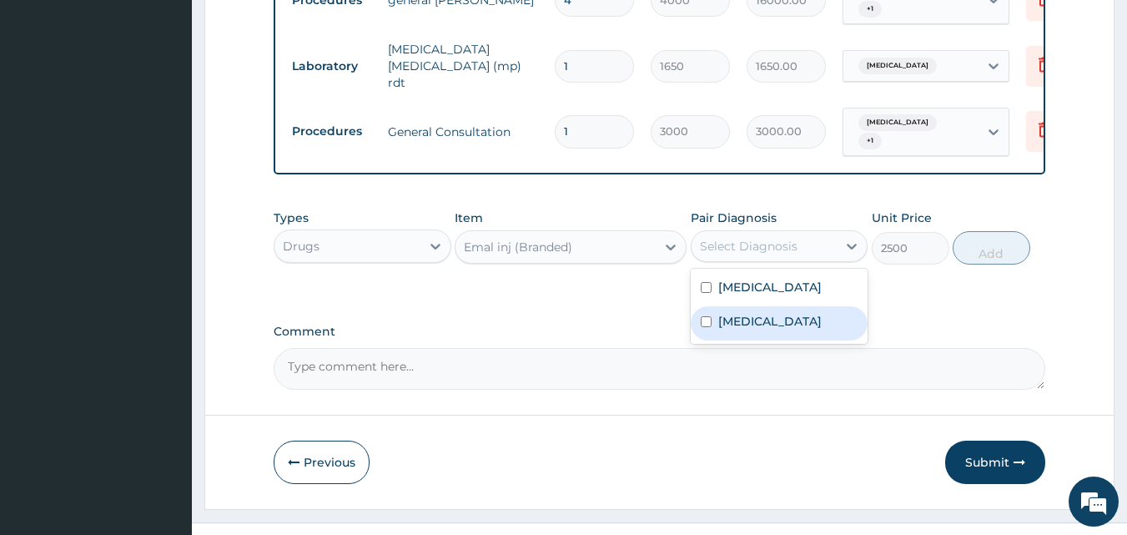
click at [714, 306] on div "[MEDICAL_DATA]" at bounding box center [780, 323] width 178 height 34
checkbox input "true"
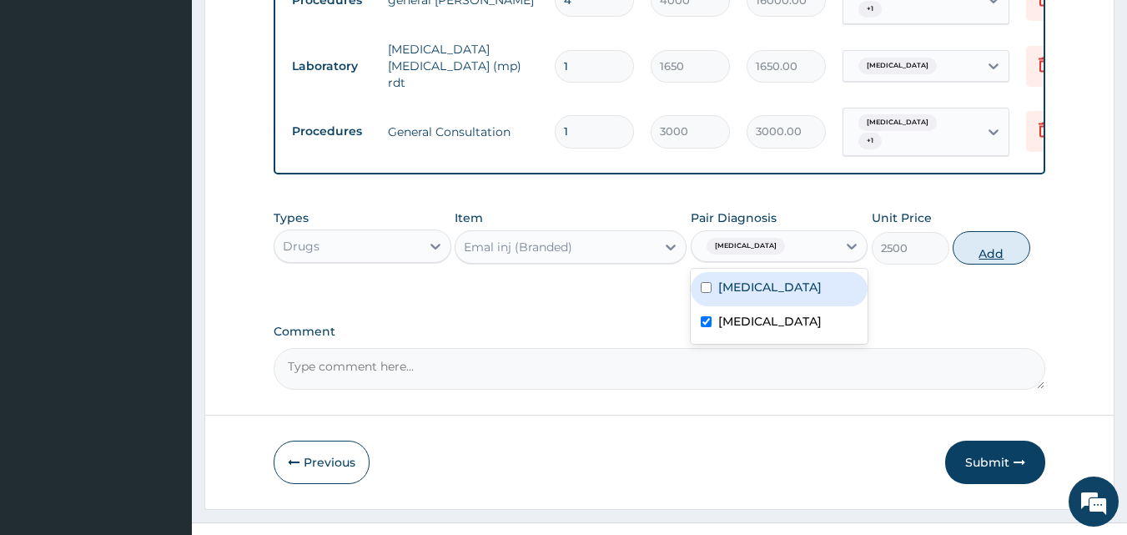
click at [989, 231] on button "Add" at bounding box center [991, 247] width 78 height 33
type input "0"
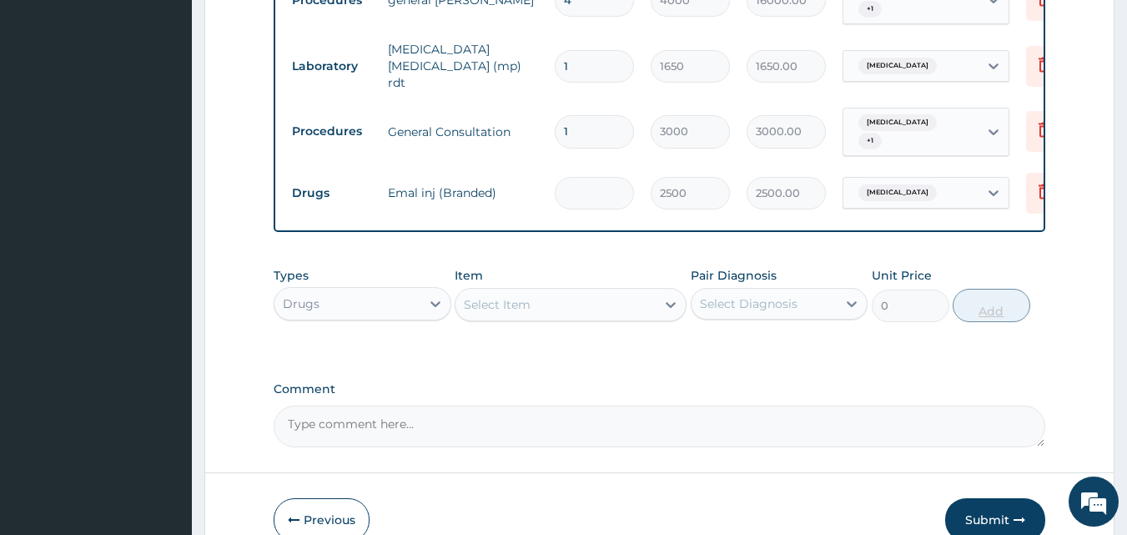
type input "0.00"
type input "2"
type input "5000.00"
type input "2"
click at [593, 291] on div "Select Item" at bounding box center [555, 304] width 200 height 27
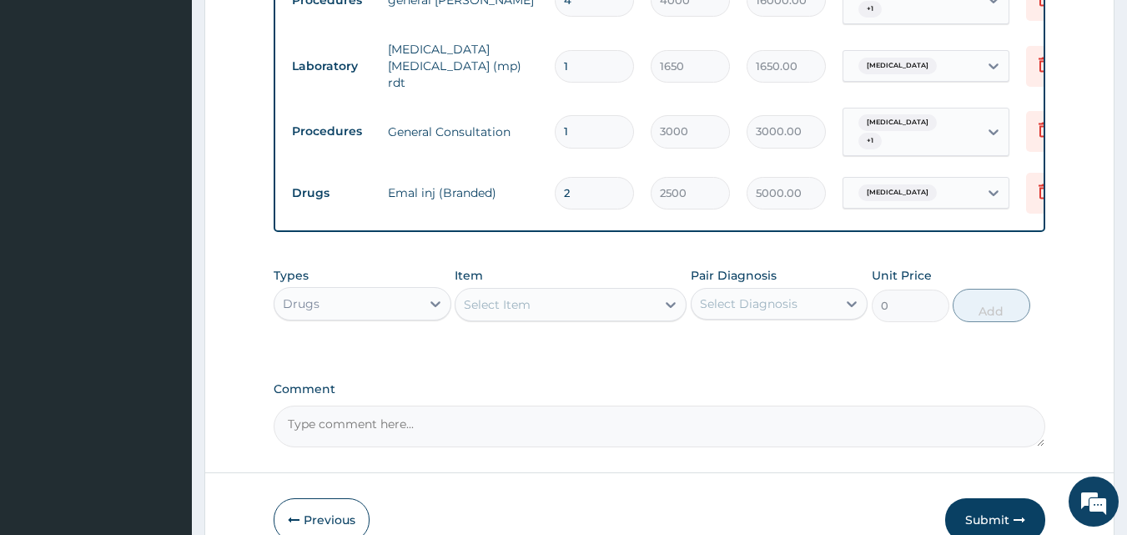
click at [731, 311] on div "Types Drugs Item Select Item Pair Diagnosis Select Diagnosis Unit Price 0 Add" at bounding box center [660, 307] width 772 height 97
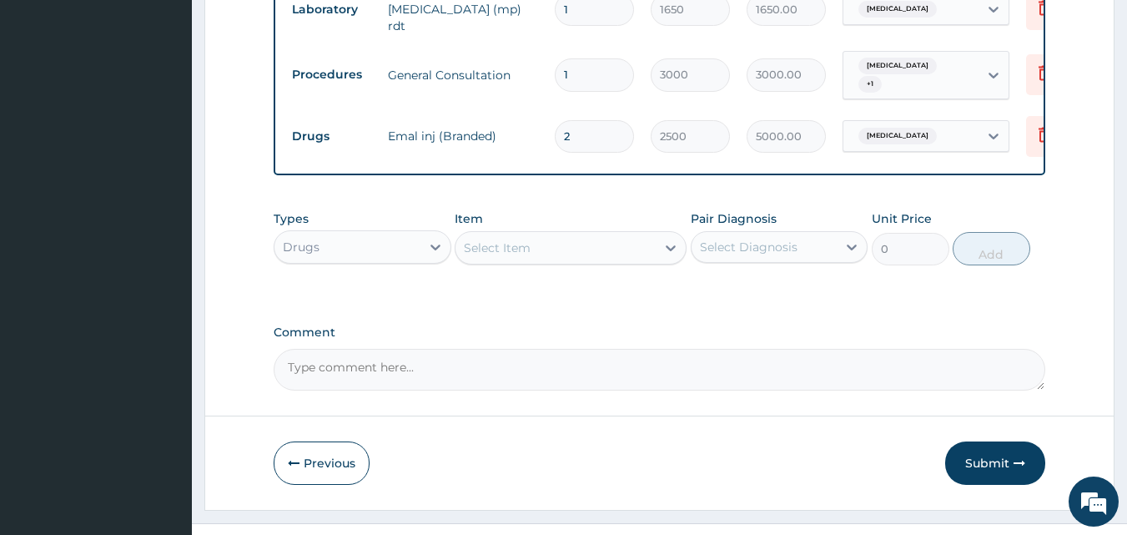
scroll to position [1013, 0]
click at [538, 234] on div "Select Item" at bounding box center [555, 247] width 200 height 27
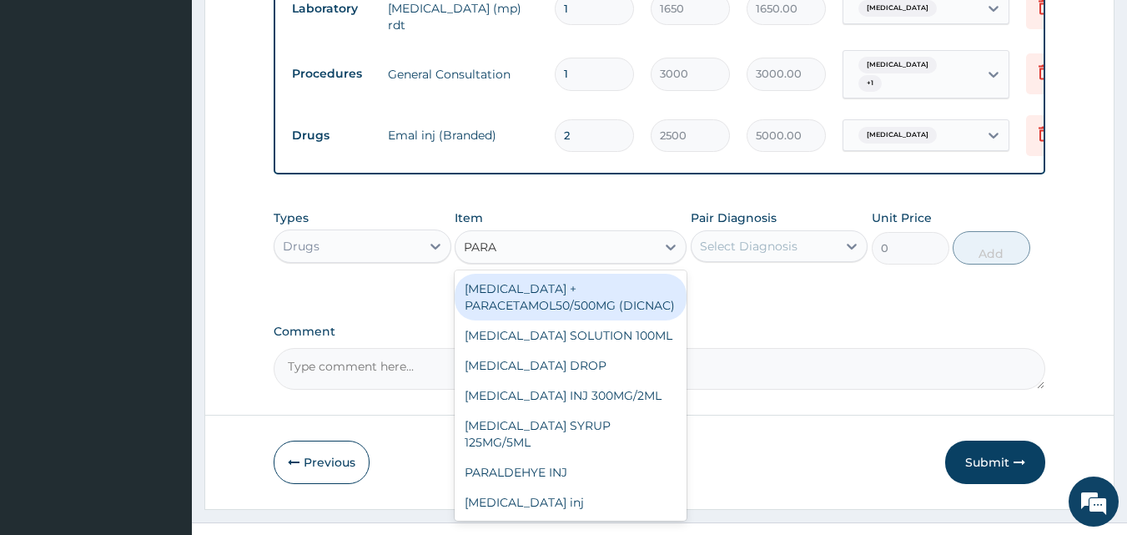
type input "PARAC"
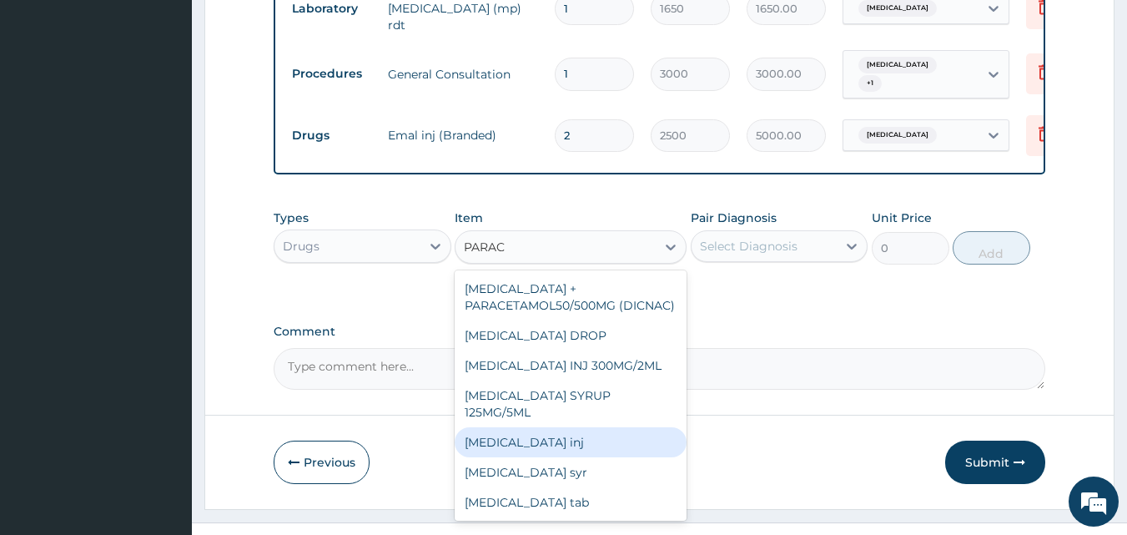
click at [555, 430] on div "paracetamol inj" at bounding box center [571, 442] width 232 height 30
type input "350"
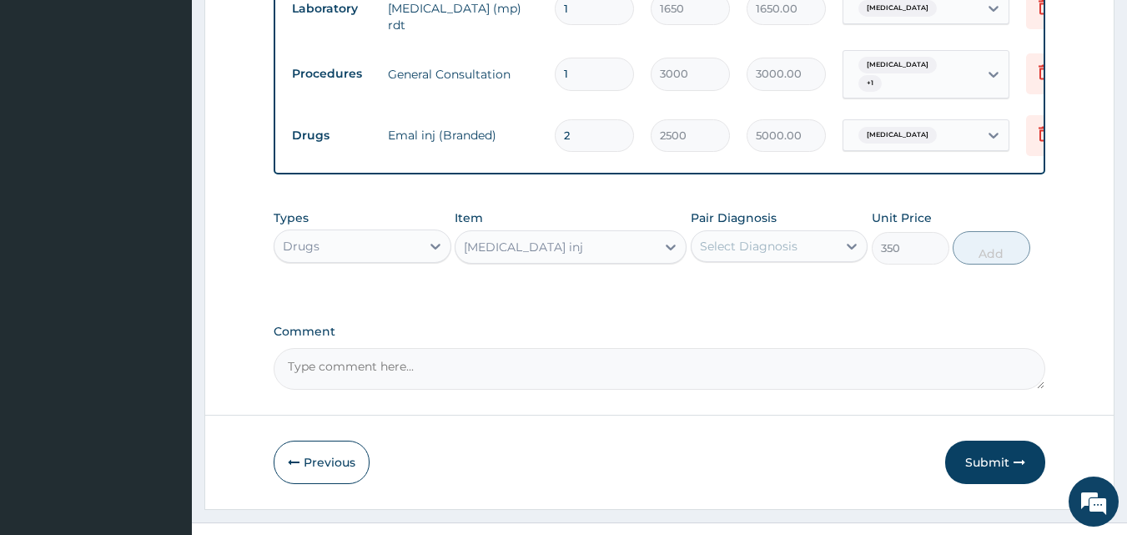
click at [782, 233] on div "Select Diagnosis" at bounding box center [764, 246] width 146 height 27
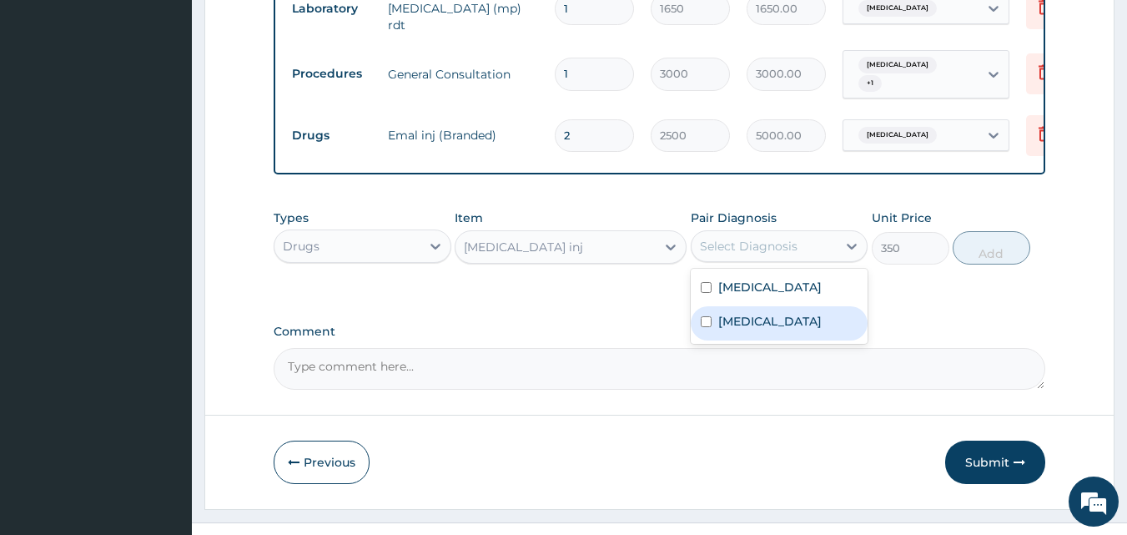
click at [701, 316] on input "checkbox" at bounding box center [706, 321] width 11 height 11
checkbox input "true"
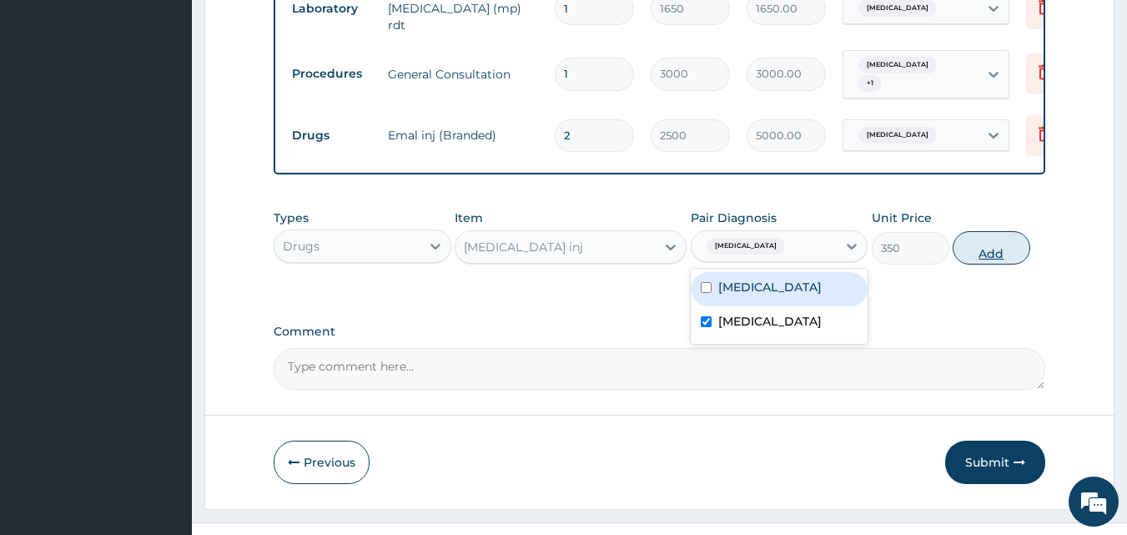
click at [990, 231] on button "Add" at bounding box center [991, 247] width 78 height 33
type input "0"
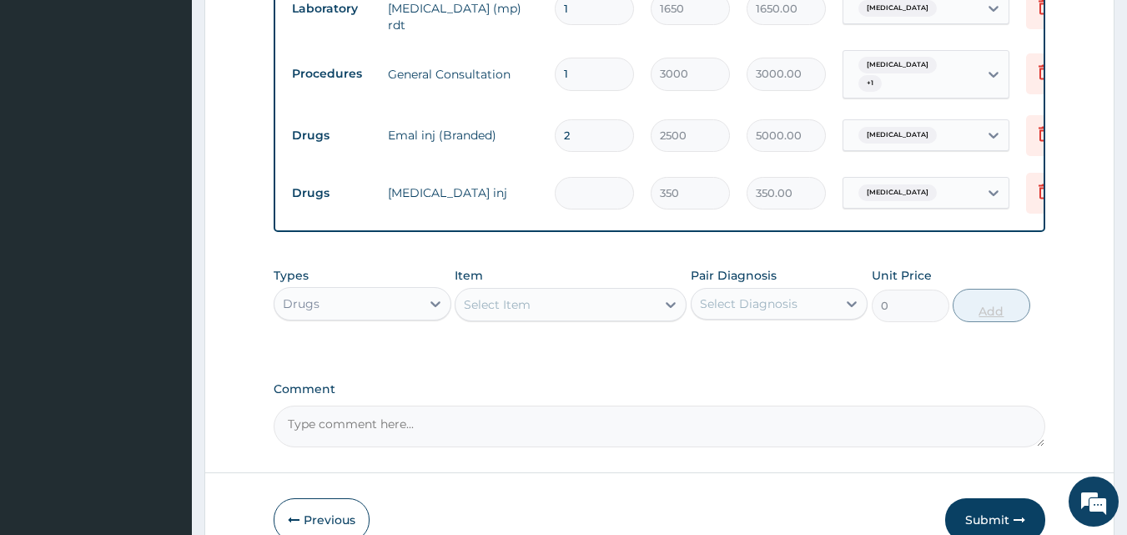
type input "0.00"
type input "3"
type input "1050.00"
type input "3"
click at [526, 296] on div "Select Item" at bounding box center [497, 304] width 67 height 17
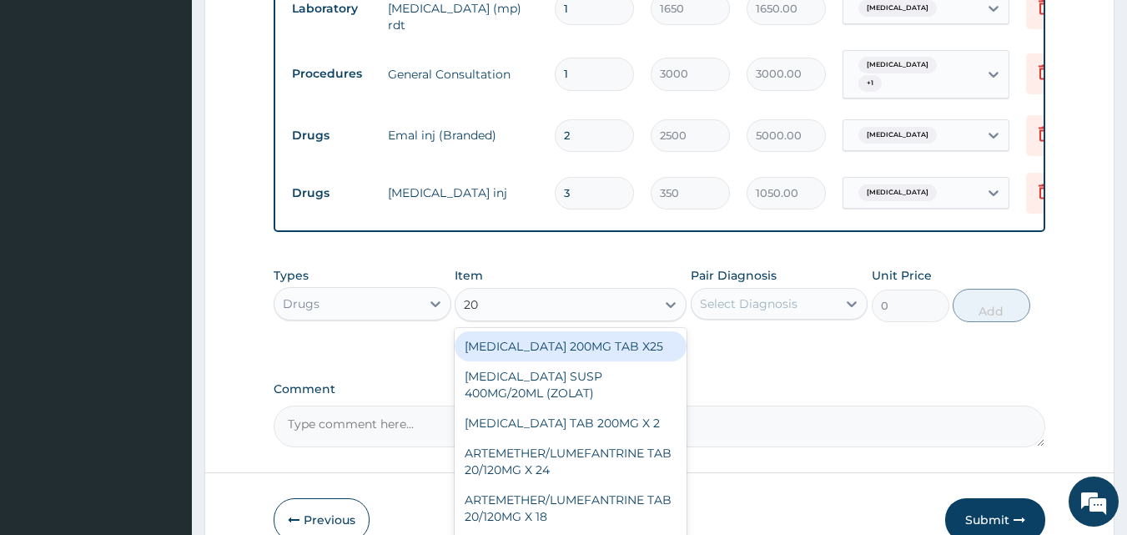
type input "20/"
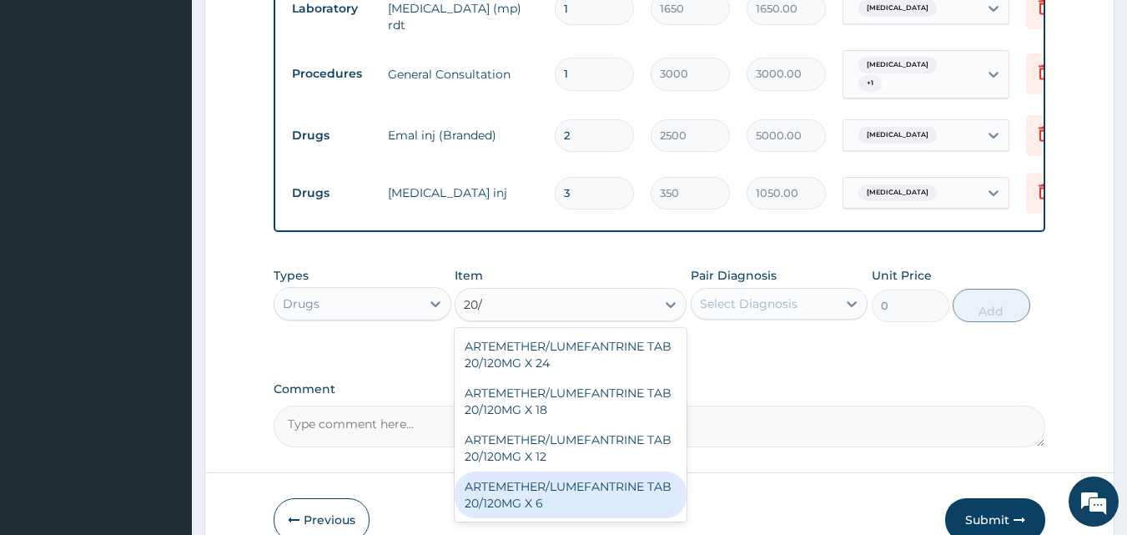
click at [521, 471] on div "ARTEMETHER/LUMEFANTRINE TAB 20/120MG X 6" at bounding box center [571, 494] width 232 height 47
type input "400"
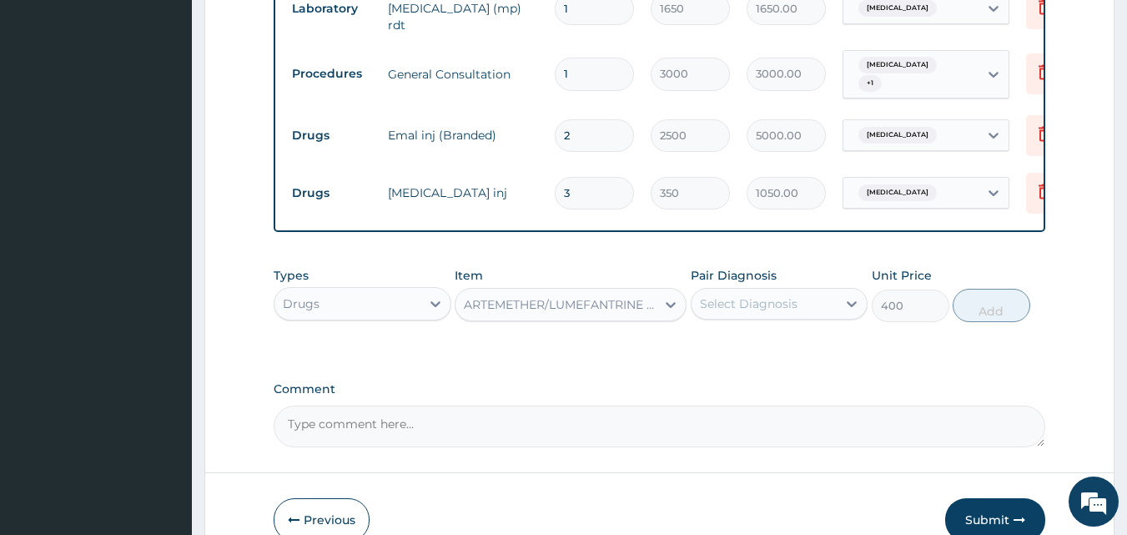
click at [766, 295] on div "Select Diagnosis" at bounding box center [749, 303] width 98 height 17
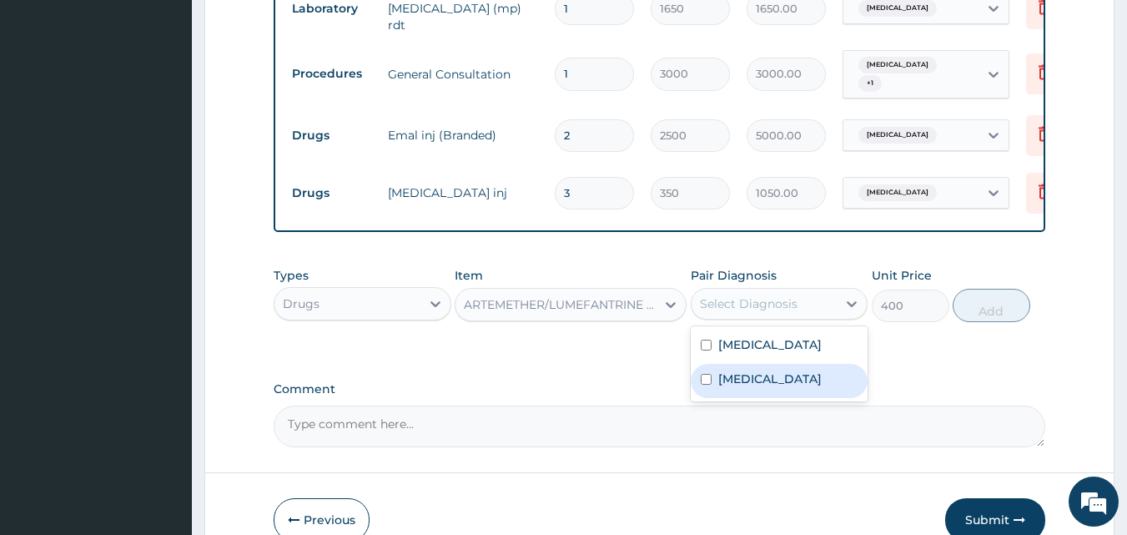
click at [707, 374] on input "checkbox" at bounding box center [706, 379] width 11 height 11
checkbox input "true"
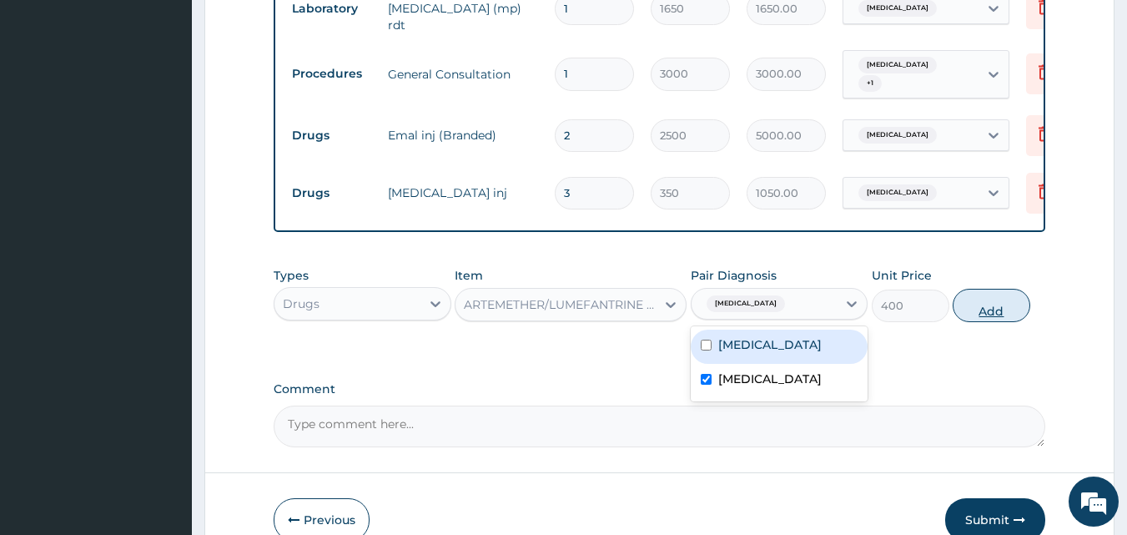
click at [991, 289] on button "Add" at bounding box center [991, 305] width 78 height 33
type input "0"
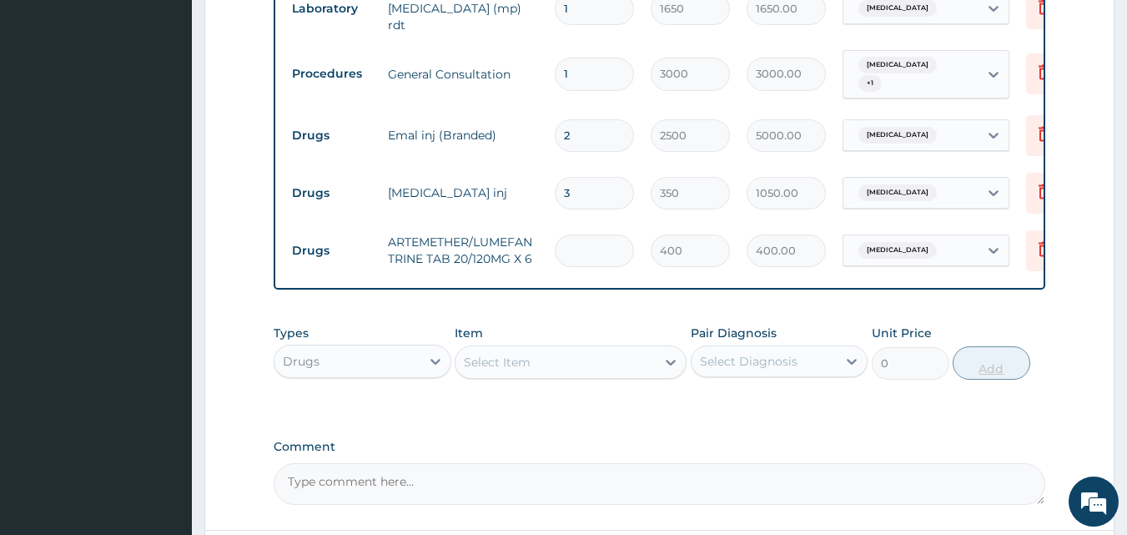
type input "0.00"
type input "6"
type input "2400.00"
type input "6"
click at [570, 349] on div "Select Item" at bounding box center [555, 362] width 200 height 27
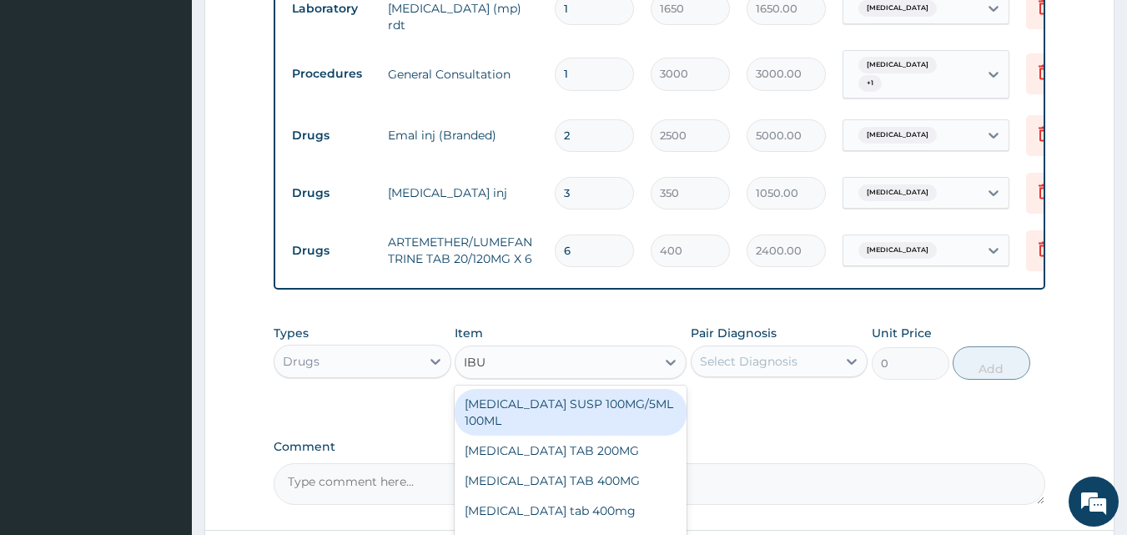
type input "IBUP"
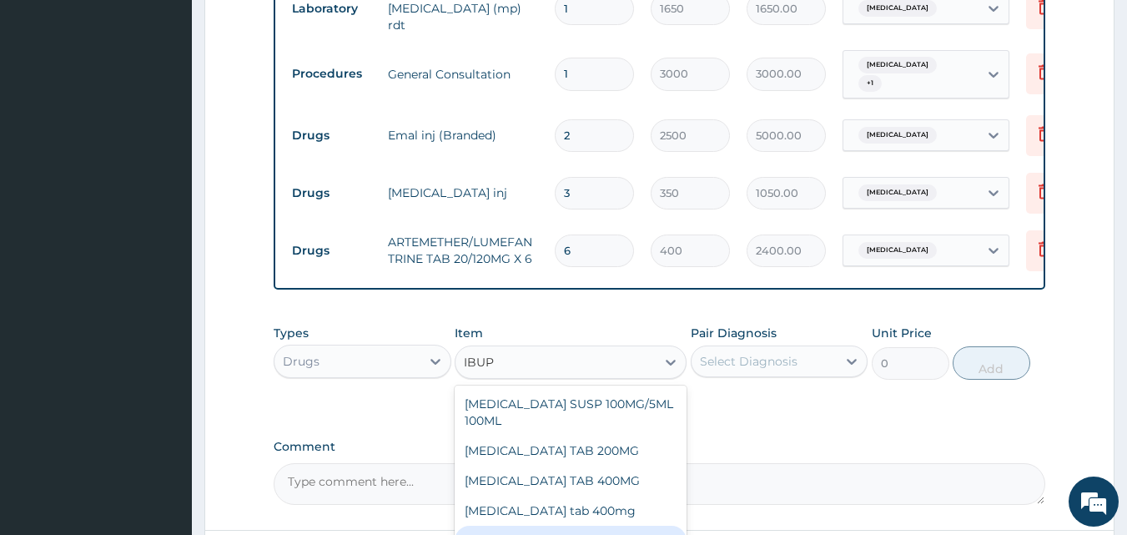
click at [522, 525] on div "Ibuprofen tab 200mg" at bounding box center [571, 540] width 232 height 30
type input "30"
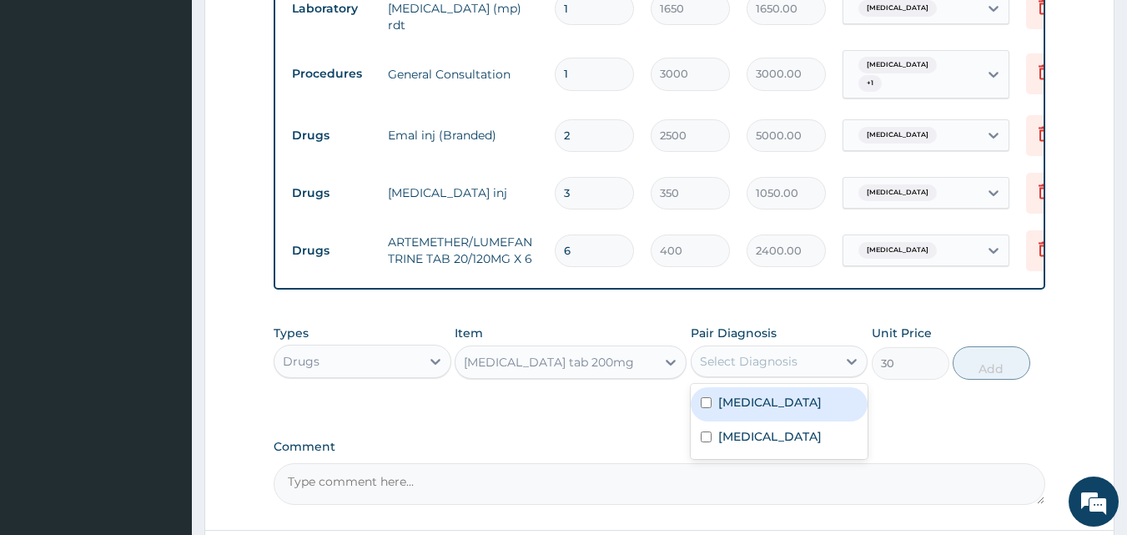
click at [781, 353] on div "Select Diagnosis" at bounding box center [749, 361] width 98 height 17
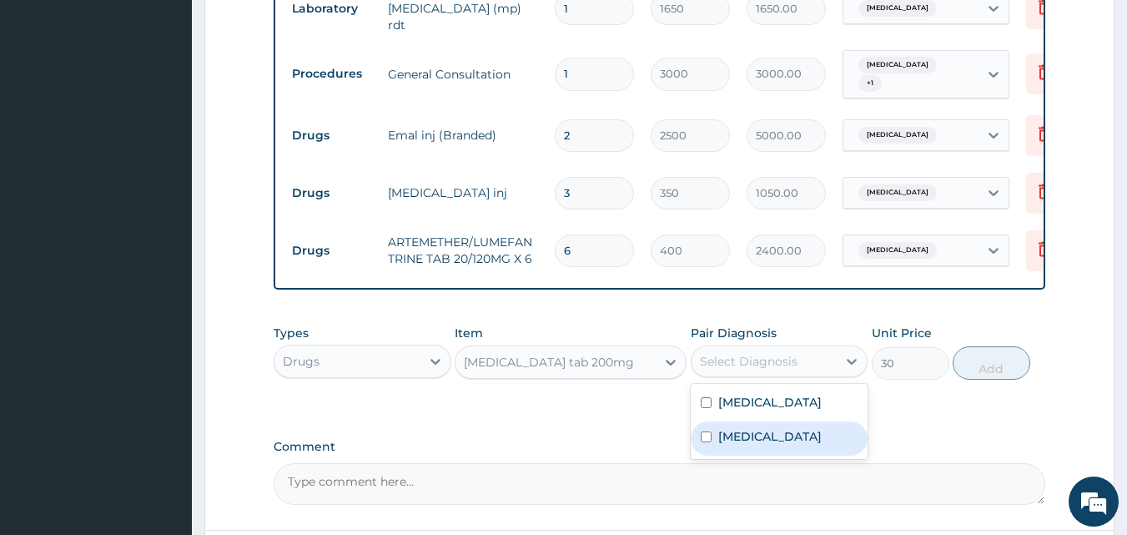
click at [706, 431] on input "checkbox" at bounding box center [706, 436] width 11 height 11
checkbox input "true"
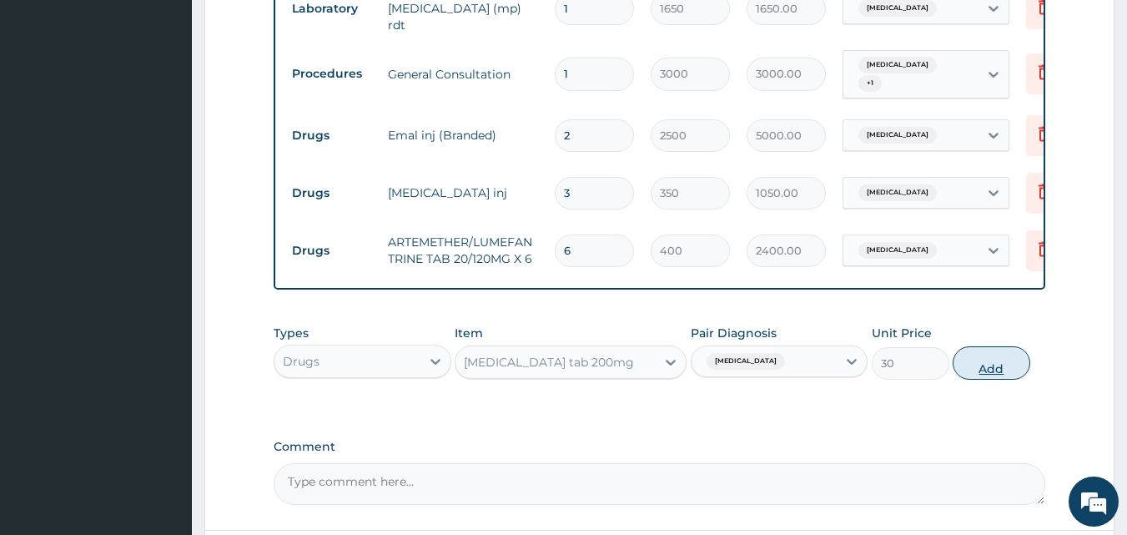
click at [988, 346] on button "Add" at bounding box center [991, 362] width 78 height 33
type input "0"
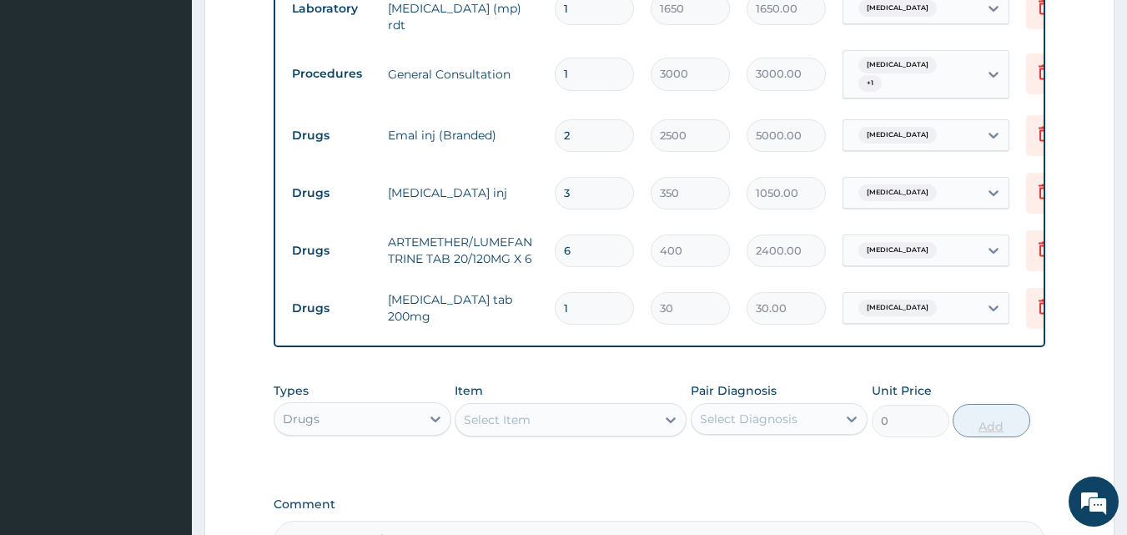
type input "10"
type input "300.00"
type input "10"
click at [580, 406] on div "Select Item" at bounding box center [555, 419] width 200 height 27
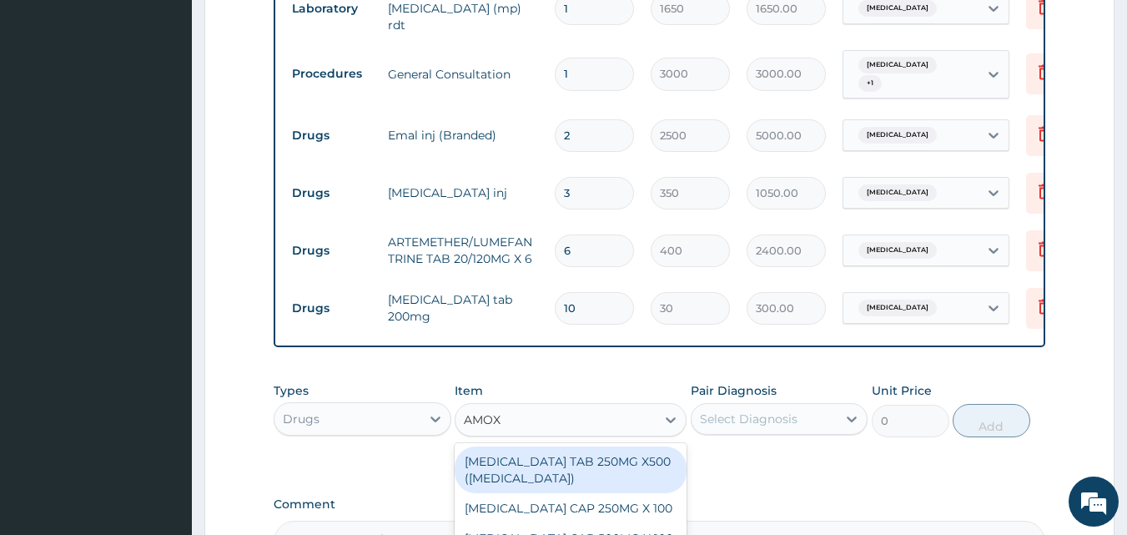
type input "AMOXI"
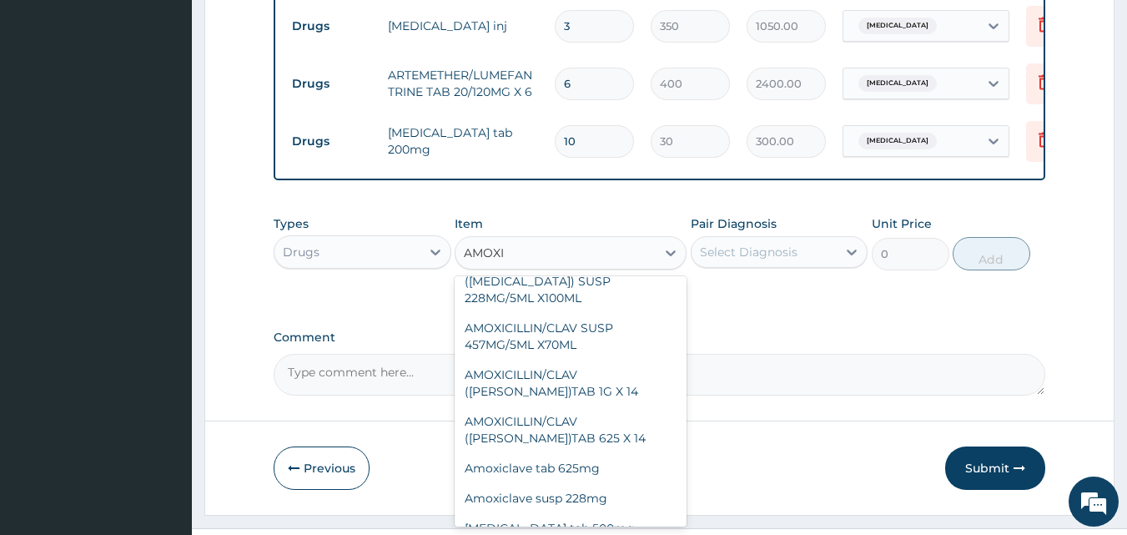
scroll to position [354, 0]
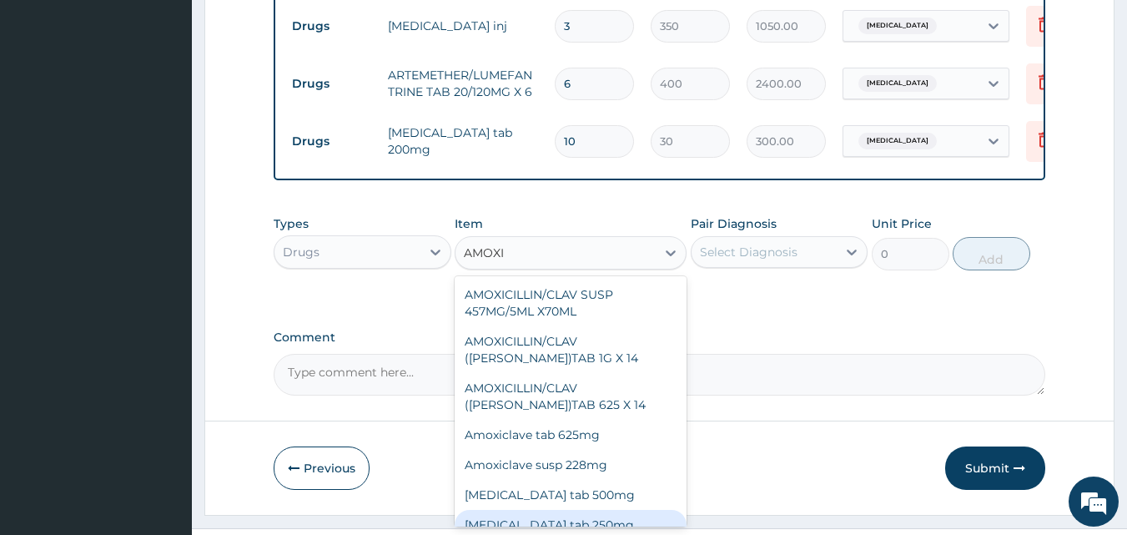
click at [553, 510] on div "Amoxicillin tab 250mg" at bounding box center [571, 525] width 232 height 30
type input "50"
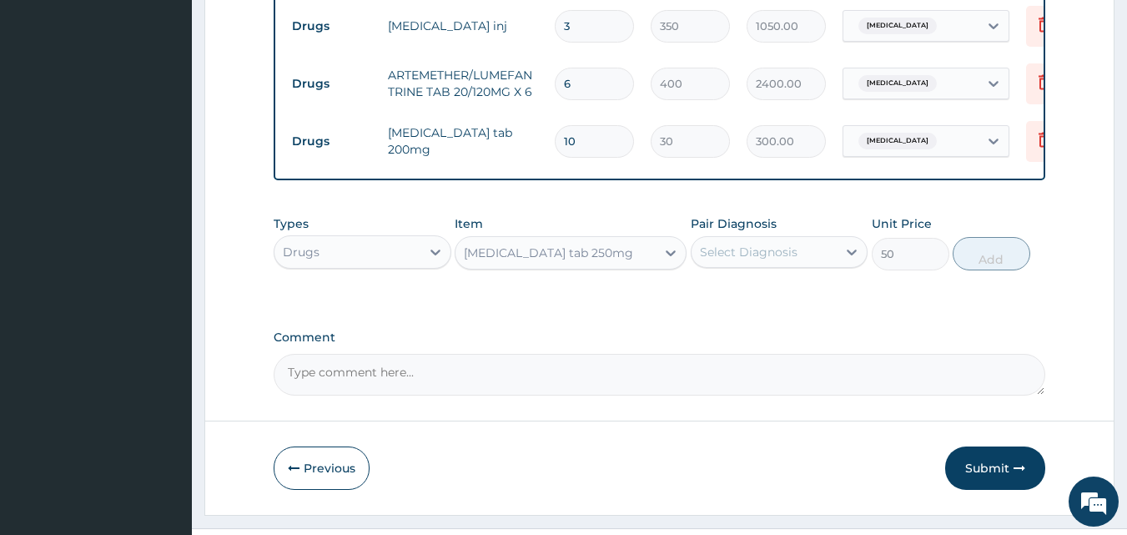
click at [781, 244] on div "Select Diagnosis" at bounding box center [749, 252] width 98 height 17
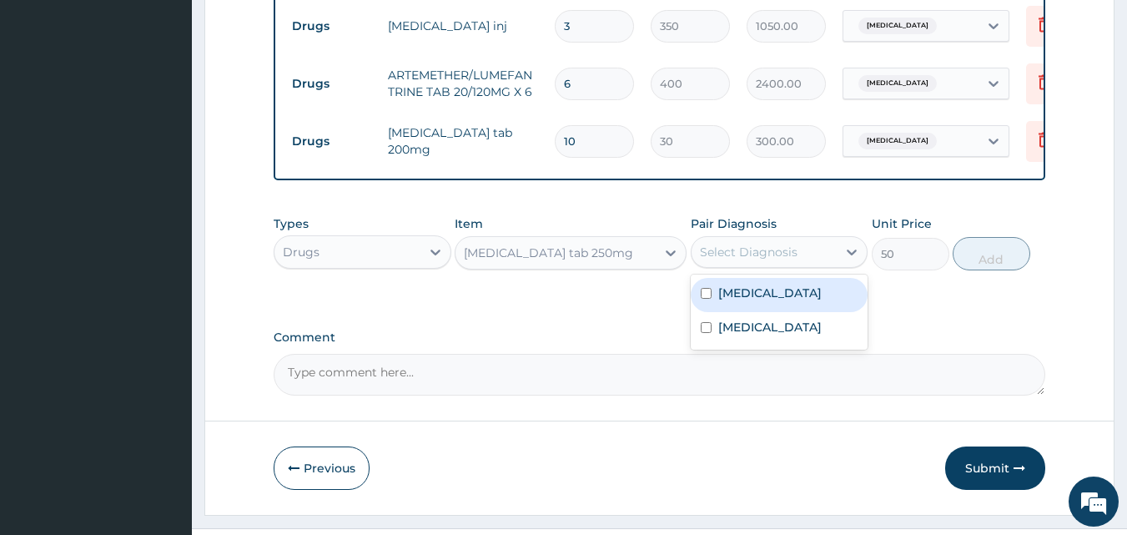
click at [702, 288] on input "checkbox" at bounding box center [706, 293] width 11 height 11
checkbox input "true"
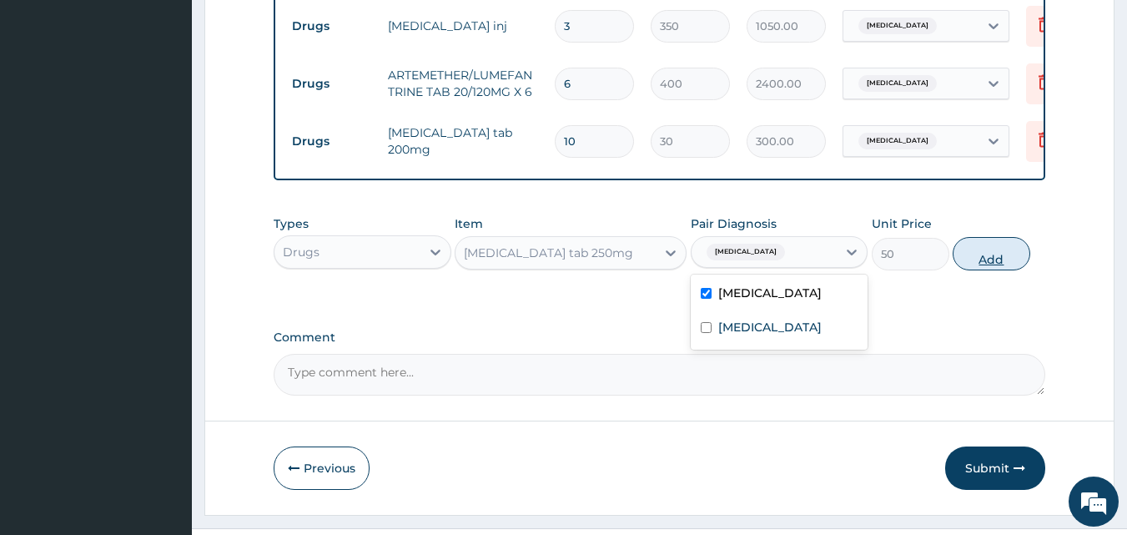
click at [996, 237] on button "Add" at bounding box center [991, 253] width 78 height 33
type input "0"
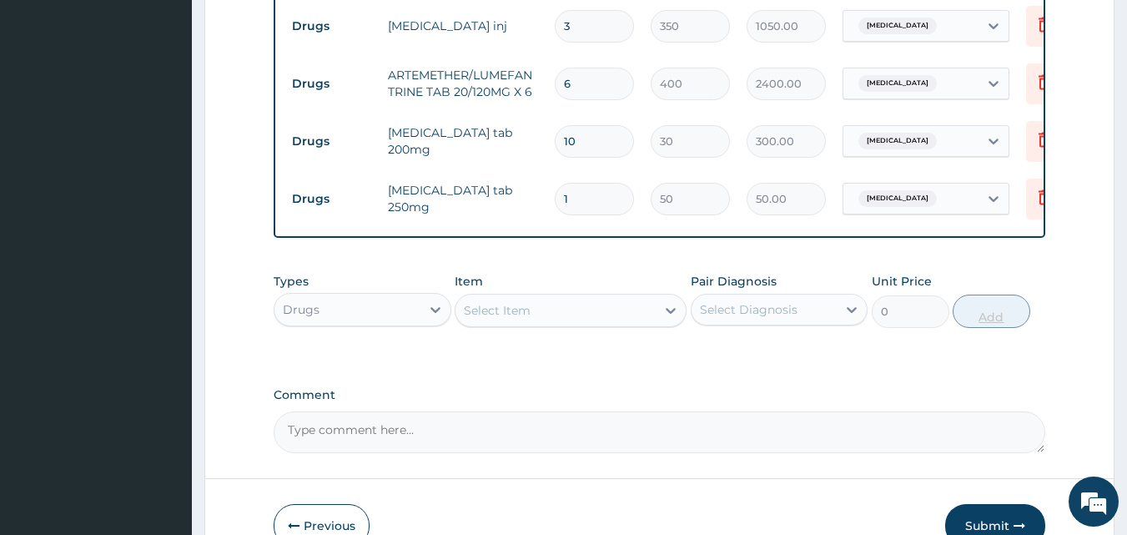
type input "10"
type input "500.00"
type input "10"
click at [544, 297] on div "Select Item" at bounding box center [555, 310] width 200 height 27
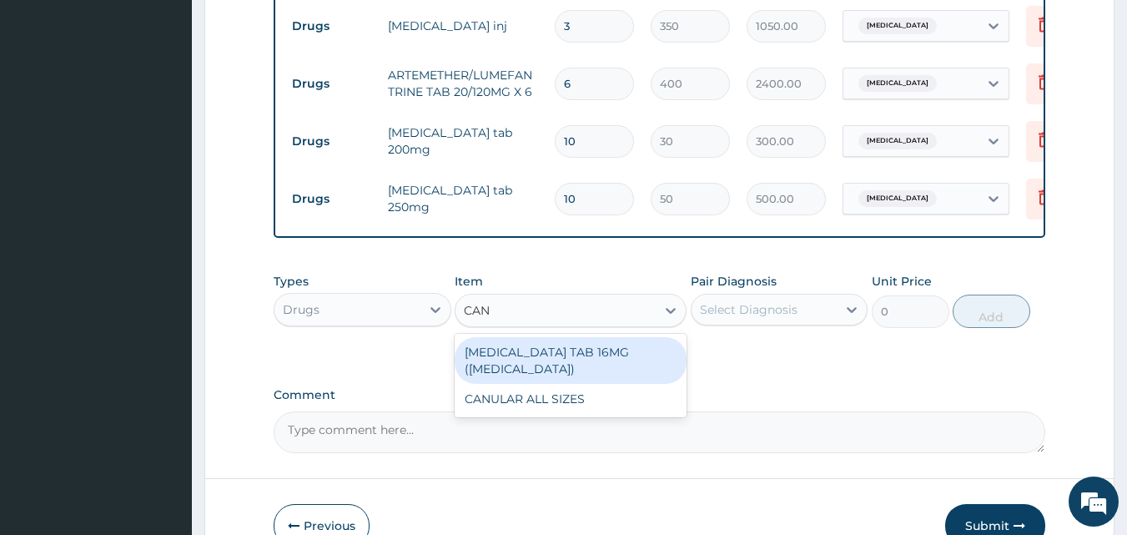
type input "CANU"
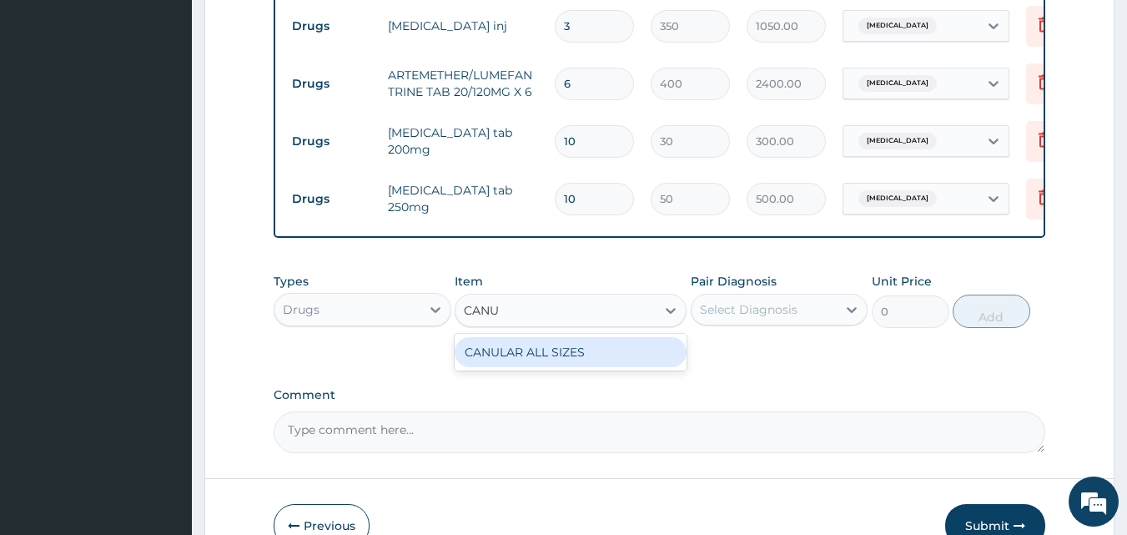
click at [535, 337] on div "CANULAR ALL SIZES" at bounding box center [571, 352] width 232 height 30
type input "200"
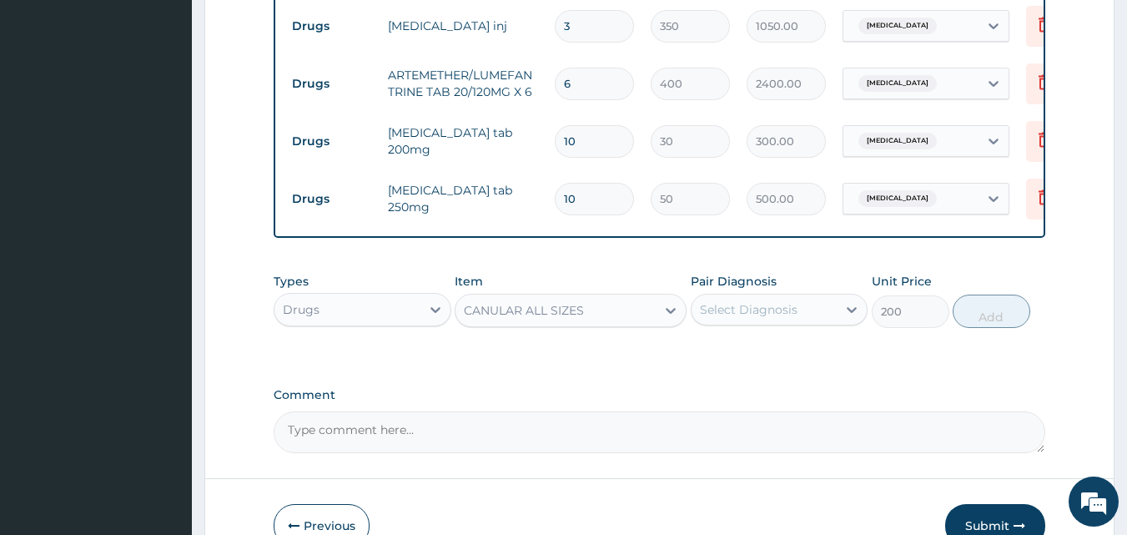
click at [783, 301] on div "Select Diagnosis" at bounding box center [749, 309] width 98 height 17
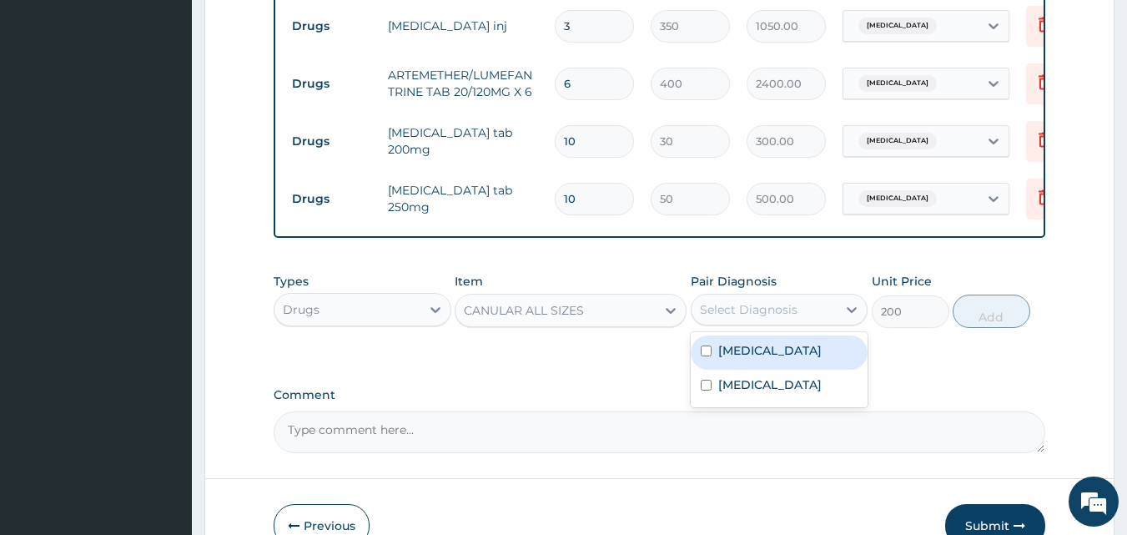
click at [703, 345] on input "checkbox" at bounding box center [706, 350] width 11 height 11
checkbox input "true"
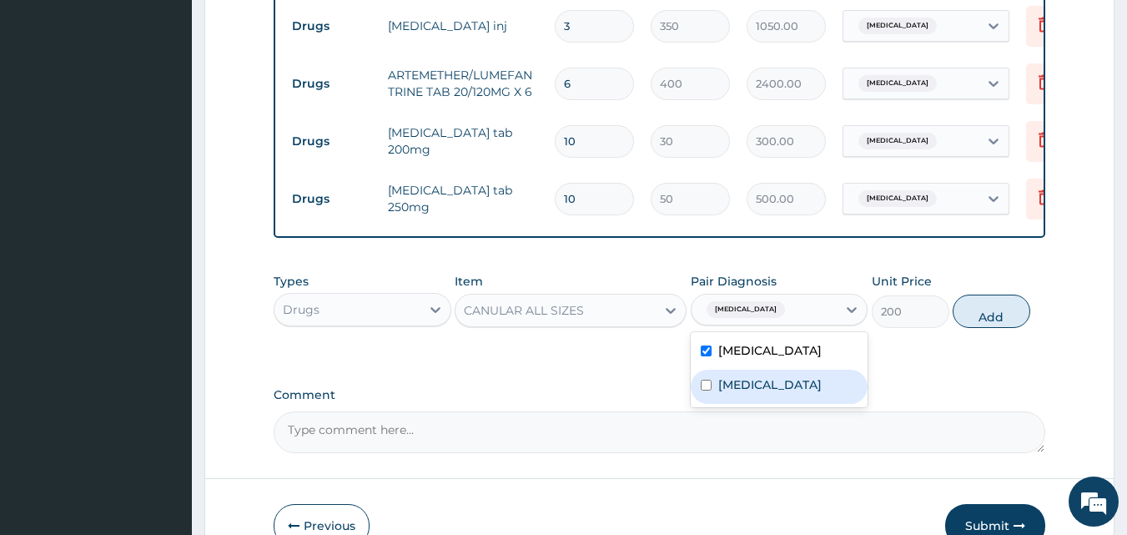
click at [706, 379] on input "checkbox" at bounding box center [706, 384] width 11 height 11
click at [704, 379] on input "checkbox" at bounding box center [706, 384] width 11 height 11
checkbox input "false"
click at [993, 294] on button "Add" at bounding box center [991, 310] width 78 height 33
type input "0"
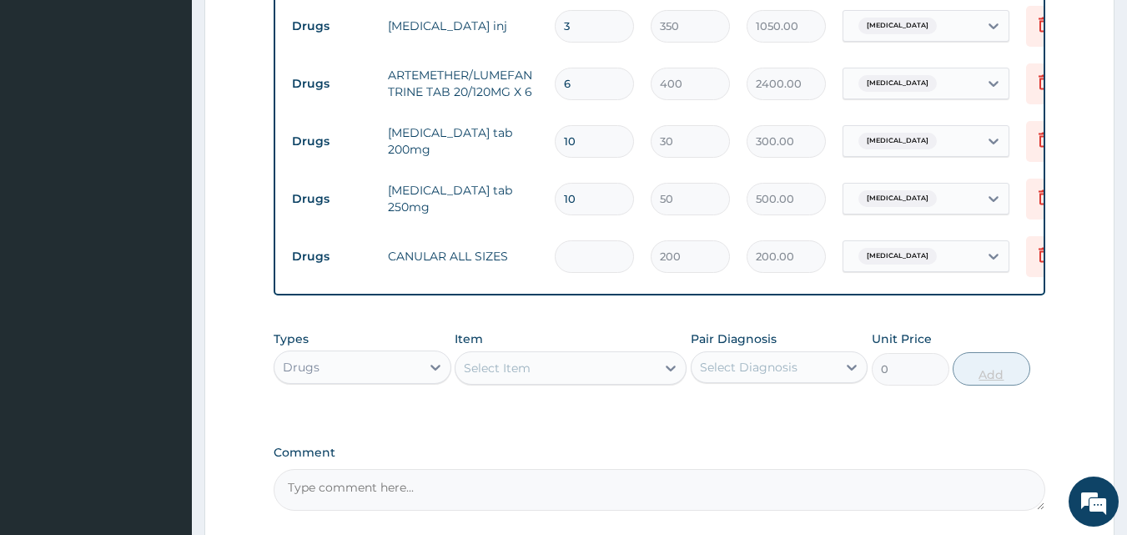
type input "0.00"
type input "2"
type input "400.00"
type input "2"
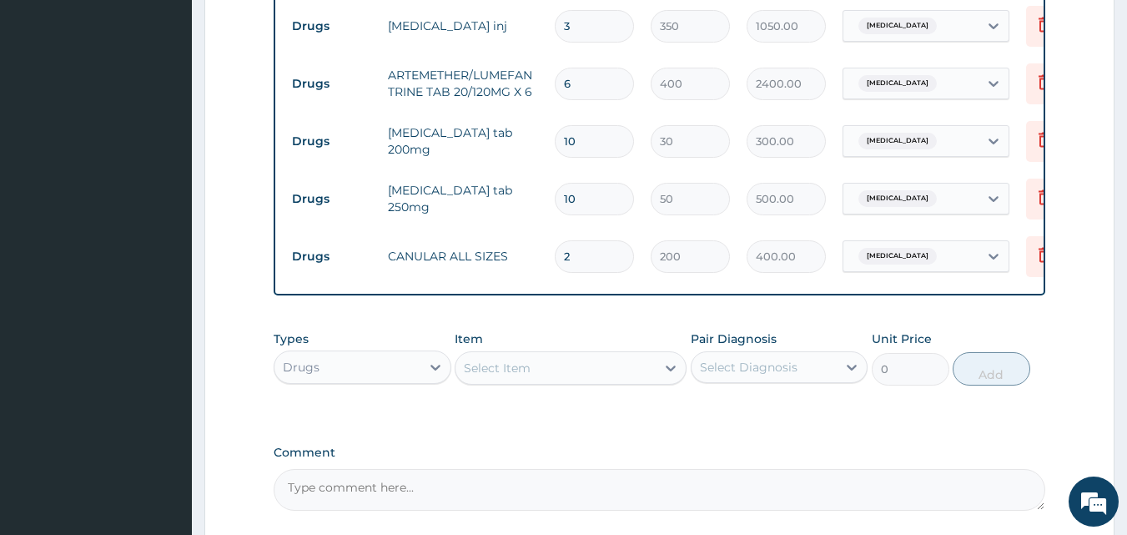
click at [553, 354] on div "Select Item" at bounding box center [555, 367] width 200 height 27
type input "GLO"
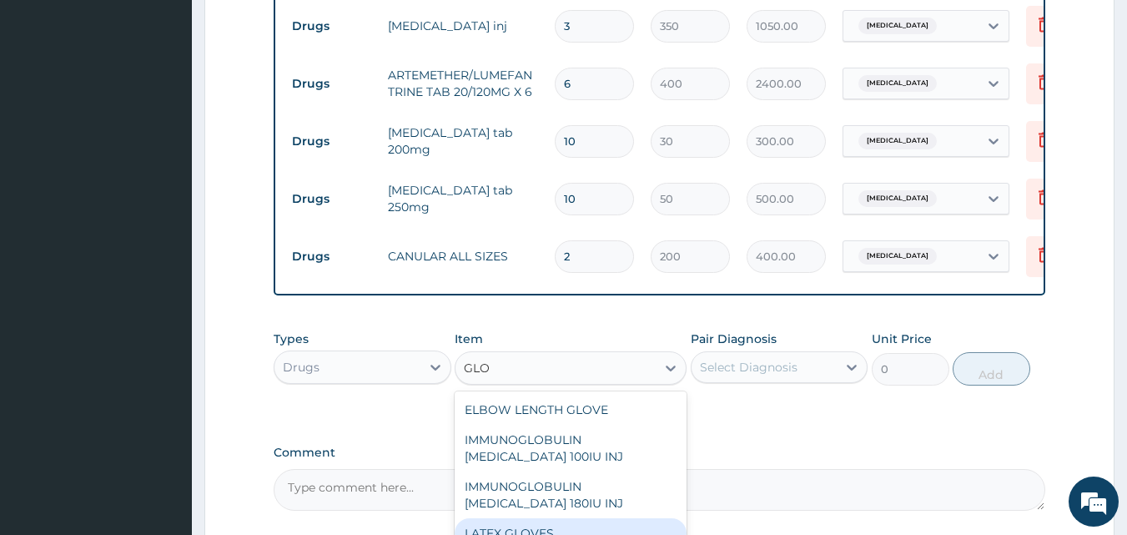
click at [483, 518] on div "LATEX GLOVES" at bounding box center [571, 533] width 232 height 30
type input "3000"
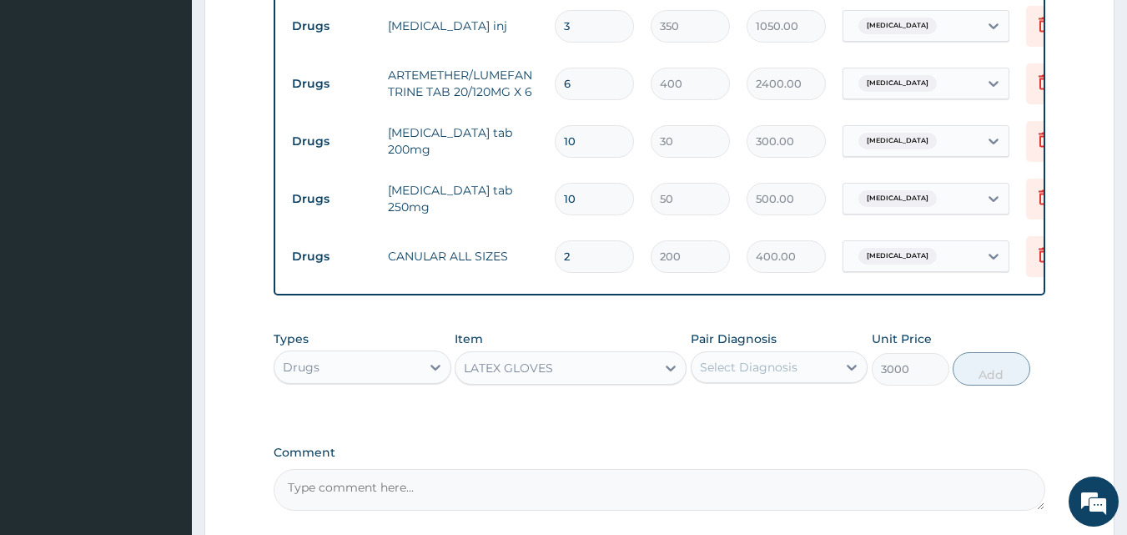
click at [801, 354] on div "Select Diagnosis" at bounding box center [764, 367] width 146 height 27
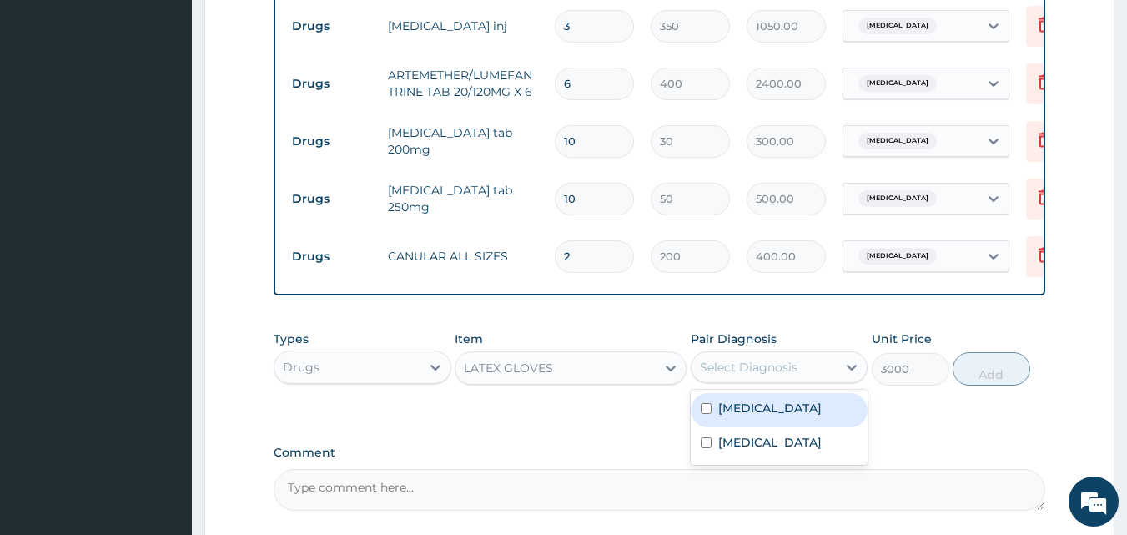
click at [701, 403] on input "checkbox" at bounding box center [706, 408] width 11 height 11
checkbox input "true"
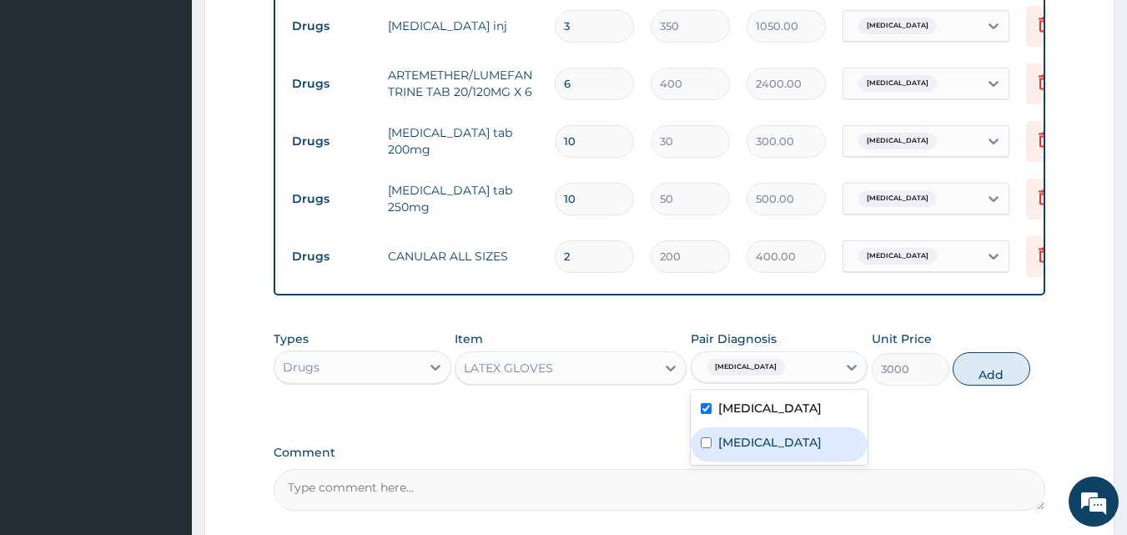
click at [704, 437] on input "checkbox" at bounding box center [706, 442] width 11 height 11
checkbox input "true"
click at [992, 352] on button "Add" at bounding box center [991, 368] width 78 height 33
type input "0"
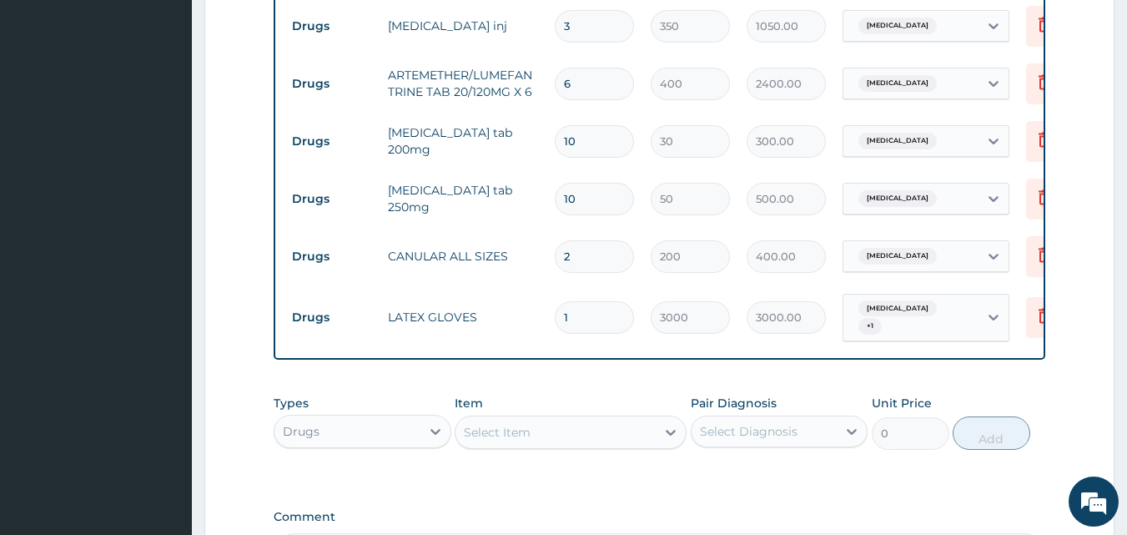
click at [649, 445] on div "Types Drugs Item Select Item Pair Diagnosis Select Diagnosis Unit Price 0 Add" at bounding box center [660, 434] width 772 height 97
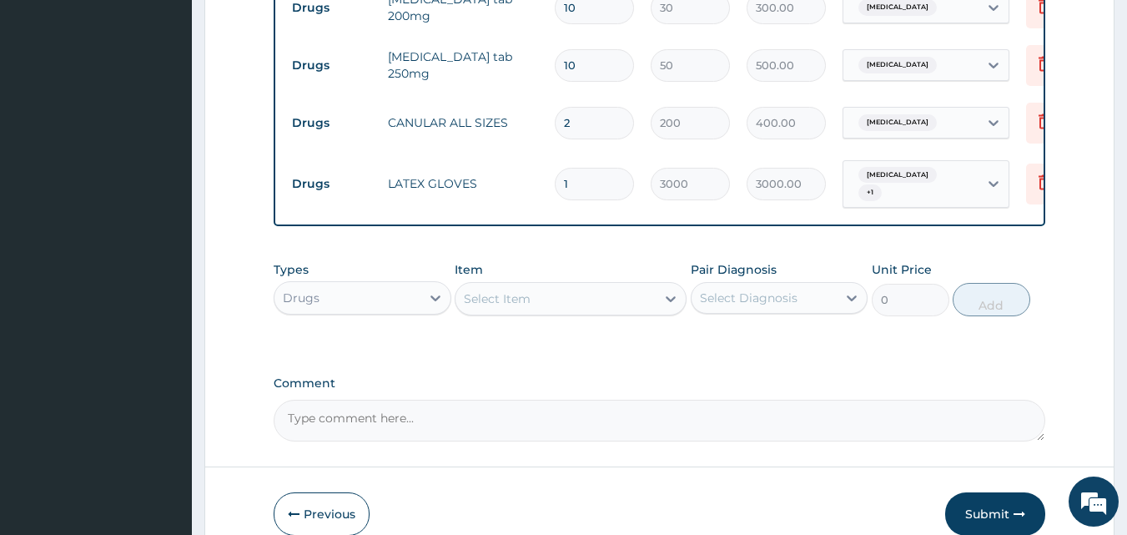
scroll to position [1347, 0]
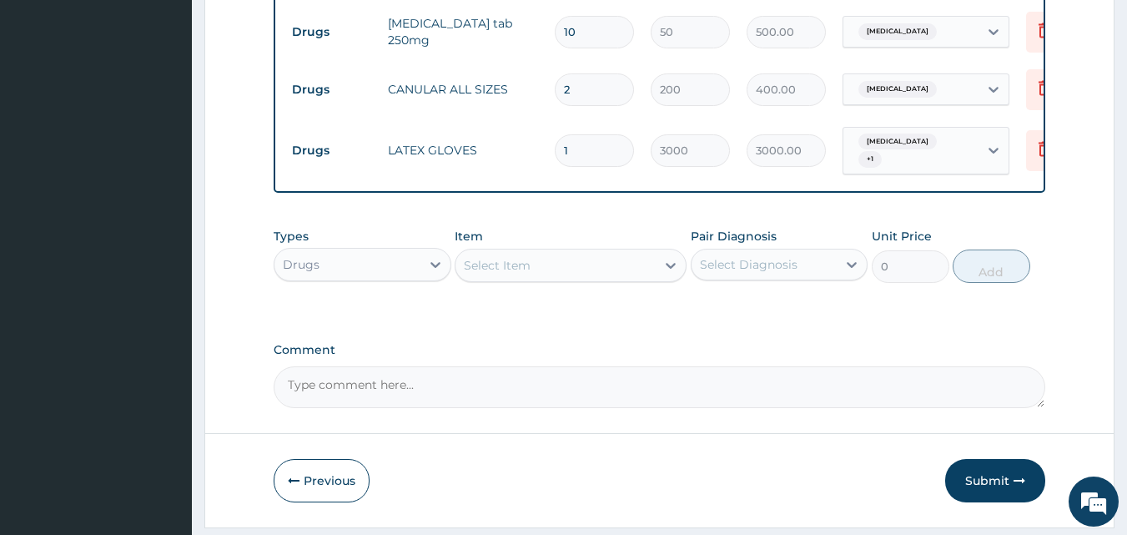
click at [552, 252] on div "Select Item" at bounding box center [555, 265] width 200 height 27
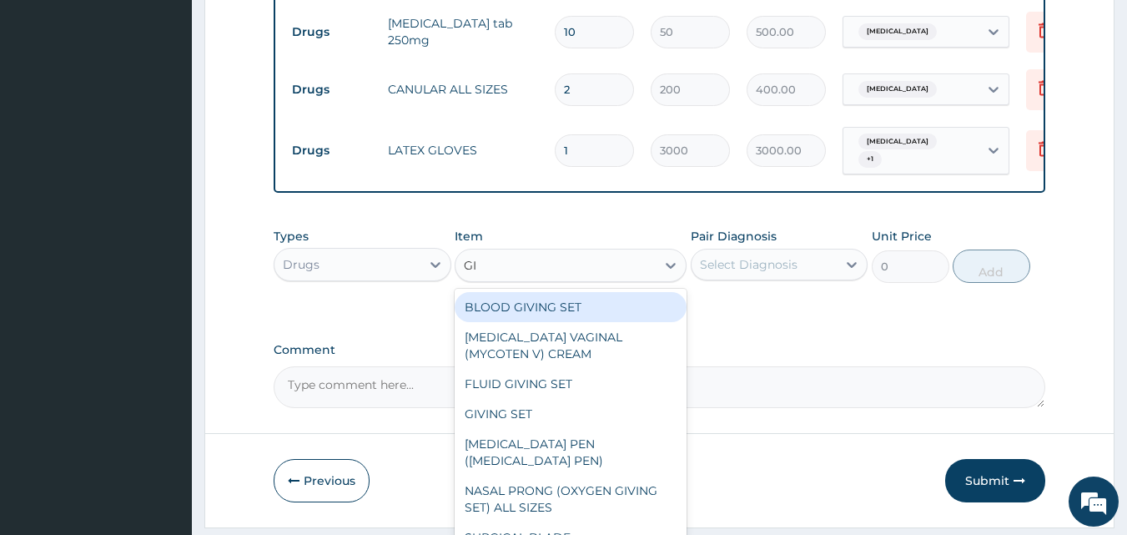
type input "GIV"
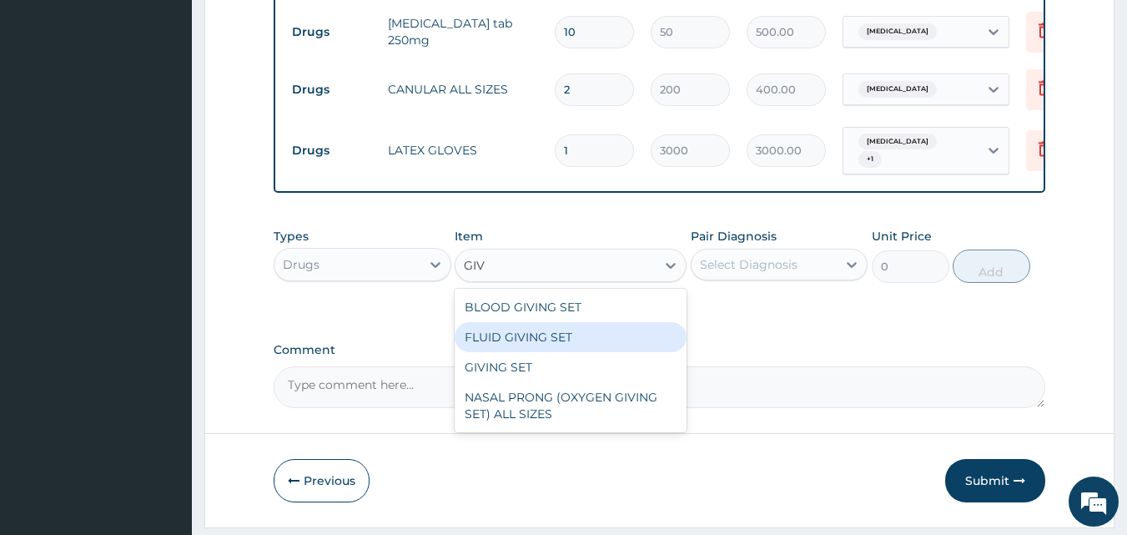
click at [512, 322] on div "FLUID GIVING SET" at bounding box center [571, 337] width 232 height 30
type input "250"
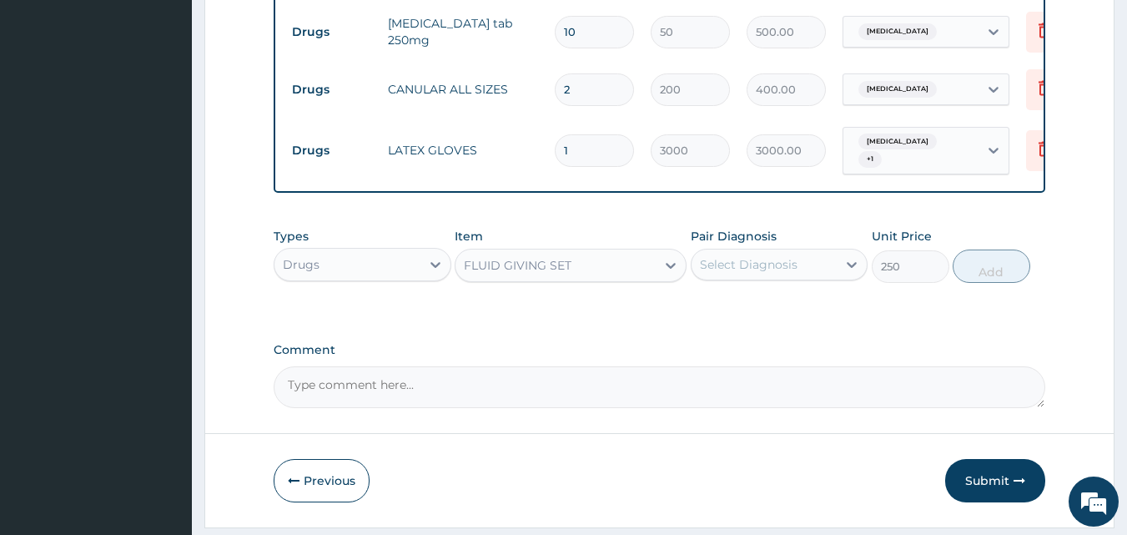
click at [769, 256] on div "Select Diagnosis" at bounding box center [749, 264] width 98 height 17
click at [703, 301] on input "checkbox" at bounding box center [706, 306] width 11 height 11
checkbox input "true"
click at [987, 249] on button "Add" at bounding box center [991, 265] width 78 height 33
type input "0"
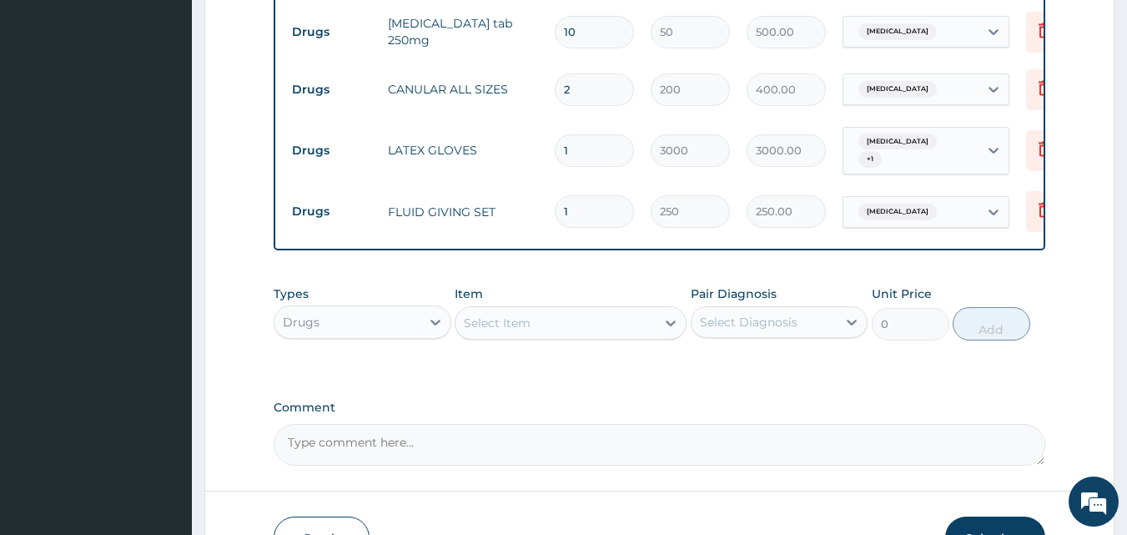
click at [598, 309] on div "Select Item" at bounding box center [555, 322] width 200 height 27
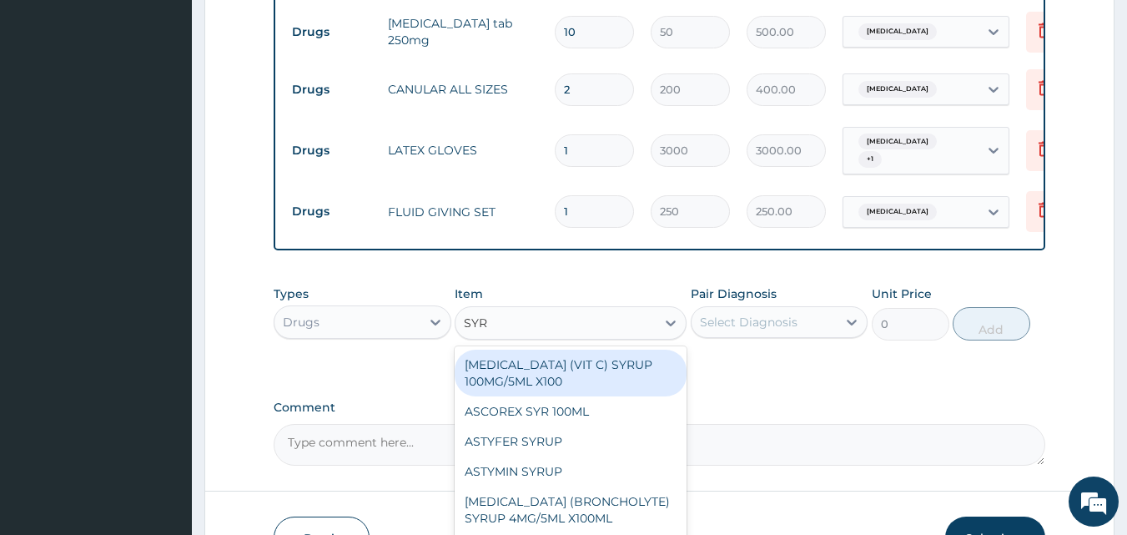
type input "SYRI"
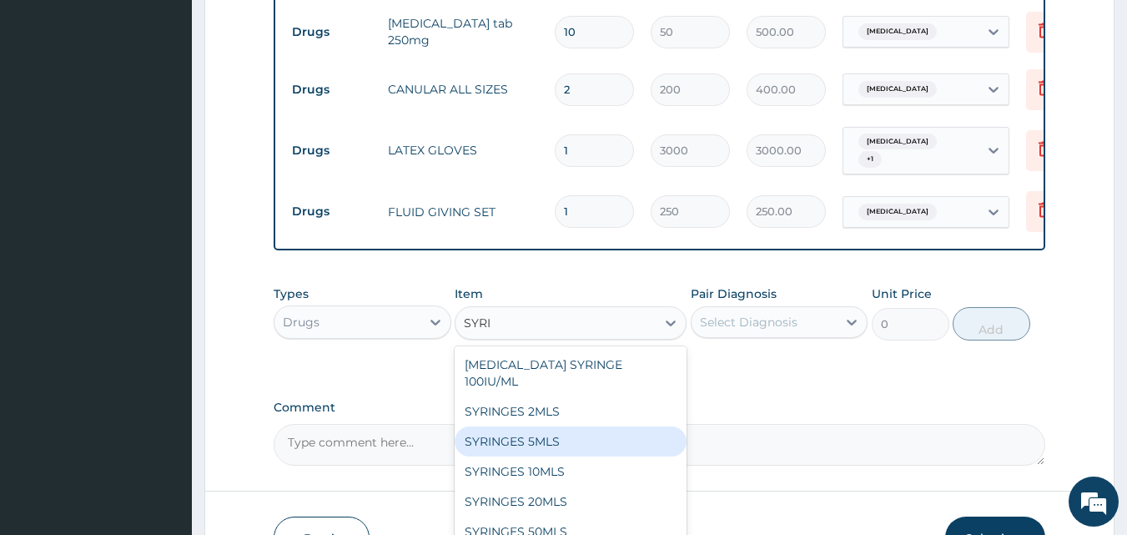
click at [538, 426] on div "SYRINGES 5MLS" at bounding box center [571, 441] width 232 height 30
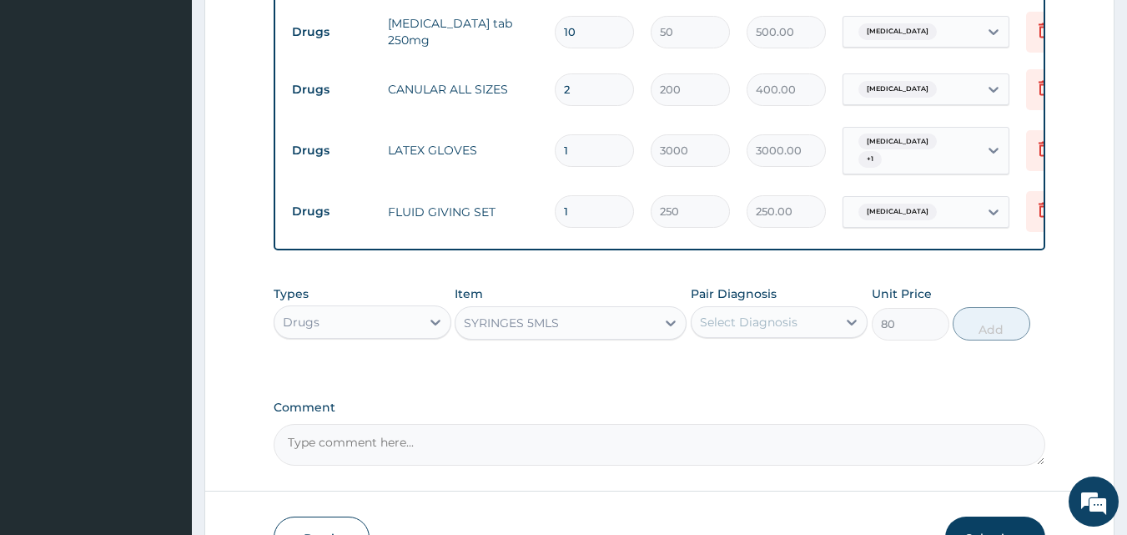
click at [790, 314] on div "Select Diagnosis" at bounding box center [749, 322] width 98 height 17
click at [593, 309] on div "SYRINGES 5MLS" at bounding box center [555, 322] width 200 height 27
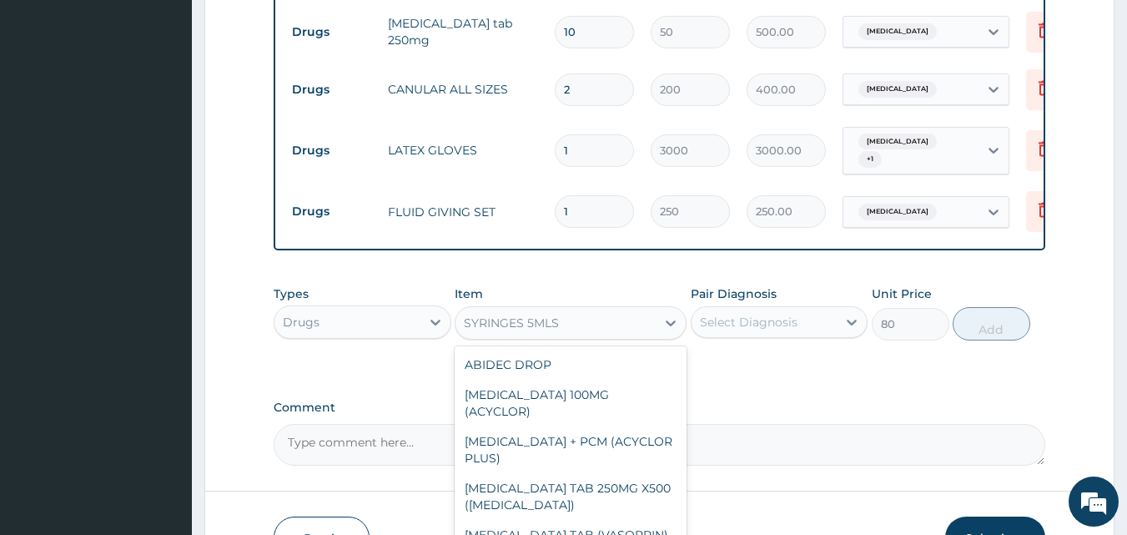
scroll to position [17650, 0]
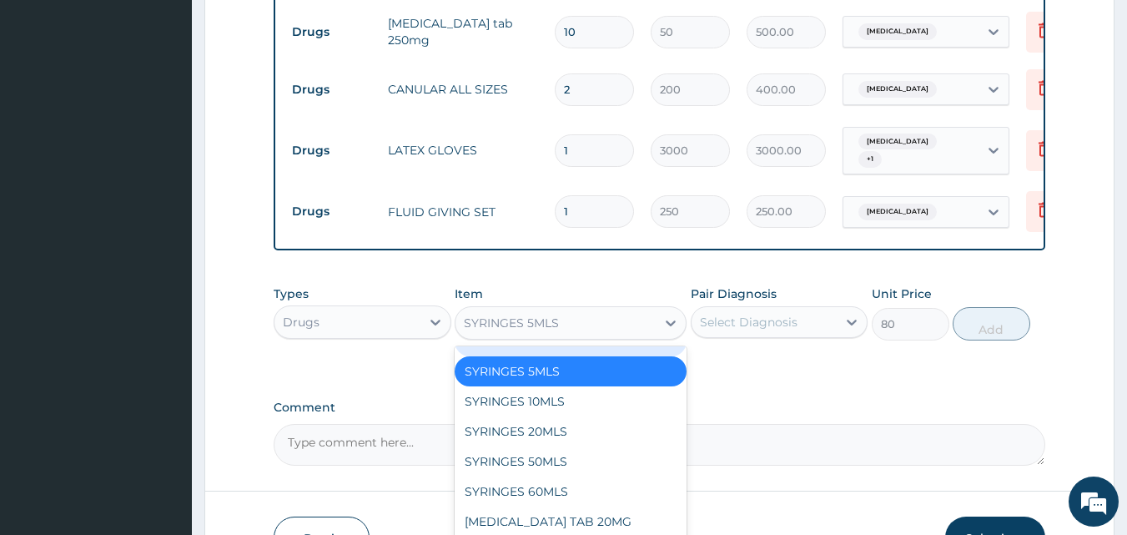
click at [524, 356] on div "SYRINGES 2MLS" at bounding box center [571, 341] width 232 height 30
type input "60"
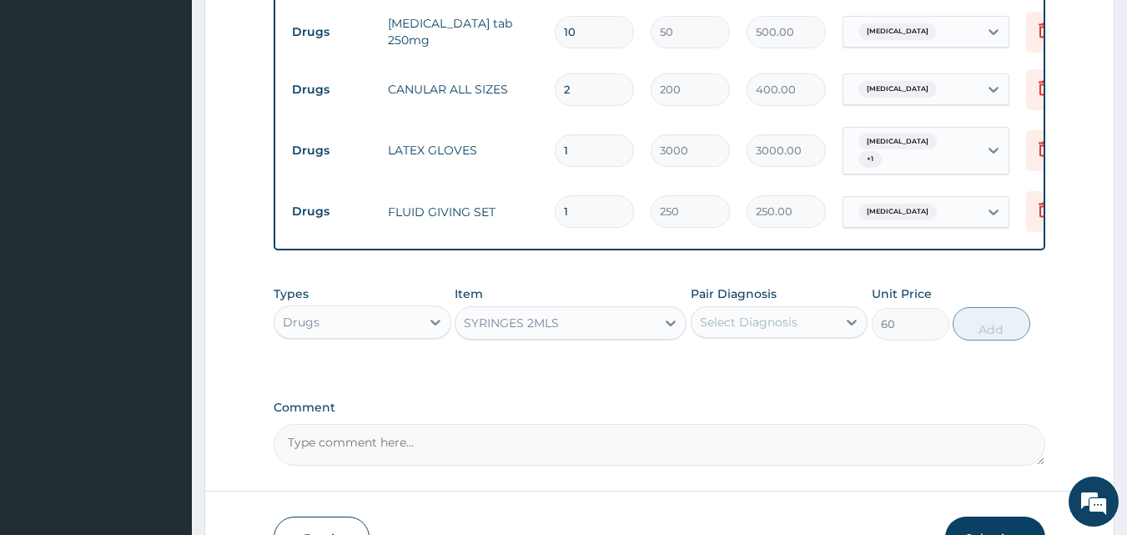
click at [780, 314] on div "Select Diagnosis" at bounding box center [749, 322] width 98 height 17
click at [704, 359] on input "checkbox" at bounding box center [706, 364] width 11 height 11
checkbox input "true"
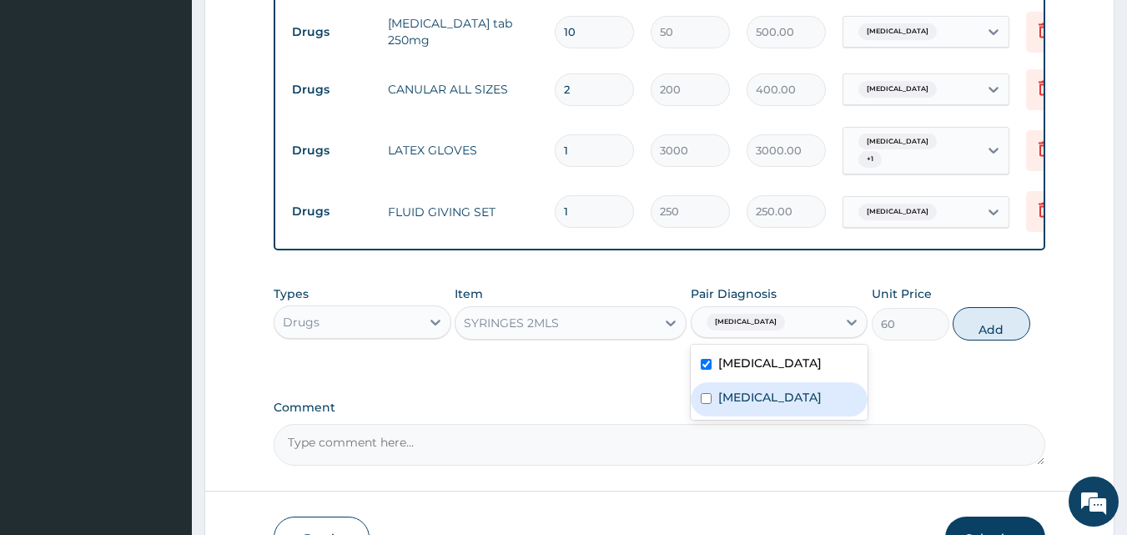
click at [704, 393] on input "checkbox" at bounding box center [706, 398] width 11 height 11
checkbox input "true"
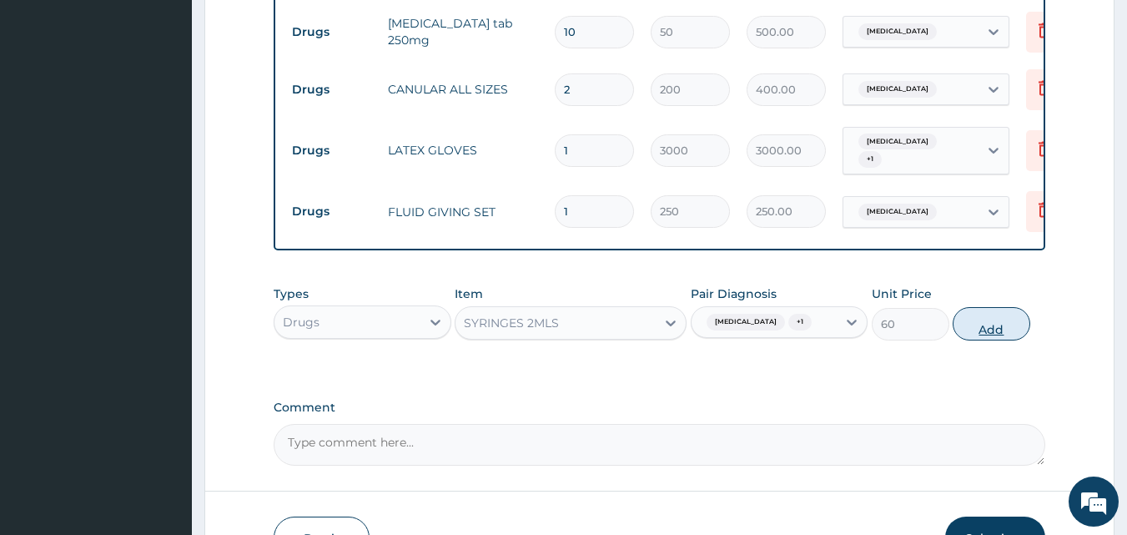
click at [1002, 307] on button "Add" at bounding box center [991, 323] width 78 height 33
type input "0"
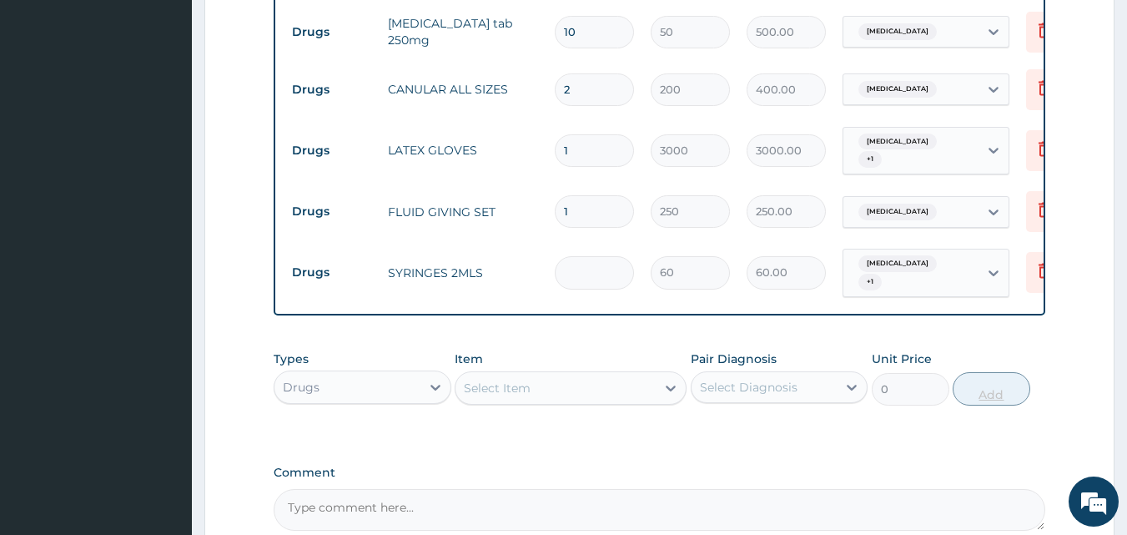
type input "0.00"
type input "8"
type input "480.00"
type input "8"
click at [544, 374] on div "Select Item" at bounding box center [555, 387] width 200 height 27
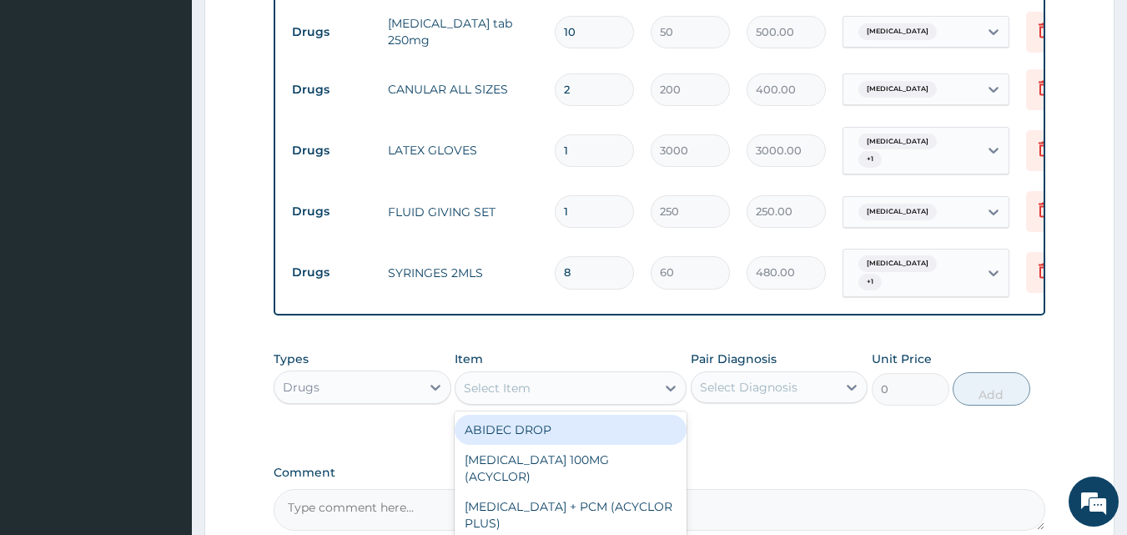
type input "E"
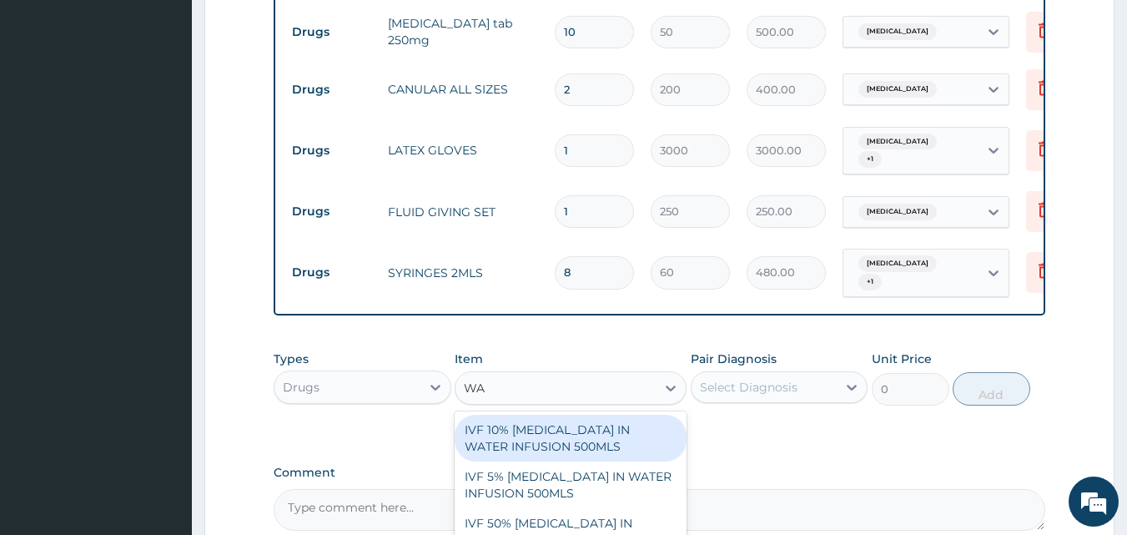
type input "WAT"
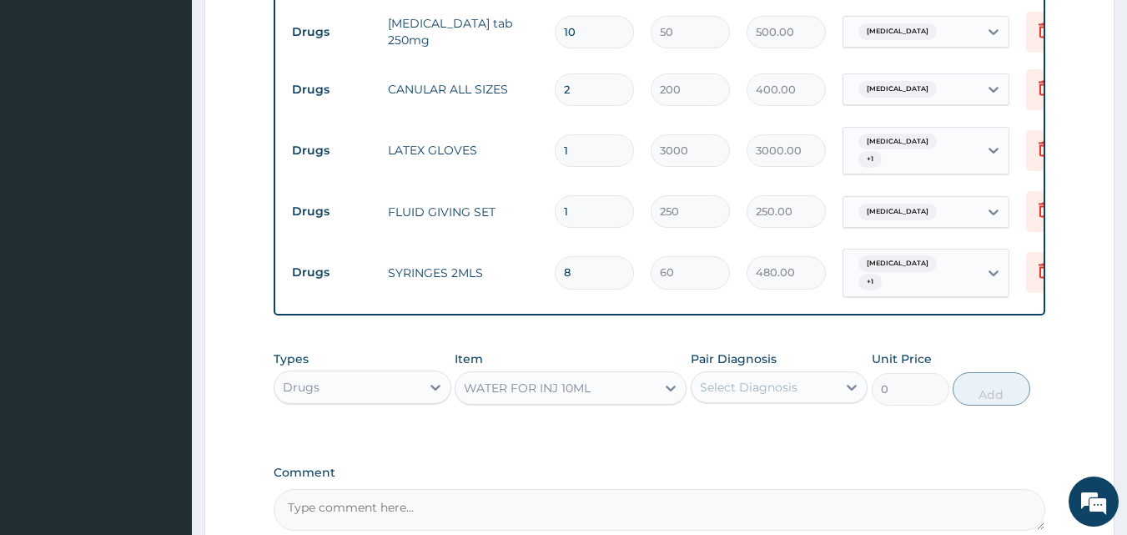
type input "100"
click at [757, 379] on div "Select Diagnosis" at bounding box center [749, 387] width 98 height 17
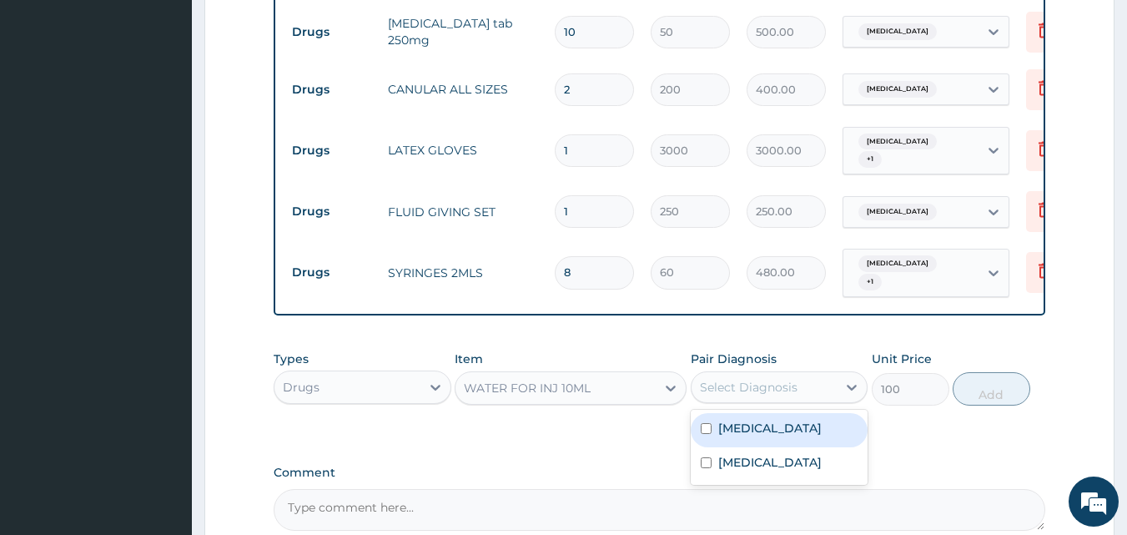
click at [701, 423] on input "checkbox" at bounding box center [706, 428] width 11 height 11
checkbox input "true"
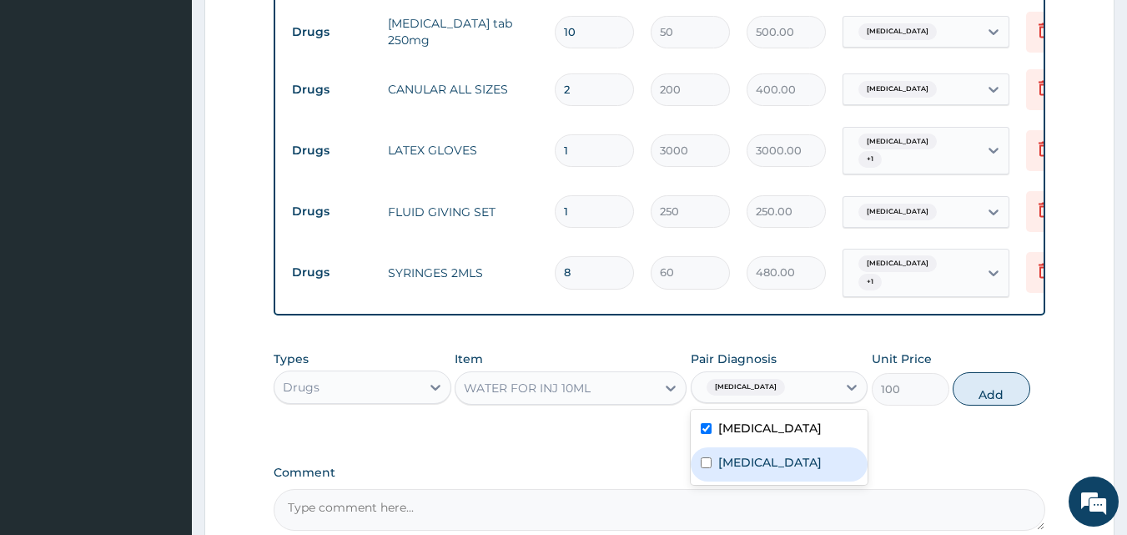
click at [701, 457] on input "checkbox" at bounding box center [706, 462] width 11 height 11
checkbox input "true"
click at [1002, 372] on button "Add" at bounding box center [991, 388] width 78 height 33
type input "0"
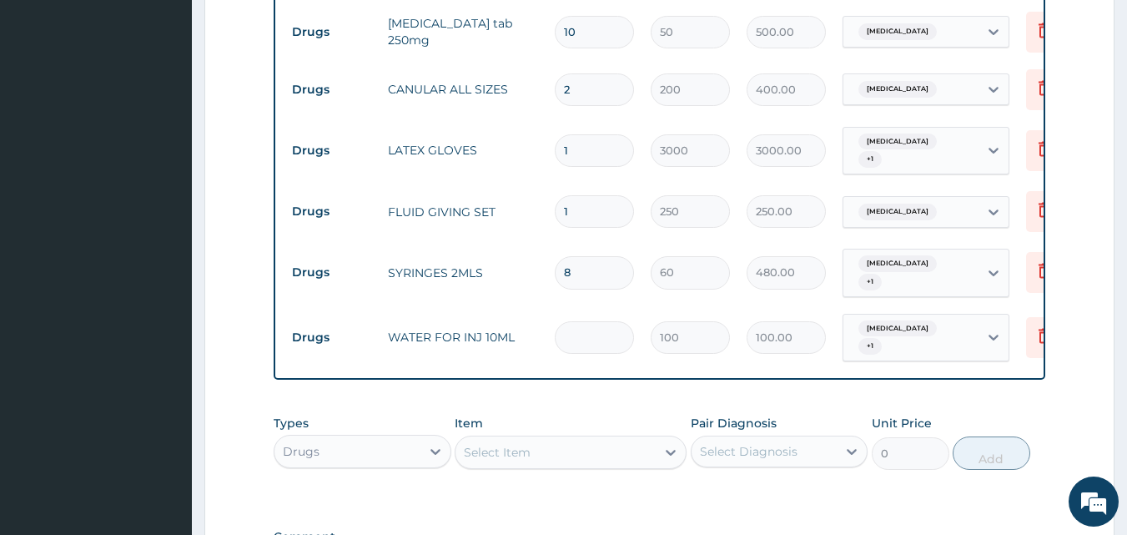
type input "0.00"
type input "2"
type input "200.00"
type input "2"
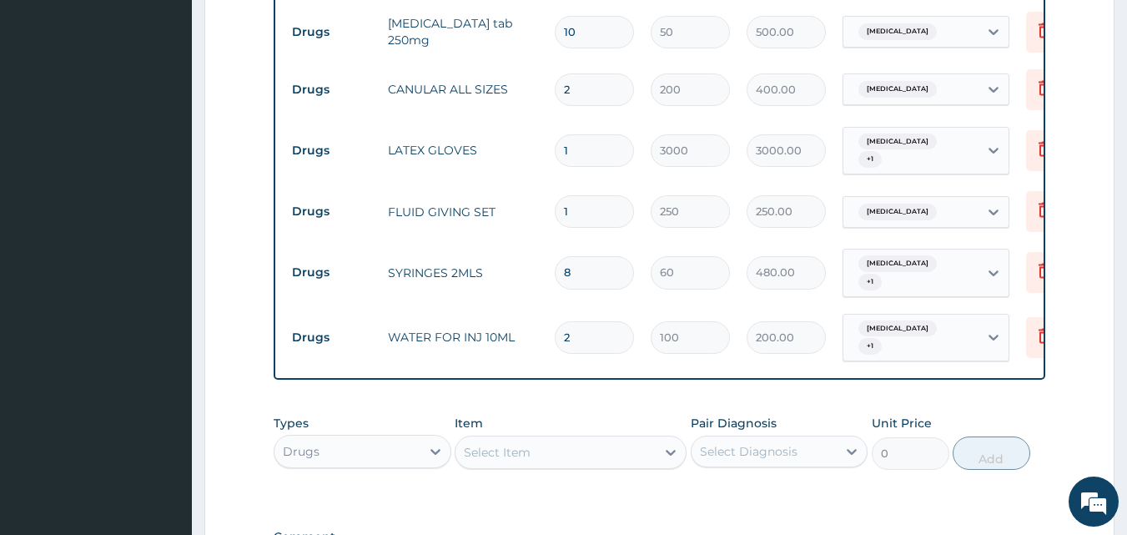
click at [569, 439] on div "Select Item" at bounding box center [555, 452] width 200 height 27
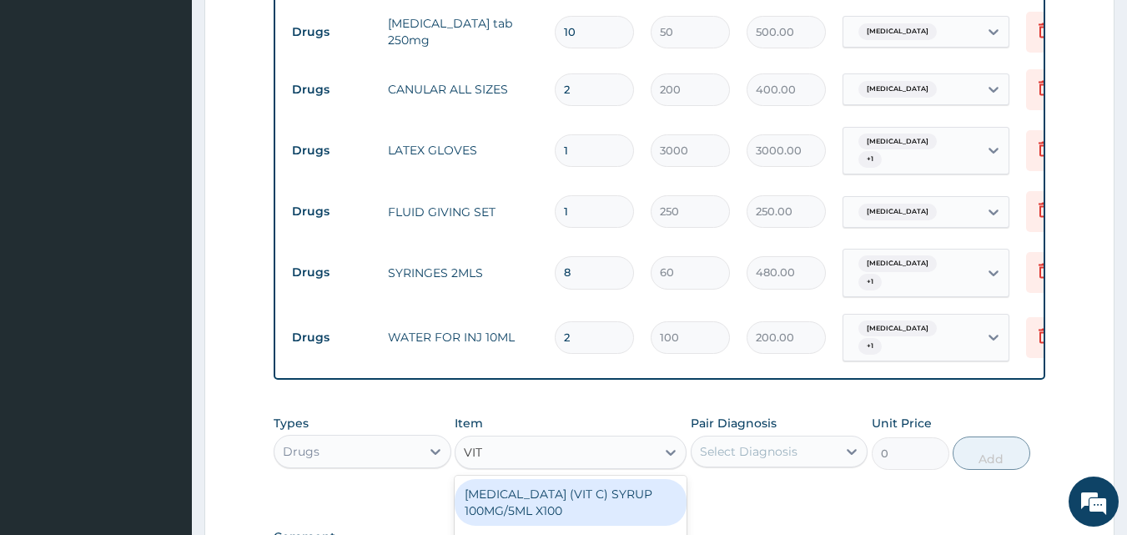
type input "VIT C"
click at [595, 479] on div "ASCORBIC ACID (VIT C) SYRUP 100MG/5ML X100" at bounding box center [571, 502] width 232 height 47
type input "400"
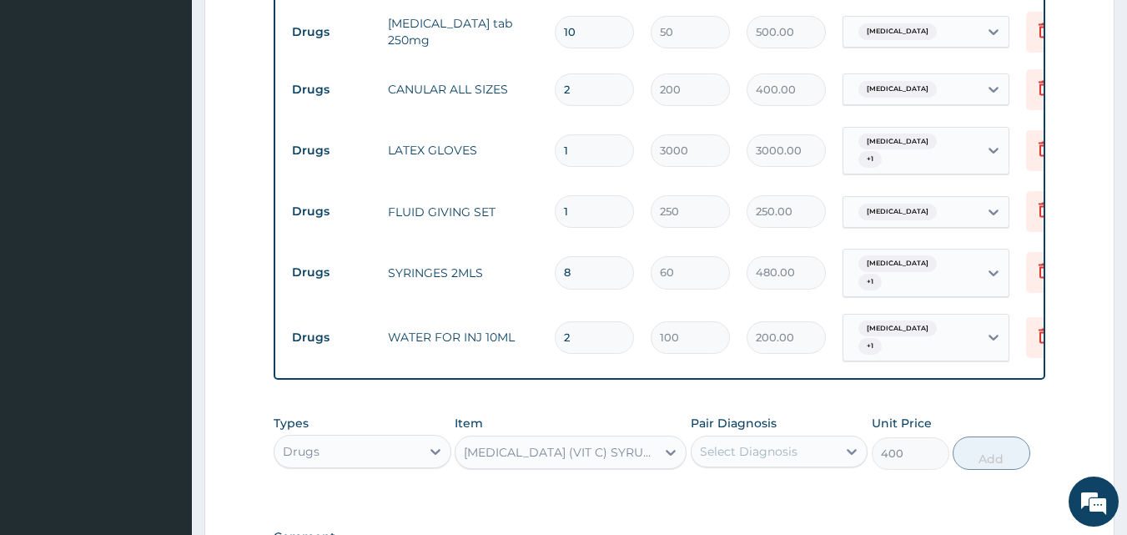
click at [696, 440] on div "Types Drugs Item option ASCORBIC ACID (VIT C) SYRUP 100MG/5ML X100, selected. S…" at bounding box center [660, 454] width 772 height 97
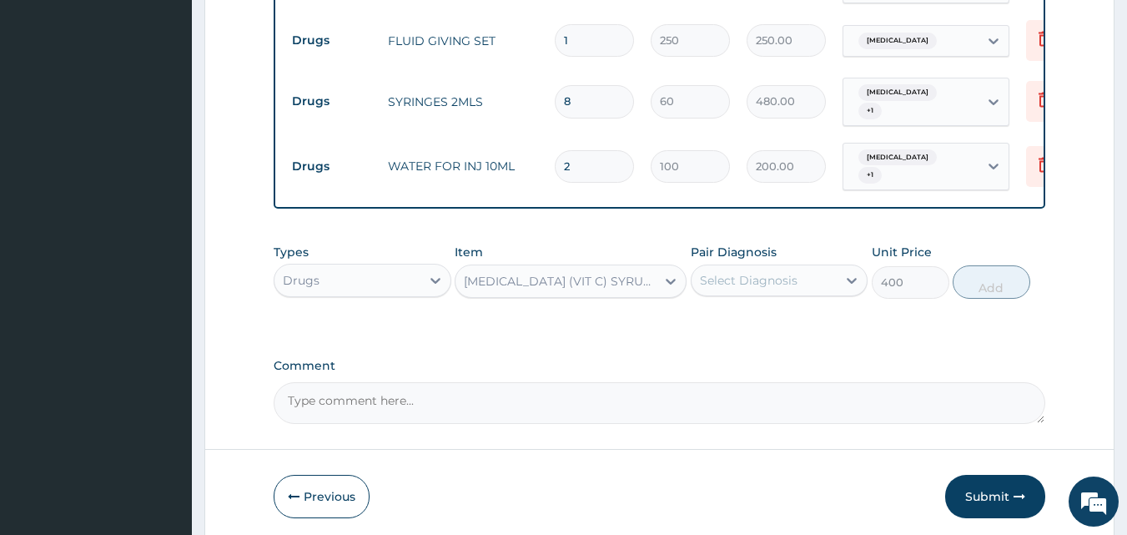
scroll to position [1531, 0]
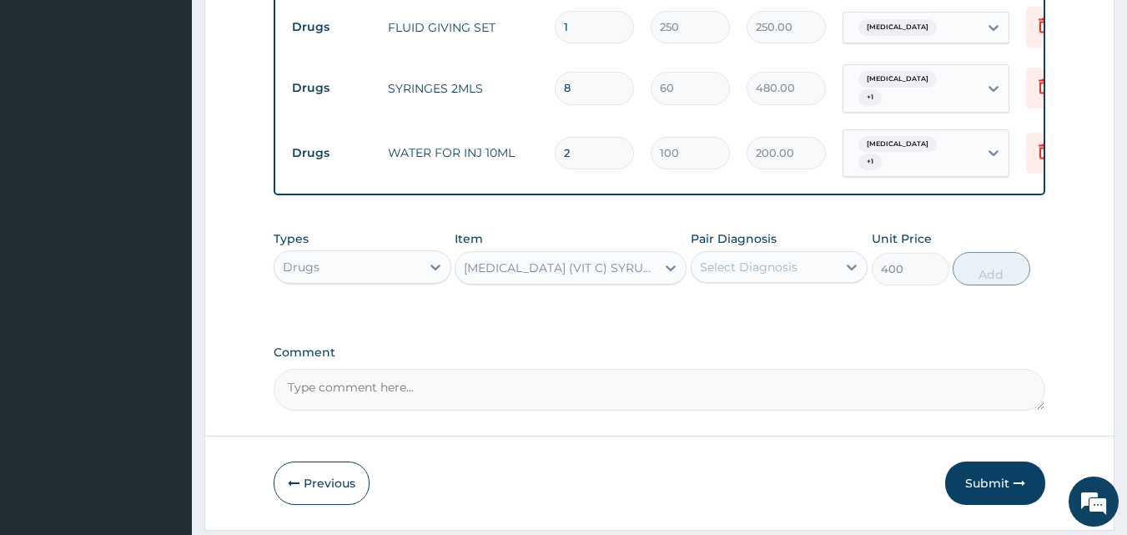
click at [832, 254] on div "Select Diagnosis" at bounding box center [764, 267] width 146 height 27
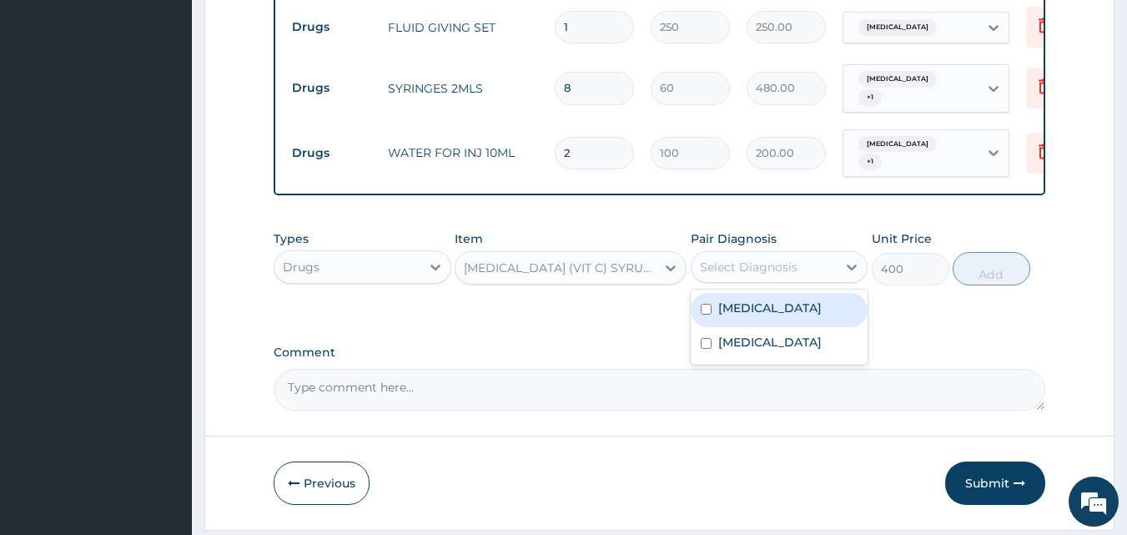
click at [744, 259] on div "Select Diagnosis" at bounding box center [749, 267] width 98 height 17
click at [703, 304] on input "checkbox" at bounding box center [706, 309] width 11 height 11
checkbox input "true"
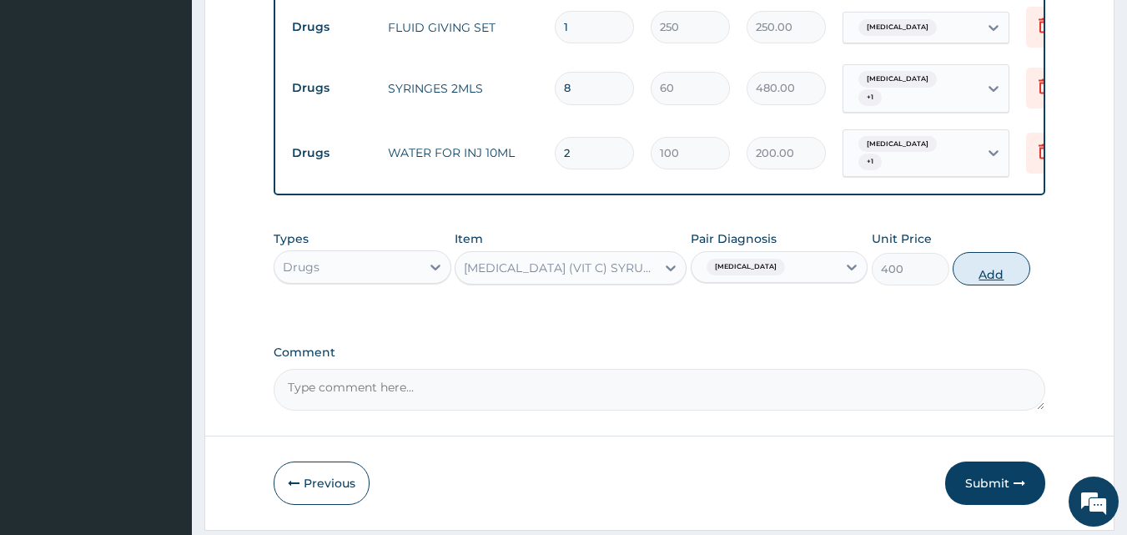
click at [999, 252] on button "Add" at bounding box center [991, 268] width 78 height 33
type input "0"
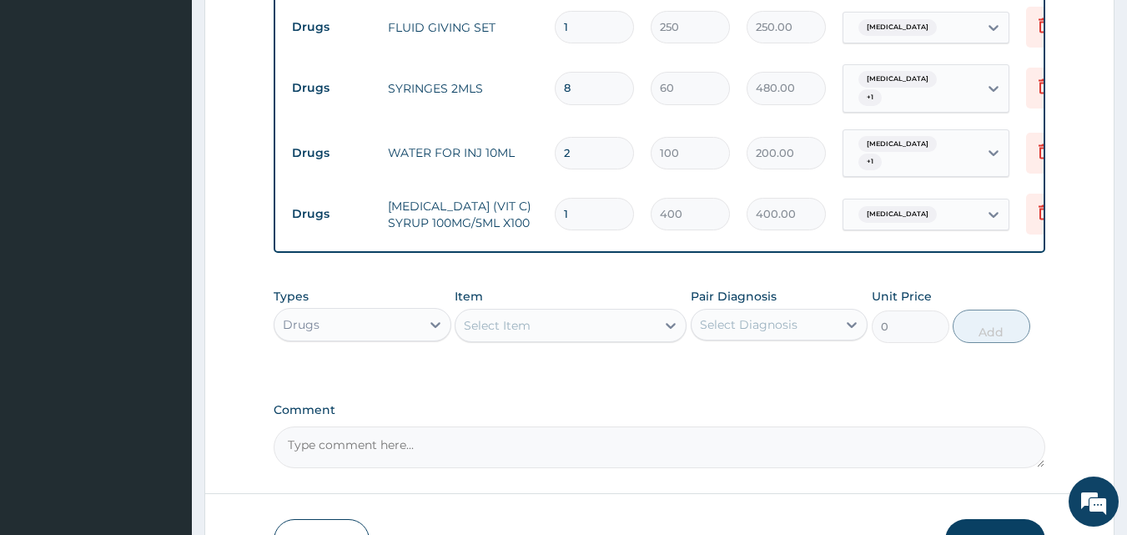
click at [490, 312] on div "Select Item" at bounding box center [555, 325] width 200 height 27
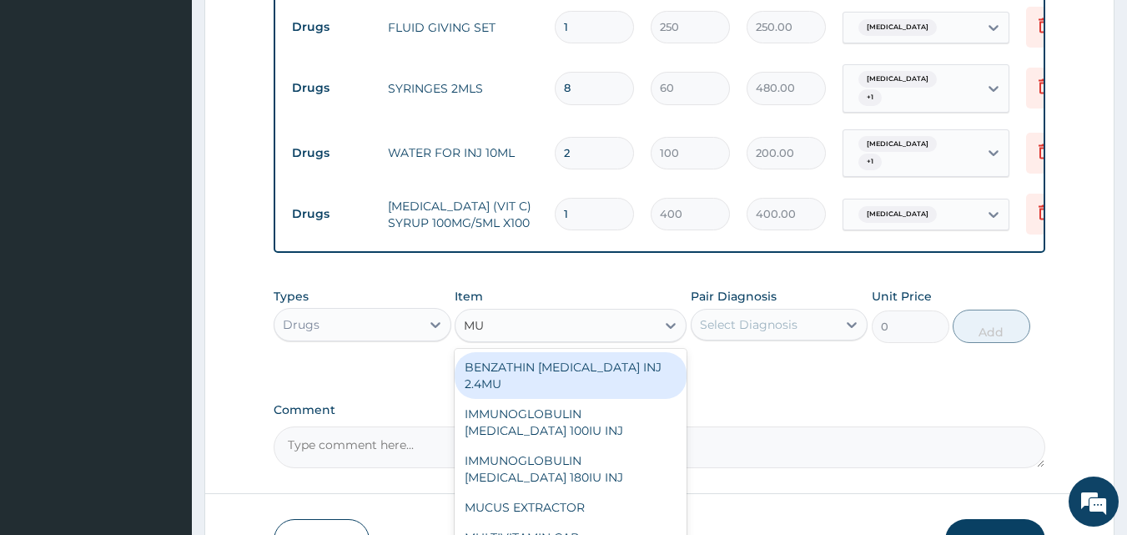
type input "M"
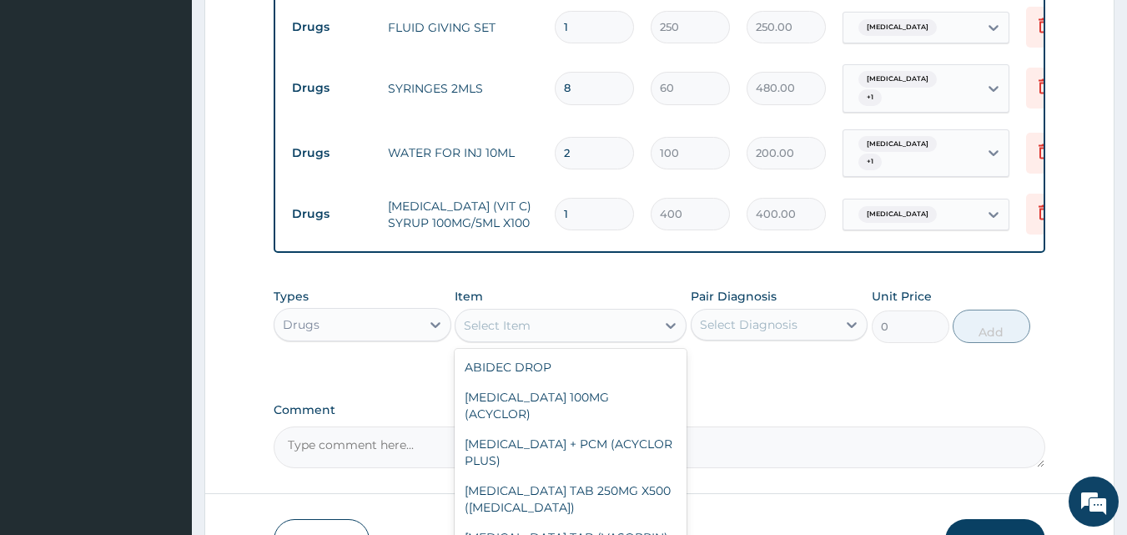
click at [751, 321] on div "Types Drugs Item option ASCORBIC ACID (VIT C) SYRUP 100MG/5ML X100, selected. o…" at bounding box center [660, 327] width 772 height 97
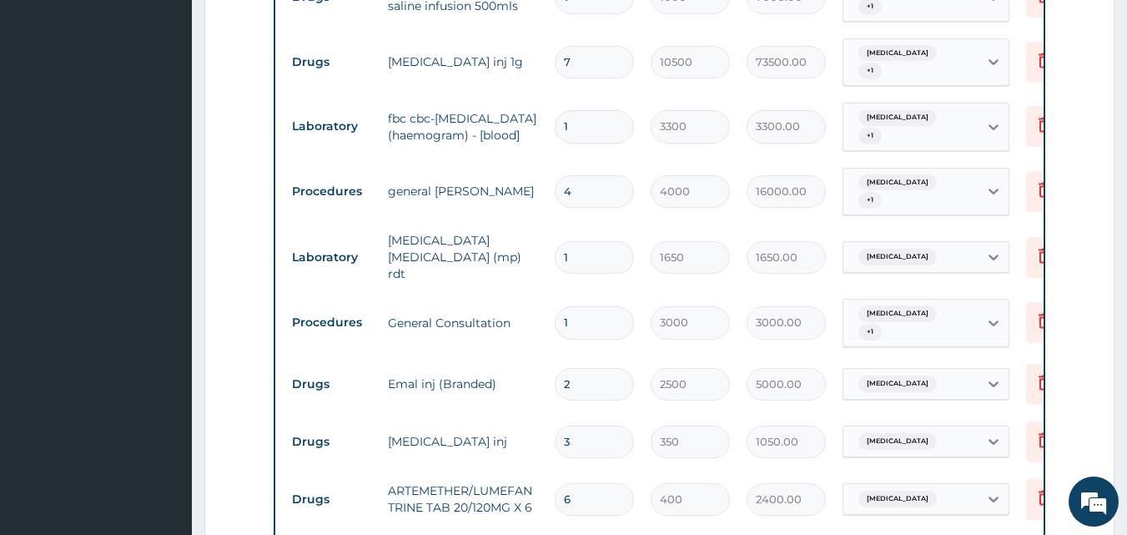
scroll to position [731, 0]
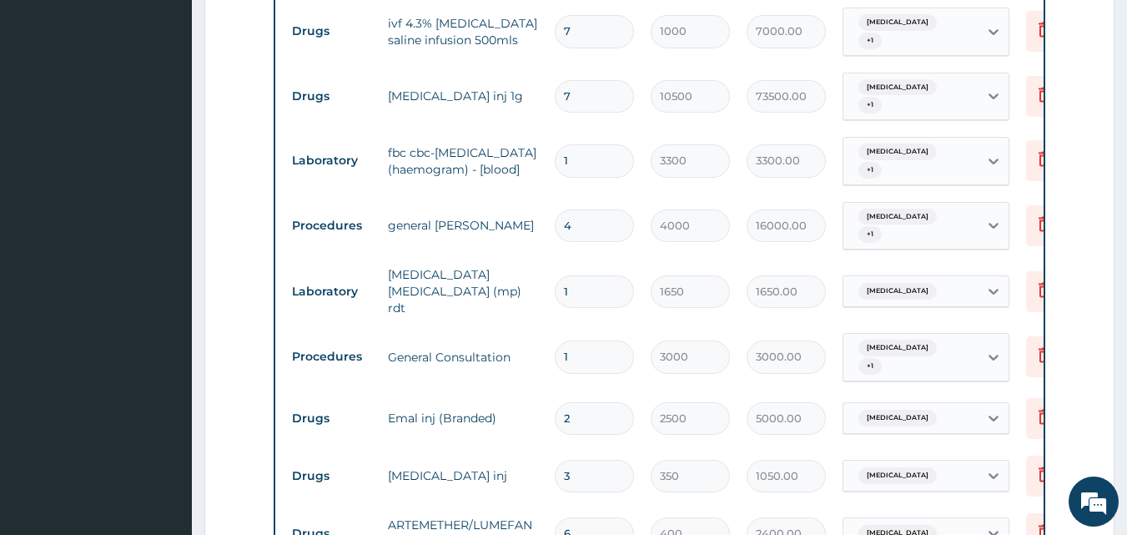
click at [577, 209] on input "4" at bounding box center [594, 225] width 79 height 33
type input "0.00"
type input "2"
type input "8000.00"
type input "2"
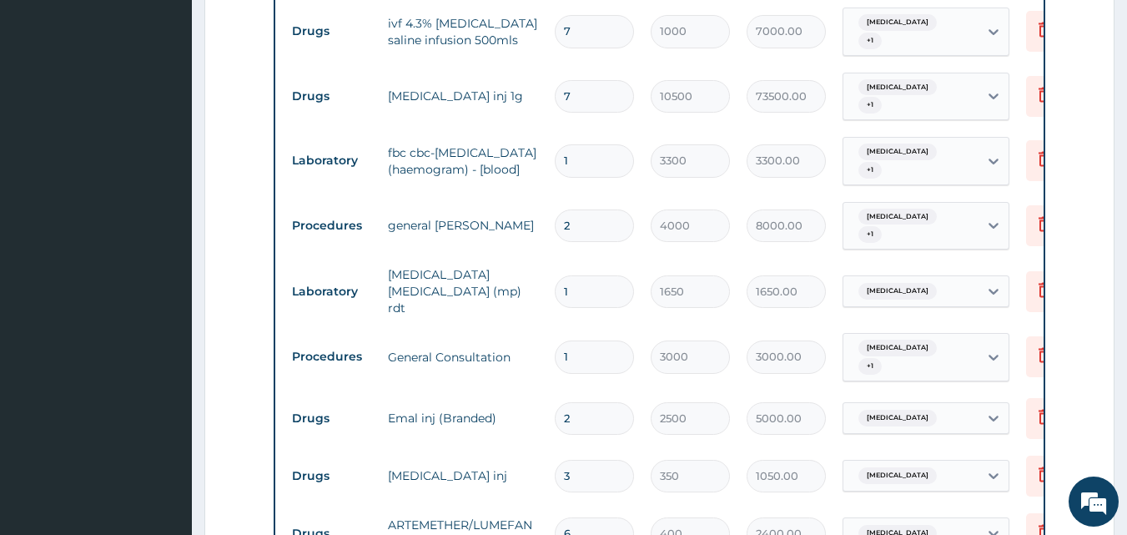
click at [508, 229] on tr "Procedures general ward 2 4000 8000.00 Malaria + 1 Delete" at bounding box center [692, 225] width 817 height 65
click at [580, 209] on input "2" at bounding box center [594, 225] width 79 height 33
type input "0.00"
type input "4"
type input "16000.00"
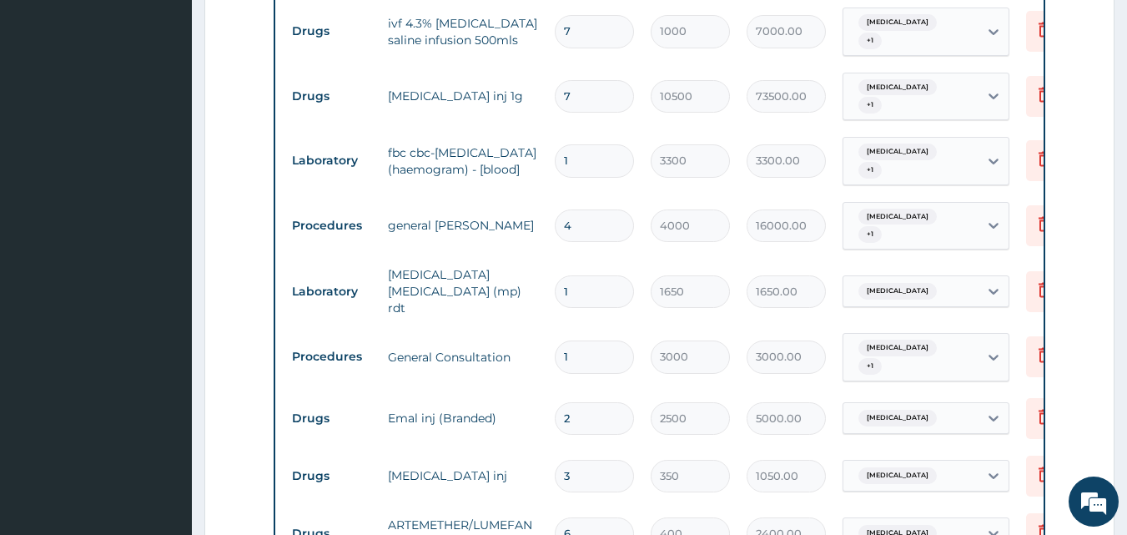
type input "4"
click at [520, 223] on tr "Procedures general ward 4 4000 16000.00 Malaria + 1 Delete" at bounding box center [692, 225] width 817 height 65
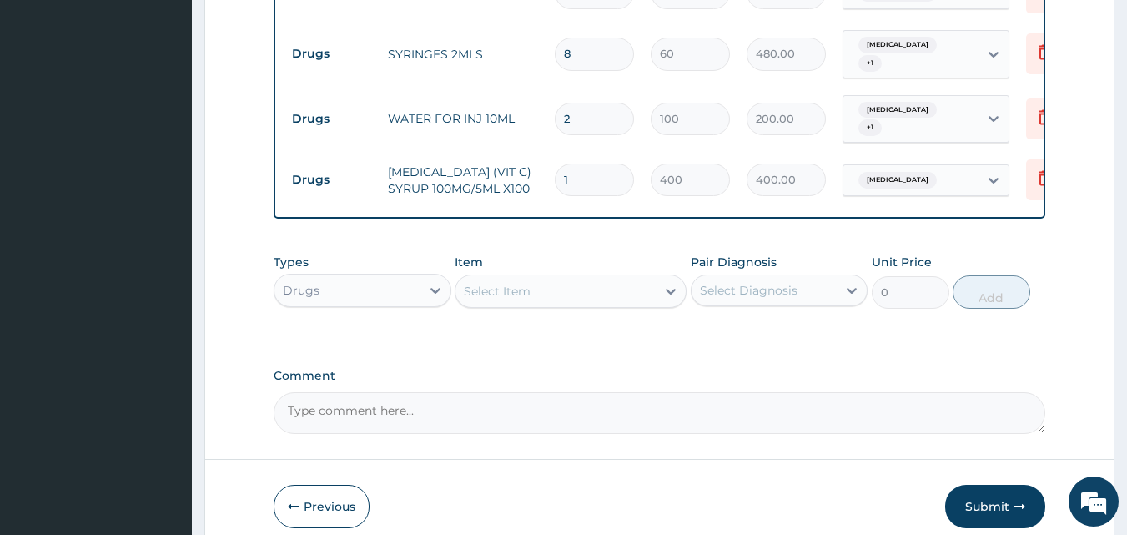
scroll to position [1589, 0]
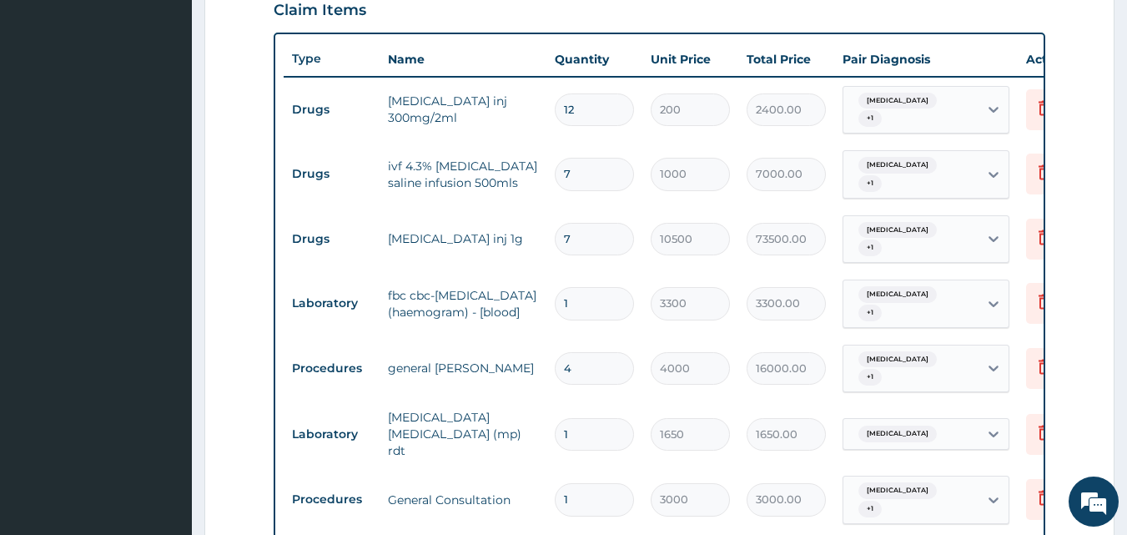
scroll to position [555, 0]
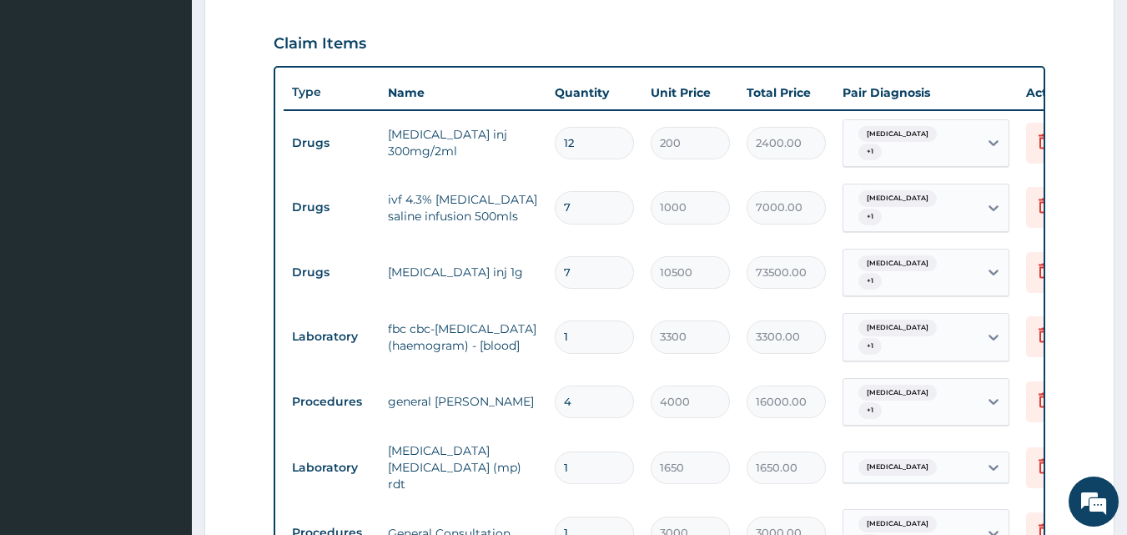
click at [581, 385] on input "4" at bounding box center [594, 401] width 79 height 33
type input "0.00"
type input "2"
type input "8000.00"
type input "2"
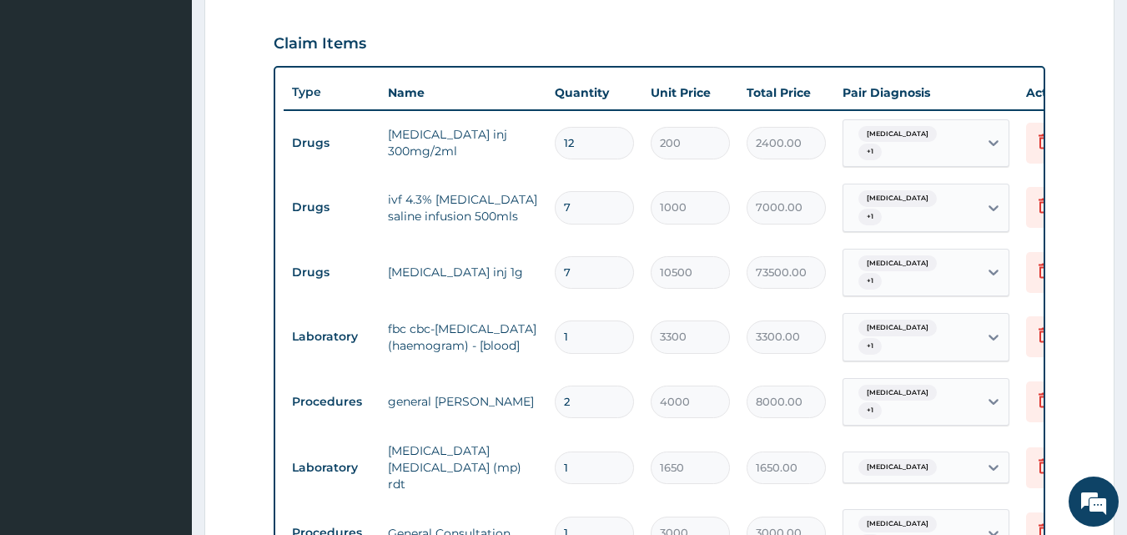
click at [599, 434] on tr "Laboratory malaria parasite (mp) rdt 1 1650 1650.00 Malaria Delete" at bounding box center [692, 467] width 817 height 67
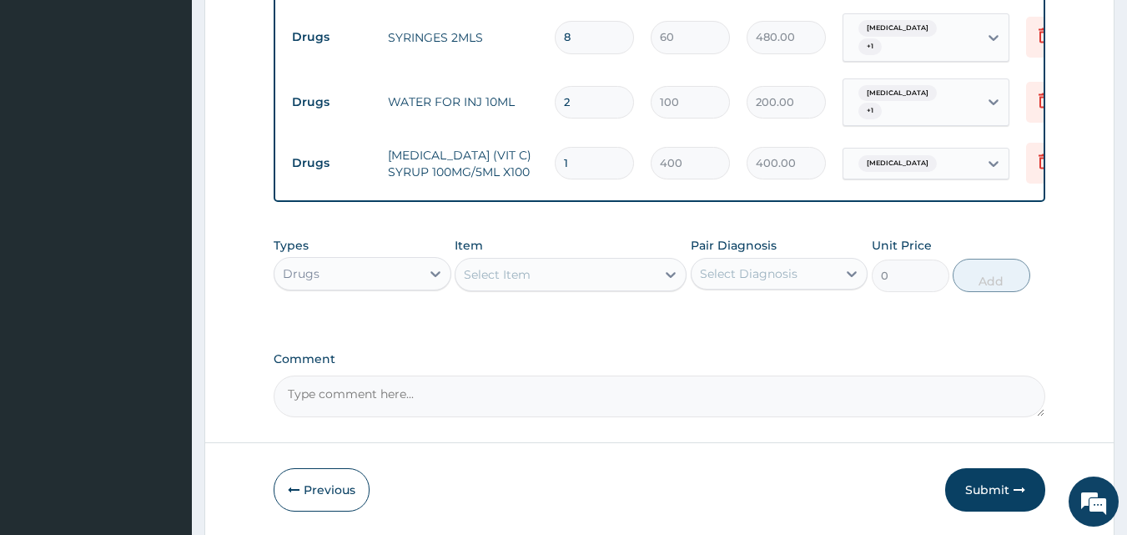
scroll to position [1589, 0]
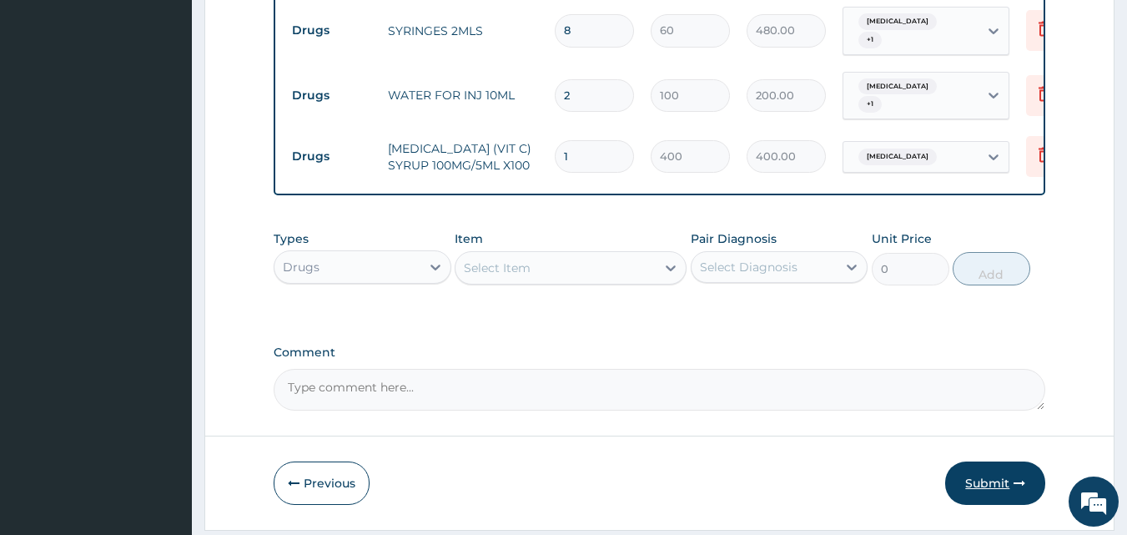
click at [988, 461] on button "Submit" at bounding box center [995, 482] width 100 height 43
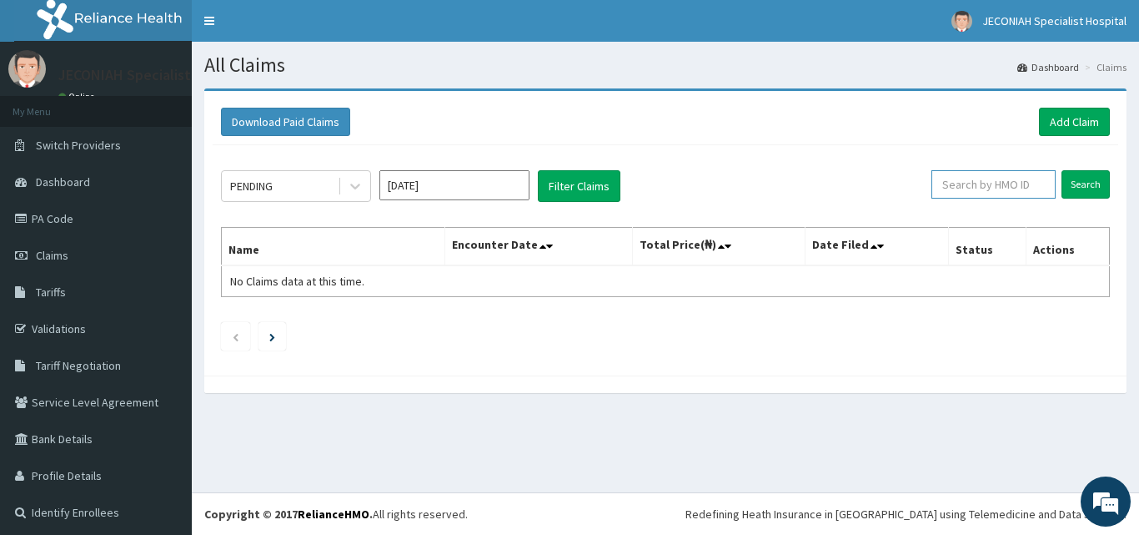
click at [973, 186] on input "text" at bounding box center [994, 184] width 124 height 28
type input "RET/32966/A"
click at [1072, 182] on input "Search" at bounding box center [1086, 184] width 48 height 28
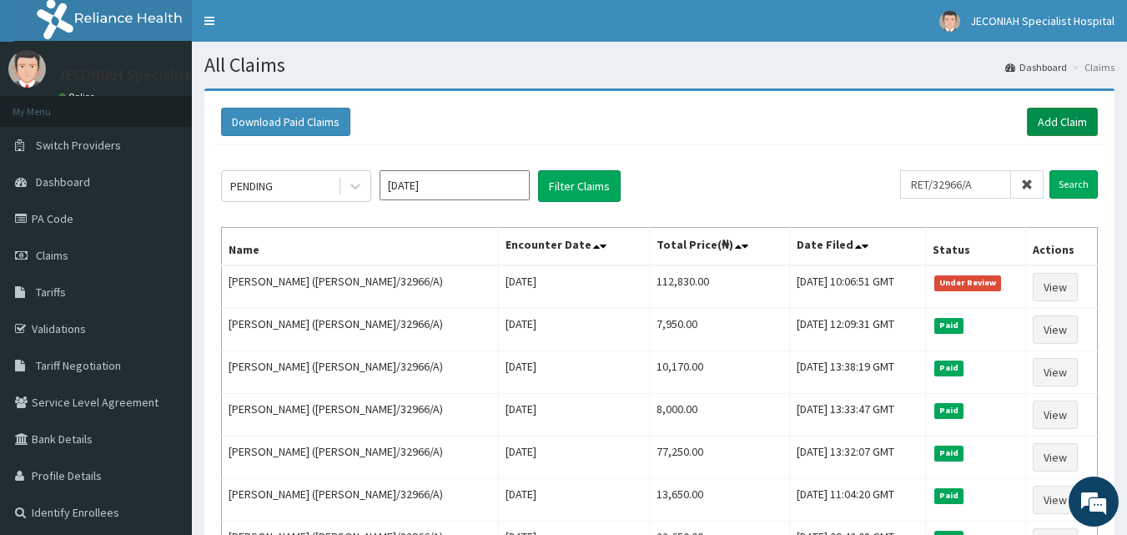
click at [1074, 115] on link "Add Claim" at bounding box center [1062, 122] width 71 height 28
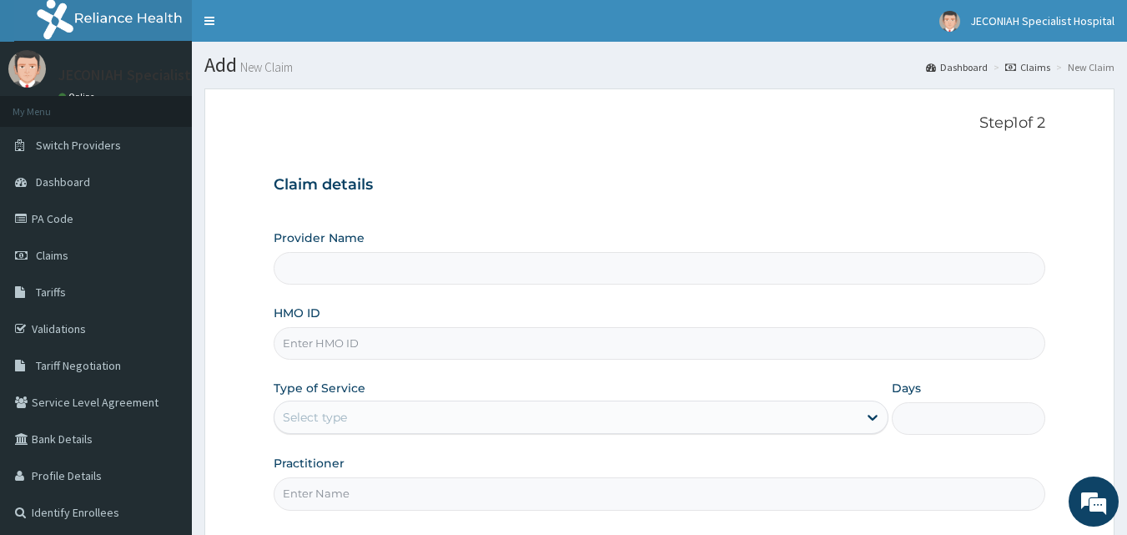
type input "Jeconiah Specialist Hospital"
click at [83, 254] on link "Claims" at bounding box center [96, 255] width 192 height 37
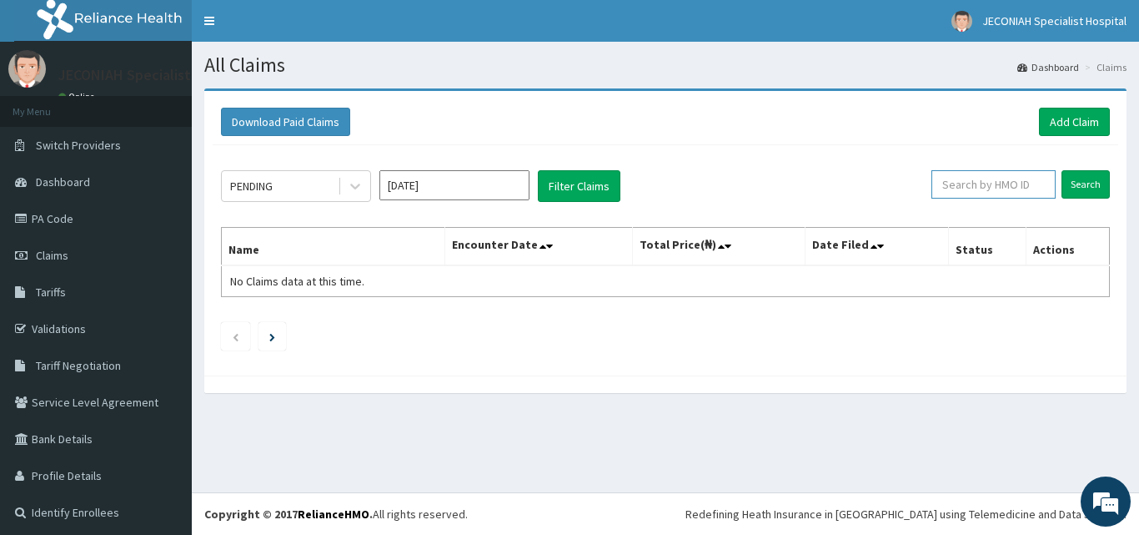
click at [962, 182] on input "text" at bounding box center [994, 184] width 124 height 28
click at [1050, 119] on link "Add Claim" at bounding box center [1074, 122] width 71 height 28
